Goal: Task Accomplishment & Management: Use online tool/utility

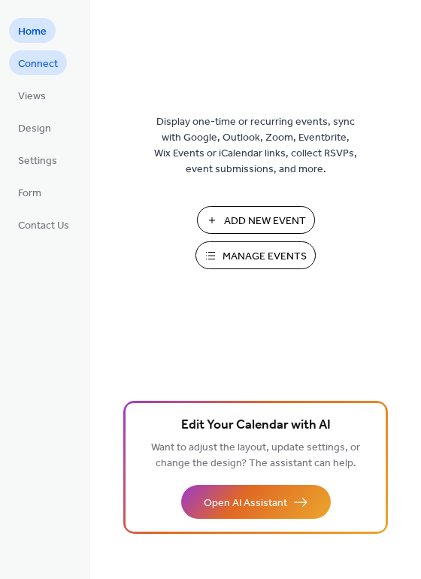
click at [49, 72] on span "Connect" at bounding box center [38, 64] width 40 height 16
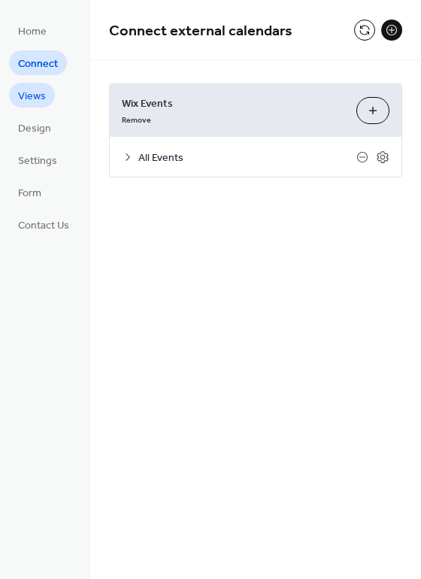
click at [43, 95] on span "Views" at bounding box center [32, 97] width 28 height 16
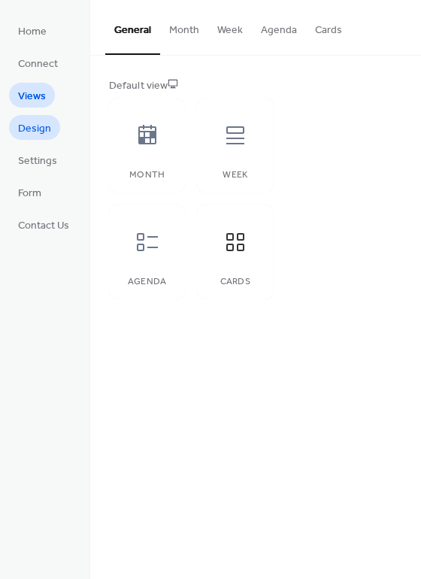
click at [38, 137] on span "Design" at bounding box center [34, 129] width 33 height 16
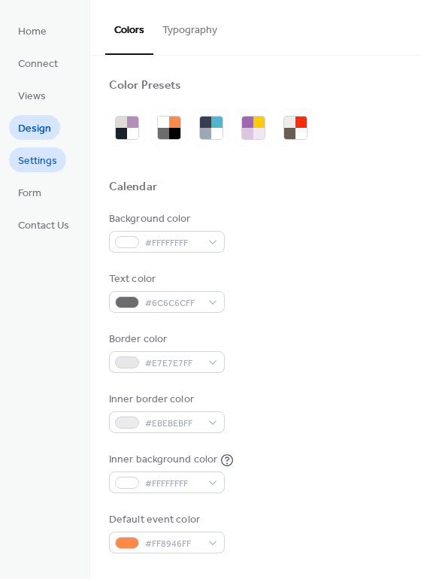
click at [36, 160] on span "Settings" at bounding box center [37, 161] width 39 height 16
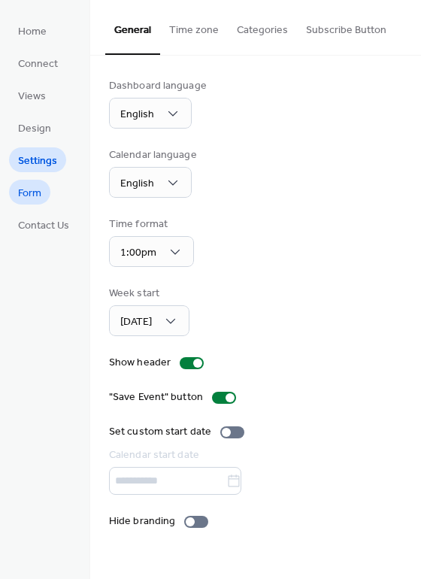
click at [36, 189] on span "Form" at bounding box center [29, 194] width 23 height 16
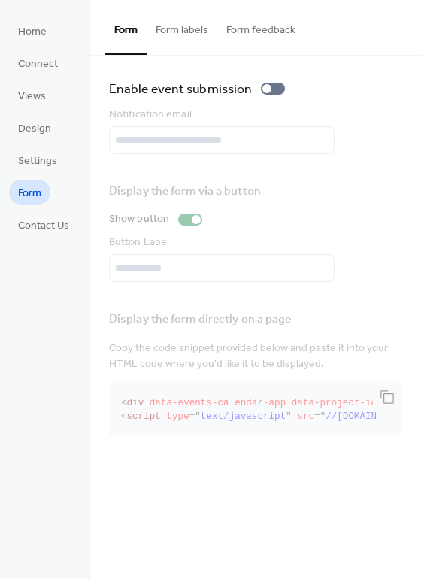
click at [201, 27] on button "Form labels" at bounding box center [182, 26] width 71 height 53
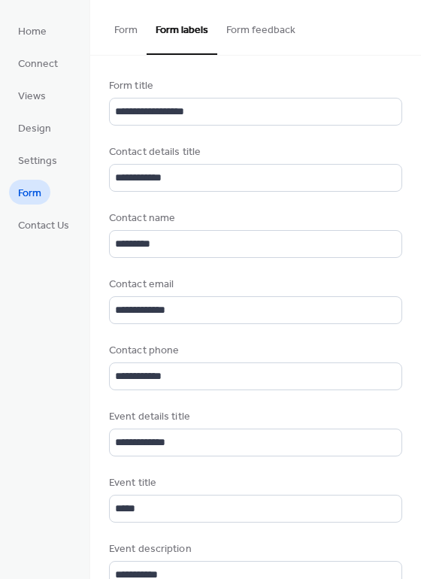
click at [135, 27] on button "Form" at bounding box center [125, 26] width 41 height 53
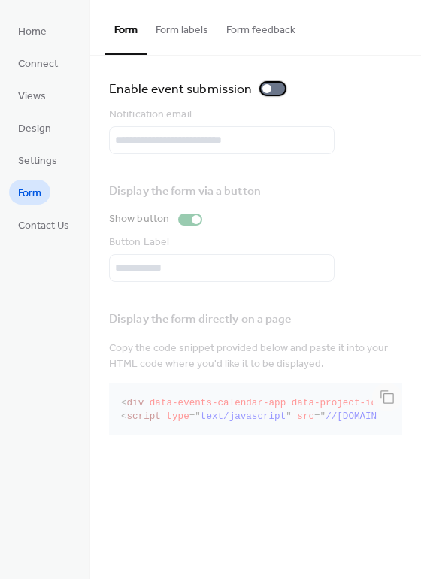
click at [268, 89] on div at bounding box center [266, 88] width 9 height 9
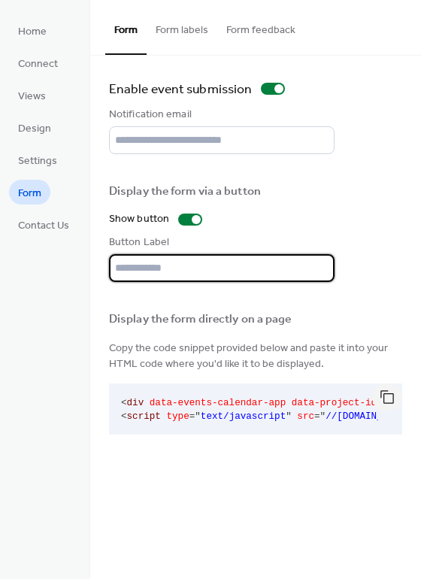
click at [177, 275] on input "text" at bounding box center [221, 268] width 225 height 28
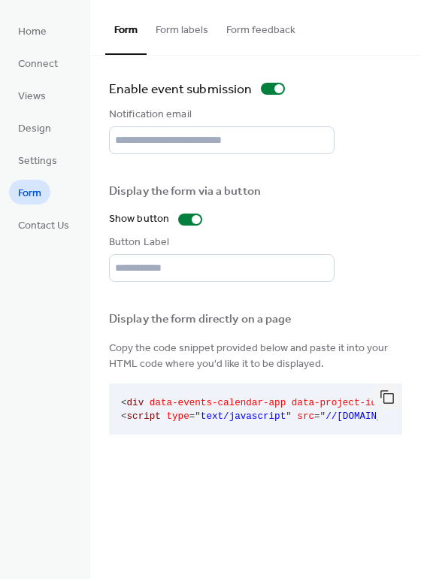
click at [176, 325] on div "Display the form directly on a page" at bounding box center [254, 320] width 290 height 16
click at [391, 396] on button "button" at bounding box center [387, 396] width 30 height 27
click at [188, 32] on button "Form labels" at bounding box center [182, 26] width 71 height 53
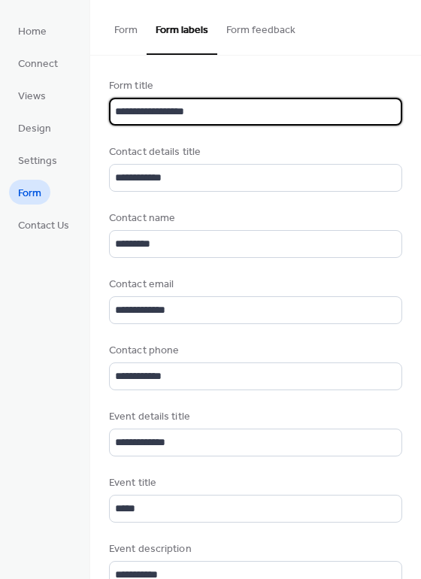
scroll to position [1, 0]
drag, startPoint x: 213, startPoint y: 116, endPoint x: 92, endPoint y: 116, distance: 120.2
type input "**********"
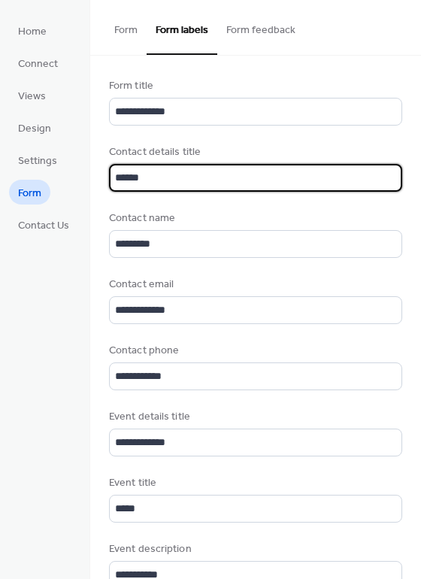
type input "*****"
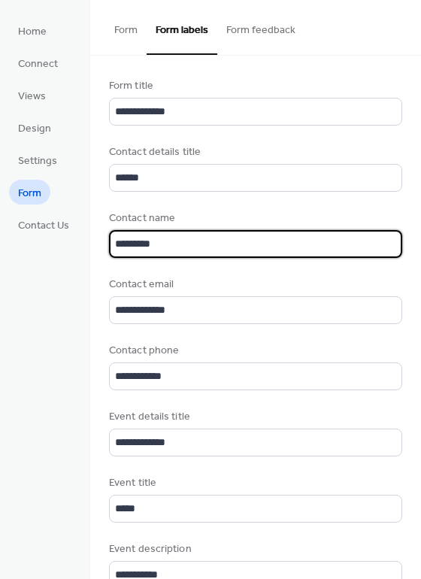
type input "*********"
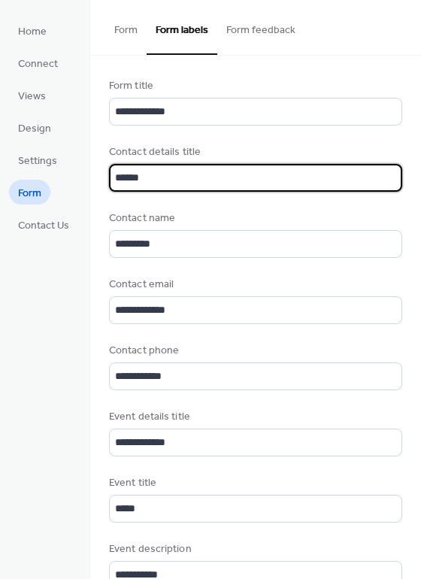
scroll to position [1, 0]
drag, startPoint x: 171, startPoint y: 183, endPoint x: 101, endPoint y: 183, distance: 70.6
type input "*"
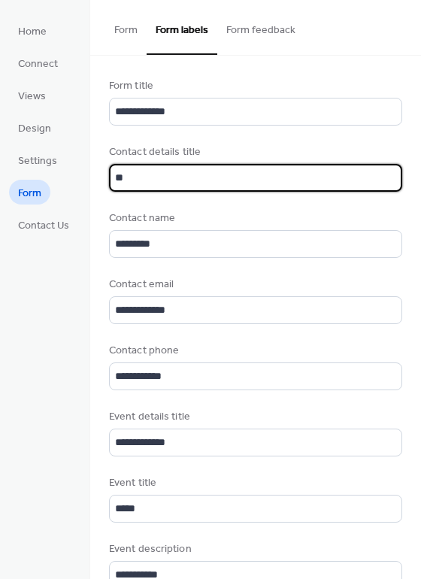
type input "*"
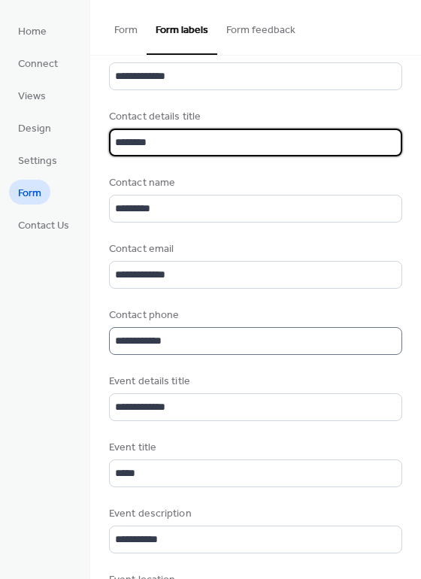
type input "*******"
click at [189, 328] on input "**********" at bounding box center [255, 341] width 293 height 28
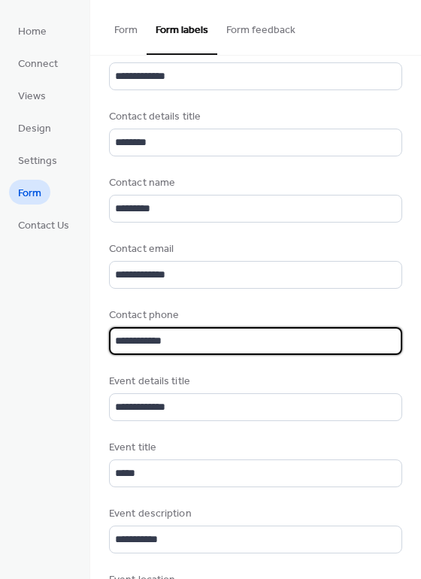
scroll to position [1, 0]
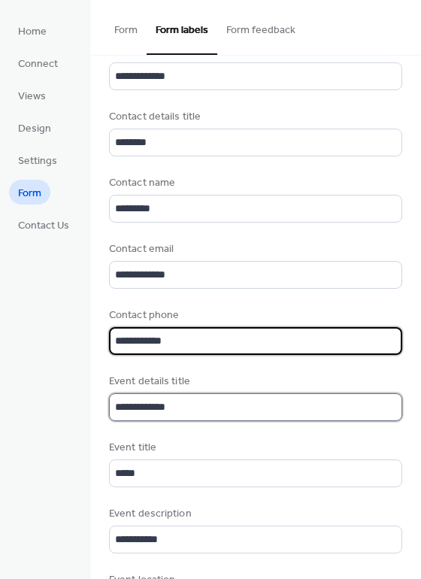
click at [183, 397] on input "**********" at bounding box center [255, 407] width 293 height 28
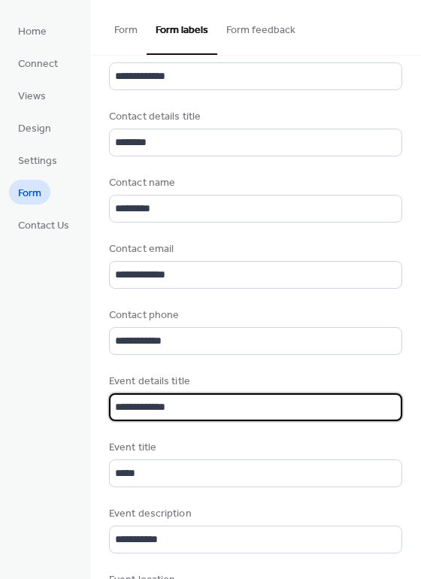
drag, startPoint x: 185, startPoint y: 404, endPoint x: 98, endPoint y: 404, distance: 87.2
type input "*"
type input "**********"
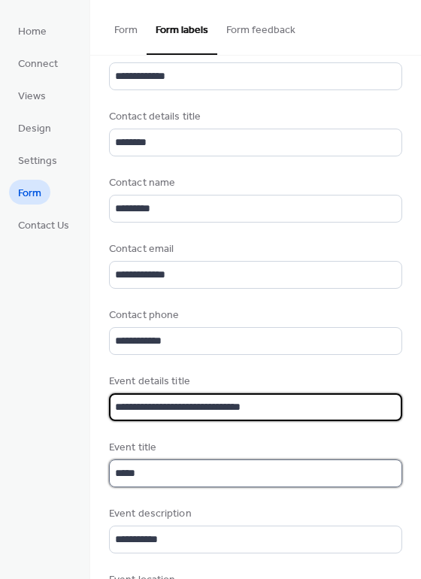
click at [204, 462] on input "*****" at bounding box center [255, 473] width 293 height 28
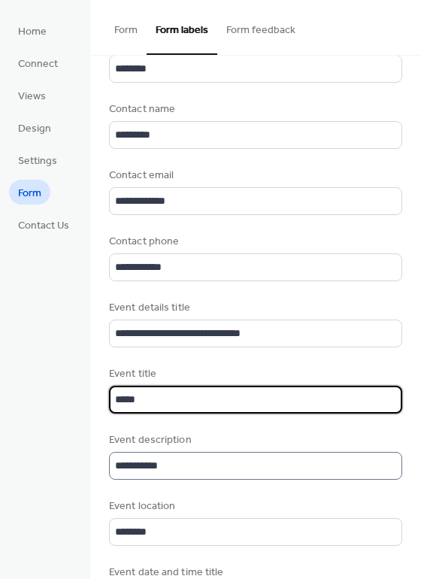
scroll to position [1, 0]
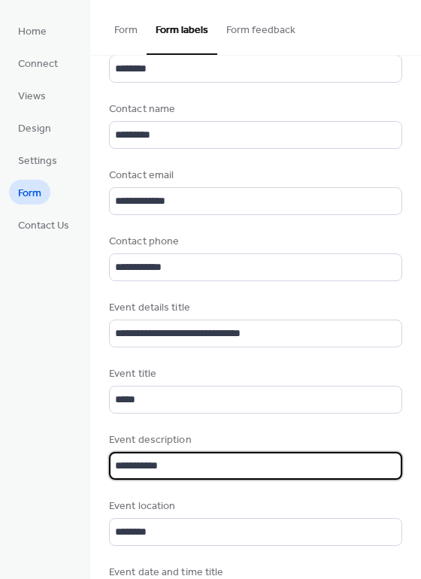
click at [191, 470] on input "**********" at bounding box center [253, 466] width 289 height 28
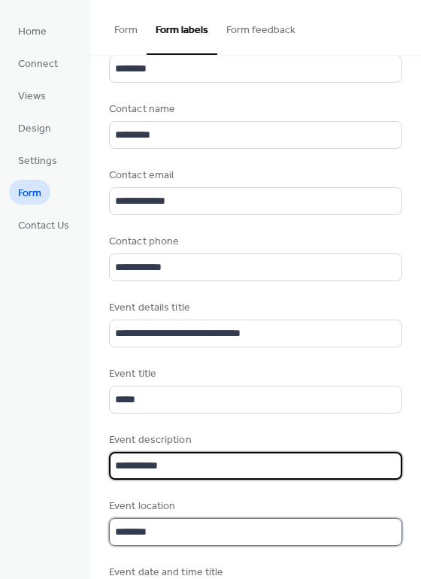
click at [188, 521] on input "********" at bounding box center [255, 532] width 293 height 28
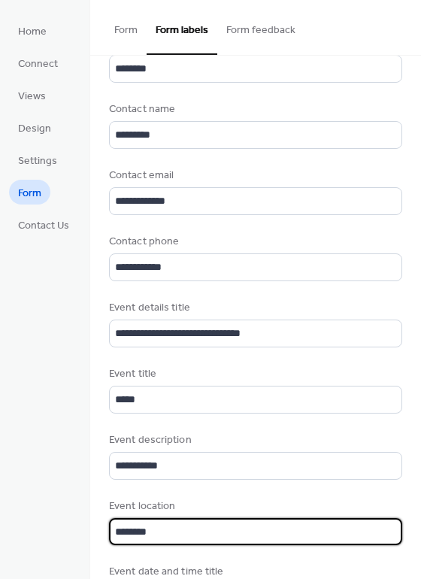
scroll to position [0, 0]
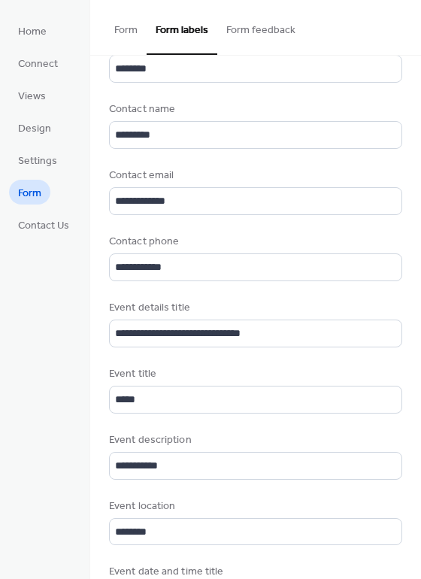
click at [255, 30] on button "Form feedback" at bounding box center [260, 26] width 87 height 53
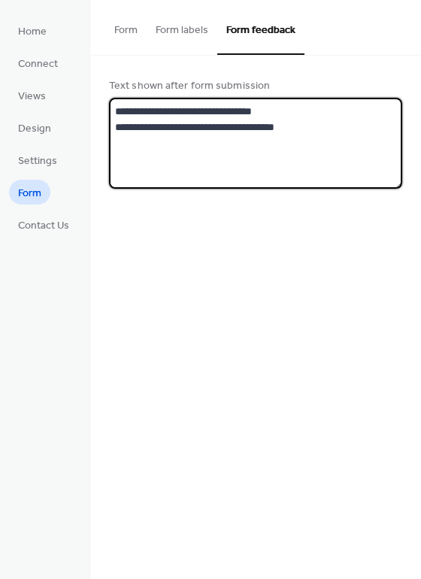
click at [316, 114] on textarea "**********" at bounding box center [255, 143] width 293 height 91
click at [128, 35] on button "Form" at bounding box center [125, 26] width 41 height 53
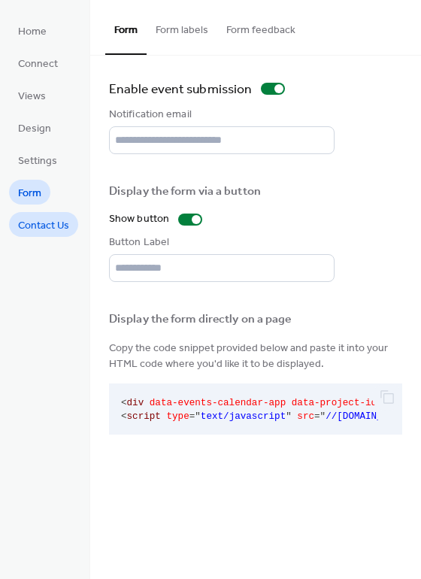
click at [55, 218] on span "Contact Us" at bounding box center [43, 226] width 51 height 16
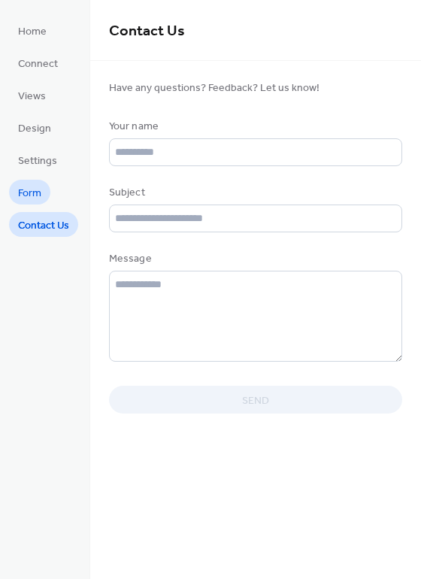
click at [33, 195] on span "Form" at bounding box center [29, 194] width 23 height 16
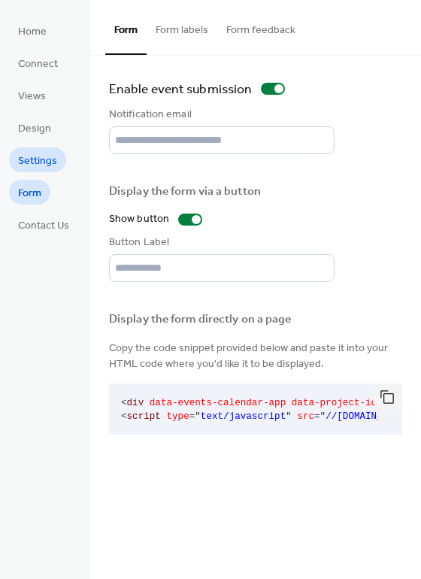
click at [40, 153] on span "Settings" at bounding box center [37, 161] width 39 height 16
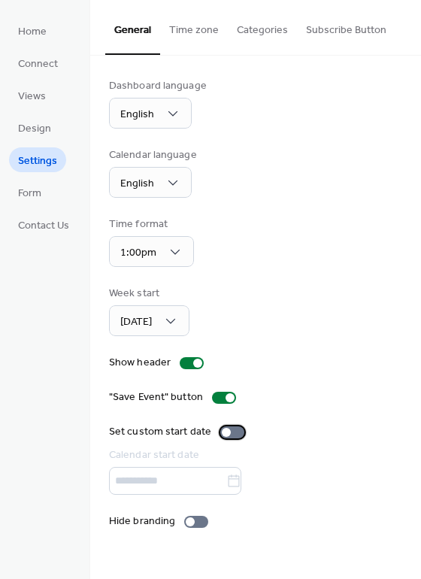
click at [222, 434] on div at bounding box center [226, 432] width 9 height 9
click at [222, 434] on div at bounding box center [232, 432] width 24 height 12
click at [222, 434] on div at bounding box center [226, 432] width 9 height 9
click at [222, 434] on div at bounding box center [232, 432] width 24 height 12
click at [47, 37] on link "Home" at bounding box center [32, 30] width 47 height 25
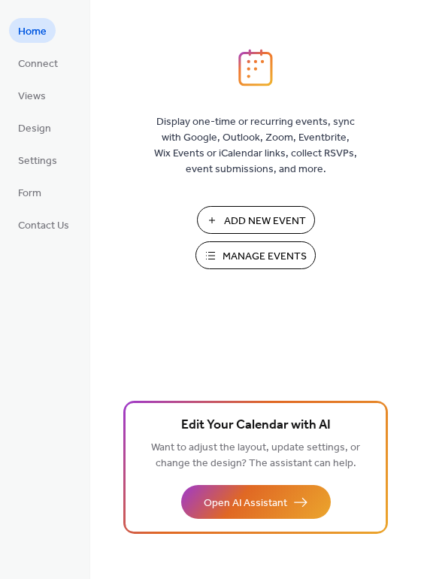
click at [271, 222] on span "Add New Event" at bounding box center [265, 221] width 82 height 16
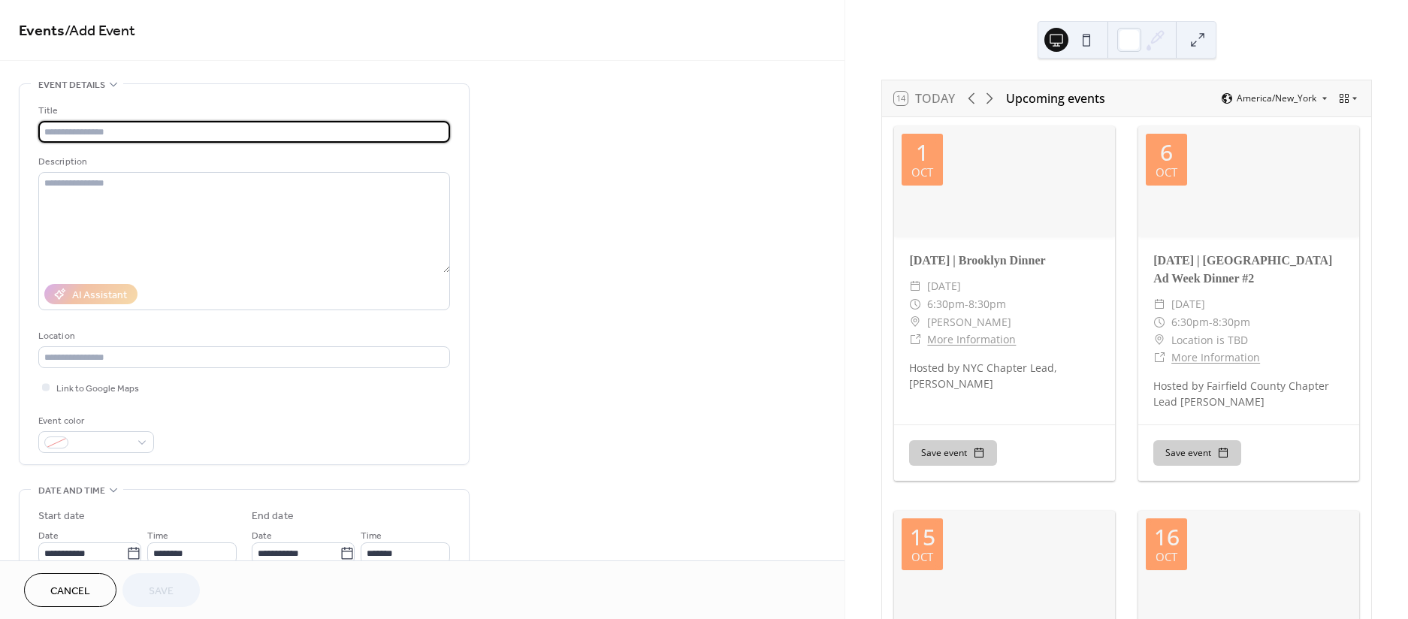
click at [1090, 36] on button at bounding box center [1087, 40] width 24 height 24
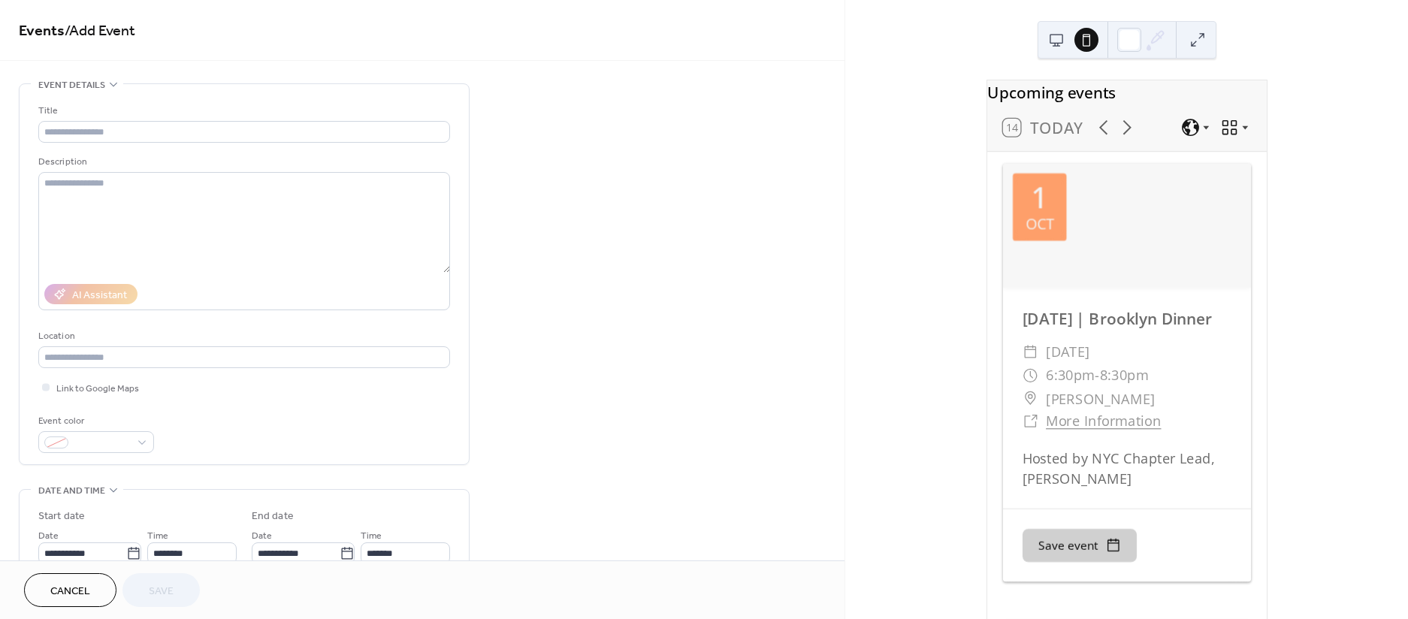
click at [1062, 36] on button at bounding box center [1056, 40] width 24 height 24
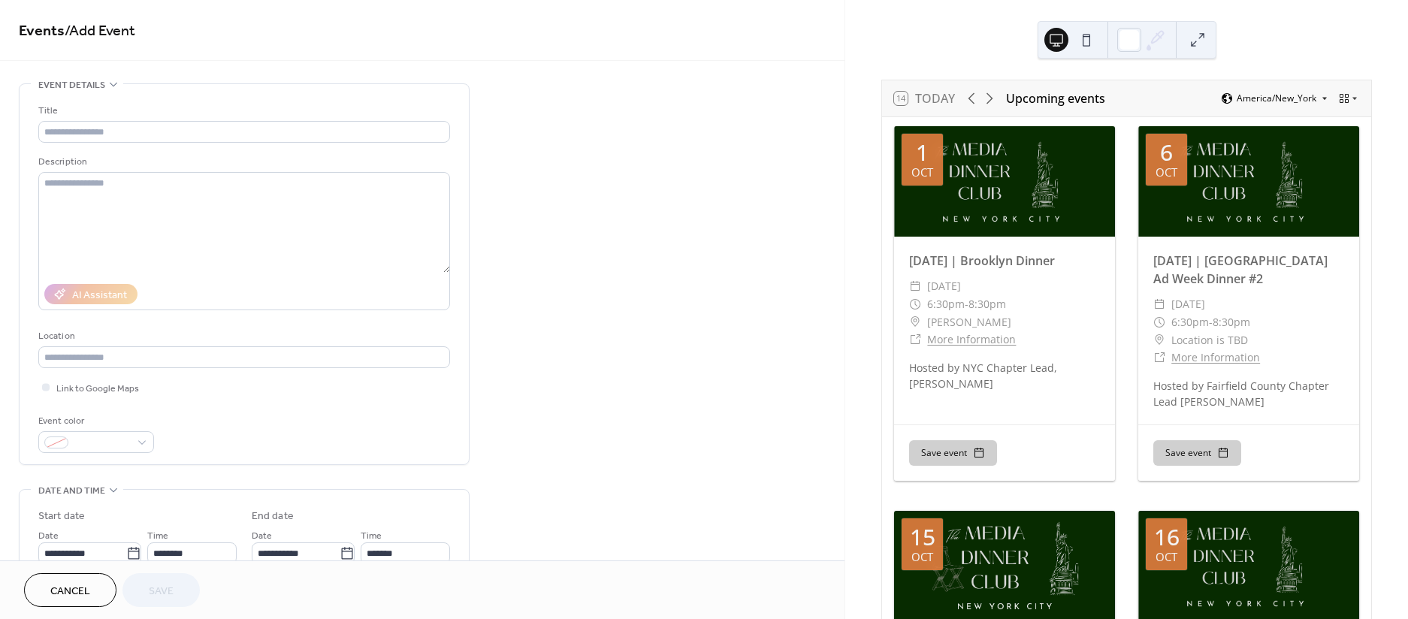
click at [1298, 98] on span "America/New_York" at bounding box center [1277, 98] width 80 height 9
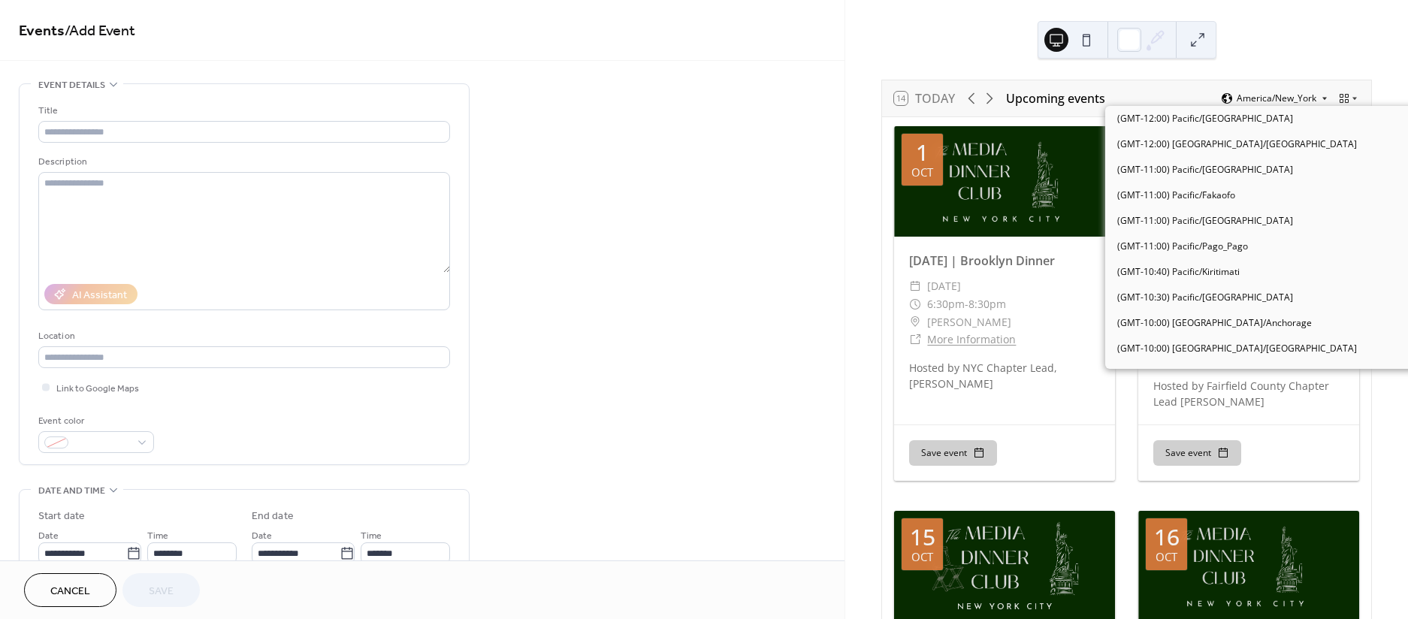
scroll to position [1150, 0]
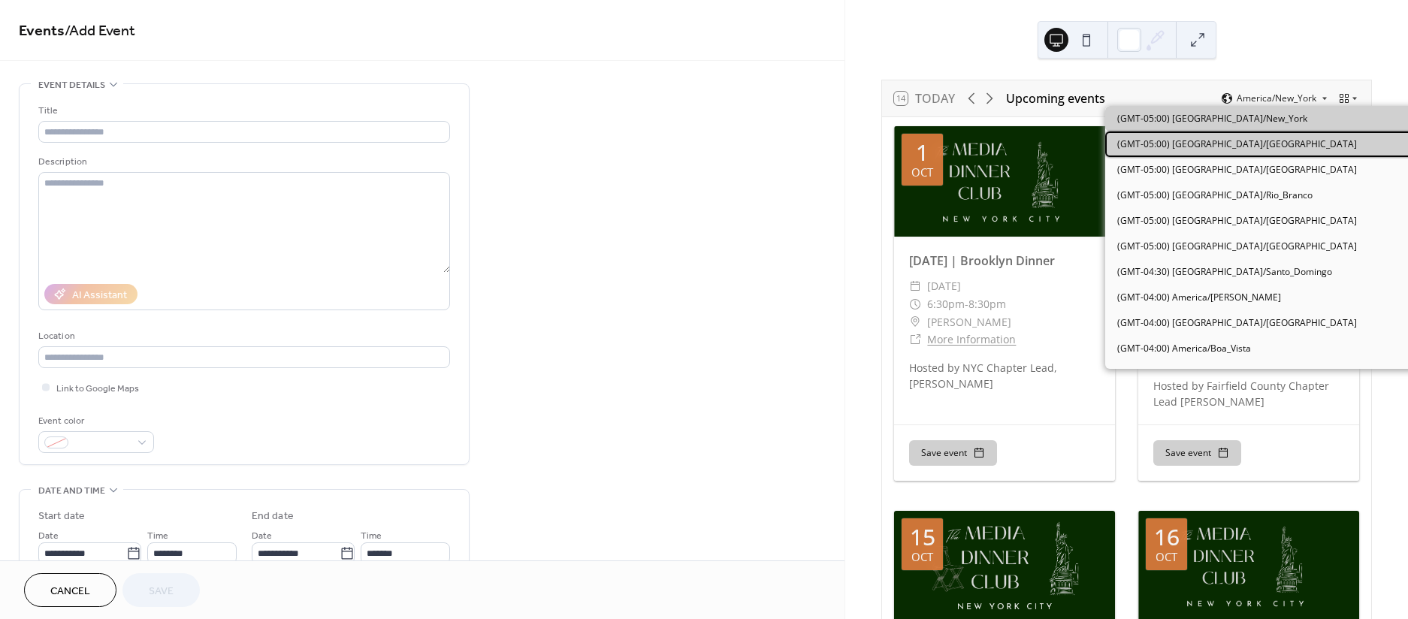
click at [1282, 151] on div "(GMT-05:00) America/Panama" at bounding box center [1267, 144] width 324 height 26
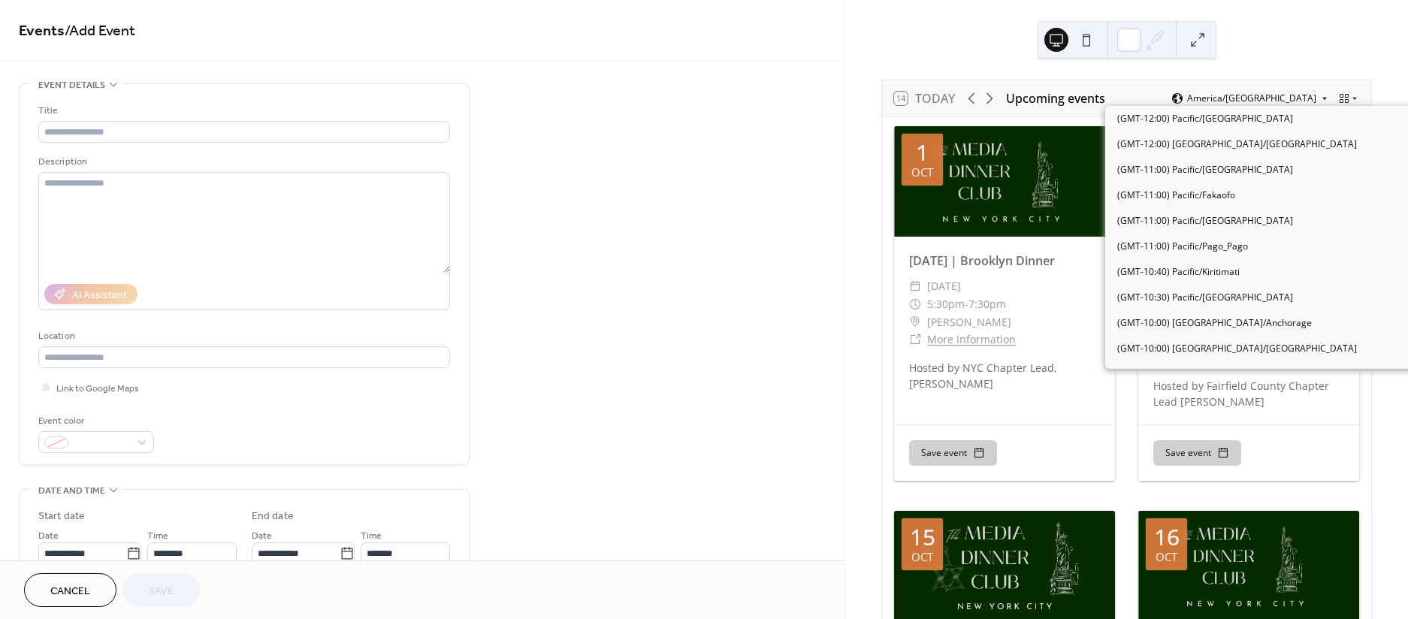
click at [1292, 98] on span "America/Panama" at bounding box center [1251, 98] width 129 height 9
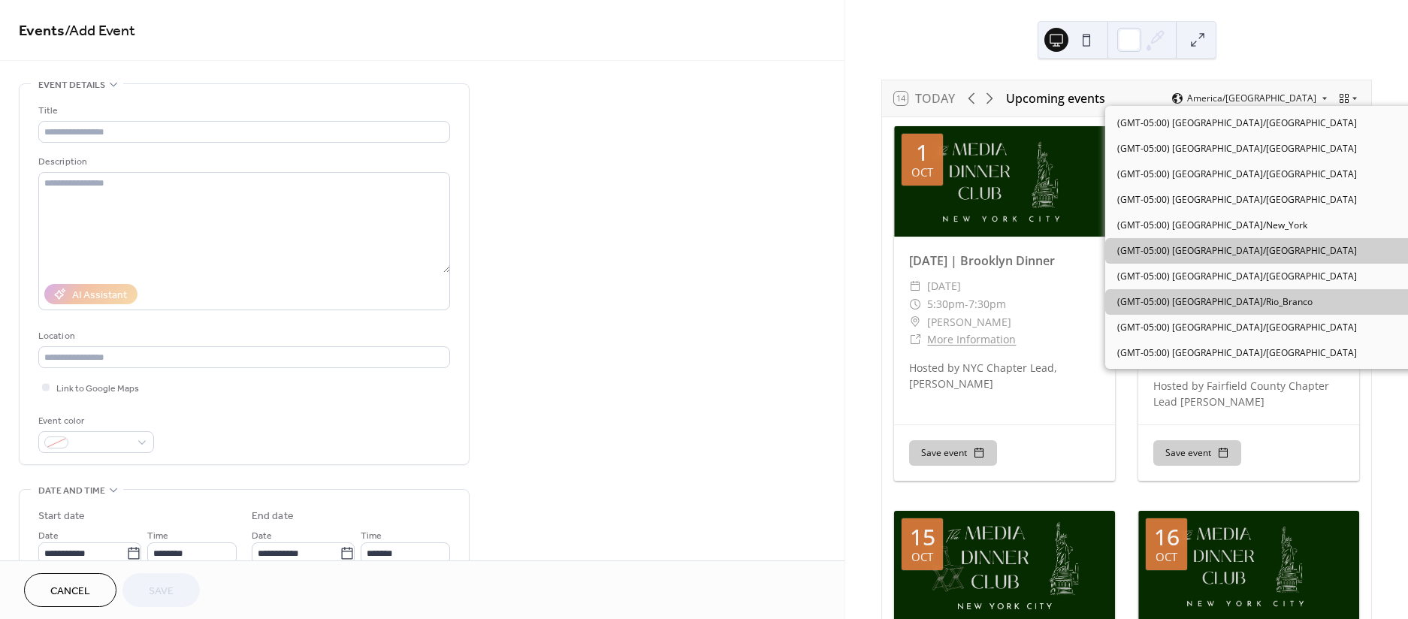
scroll to position [1024, 0]
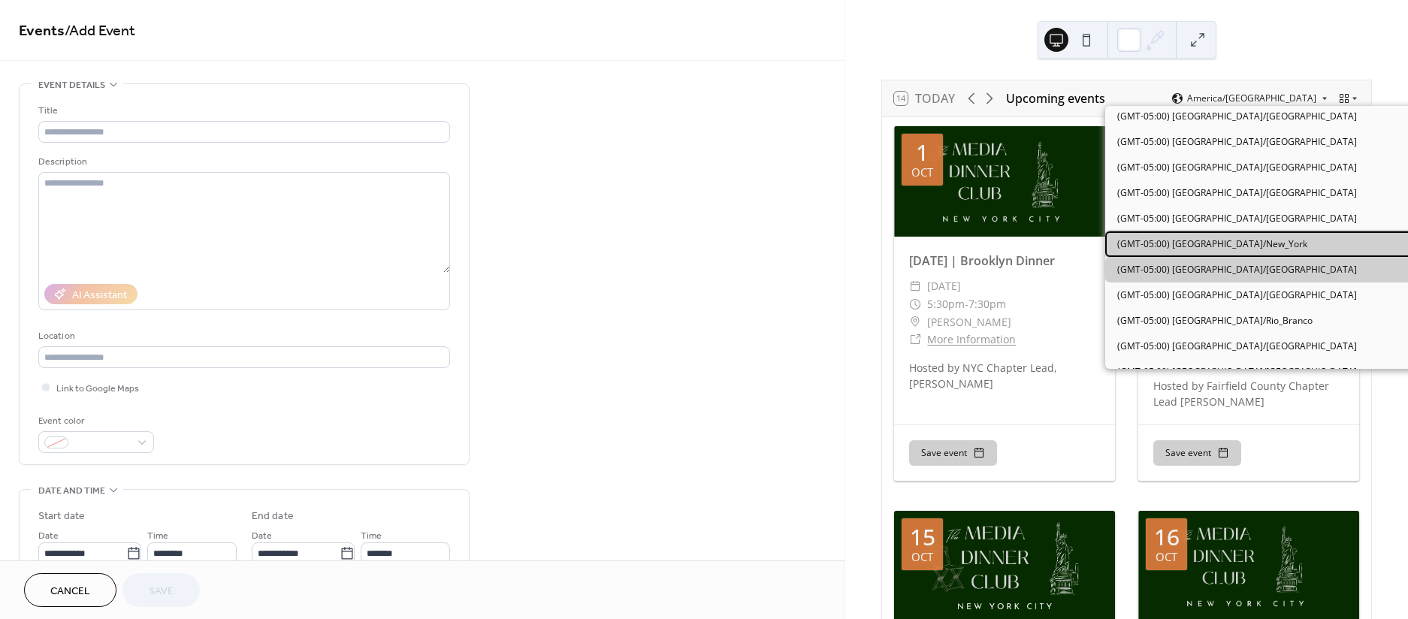
click at [1242, 243] on span "(GMT-05:00) America/New_York" at bounding box center [1212, 244] width 190 height 14
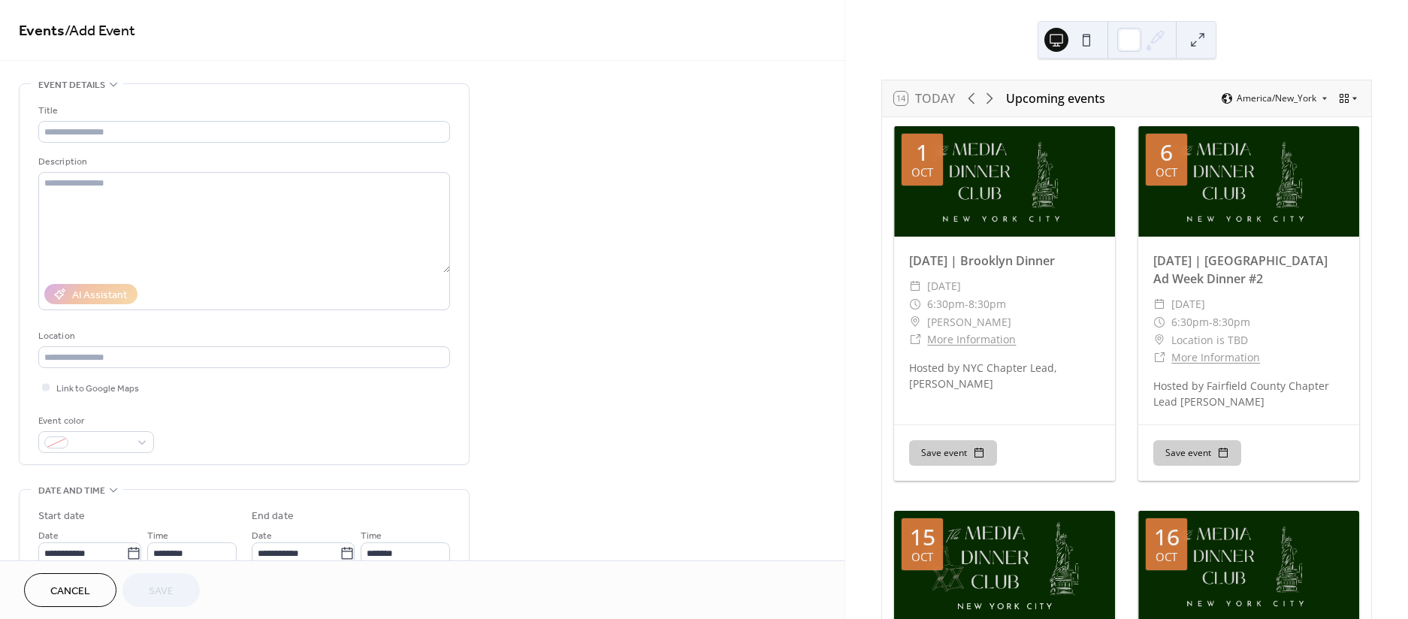
click at [1342, 98] on icon at bounding box center [1344, 98] width 12 height 12
click at [1336, 119] on span "Month" at bounding box center [1324, 119] width 27 height 14
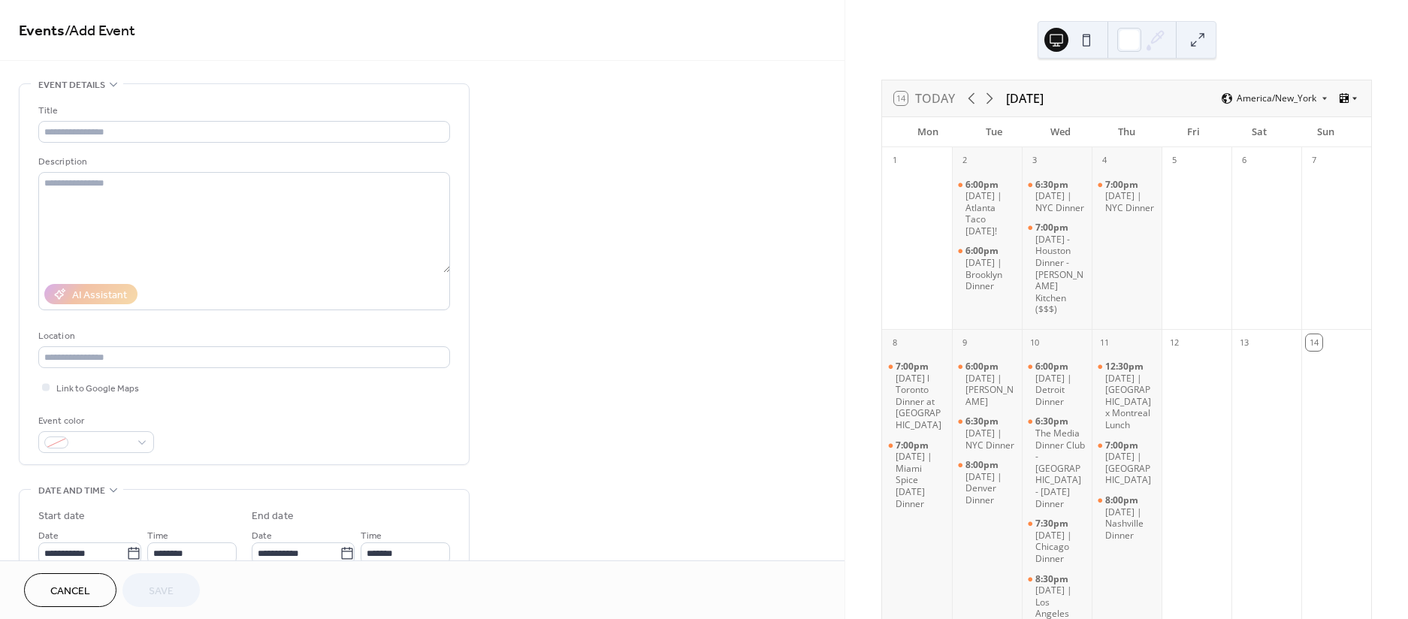
click at [1350, 92] on div at bounding box center [1348, 98] width 21 height 12
click at [1322, 177] on div "Agenda" at bounding box center [1318, 170] width 74 height 26
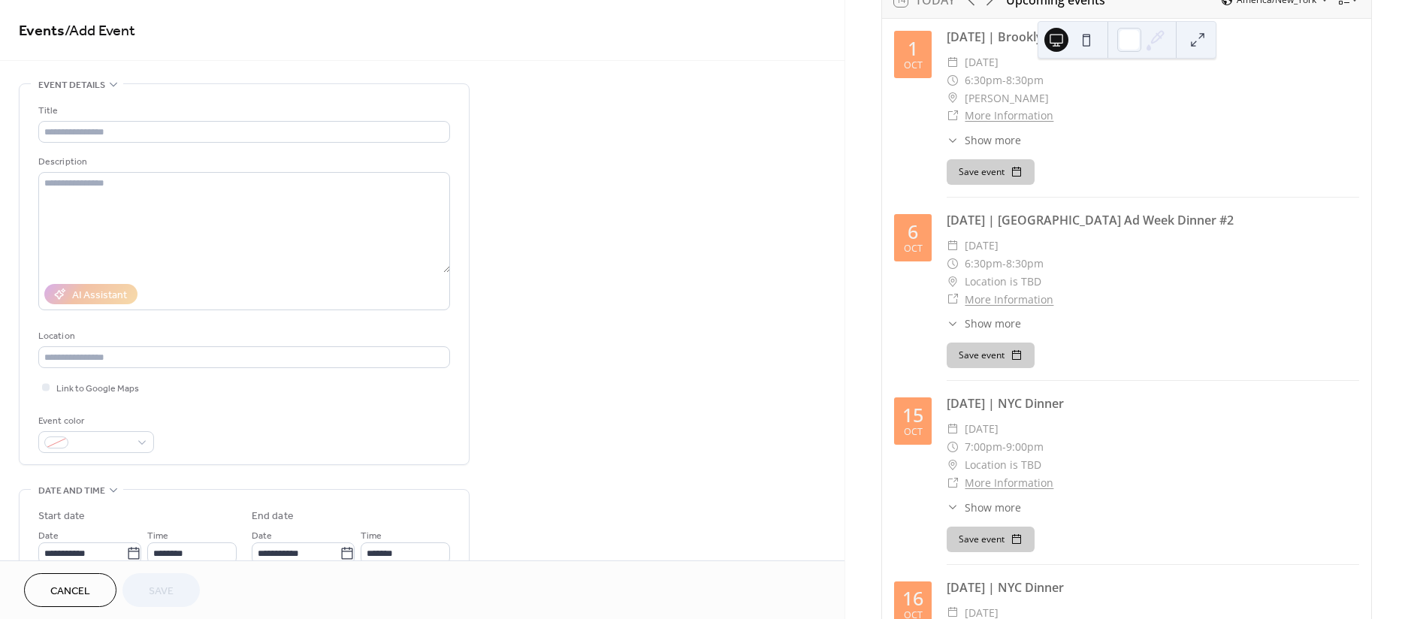
scroll to position [0, 0]
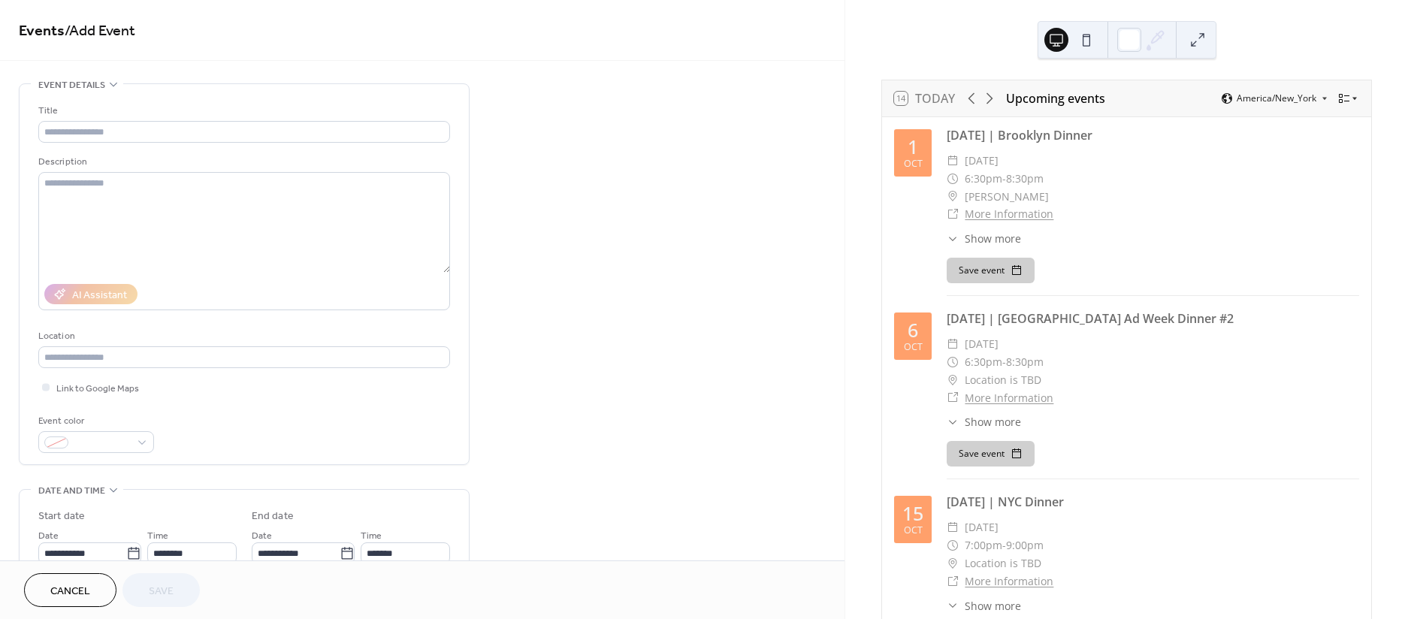
click at [1350, 98] on icon at bounding box center [1354, 98] width 9 height 9
click at [1328, 195] on span "Week" at bounding box center [1322, 196] width 23 height 14
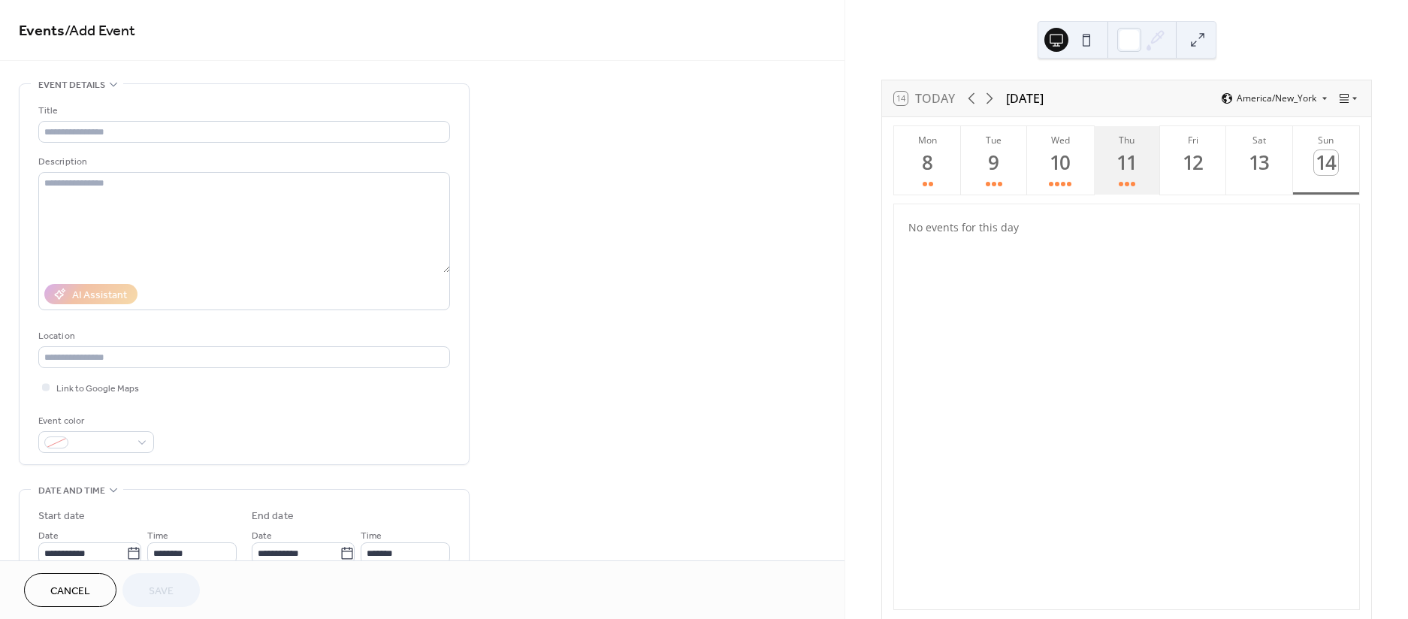
click at [1126, 171] on div "11" at bounding box center [1126, 162] width 25 height 25
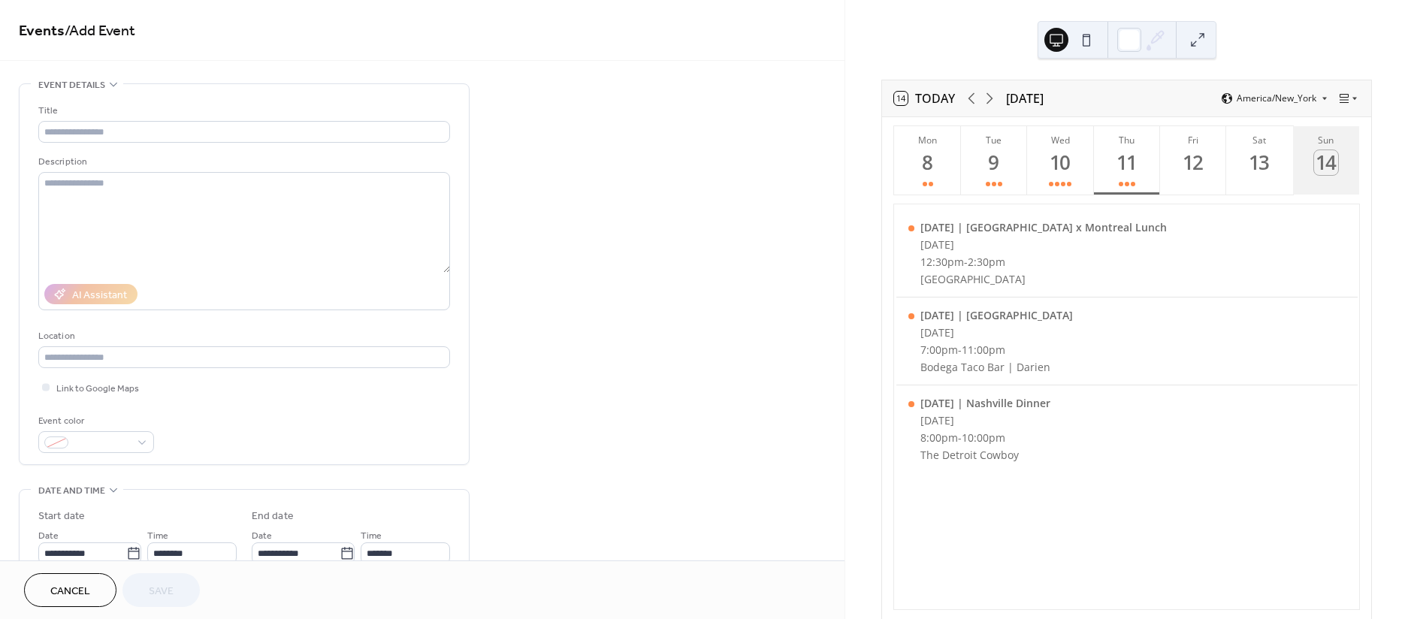
click at [1336, 153] on button "Sun 14" at bounding box center [1326, 160] width 66 height 68
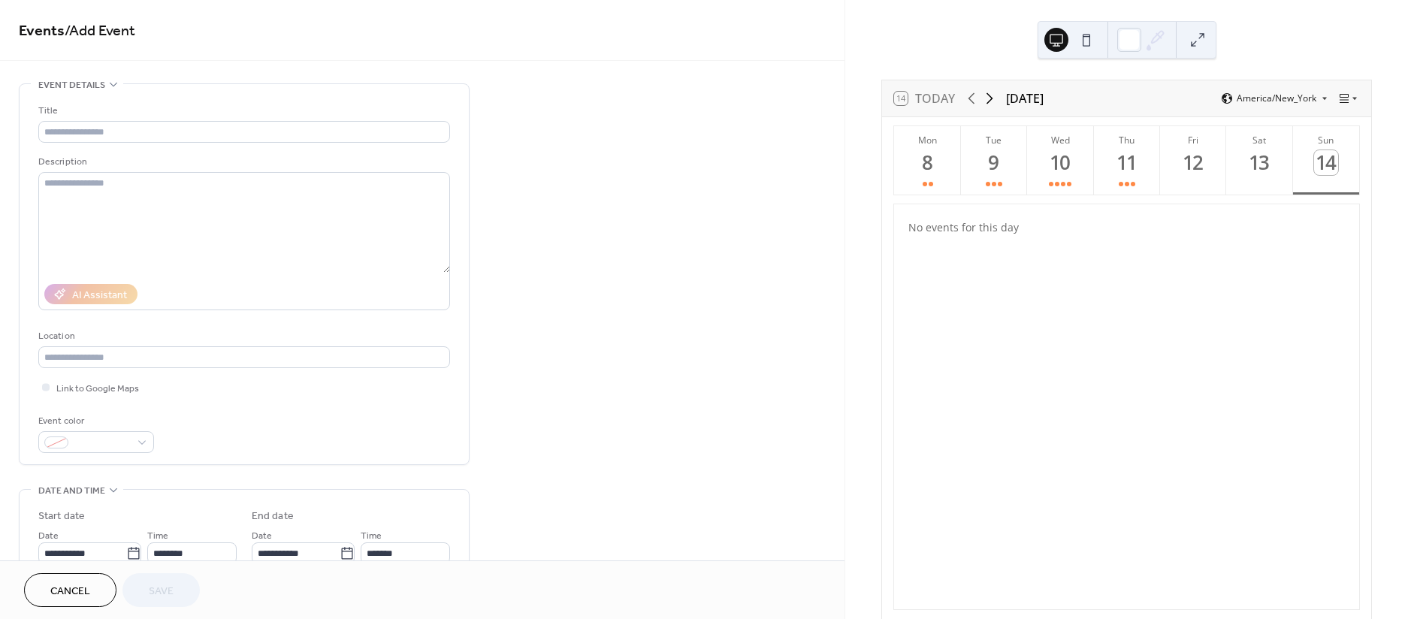
click at [985, 101] on icon at bounding box center [990, 98] width 18 height 18
click at [1132, 171] on div "25" at bounding box center [1126, 162] width 25 height 25
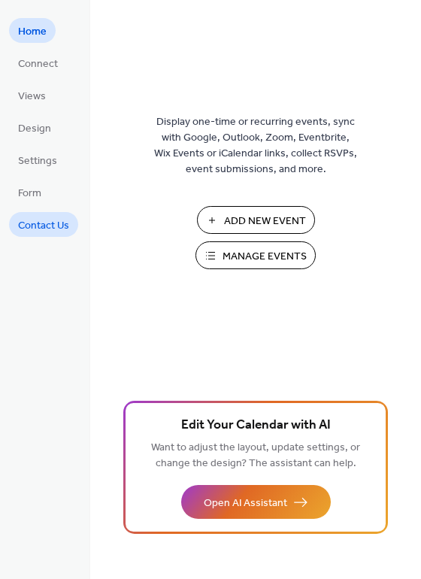
click at [47, 230] on span "Contact Us" at bounding box center [43, 226] width 51 height 16
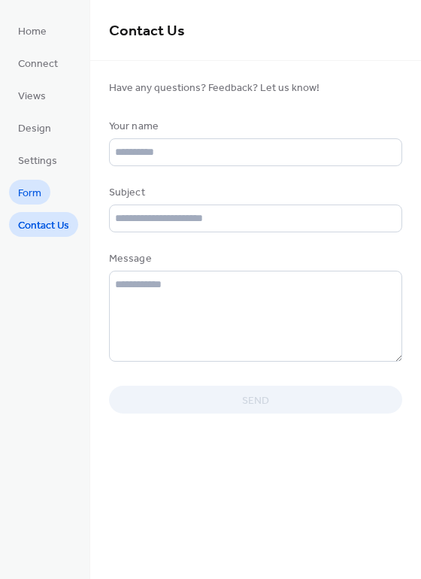
click at [47, 188] on link "Form" at bounding box center [29, 192] width 41 height 25
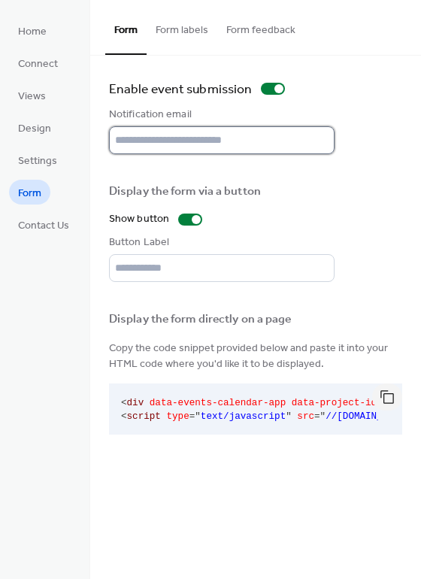
click at [240, 144] on input "text" at bounding box center [221, 140] width 225 height 28
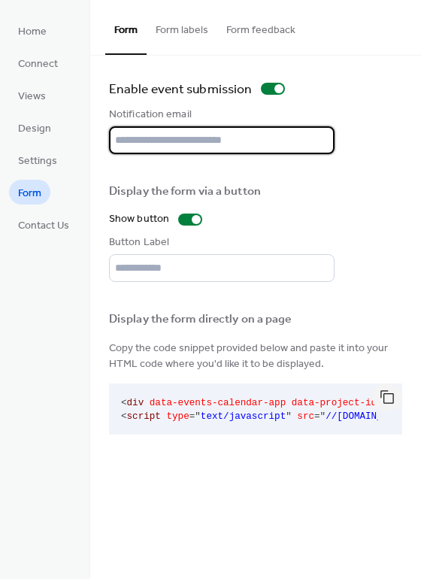
click at [255, 137] on input "text" at bounding box center [221, 140] width 225 height 28
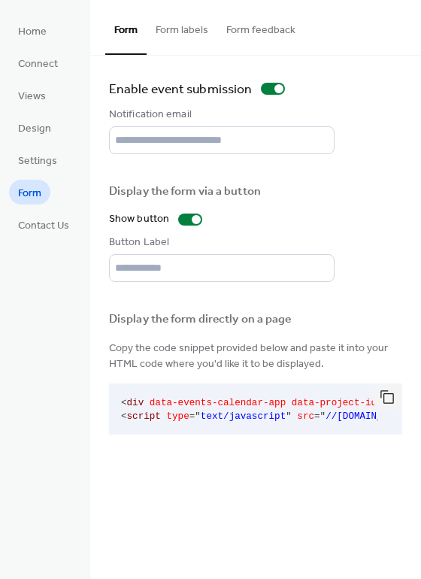
click at [364, 101] on div "Enable event submission Notification email Display the form via a button Show b…" at bounding box center [255, 258] width 293 height 361
click at [384, 401] on button "button" at bounding box center [387, 396] width 30 height 27
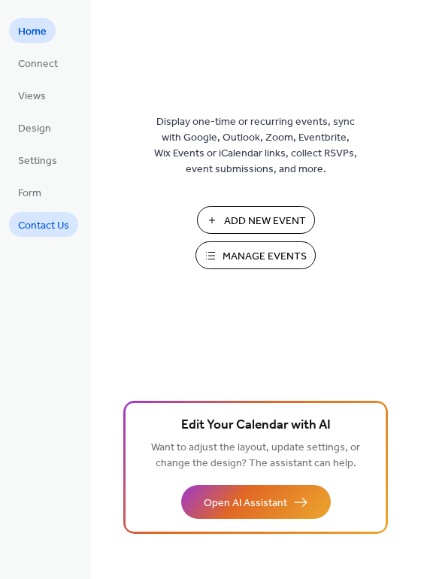
click at [28, 229] on span "Contact Us" at bounding box center [43, 226] width 51 height 16
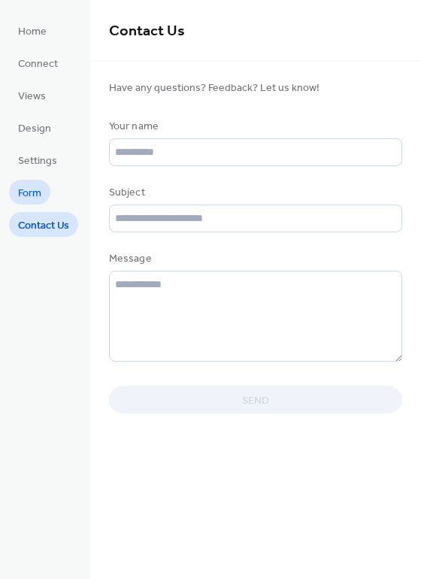
click at [36, 191] on span "Form" at bounding box center [29, 194] width 23 height 16
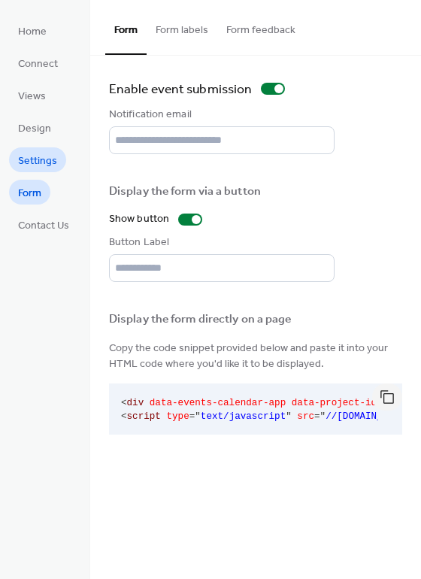
click at [47, 159] on span "Settings" at bounding box center [37, 161] width 39 height 16
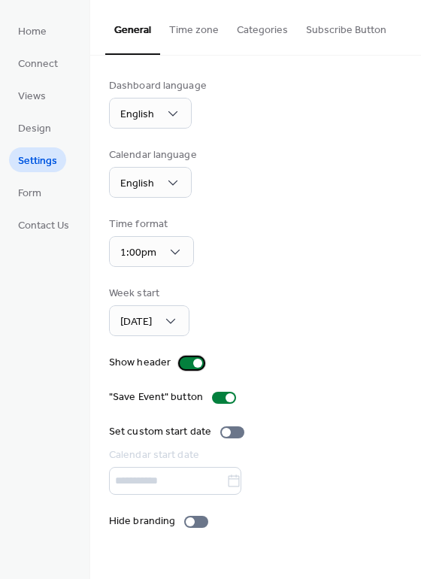
click at [193, 359] on div at bounding box center [197, 362] width 9 height 9
click at [183, 360] on div at bounding box center [185, 362] width 9 height 9
click at [225, 397] on div at bounding box center [229, 397] width 9 height 9
click at [192, 521] on div at bounding box center [190, 521] width 9 height 9
click at [201, 521] on div at bounding box center [202, 521] width 9 height 9
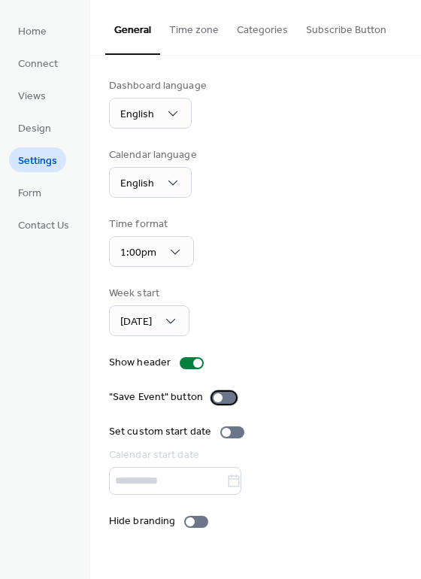
click at [216, 395] on div at bounding box center [217, 397] width 9 height 9
click at [225, 398] on div at bounding box center [229, 397] width 9 height 9
click at [207, 29] on button "Time zone" at bounding box center [194, 26] width 68 height 53
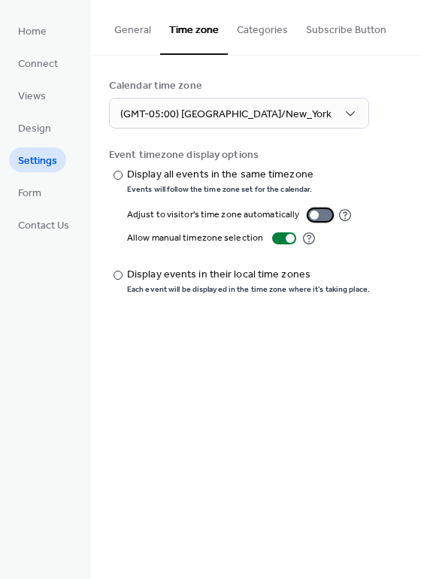
click at [314, 216] on div at bounding box center [320, 215] width 24 height 12
click at [286, 238] on div at bounding box center [290, 238] width 9 height 9
click at [223, 295] on div "Each event will be displayed in the time zone where it's taking place." at bounding box center [248, 289] width 243 height 11
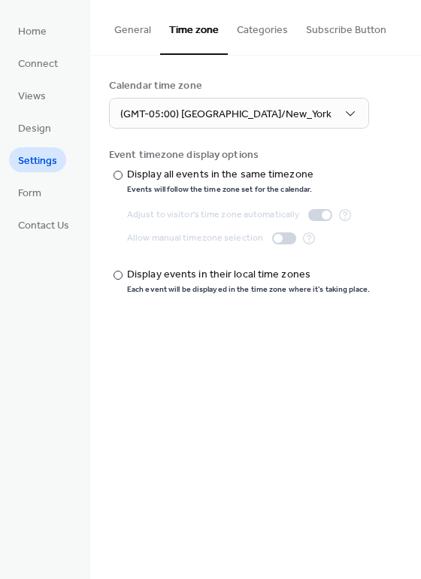
click at [254, 27] on button "Categories" at bounding box center [262, 26] width 69 height 53
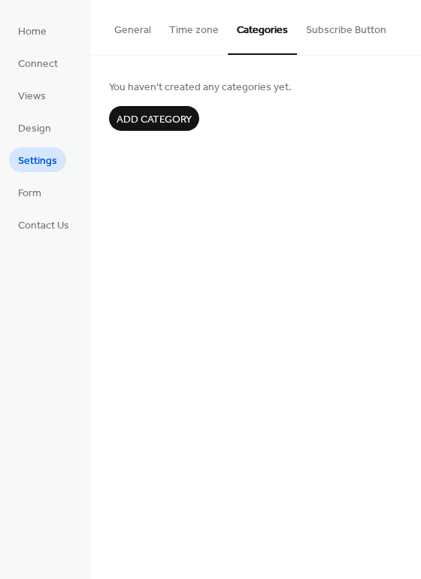
click at [322, 20] on button "Subscribe Button" at bounding box center [346, 26] width 98 height 53
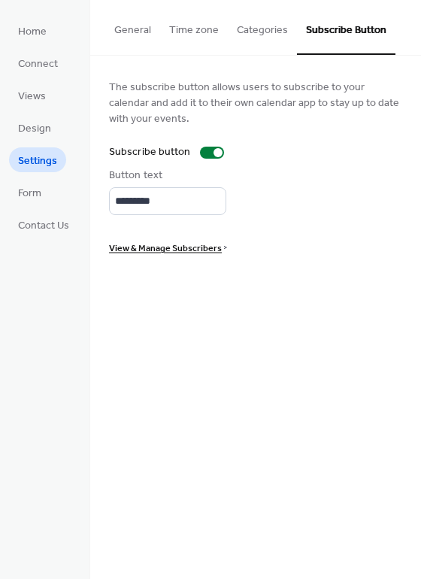
click at [252, 29] on button "Categories" at bounding box center [262, 26] width 69 height 53
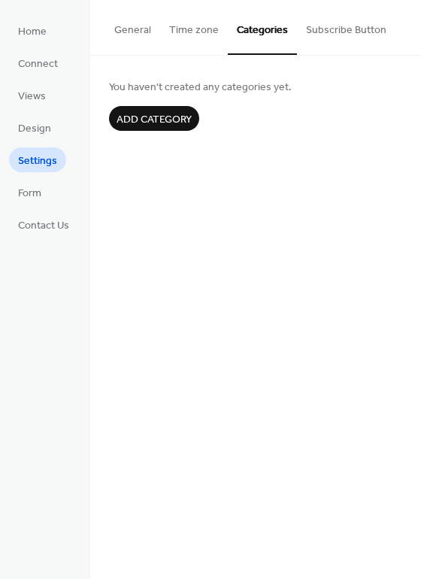
click at [177, 122] on span "Add category" at bounding box center [153, 120] width 75 height 16
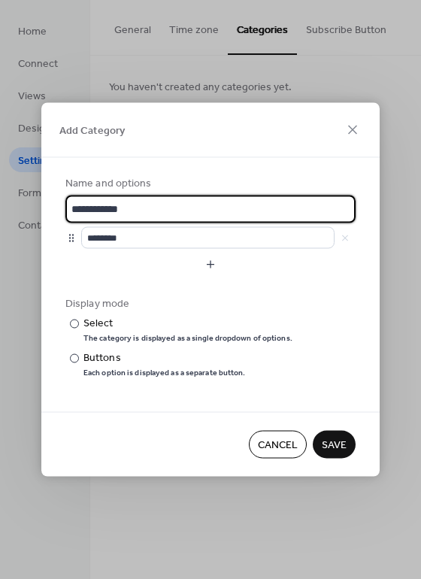
drag, startPoint x: 169, startPoint y: 202, endPoint x: 38, endPoint y: 208, distance: 131.6
click at [38, 208] on div "**********" at bounding box center [210, 289] width 421 height 579
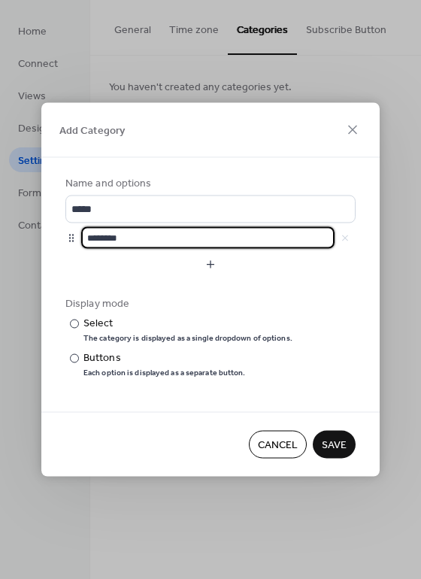
click at [192, 234] on input "********" at bounding box center [207, 238] width 253 height 22
drag, startPoint x: 192, startPoint y: 234, endPoint x: 80, endPoint y: 237, distance: 111.2
click at [81, 237] on input "********" at bounding box center [207, 238] width 253 height 22
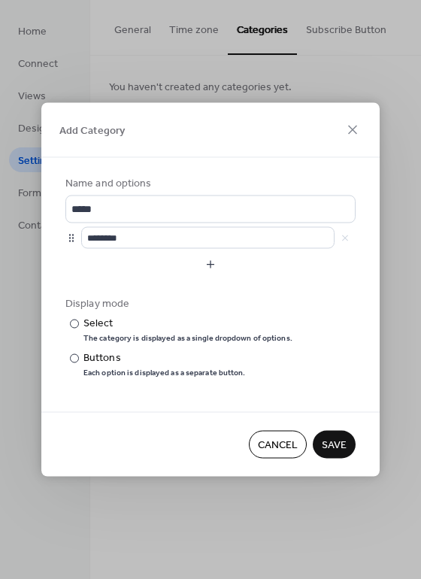
click at [237, 294] on form "Name and options ***** ******** Display mode ​ Select The category is displayed…" at bounding box center [210, 285] width 290 height 218
click at [213, 263] on button "button" at bounding box center [210, 264] width 290 height 24
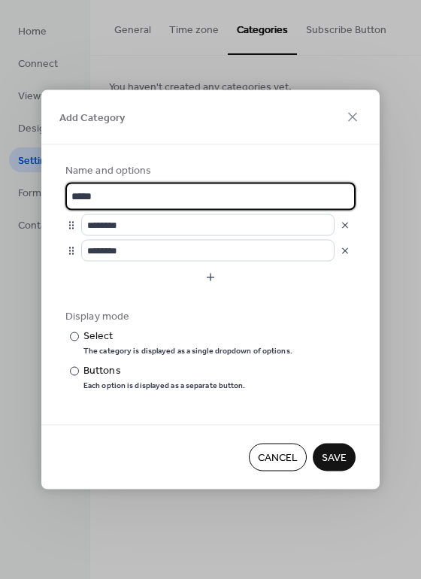
scroll to position [1, 0]
drag, startPoint x: 131, startPoint y: 201, endPoint x: 61, endPoint y: 201, distance: 69.9
click at [61, 201] on div "Name and options ***** ******** ******** Display mode ​ Select The category is …" at bounding box center [210, 285] width 338 height 280
type input "*******"
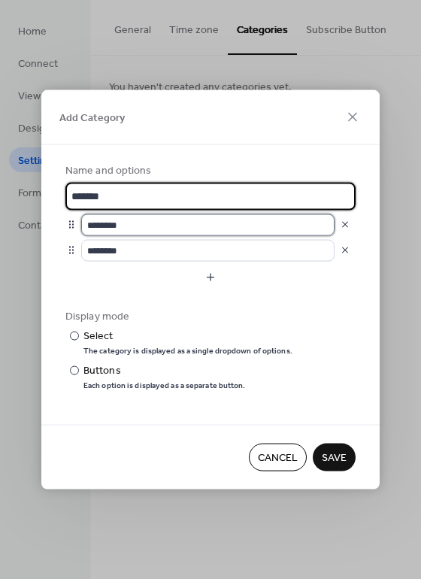
drag, startPoint x: 128, startPoint y: 225, endPoint x: 78, endPoint y: 225, distance: 49.6
click at [78, 225] on div "********" at bounding box center [210, 224] width 290 height 22
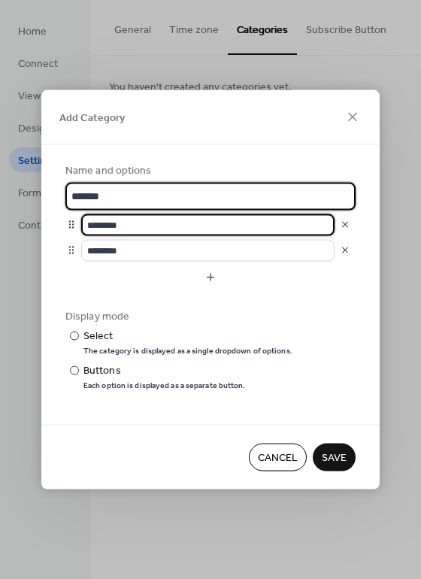
scroll to position [0, 0]
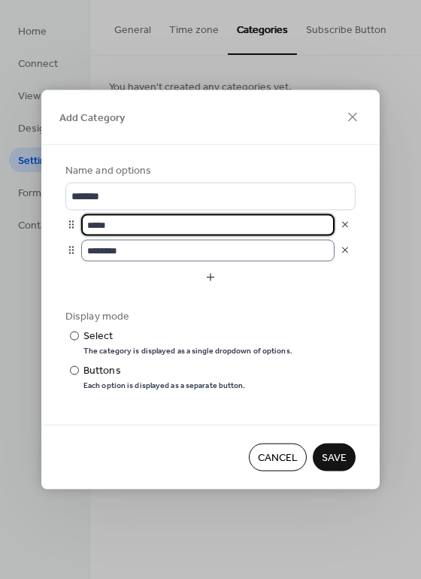
type input "*****"
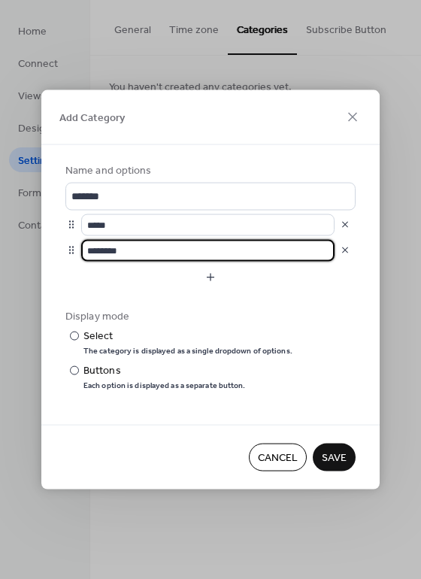
click at [123, 246] on input "********" at bounding box center [207, 250] width 253 height 22
type input "*"
type input "*******"
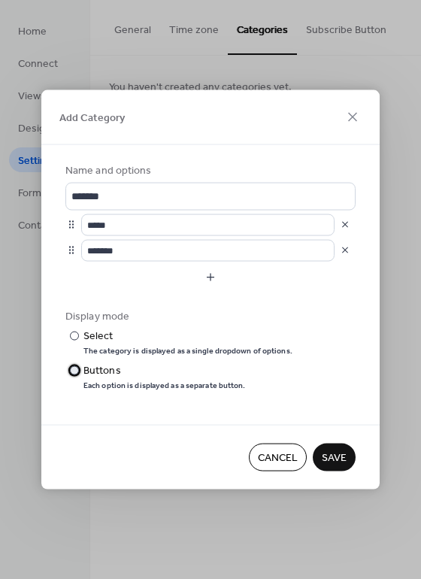
click at [160, 379] on div "Each option is displayed as a separate button." at bounding box center [164, 384] width 162 height 11
click at [151, 345] on div "The category is displayed as a single dropdown of options." at bounding box center [187, 350] width 209 height 11
click at [337, 455] on span "Save" at bounding box center [334, 458] width 25 height 16
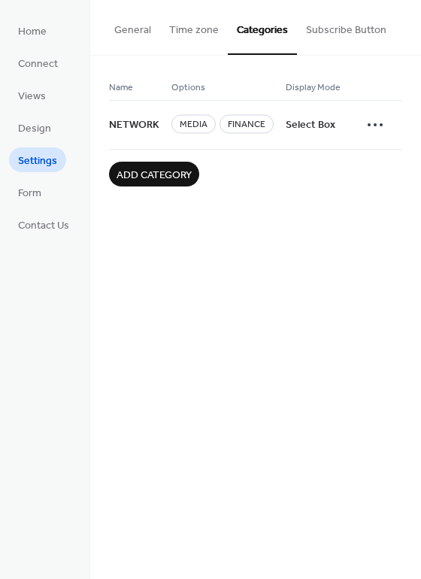
click at [159, 179] on span "Add category" at bounding box center [153, 176] width 75 height 16
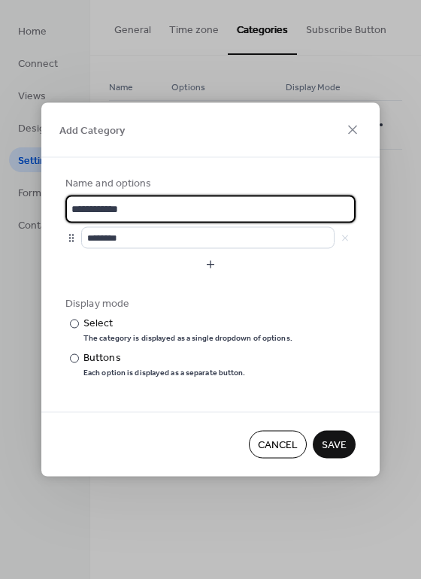
drag, startPoint x: 166, startPoint y: 207, endPoint x: 48, endPoint y: 207, distance: 118.0
click at [48, 207] on div "**********" at bounding box center [210, 285] width 338 height 254
type input "****"
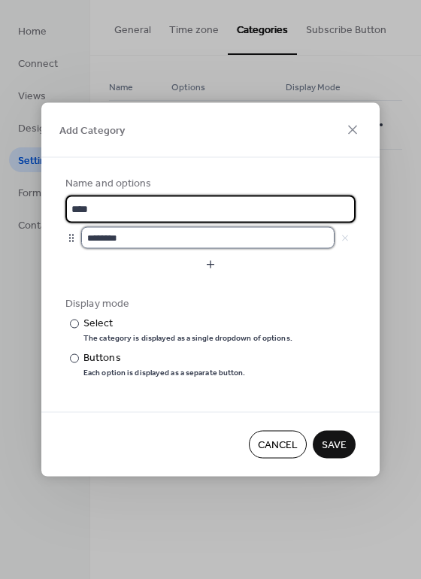
click at [179, 245] on input "********" at bounding box center [207, 238] width 253 height 22
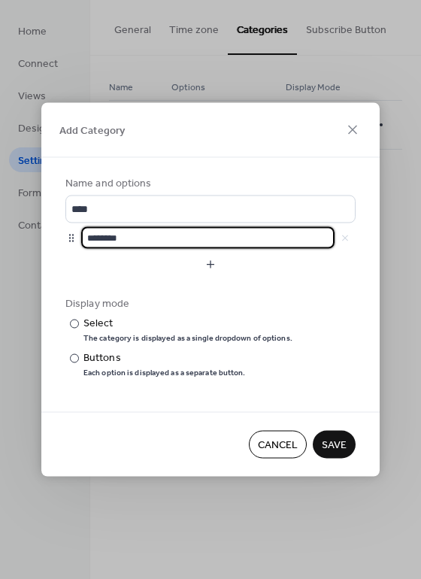
click at [177, 240] on input "********" at bounding box center [207, 238] width 253 height 22
click at [158, 234] on input "********" at bounding box center [207, 238] width 253 height 22
click at [144, 235] on input "********" at bounding box center [207, 238] width 253 height 22
drag, startPoint x: 122, startPoint y: 238, endPoint x: 89, endPoint y: 238, distance: 32.3
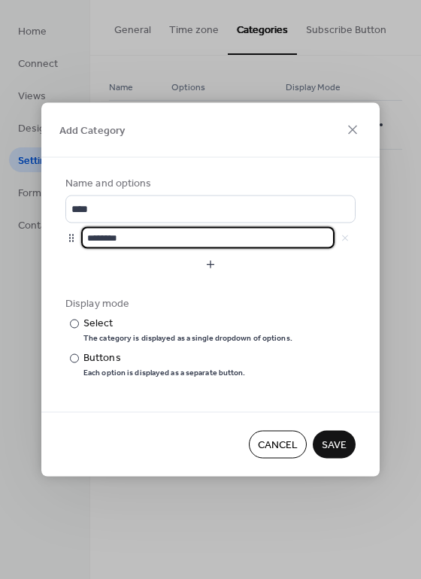
click at [89, 238] on input "********" at bounding box center [207, 238] width 253 height 22
type input "********"
click at [212, 261] on button "button" at bounding box center [210, 264] width 290 height 24
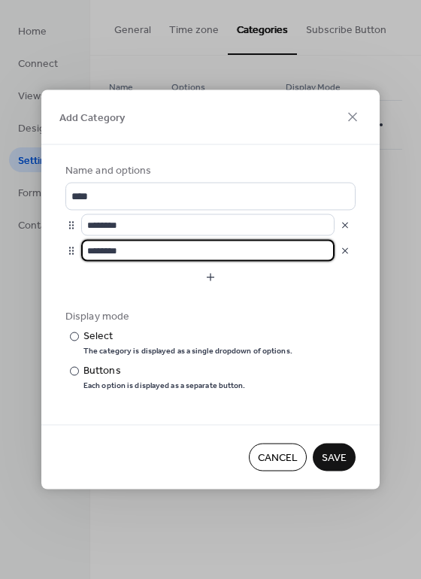
drag, startPoint x: 161, startPoint y: 244, endPoint x: 74, endPoint y: 243, distance: 86.4
click at [74, 243] on div "********" at bounding box center [210, 251] width 290 height 22
type input "*******"
drag, startPoint x: 211, startPoint y: 275, endPoint x: 172, endPoint y: 283, distance: 39.8
click at [212, 275] on button "button" at bounding box center [210, 277] width 290 height 24
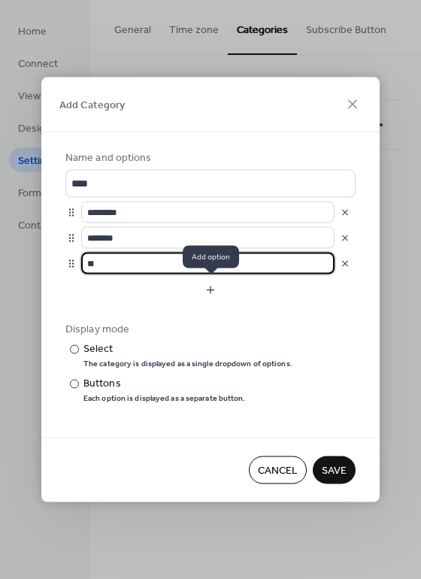
type input "*"
type input "*******"
click at [74, 387] on div at bounding box center [74, 383] width 9 height 9
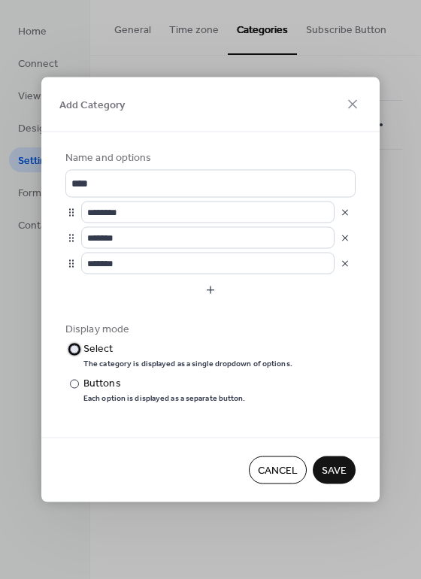
click at [76, 350] on div at bounding box center [74, 348] width 9 height 9
click at [326, 470] on span "Save" at bounding box center [334, 471] width 25 height 16
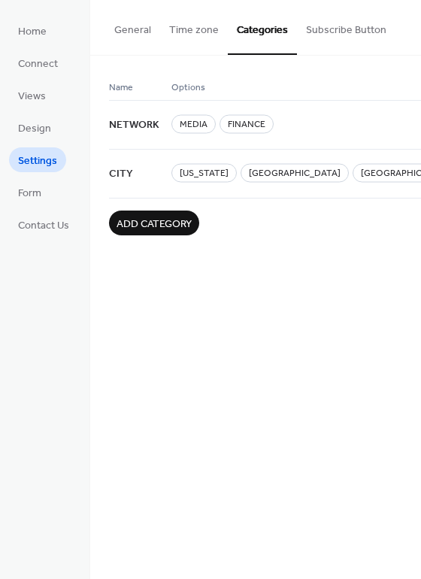
click at [182, 225] on span "Add category" at bounding box center [153, 224] width 75 height 16
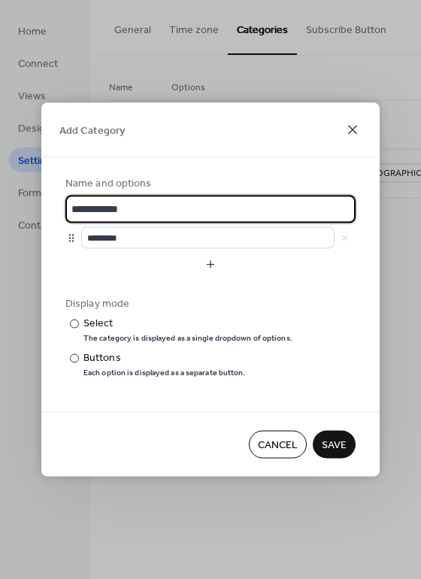
click at [357, 133] on icon at bounding box center [352, 130] width 18 height 18
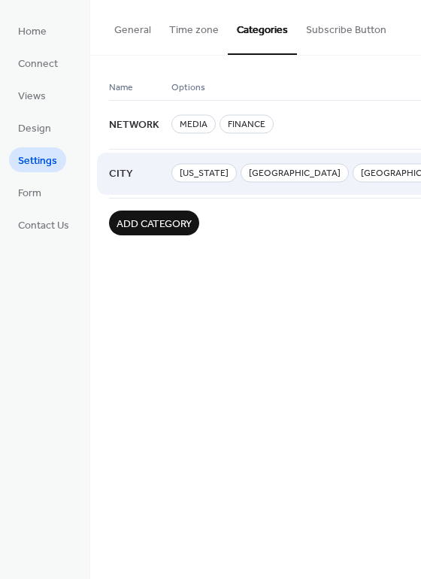
click at [130, 174] on span "CITY" at bounding box center [121, 174] width 24 height 29
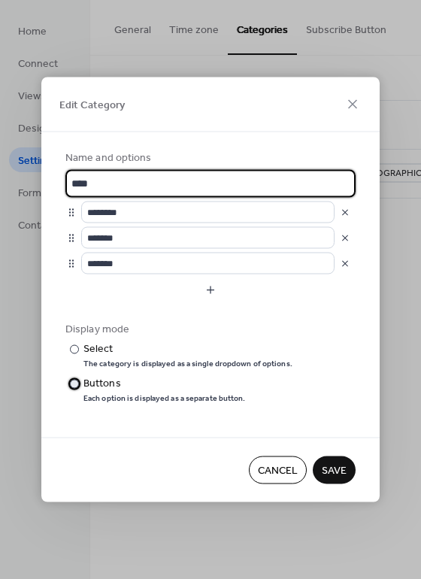
click at [74, 386] on div at bounding box center [74, 383] width 9 height 9
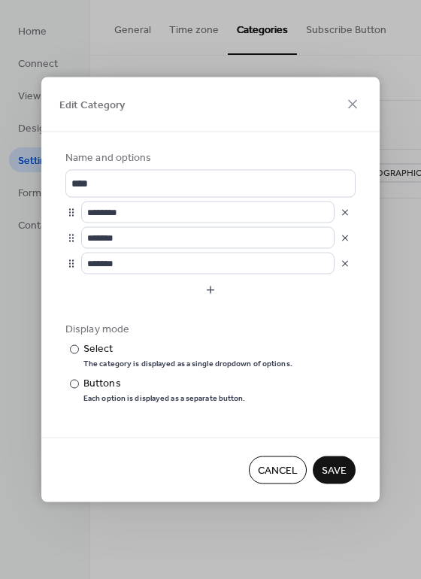
click at [334, 473] on span "Save" at bounding box center [334, 471] width 25 height 16
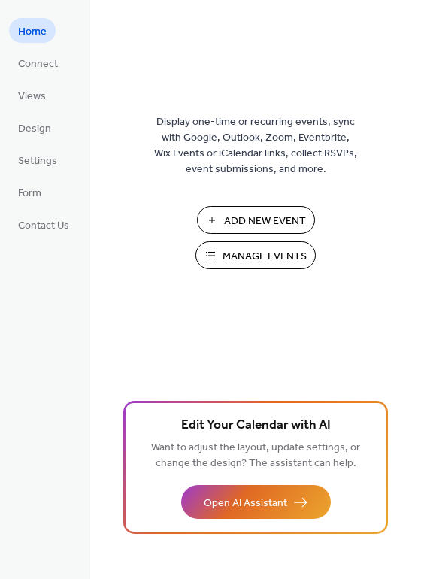
click at [18, 177] on ul "Home Connect Views Design Settings Form Contact Us" at bounding box center [43, 127] width 69 height 219
click at [29, 192] on span "Form" at bounding box center [29, 194] width 23 height 16
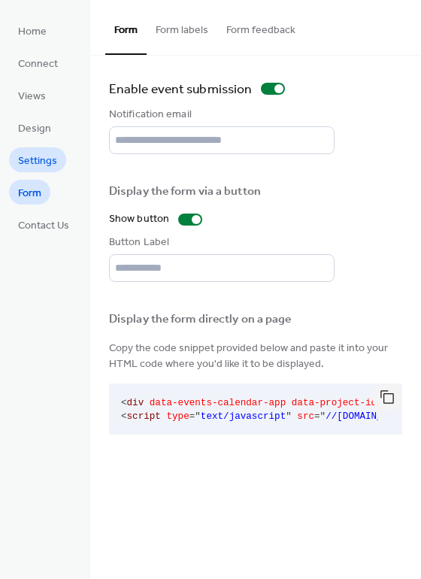
click at [32, 162] on span "Settings" at bounding box center [37, 161] width 39 height 16
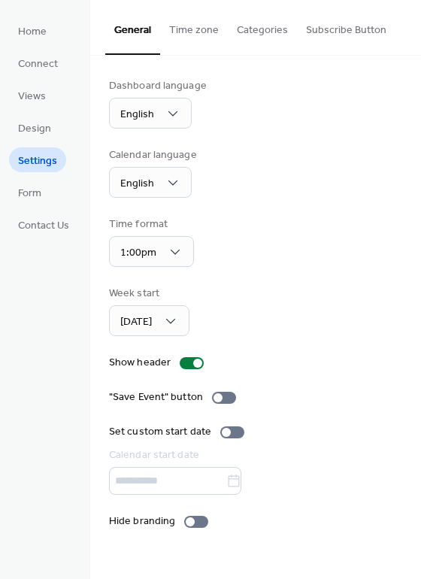
click at [255, 32] on button "Categories" at bounding box center [262, 26] width 69 height 53
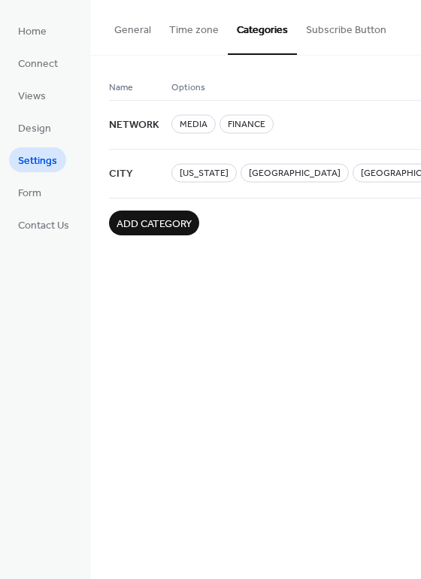
click at [174, 217] on span "Add category" at bounding box center [153, 224] width 75 height 16
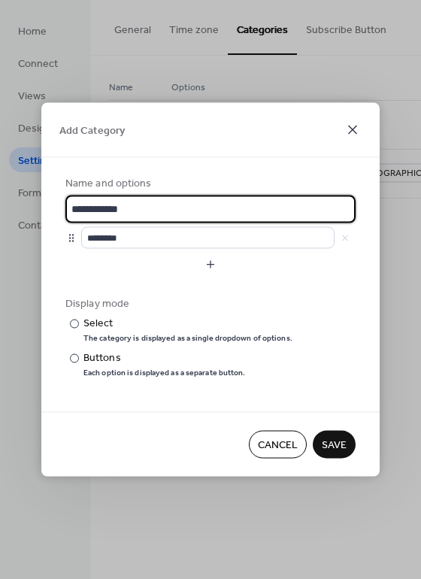
click at [350, 125] on icon at bounding box center [352, 130] width 18 height 18
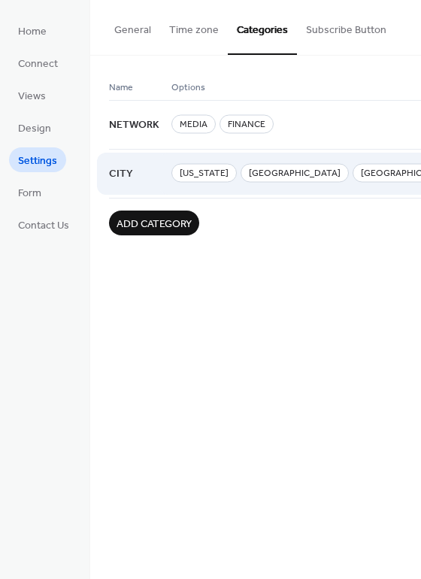
click at [204, 171] on span "[US_STATE]" at bounding box center [203, 173] width 65 height 19
click at [110, 173] on span "CITY" at bounding box center [121, 174] width 24 height 29
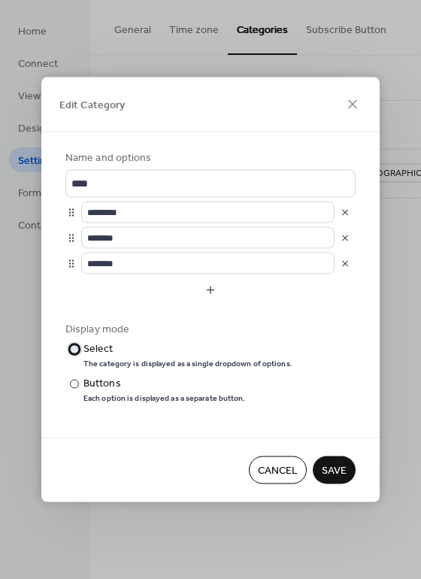
click at [113, 345] on div "Select" at bounding box center [186, 349] width 206 height 16
click at [337, 463] on span "Save" at bounding box center [334, 471] width 25 height 16
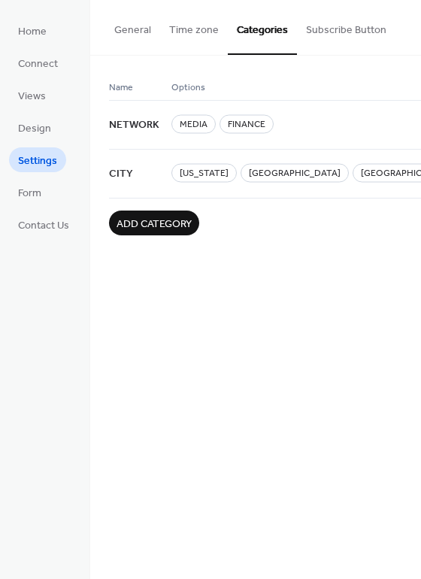
click at [330, 53] on button "Subscribe Button" at bounding box center [346, 26] width 98 height 53
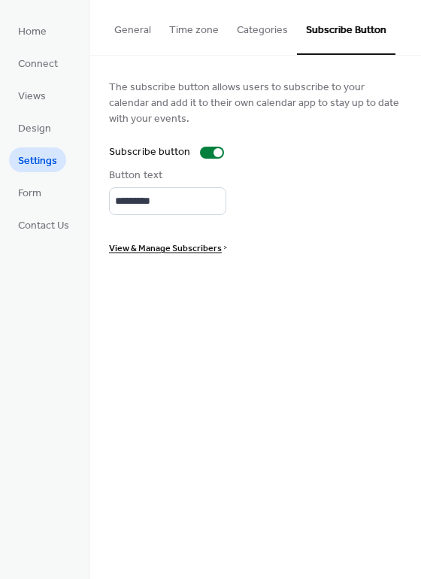
click at [199, 246] on span "View & Manage Subscribers" at bounding box center [165, 248] width 113 height 16
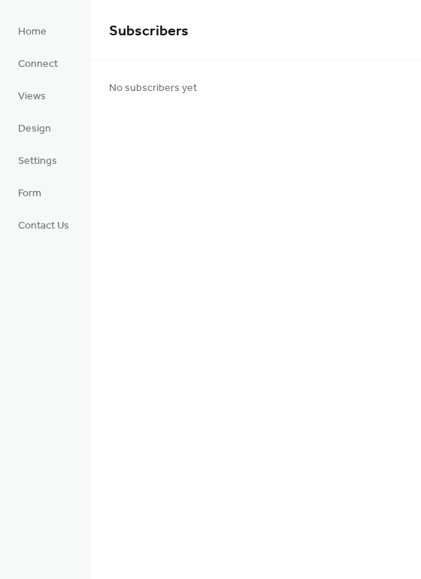
click at [161, 74] on div "No subscribers yet" at bounding box center [255, 87] width 331 height 52
click at [38, 159] on span "Settings" at bounding box center [37, 161] width 39 height 16
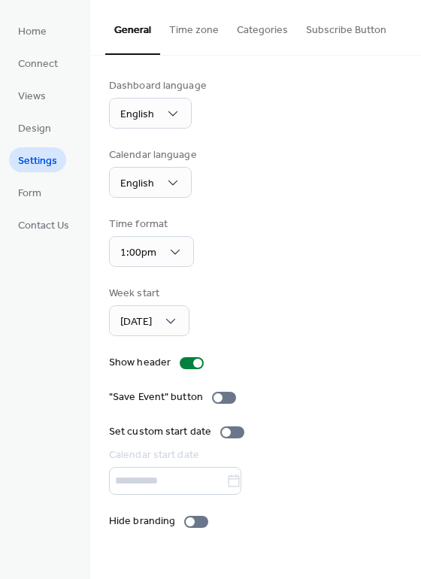
click at [319, 22] on button "Subscribe Button" at bounding box center [346, 26] width 98 height 53
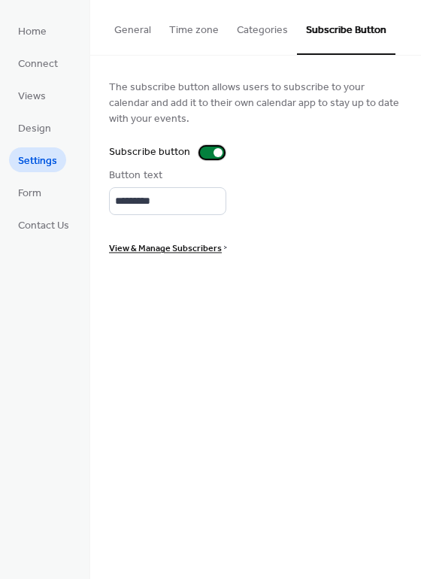
click at [205, 153] on div at bounding box center [212, 153] width 24 height 12
click at [274, 26] on button "Categories" at bounding box center [262, 26] width 69 height 53
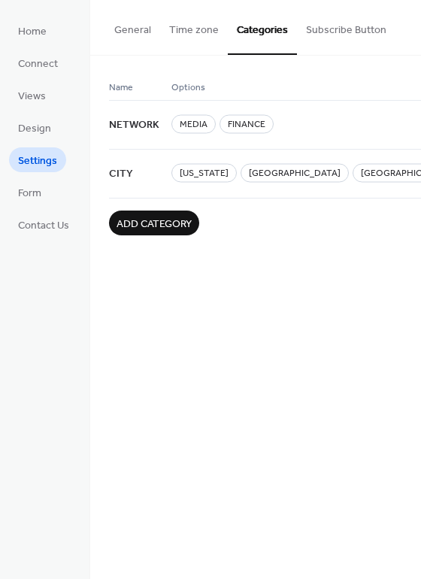
click at [337, 29] on button "Subscribe Button" at bounding box center [346, 26] width 98 height 53
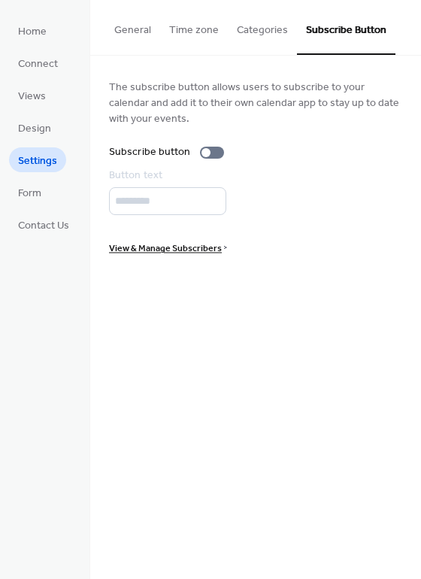
click at [262, 28] on button "Categories" at bounding box center [262, 26] width 69 height 53
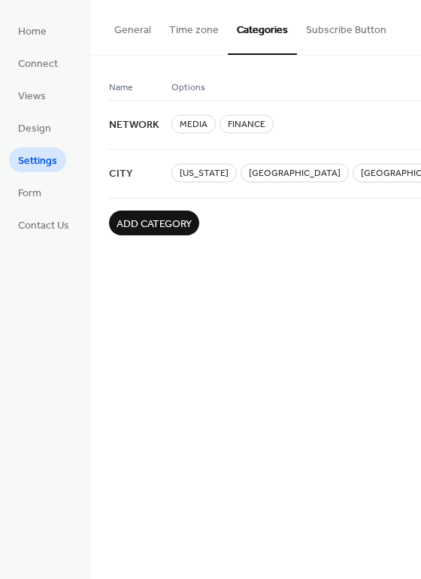
click at [199, 40] on button "Time zone" at bounding box center [194, 26] width 68 height 53
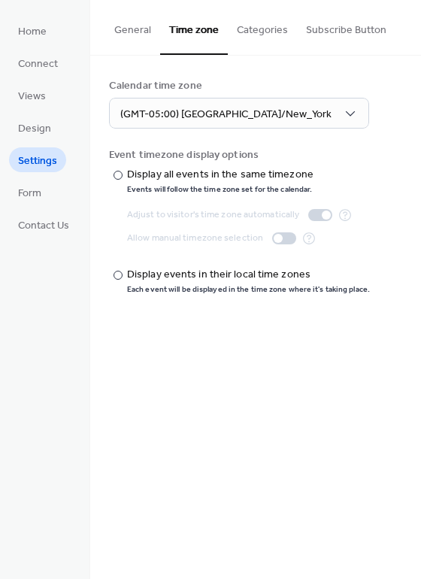
click at [152, 41] on button "General" at bounding box center [132, 26] width 55 height 53
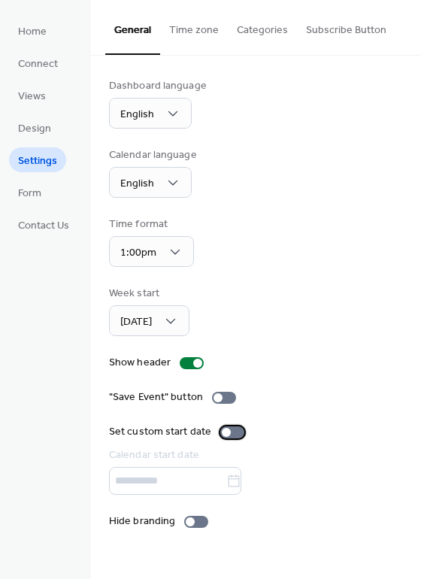
click at [224, 431] on div at bounding box center [226, 432] width 9 height 9
click at [237, 480] on icon at bounding box center [233, 480] width 15 height 15
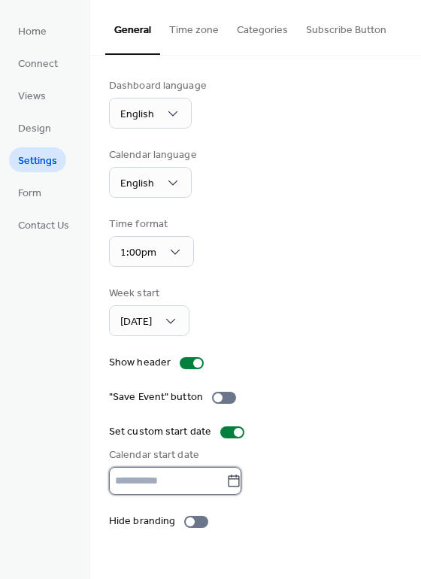
click at [226, 480] on input "text" at bounding box center [167, 481] width 117 height 28
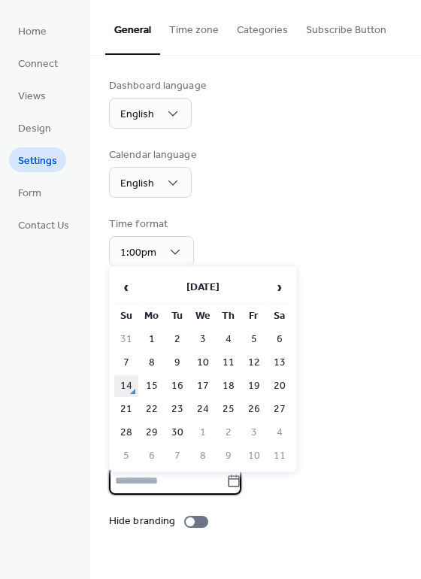
click at [130, 387] on td "14" at bounding box center [126, 386] width 24 height 22
type input "*********"
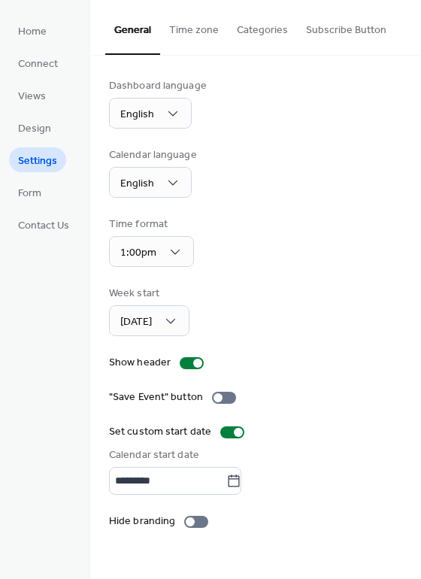
click at [310, 334] on div "Week start Monday" at bounding box center [255, 311] width 293 height 50
click at [40, 139] on link "Design" at bounding box center [34, 127] width 51 height 25
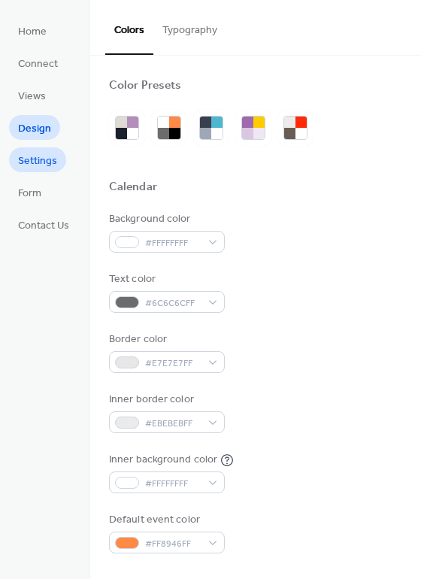
click at [40, 164] on span "Settings" at bounding box center [37, 161] width 39 height 16
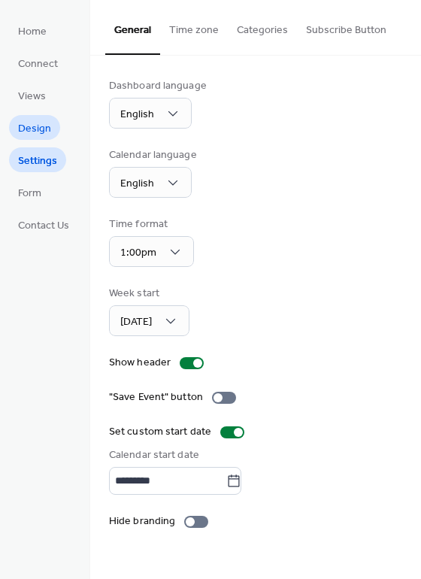
click at [32, 121] on span "Design" at bounding box center [34, 129] width 33 height 16
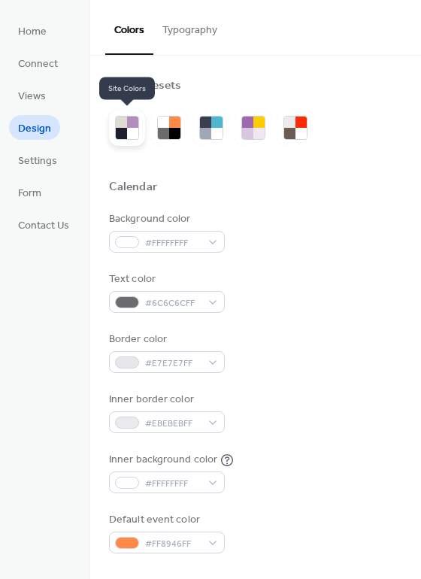
click at [113, 137] on div at bounding box center [127, 128] width 36 height 36
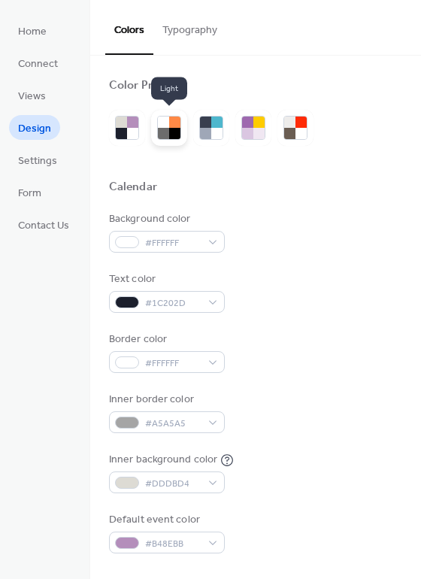
click at [163, 122] on div at bounding box center [163, 121] width 11 height 11
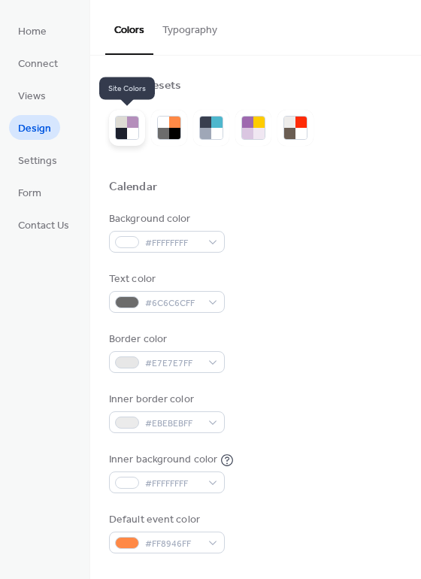
click at [116, 132] on div at bounding box center [121, 133] width 11 height 11
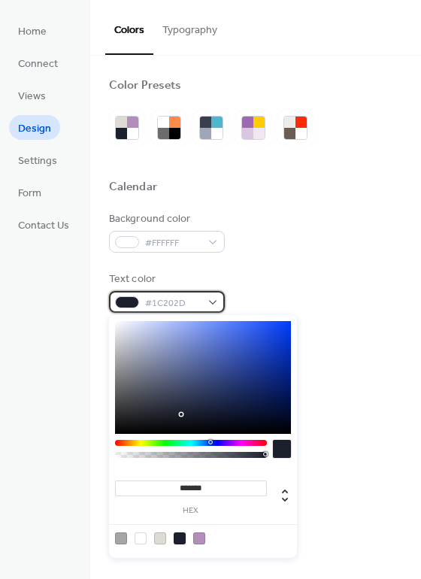
click at [200, 297] on div "#1C202D" at bounding box center [167, 302] width 116 height 22
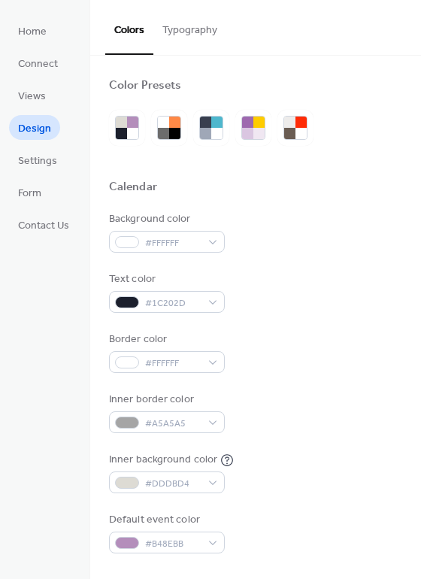
click at [283, 284] on div "Text color #1C202D" at bounding box center [255, 291] width 293 height 41
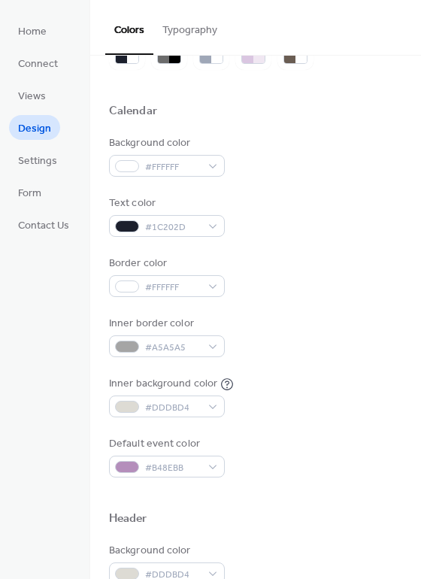
scroll to position [80, 0]
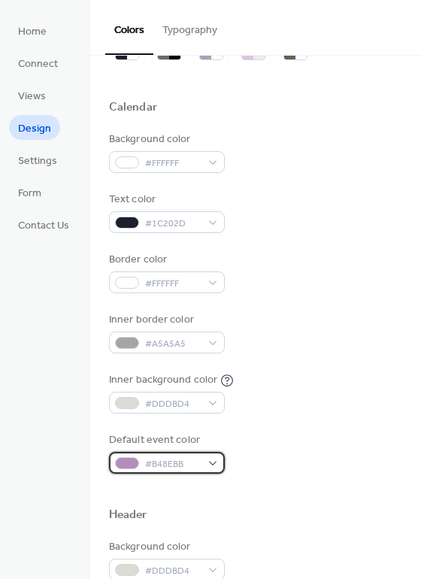
click at [213, 459] on div "#B48EBB" at bounding box center [167, 463] width 116 height 22
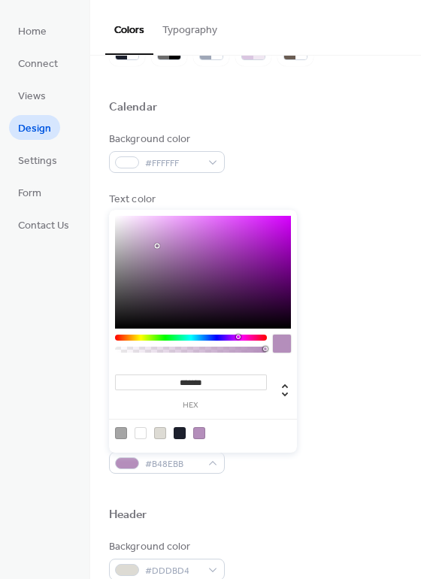
click at [179, 429] on div at bounding box center [180, 433] width 12 height 12
type input "*******"
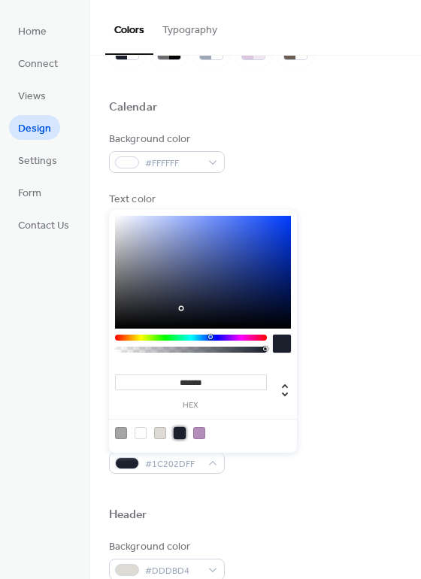
click at [238, 473] on div at bounding box center [255, 490] width 293 height 34
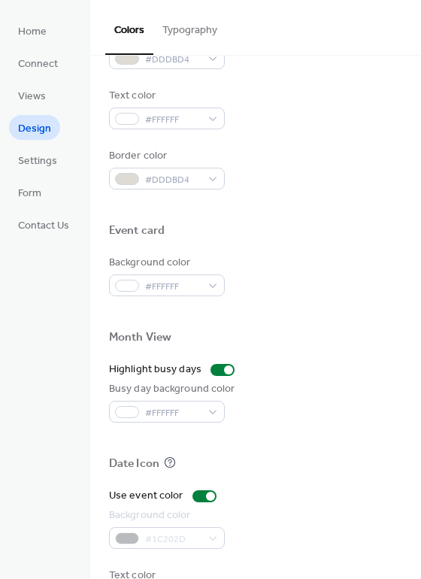
scroll to position [642, 0]
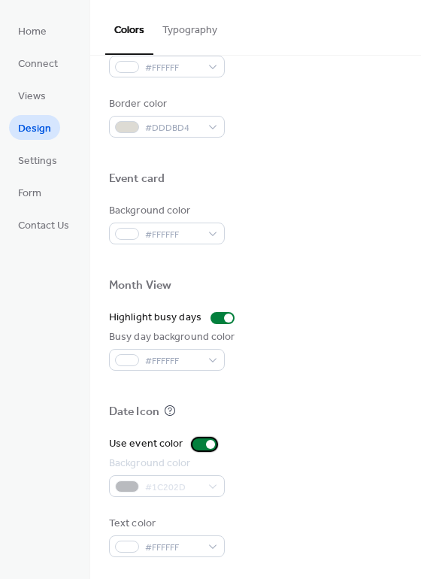
click at [201, 441] on div at bounding box center [204, 444] width 24 height 12
click at [194, 443] on div at bounding box center [198, 444] width 9 height 9
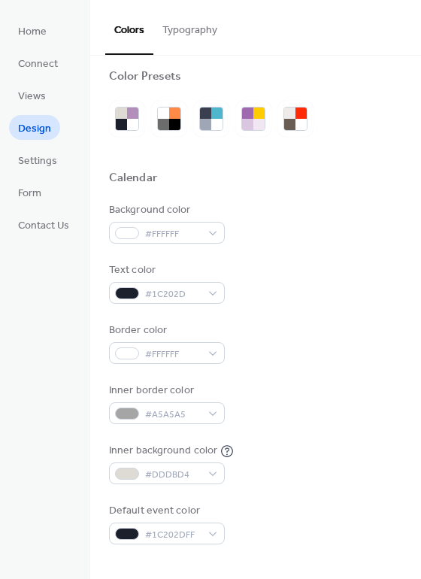
scroll to position [0, 0]
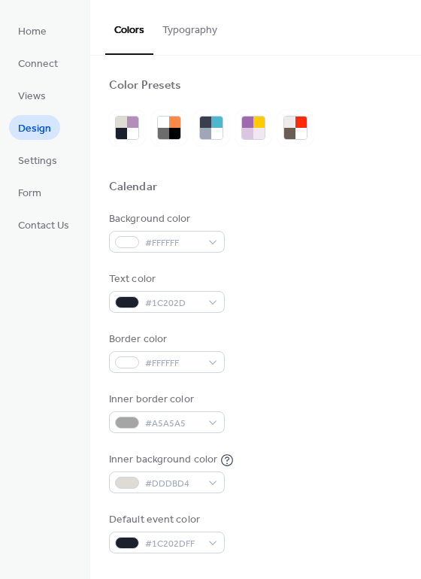
click at [193, 17] on button "Typography" at bounding box center [189, 26] width 73 height 53
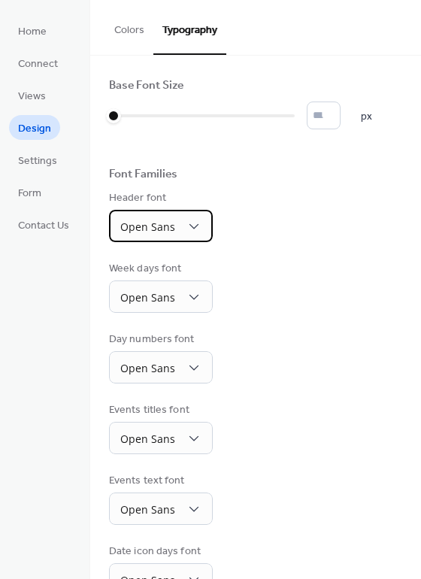
click at [178, 222] on div "Open Sans" at bounding box center [161, 226] width 104 height 32
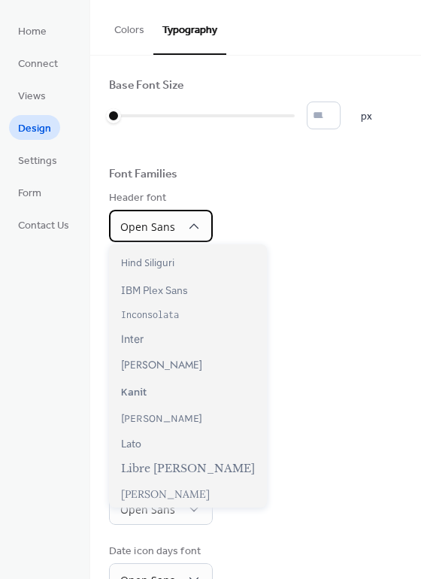
scroll to position [318, 0]
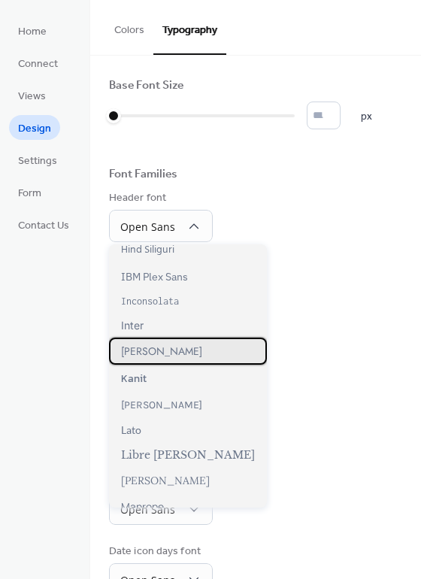
click at [153, 342] on div "[PERSON_NAME]" at bounding box center [188, 350] width 158 height 27
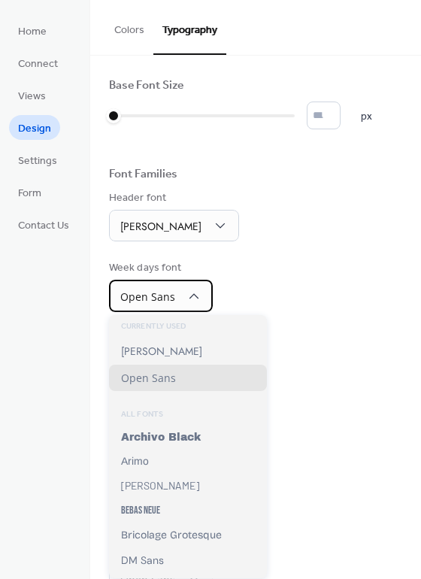
click at [174, 304] on div "Open Sans" at bounding box center [161, 296] width 104 height 32
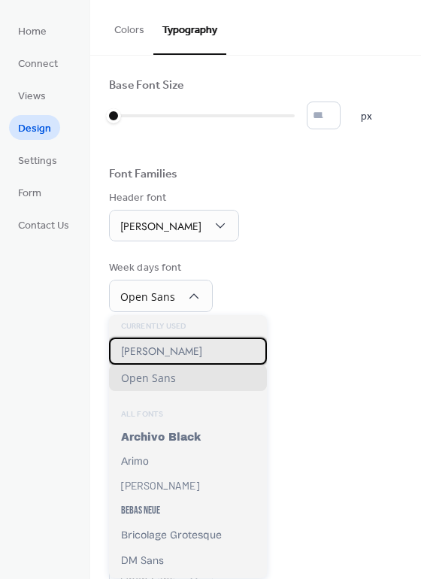
click at [165, 352] on div "[PERSON_NAME]" at bounding box center [188, 350] width 158 height 27
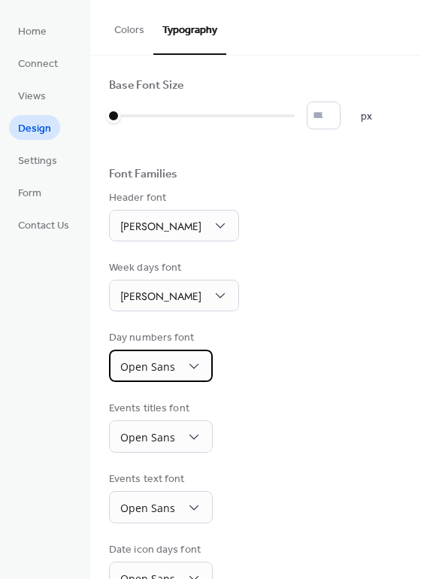
click at [177, 372] on div "Open Sans" at bounding box center [161, 365] width 104 height 32
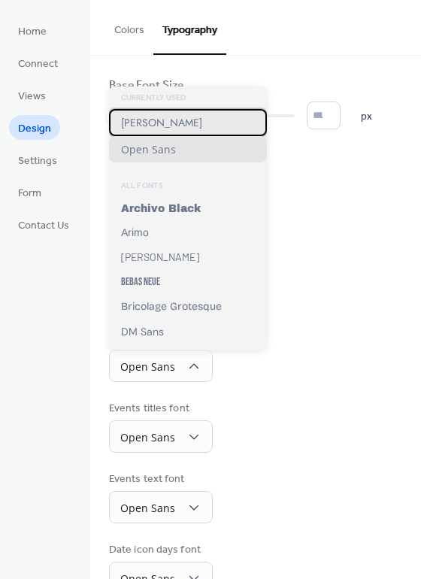
click at [147, 123] on div "[PERSON_NAME]" at bounding box center [188, 122] width 158 height 27
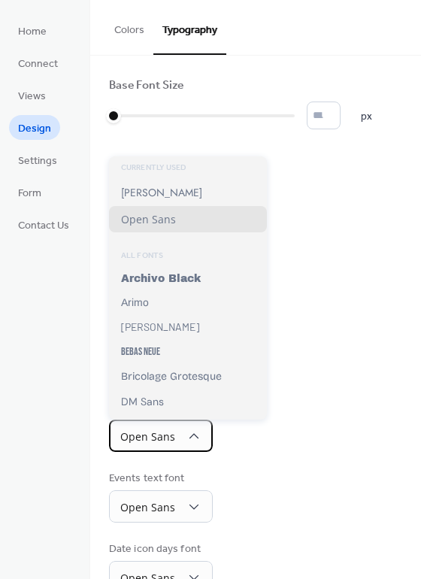
click at [174, 431] on div "Open Sans" at bounding box center [161, 435] width 104 height 32
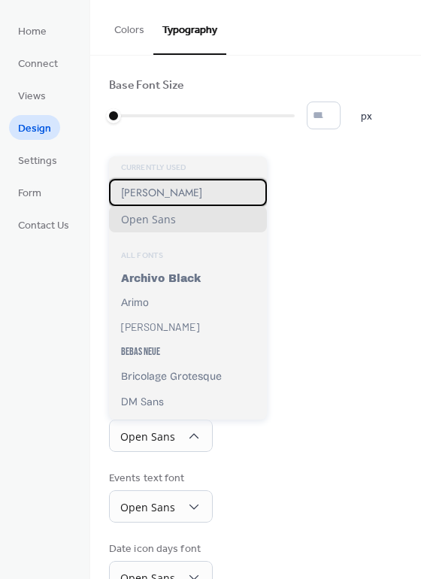
click at [154, 186] on div "[PERSON_NAME]" at bounding box center [188, 192] width 158 height 27
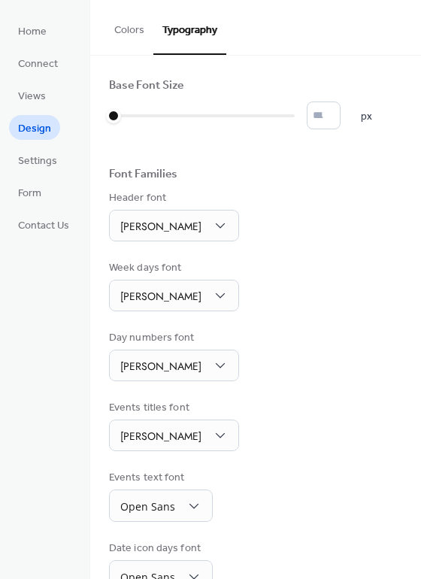
scroll to position [66, 0]
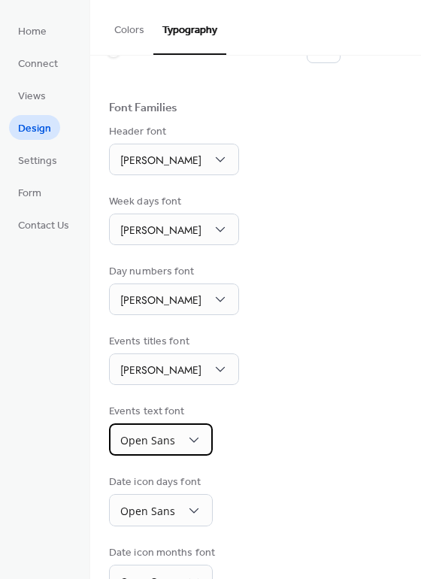
click at [168, 440] on span "Open Sans" at bounding box center [147, 440] width 55 height 14
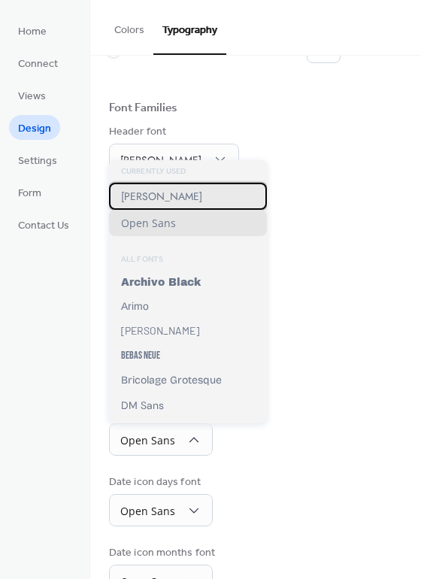
click at [161, 201] on div "[PERSON_NAME]" at bounding box center [188, 196] width 158 height 27
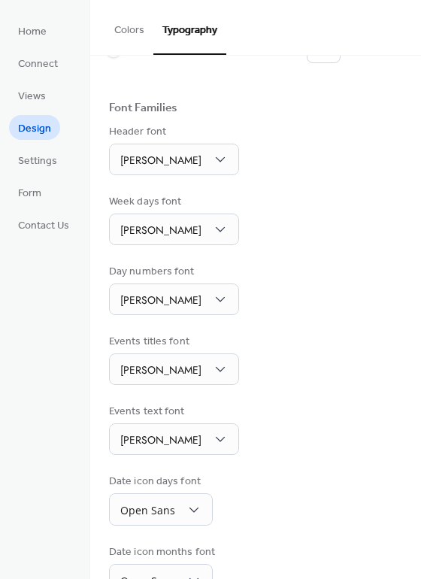
scroll to position [106, 0]
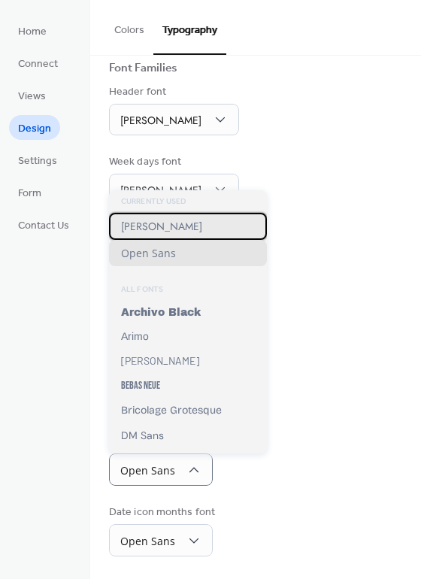
click at [174, 229] on div "[PERSON_NAME]" at bounding box center [188, 226] width 158 height 27
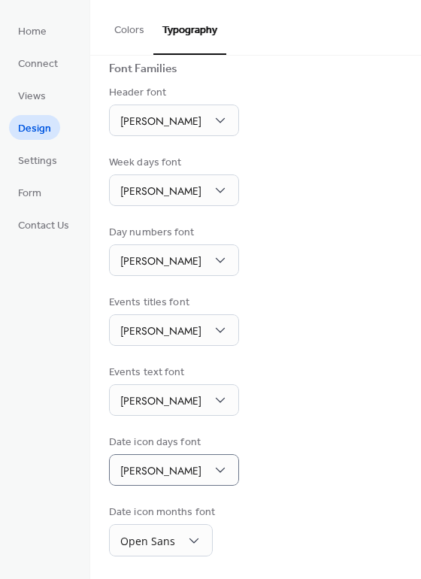
scroll to position [105, 0]
click at [186, 527] on div "Open Sans" at bounding box center [161, 540] width 104 height 32
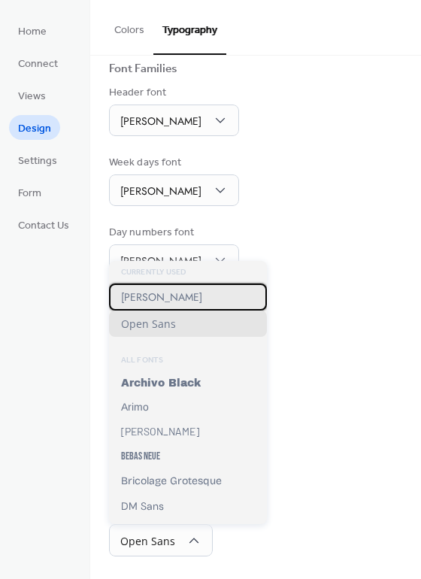
click at [168, 295] on div "[PERSON_NAME]" at bounding box center [188, 296] width 158 height 27
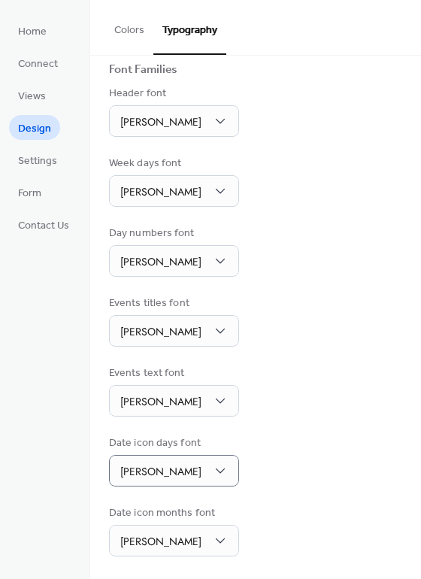
scroll to position [96, 0]
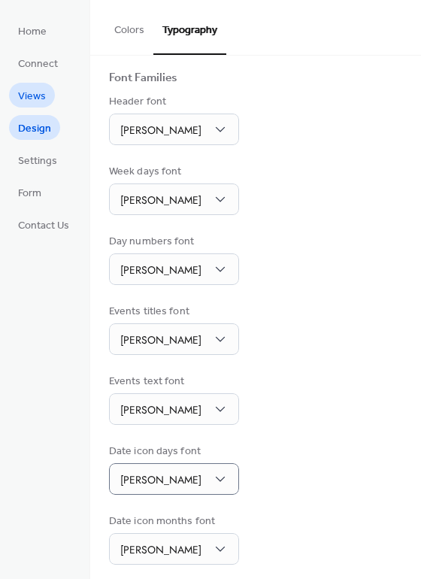
click at [26, 97] on span "Views" at bounding box center [32, 97] width 28 height 16
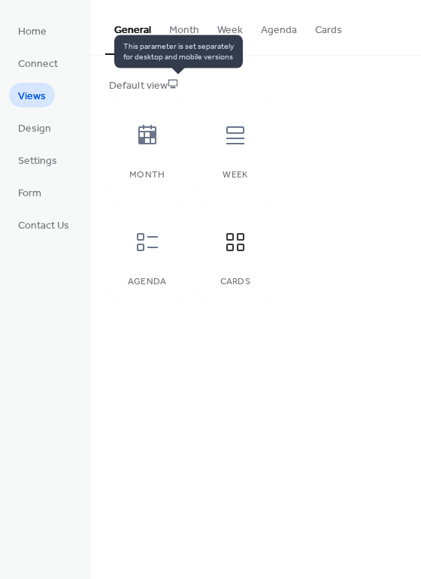
click at [175, 80] on icon at bounding box center [173, 83] width 11 height 11
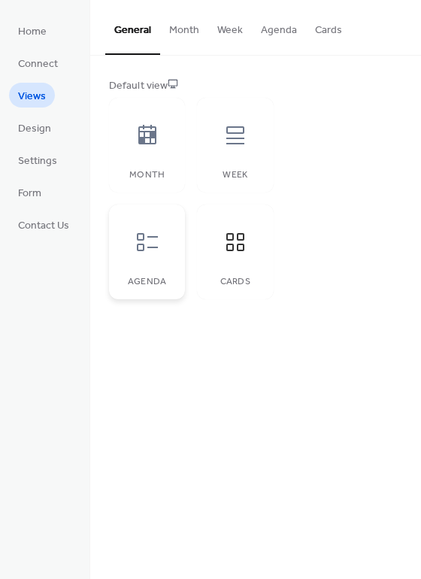
click at [144, 254] on div at bounding box center [147, 241] width 45 height 45
click at [158, 141] on icon at bounding box center [147, 135] width 24 height 24
click at [188, 36] on button "Month" at bounding box center [184, 26] width 48 height 53
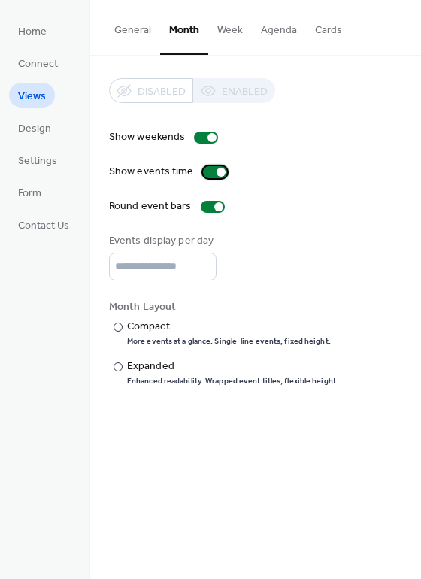
click at [216, 171] on div at bounding box center [220, 172] width 9 height 9
click at [118, 325] on div at bounding box center [117, 326] width 9 height 9
click at [116, 367] on div at bounding box center [117, 366] width 9 height 9
click at [226, 26] on button "Week" at bounding box center [230, 26] width 44 height 53
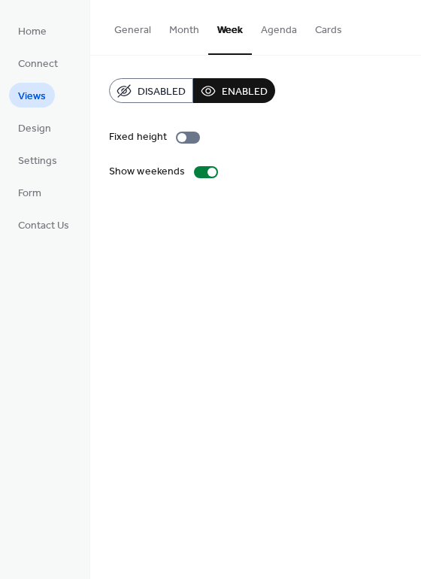
click at [189, 27] on button "Month" at bounding box center [184, 26] width 48 height 53
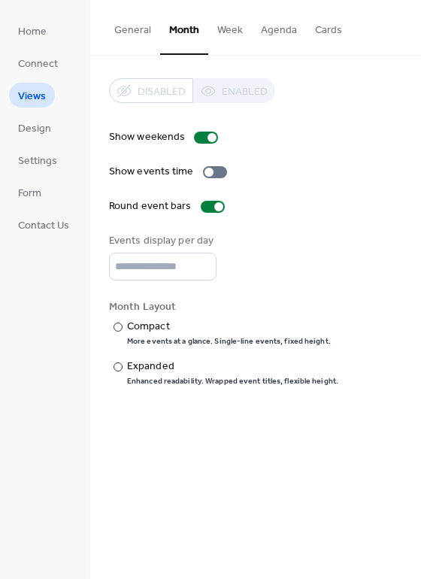
click at [268, 43] on button "Agenda" at bounding box center [279, 26] width 54 height 53
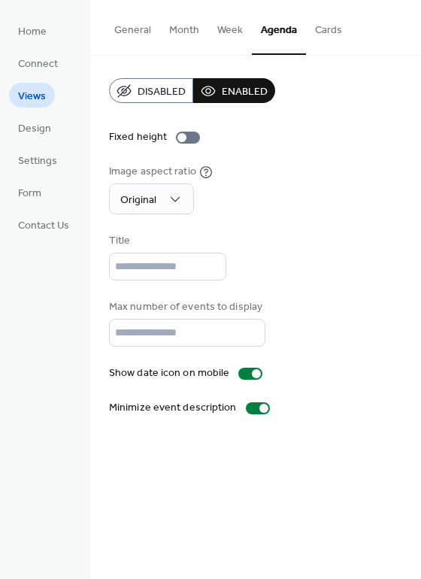
click at [335, 41] on button "Cards" at bounding box center [328, 26] width 45 height 53
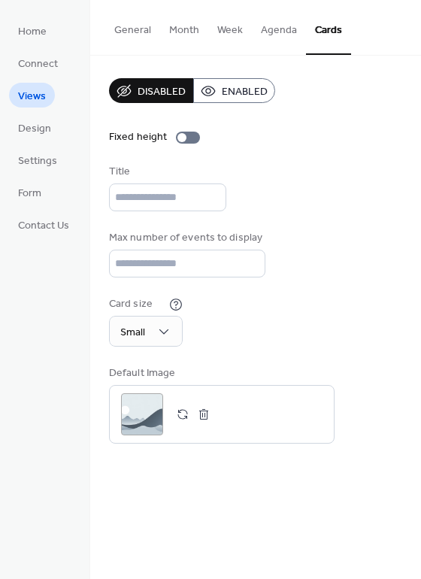
click at [157, 32] on button "General" at bounding box center [132, 26] width 55 height 53
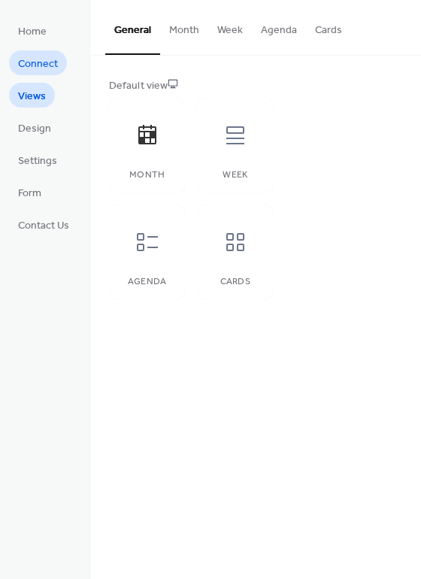
click at [53, 64] on span "Connect" at bounding box center [38, 64] width 40 height 16
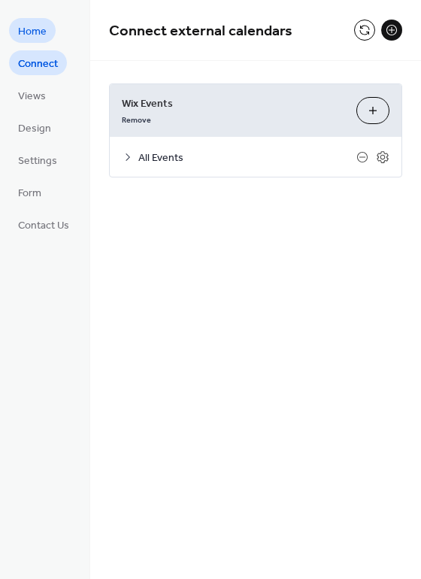
click at [53, 29] on link "Home" at bounding box center [32, 30] width 47 height 25
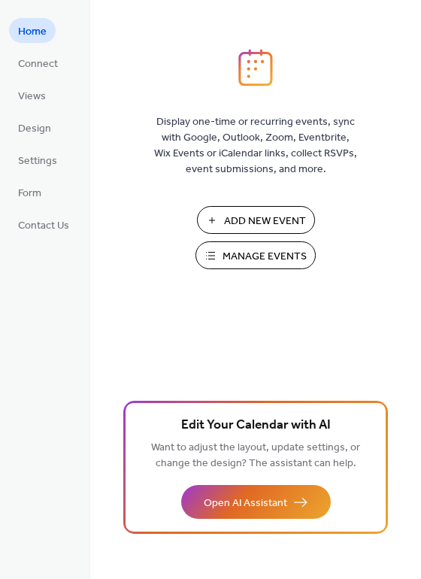
click at [226, 243] on button "Manage Events" at bounding box center [255, 255] width 120 height 28
click at [259, 255] on span "Manage Events" at bounding box center [264, 257] width 84 height 16
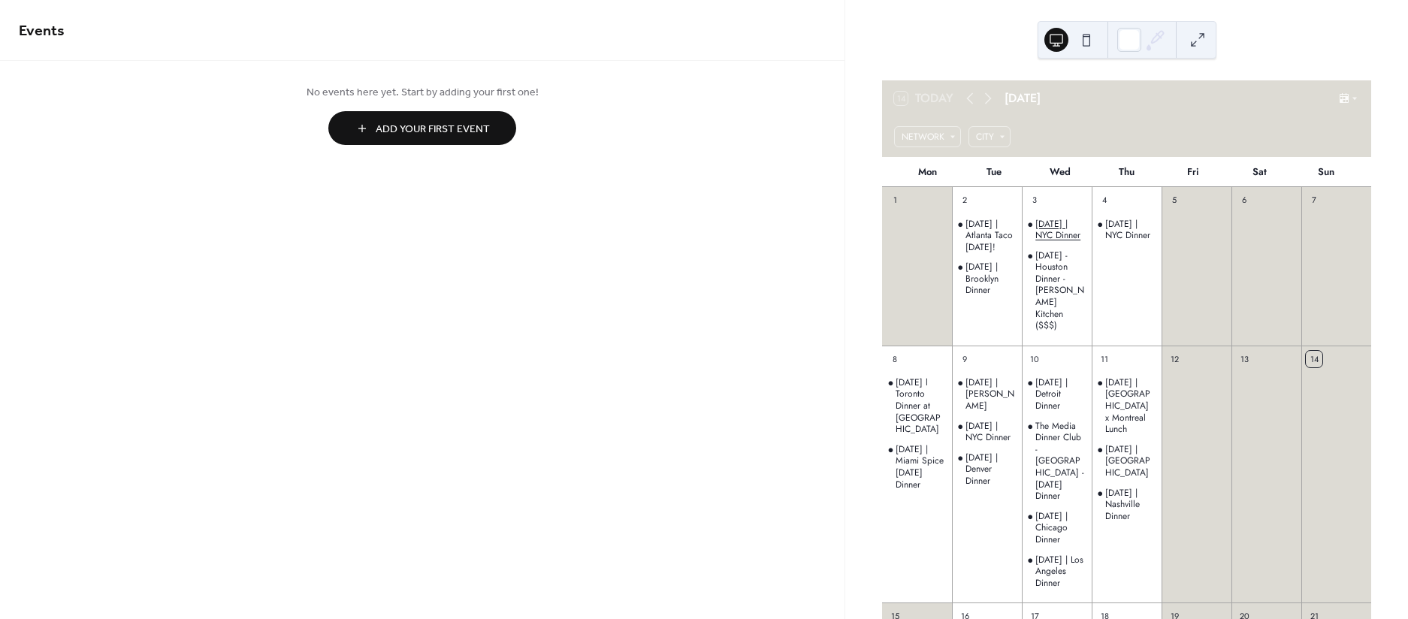
click at [1082, 219] on div "[DATE] | NYC Dinner" at bounding box center [1060, 230] width 50 height 23
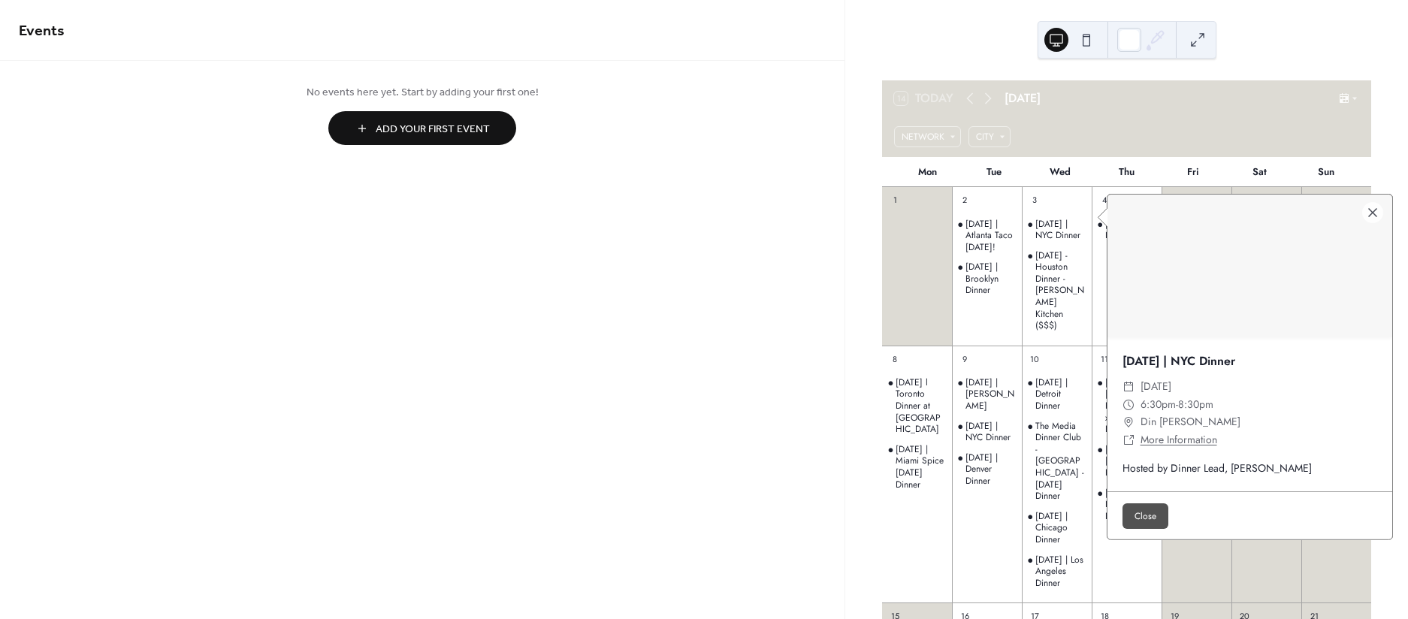
click at [1176, 443] on link "More Information" at bounding box center [1179, 439] width 77 height 15
click at [1035, 523] on div "[DATE] | Chicago Dinner" at bounding box center [1057, 528] width 70 height 35
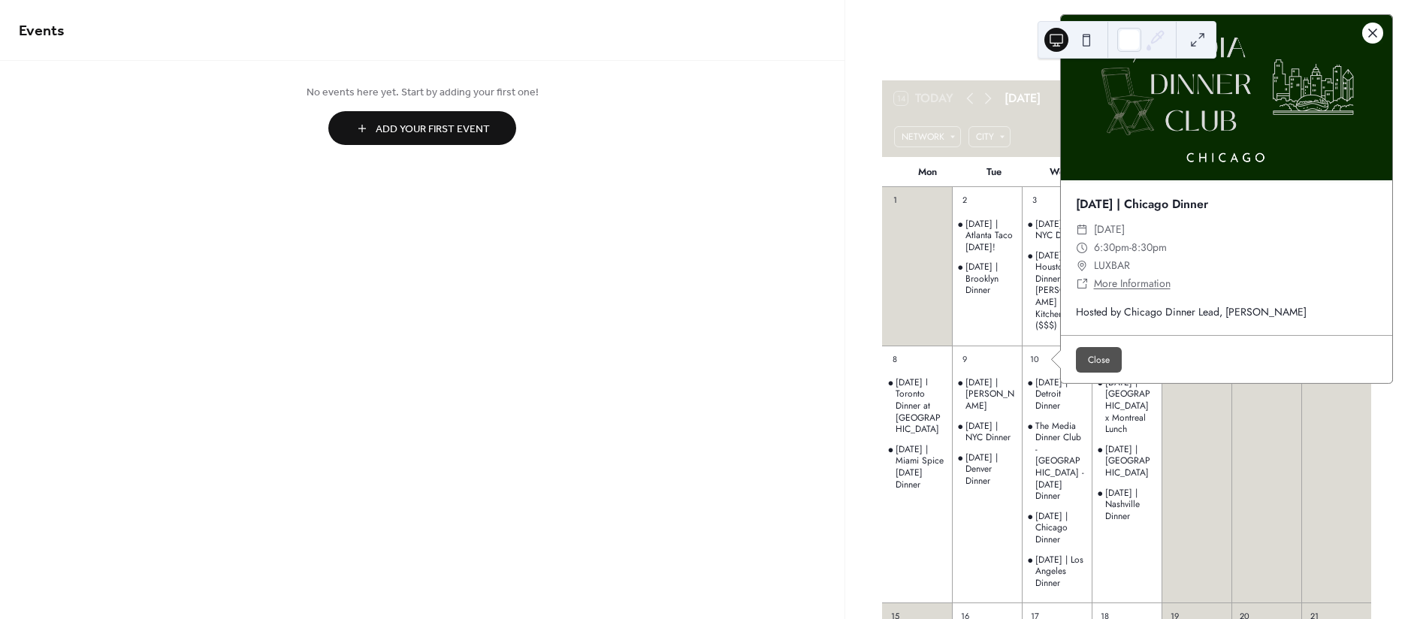
click at [1377, 44] on div at bounding box center [1372, 33] width 21 height 21
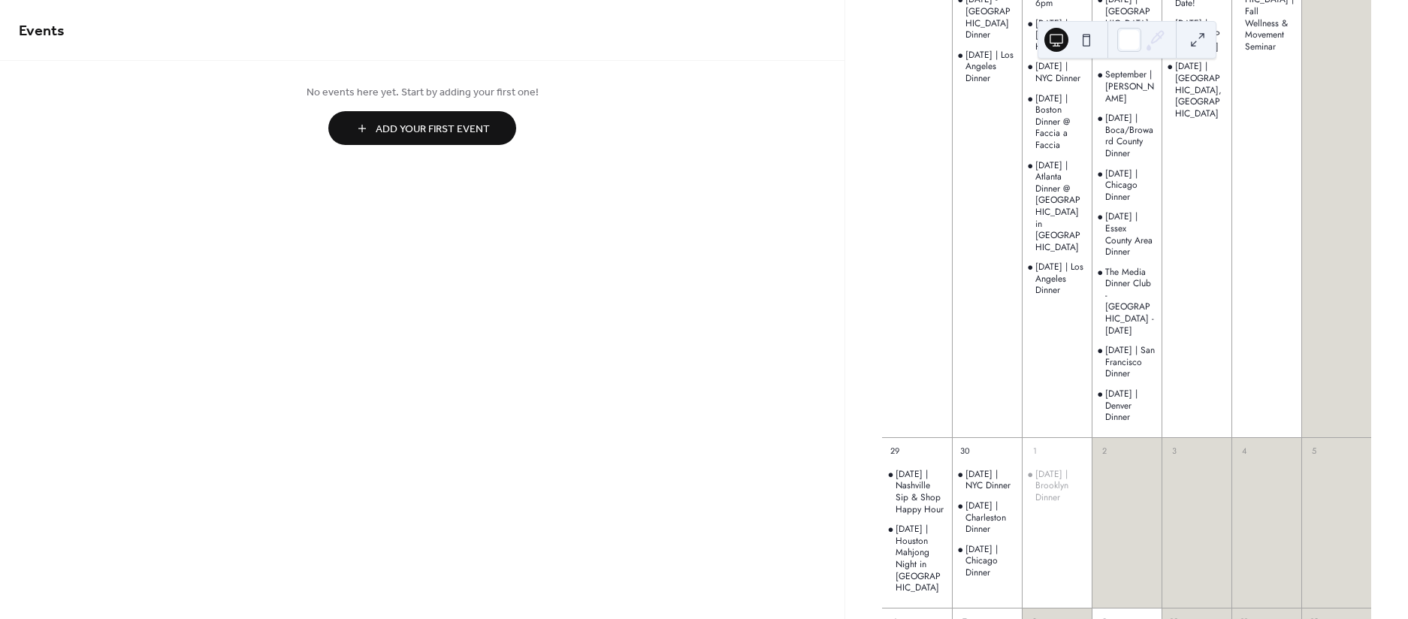
scroll to position [982, 0]
click at [1116, 206] on div "[DATE] | Chicago Dinner" at bounding box center [1130, 188] width 50 height 35
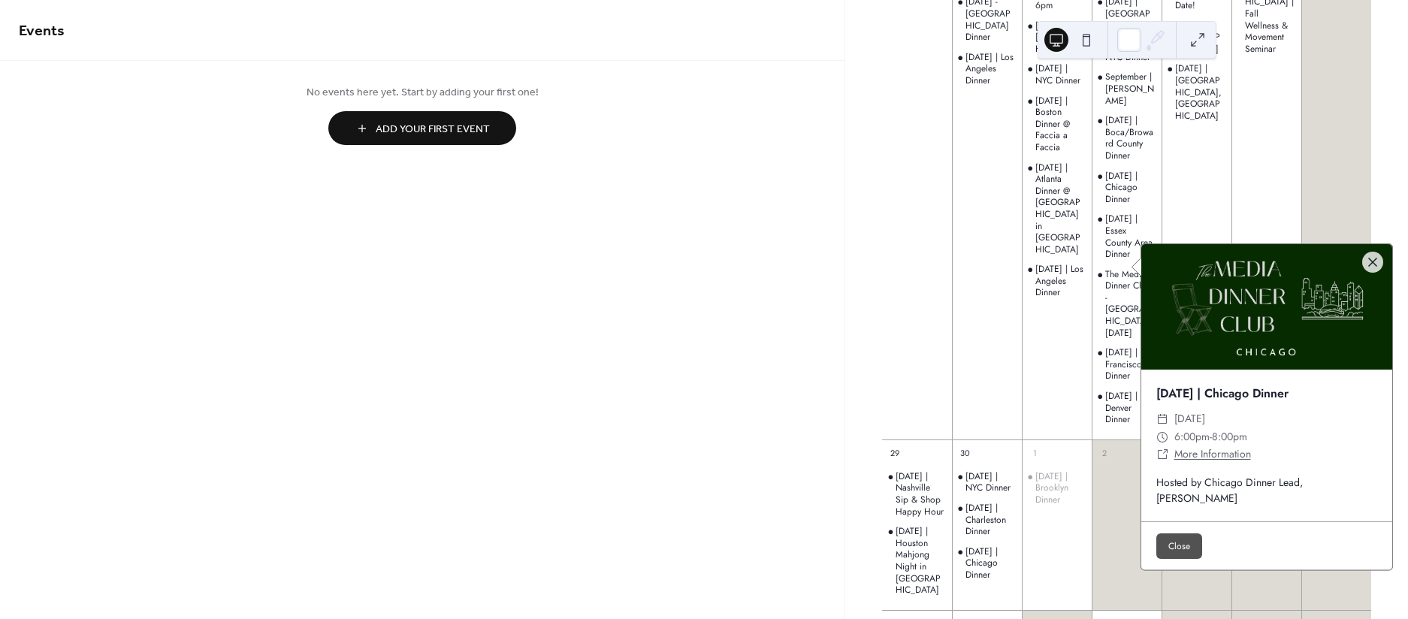
click at [1200, 458] on link "More Information" at bounding box center [1212, 453] width 77 height 15
click at [1372, 268] on div at bounding box center [1372, 262] width 21 height 21
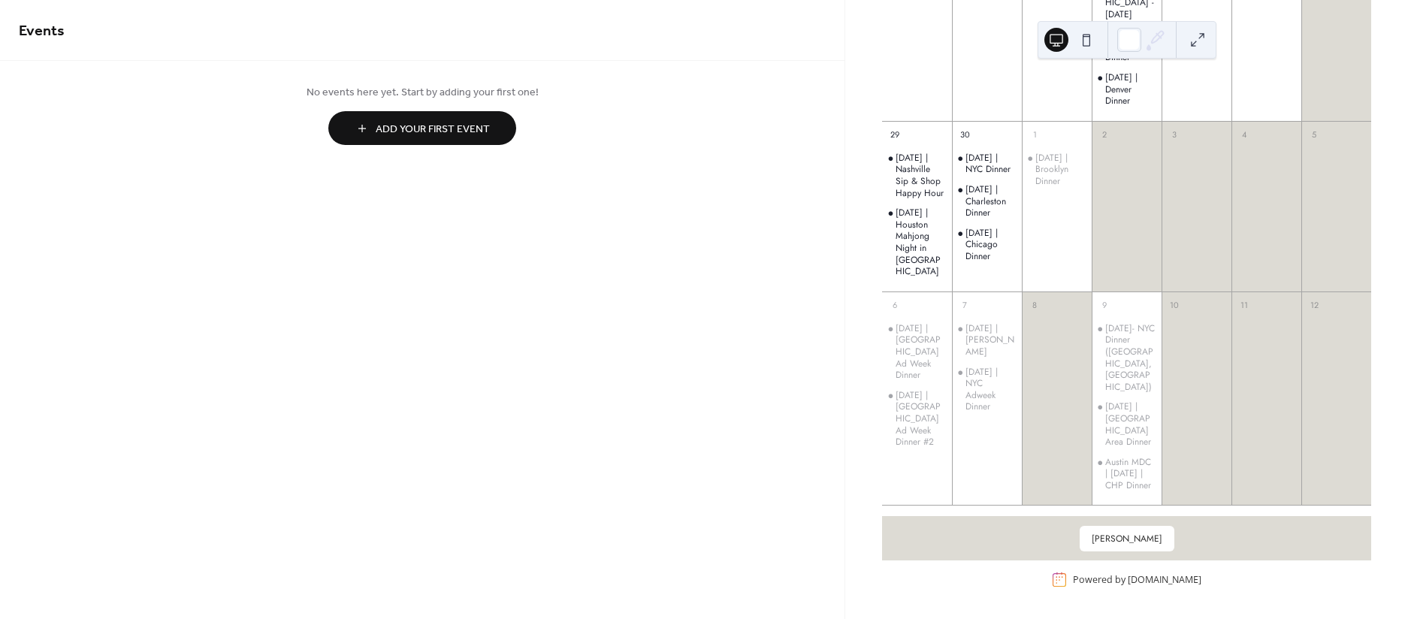
scroll to position [1464, 0]
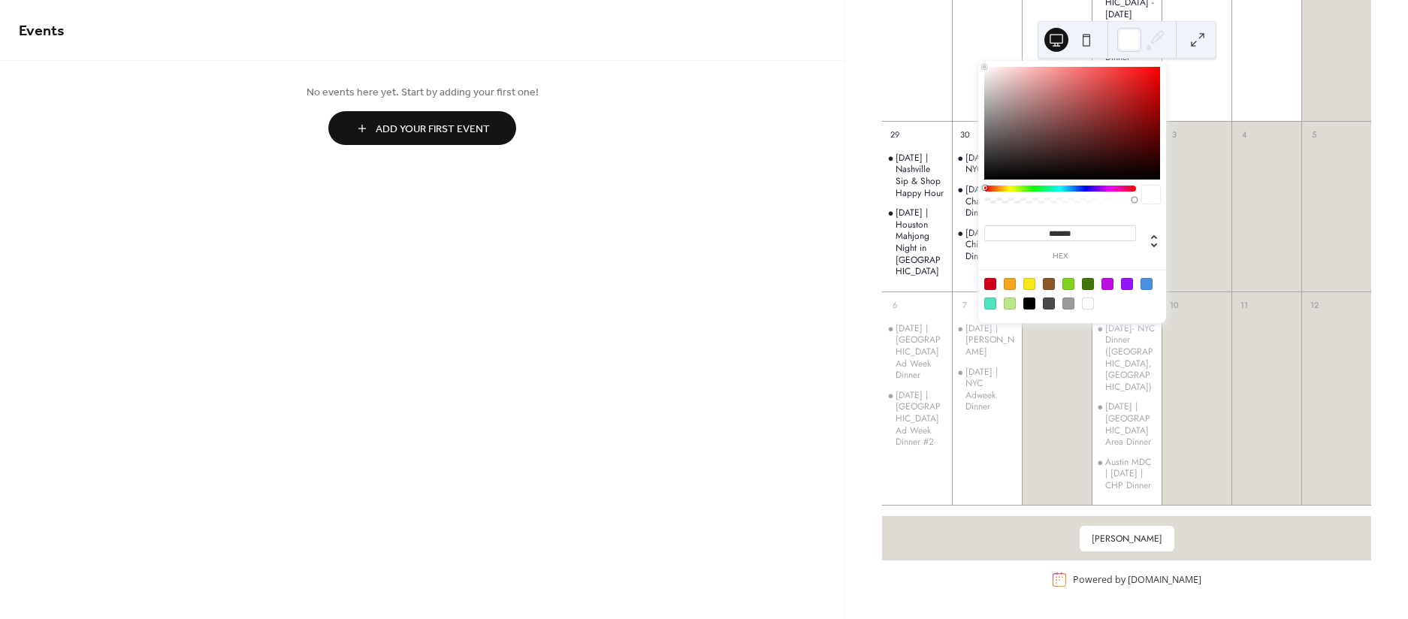
click at [1142, 38] on div at bounding box center [1142, 40] width 50 height 36
click at [1126, 44] on div at bounding box center [1129, 40] width 24 height 24
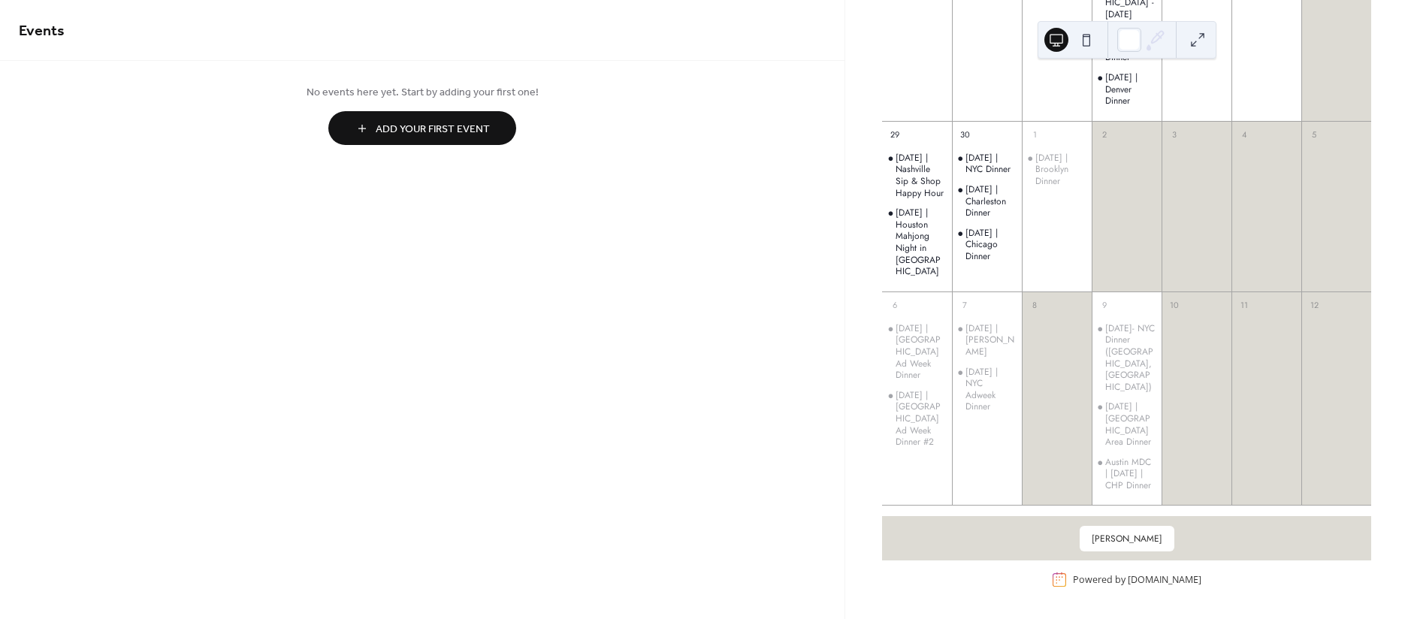
click at [1084, 44] on button at bounding box center [1087, 40] width 24 height 24
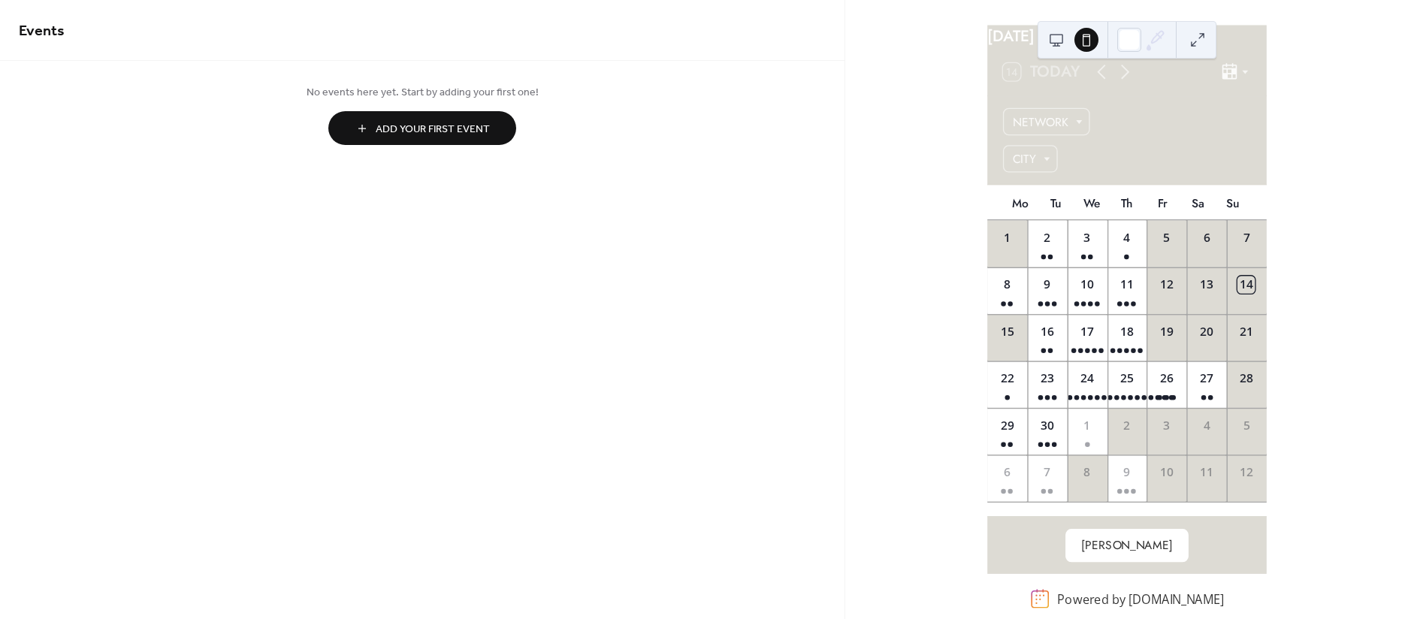
scroll to position [65, 0]
click at [1129, 377] on div "25" at bounding box center [1127, 384] width 40 height 47
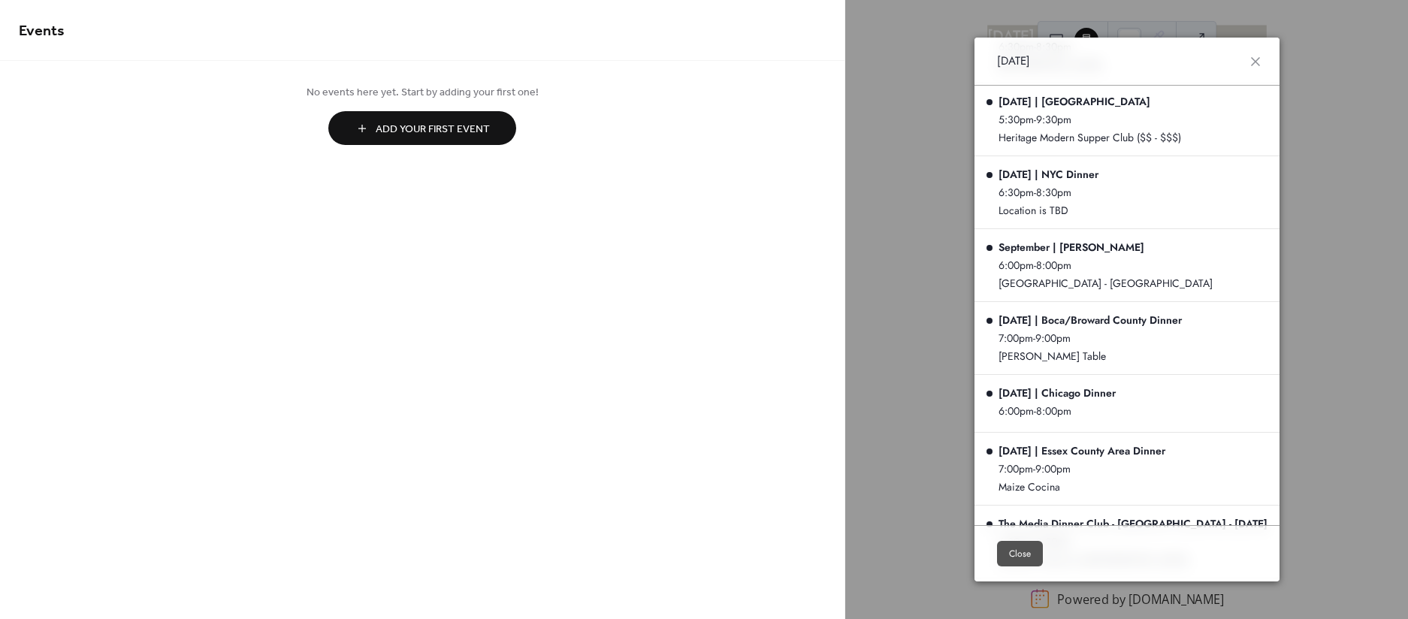
scroll to position [0, 0]
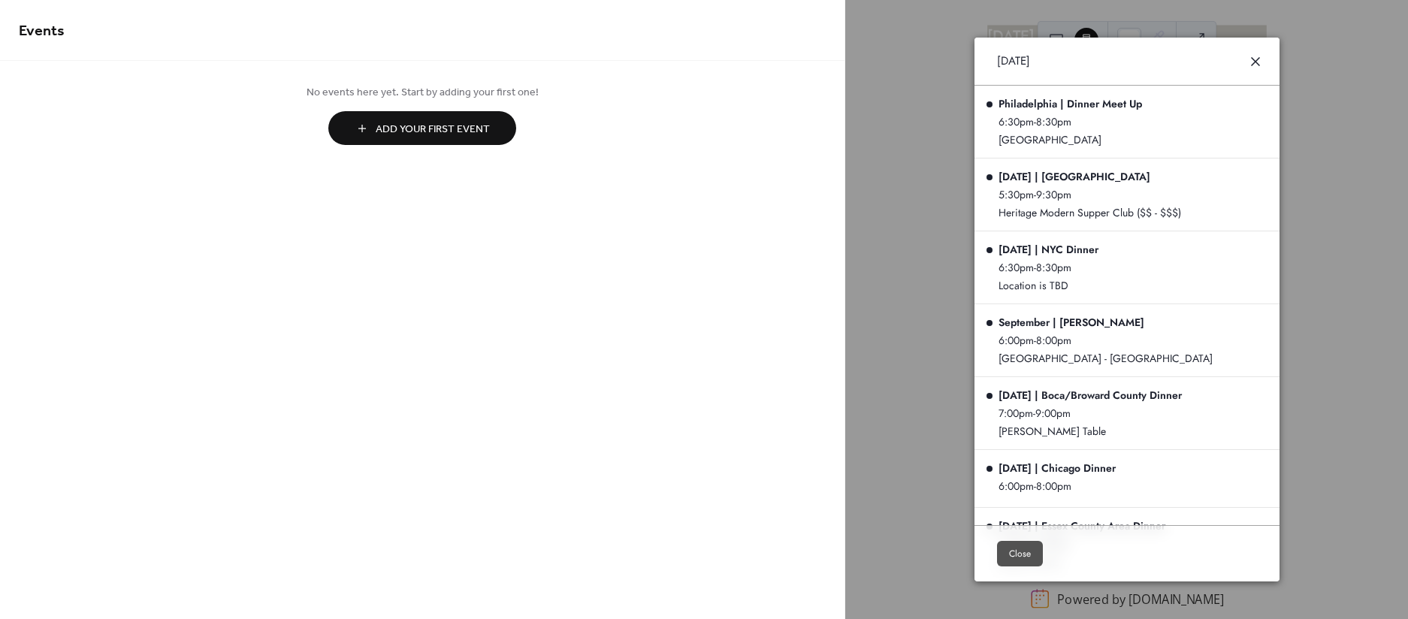
click at [1247, 61] on icon at bounding box center [1256, 62] width 18 height 18
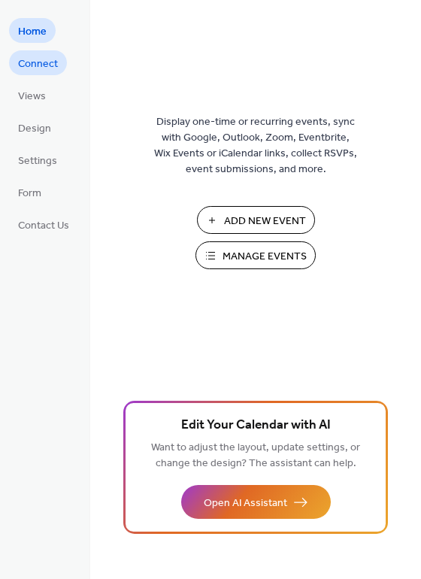
click at [45, 61] on span "Connect" at bounding box center [38, 64] width 40 height 16
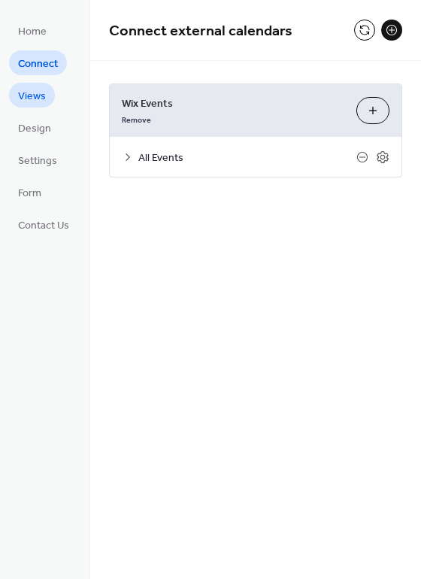
click at [41, 92] on span "Views" at bounding box center [32, 97] width 28 height 16
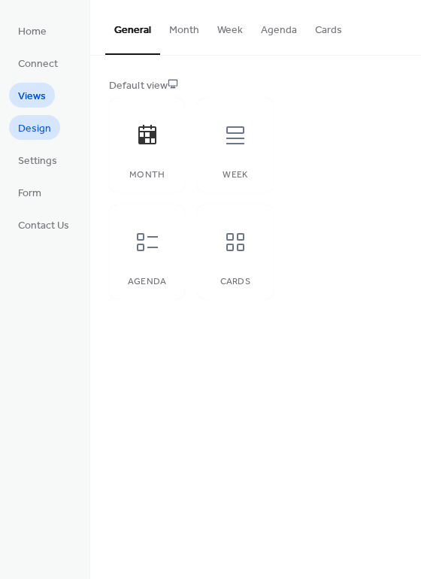
click at [35, 129] on span "Design" at bounding box center [34, 129] width 33 height 16
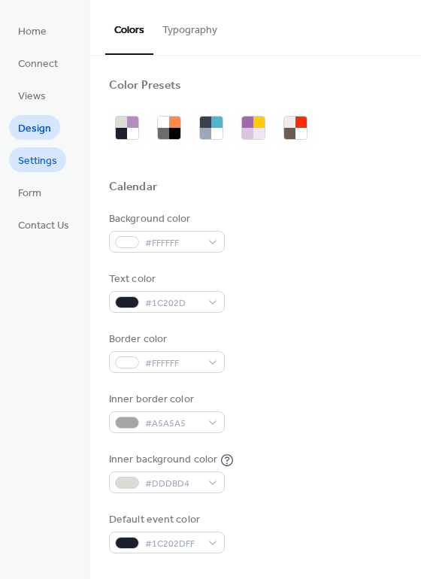
click at [34, 156] on span "Settings" at bounding box center [37, 161] width 39 height 16
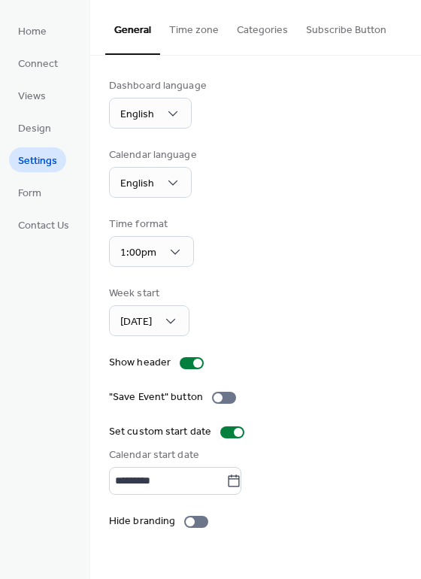
click at [262, 38] on button "Categories" at bounding box center [262, 26] width 69 height 53
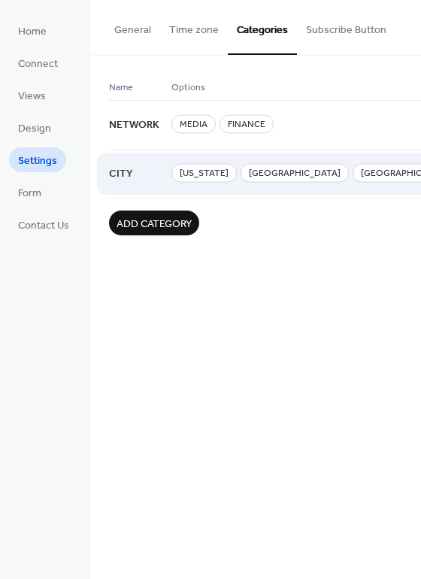
scroll to position [0, 72]
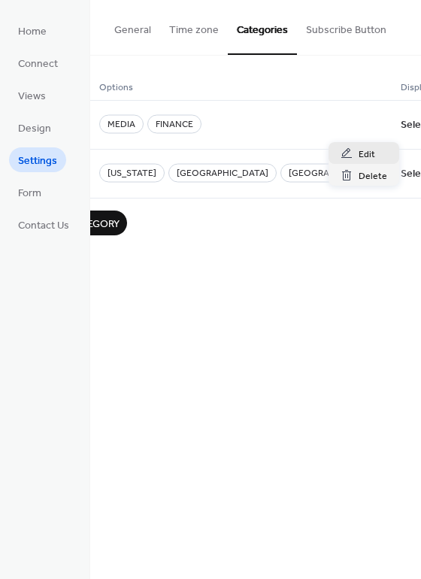
scroll to position [0, 61]
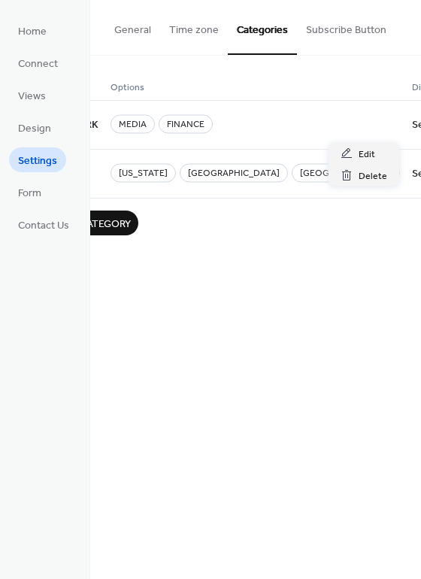
click at [290, 329] on div "General Time zone Categories Subscribe Button Dashboard language English Calend…" at bounding box center [255, 289] width 331 height 579
click at [120, 33] on button "General" at bounding box center [132, 26] width 55 height 53
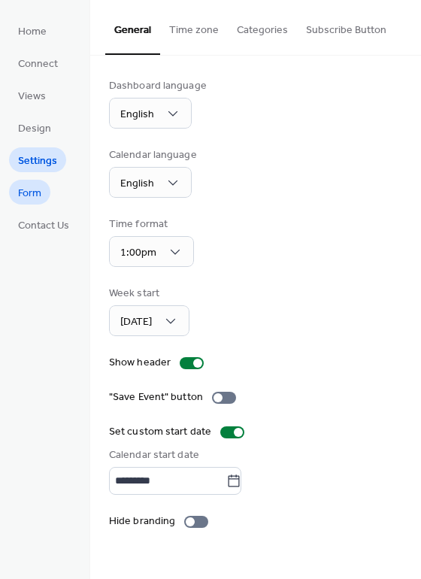
click at [38, 189] on span "Form" at bounding box center [29, 194] width 23 height 16
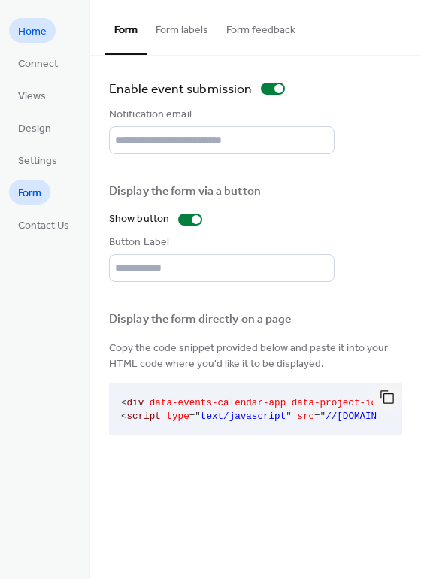
click at [44, 38] on span "Home" at bounding box center [32, 32] width 29 height 16
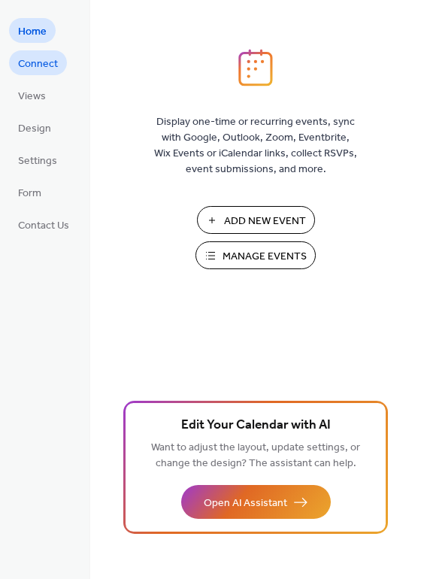
click at [39, 59] on span "Connect" at bounding box center [38, 64] width 40 height 16
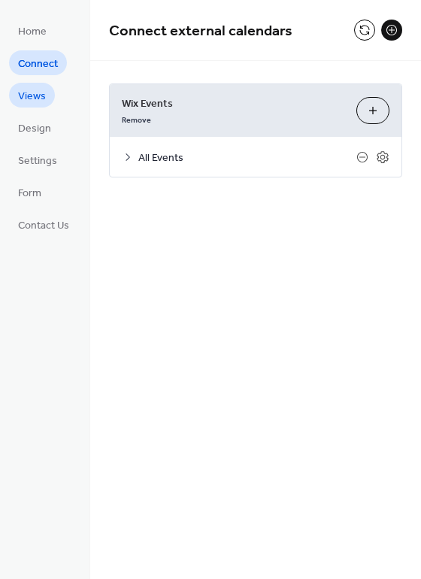
click at [35, 106] on link "Views" at bounding box center [32, 95] width 46 height 25
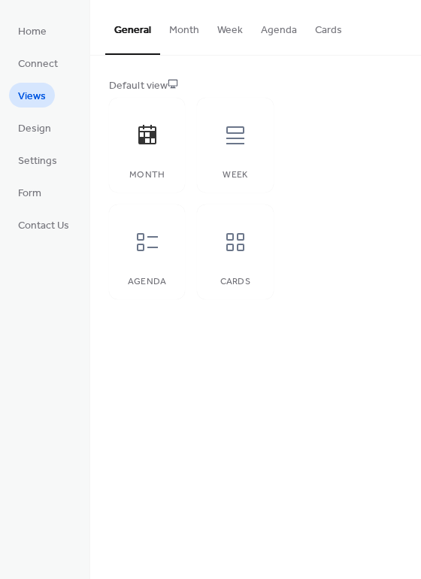
click at [168, 21] on button "Month" at bounding box center [184, 26] width 48 height 53
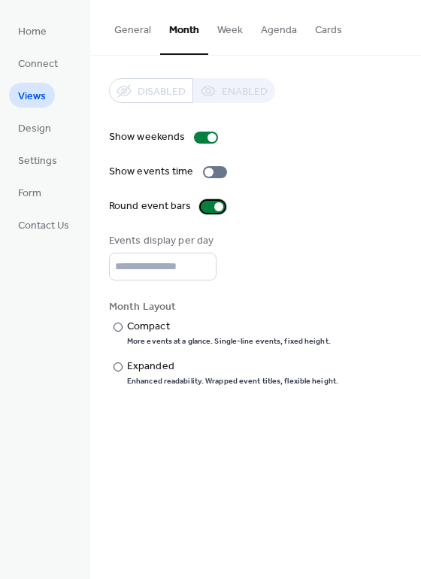
click at [214, 207] on div at bounding box center [218, 206] width 9 height 9
click at [202, 207] on div at bounding box center [206, 206] width 9 height 9
click at [201, 207] on div at bounding box center [213, 207] width 24 height 12
click at [202, 207] on div at bounding box center [206, 206] width 9 height 9
click at [207, 174] on div at bounding box center [208, 172] width 9 height 9
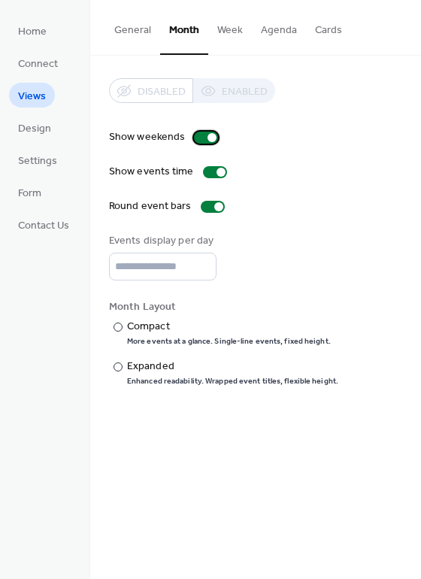
click at [207, 136] on div at bounding box center [211, 137] width 9 height 9
click at [206, 136] on div at bounding box center [206, 137] width 24 height 12
click at [231, 38] on button "Week" at bounding box center [230, 26] width 44 height 53
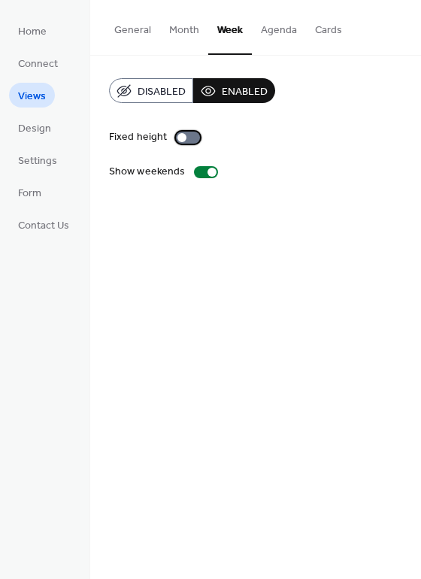
click at [181, 135] on div at bounding box center [181, 137] width 9 height 9
click at [183, 136] on div at bounding box center [188, 137] width 24 height 12
click at [171, 95] on span "Disabled" at bounding box center [162, 92] width 48 height 16
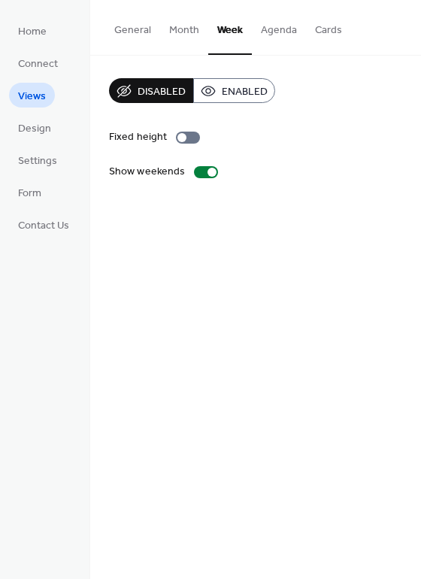
click at [222, 95] on span "Enabled" at bounding box center [245, 92] width 46 height 16
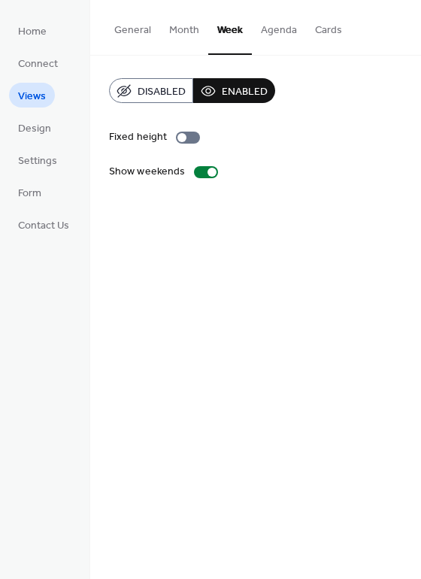
click at [295, 31] on button "Agenda" at bounding box center [279, 26] width 54 height 53
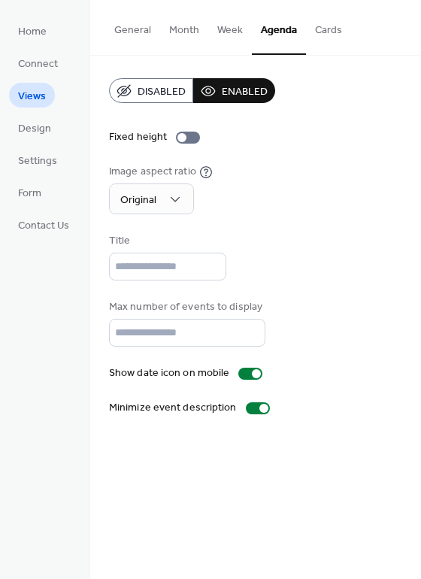
click at [177, 95] on span "Disabled" at bounding box center [162, 92] width 48 height 16
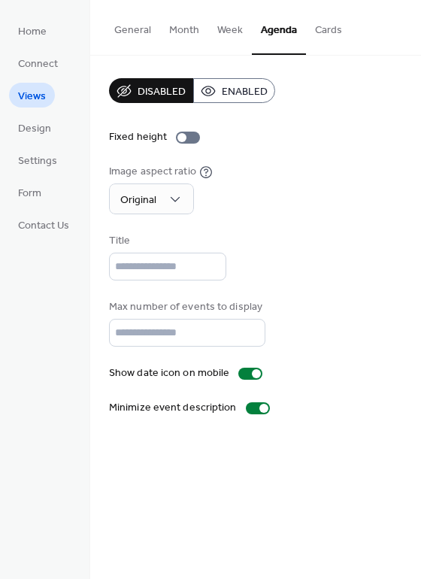
click at [316, 27] on button "Cards" at bounding box center [328, 26] width 45 height 53
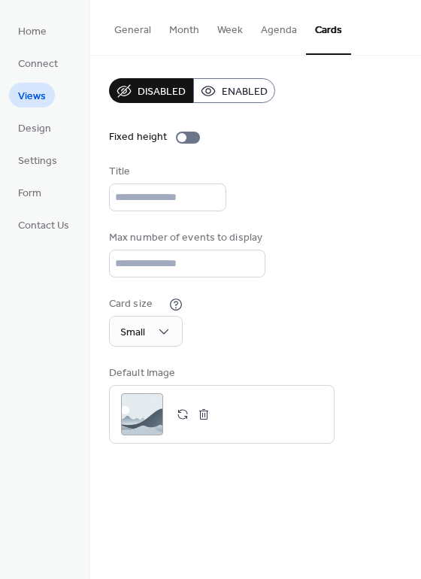
click at [174, 96] on span "Disabled" at bounding box center [162, 92] width 48 height 16
click at [192, 35] on button "Month" at bounding box center [184, 26] width 48 height 53
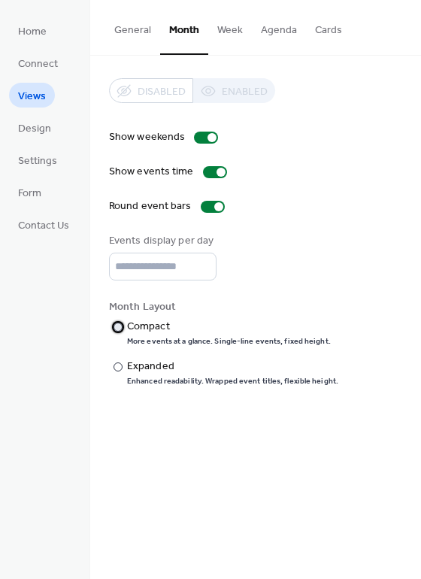
click at [150, 322] on div "Compact" at bounding box center [227, 327] width 201 height 16
click at [156, 368] on div "Expanded" at bounding box center [231, 366] width 208 height 16
click at [136, 35] on button "General" at bounding box center [132, 26] width 55 height 53
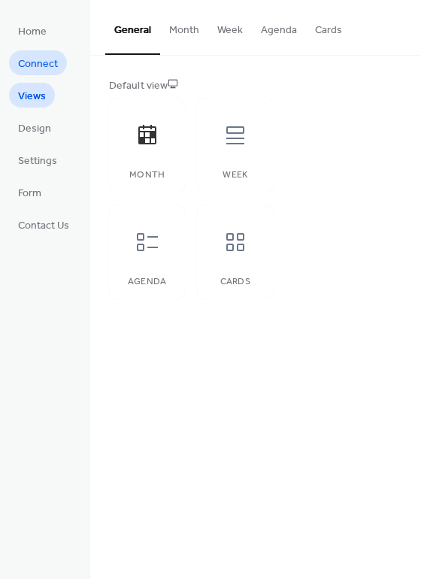
click at [38, 66] on span "Connect" at bounding box center [38, 64] width 40 height 16
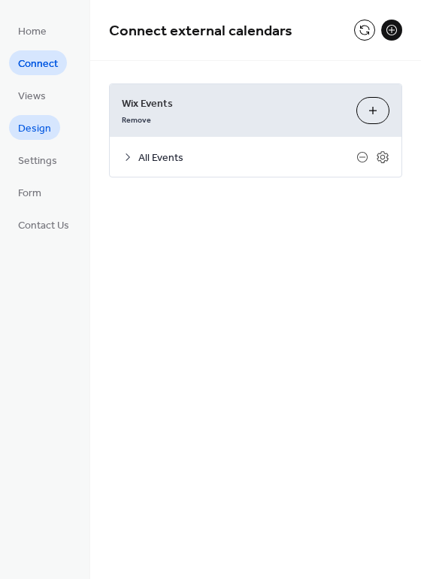
click at [32, 133] on span "Design" at bounding box center [34, 129] width 33 height 16
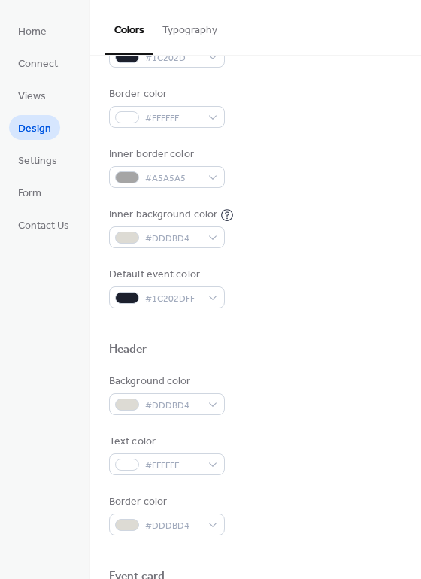
scroll to position [642, 0]
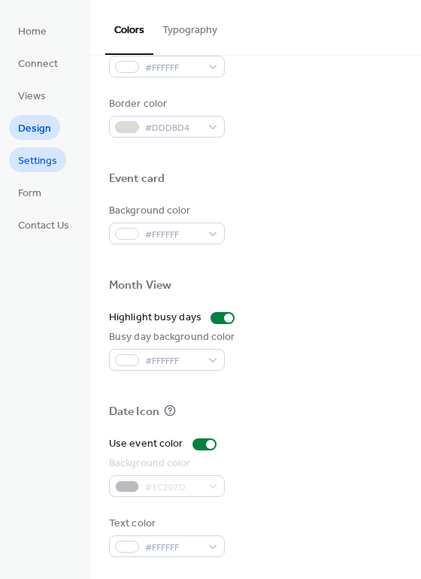
click at [56, 149] on link "Settings" at bounding box center [37, 159] width 57 height 25
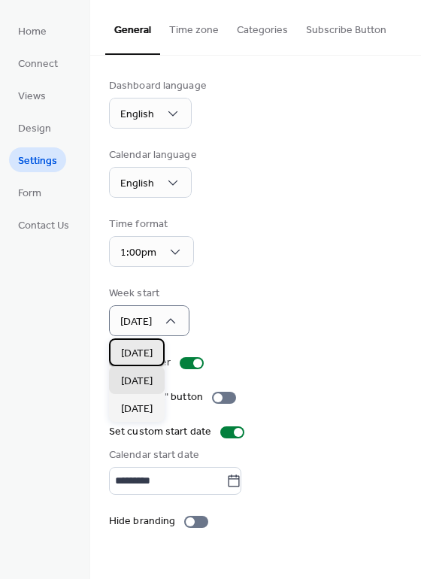
click at [141, 352] on span "Sunday" at bounding box center [137, 354] width 32 height 16
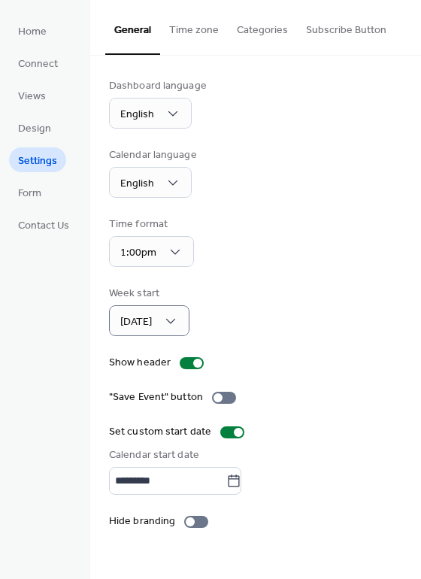
click at [21, 16] on div "Home Connect Views Design Settings Form Contact Us" at bounding box center [45, 289] width 90 height 579
click at [26, 27] on span "Home" at bounding box center [32, 32] width 29 height 16
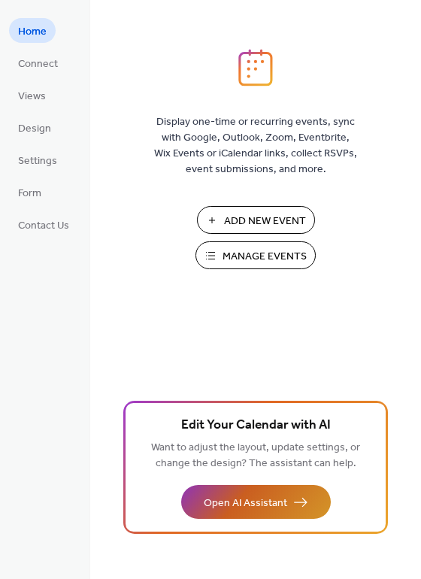
click at [277, 500] on span "Open AI Assistant" at bounding box center [245, 503] width 83 height 16
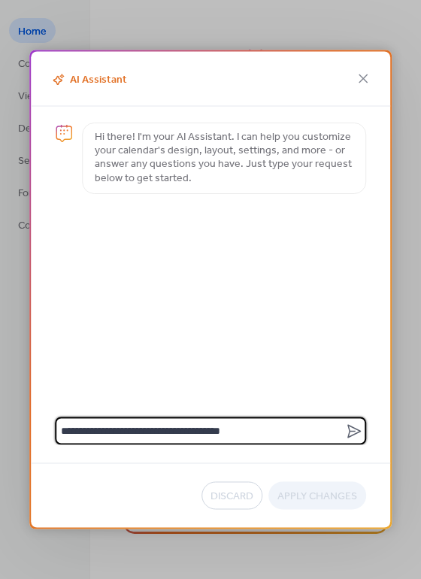
type textarea "**********"
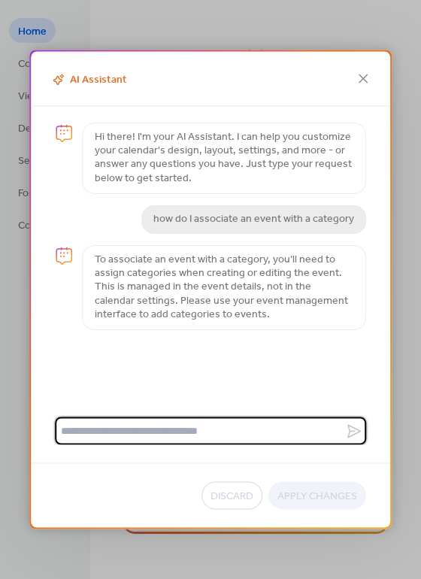
click at [208, 225] on p "how do I associate an event with a category" at bounding box center [253, 220] width 201 height 14
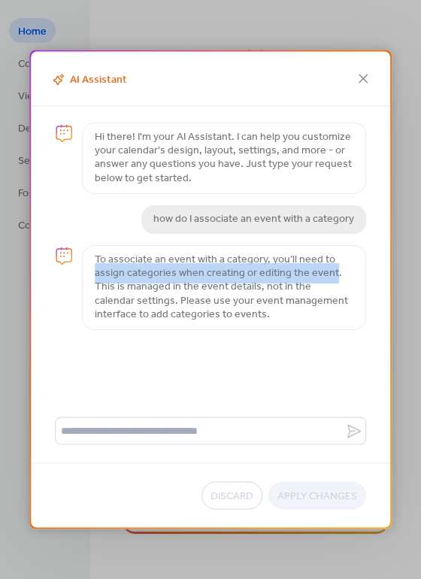
drag, startPoint x: 93, startPoint y: 271, endPoint x: 328, endPoint y: 273, distance: 235.2
click at [328, 273] on span "To associate an event with a category, you’ll need to assign categories when cr…" at bounding box center [224, 287] width 284 height 85
copy p "assign categories when creating or editing the event"
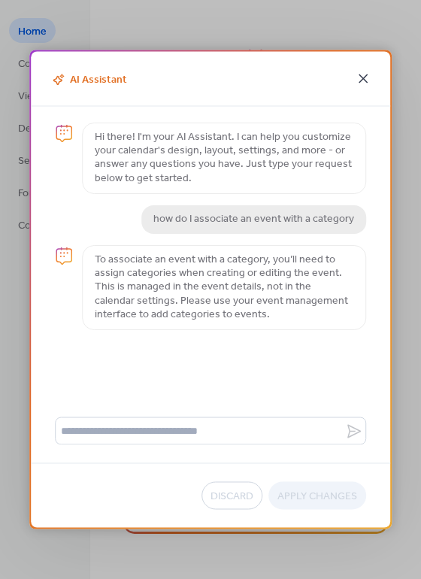
click at [361, 79] on icon at bounding box center [362, 78] width 9 height 9
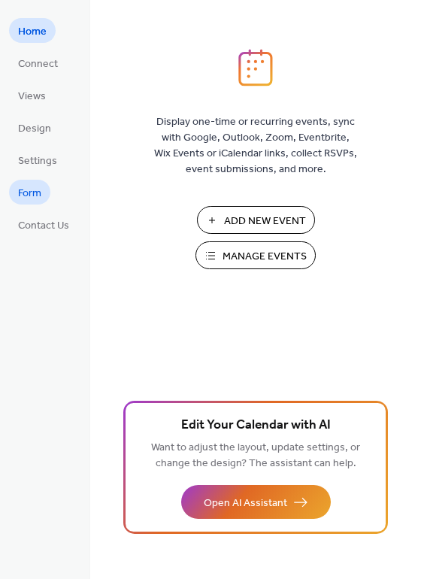
click at [38, 199] on span "Form" at bounding box center [29, 194] width 23 height 16
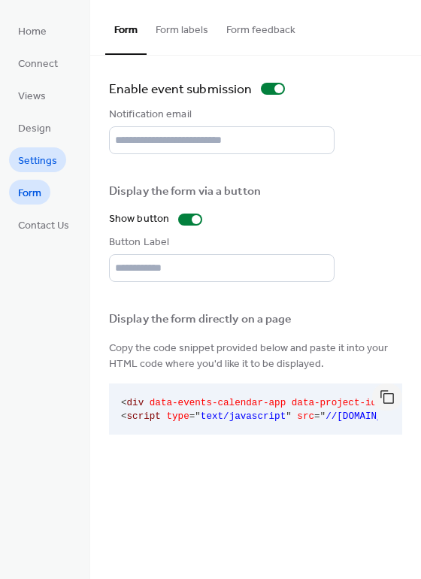
click at [31, 165] on span "Settings" at bounding box center [37, 161] width 39 height 16
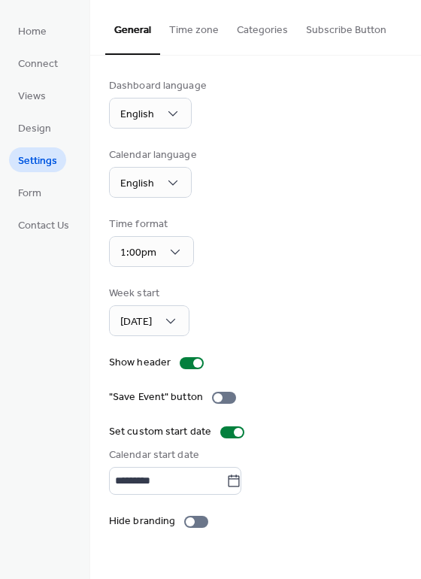
click at [265, 33] on button "Categories" at bounding box center [262, 26] width 69 height 53
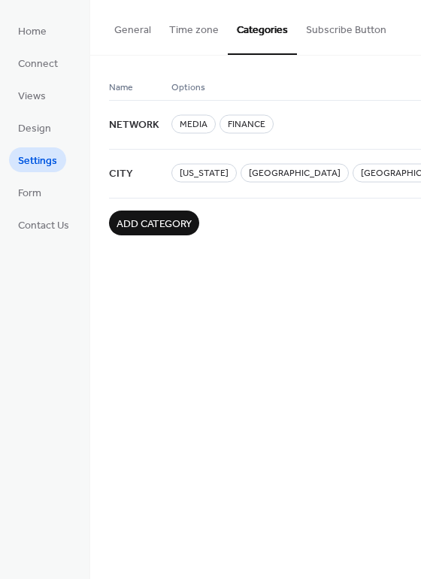
click at [136, 210] on button "Add category" at bounding box center [154, 222] width 90 height 25
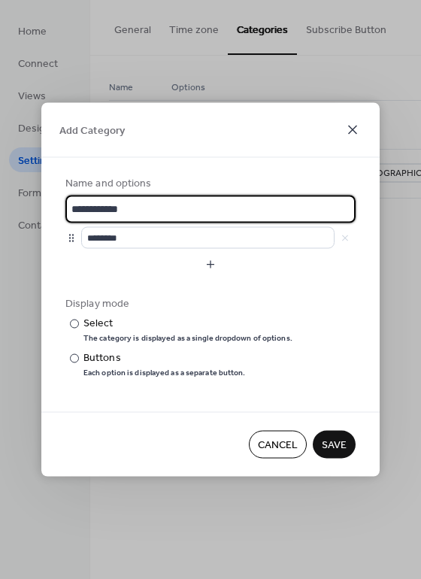
click at [349, 133] on icon at bounding box center [352, 129] width 9 height 9
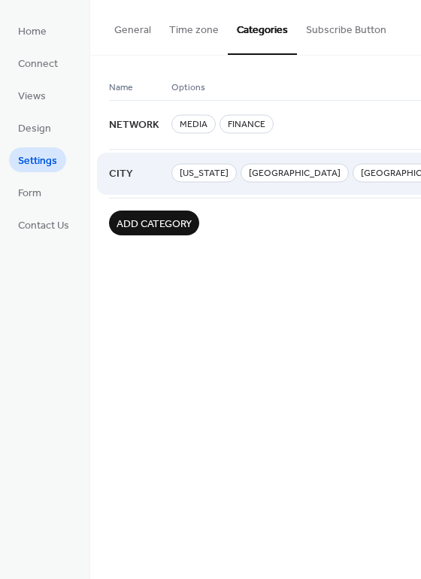
click at [197, 174] on span "[US_STATE]" at bounding box center [203, 173] width 65 height 19
click at [131, 173] on span "CITY" at bounding box center [121, 174] width 24 height 29
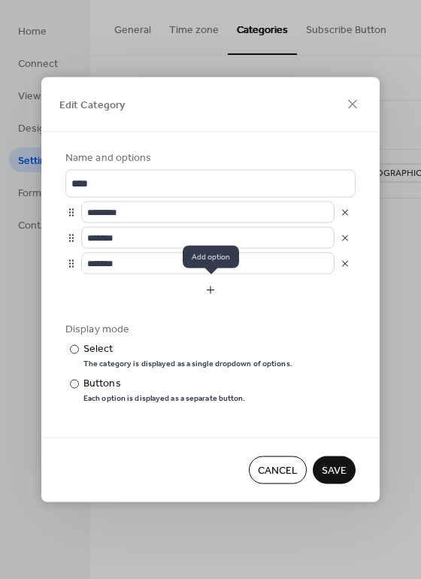
click at [213, 294] on button "button" at bounding box center [210, 290] width 290 height 24
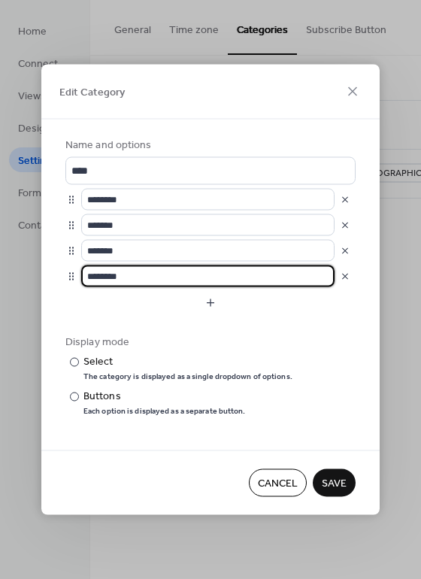
drag, startPoint x: 150, startPoint y: 272, endPoint x: 73, endPoint y: 272, distance: 76.6
click at [73, 272] on div "********" at bounding box center [210, 276] width 290 height 22
type input "**********"
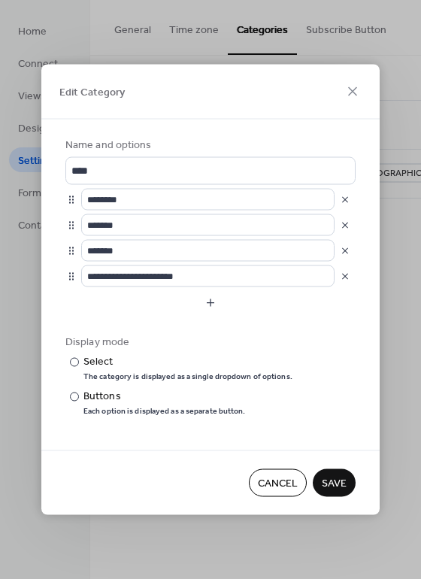
click at [325, 481] on span "Save" at bounding box center [334, 484] width 25 height 16
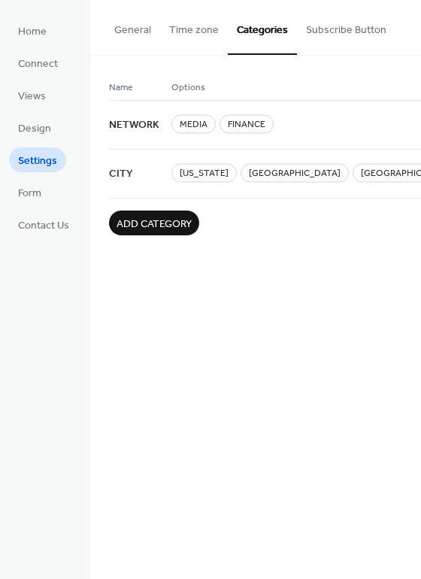
click at [4, 429] on div "Home Connect Views Design Settings Form Contact Us" at bounding box center [45, 289] width 90 height 579
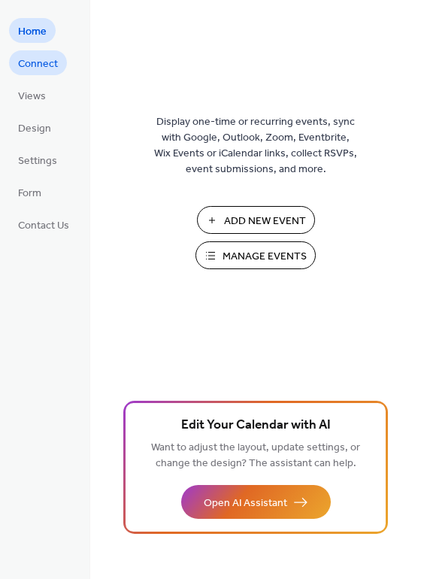
click at [29, 64] on span "Connect" at bounding box center [38, 64] width 40 height 16
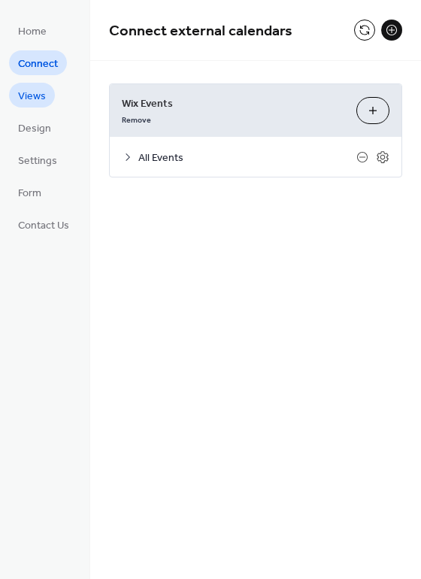
click at [30, 97] on span "Views" at bounding box center [32, 97] width 28 height 16
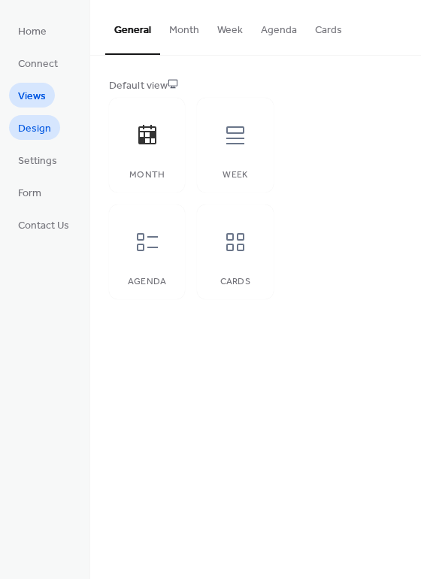
click at [30, 121] on span "Design" at bounding box center [34, 129] width 33 height 16
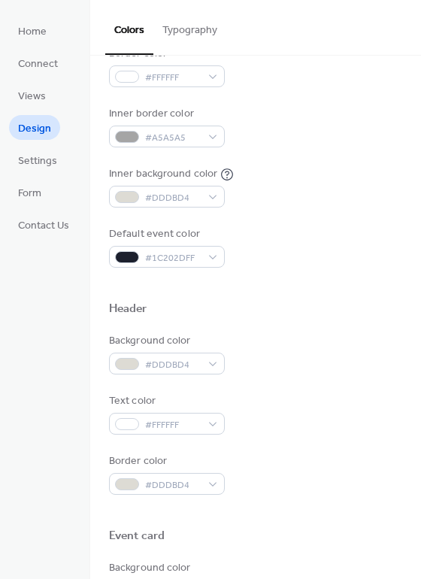
scroll to position [321, 0]
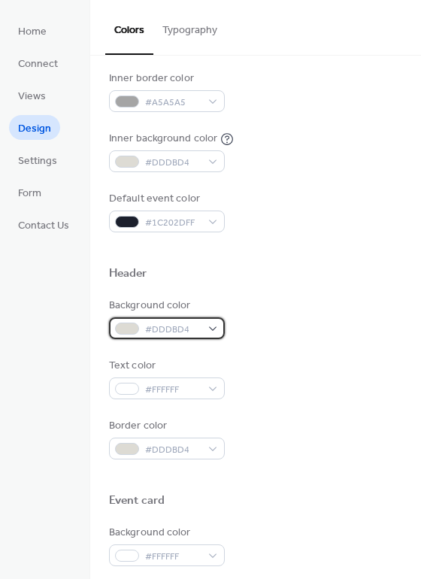
click at [213, 327] on div "#DDDBD4" at bounding box center [167, 328] width 116 height 22
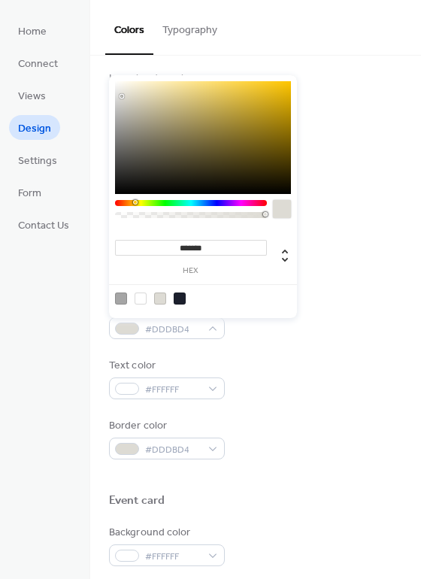
click at [184, 297] on div at bounding box center [180, 298] width 12 height 12
type input "*******"
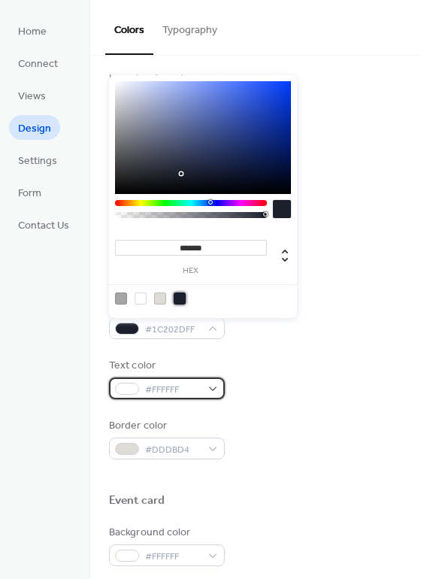
click at [207, 389] on div "#FFFFFF" at bounding box center [167, 388] width 116 height 22
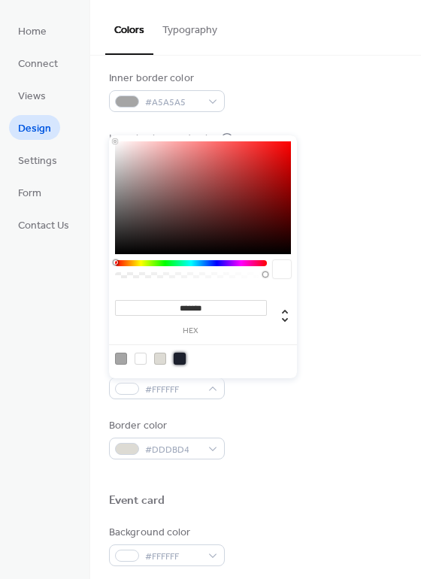
click at [184, 360] on div at bounding box center [180, 358] width 12 height 12
type input "*******"
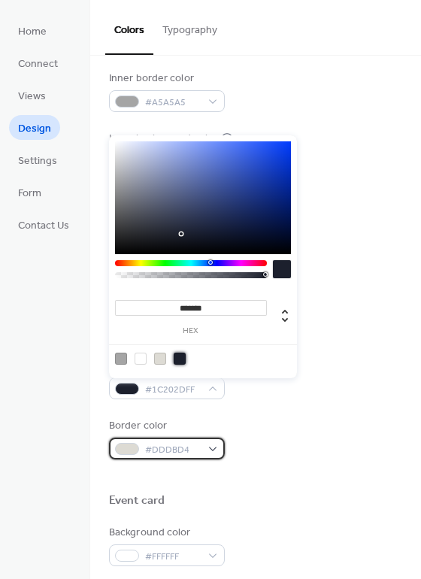
click at [210, 446] on div "#DDDBD4" at bounding box center [167, 448] width 116 height 22
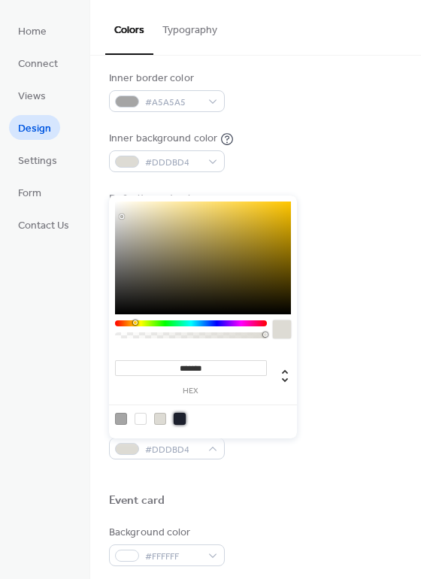
click at [185, 415] on div at bounding box center [180, 419] width 12 height 12
type input "*******"
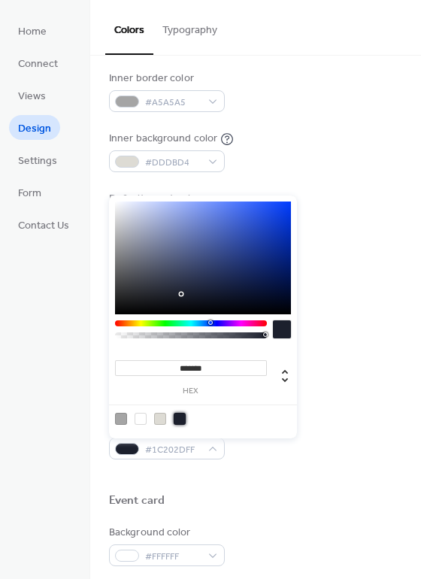
click at [268, 484] on div at bounding box center [255, 476] width 293 height 34
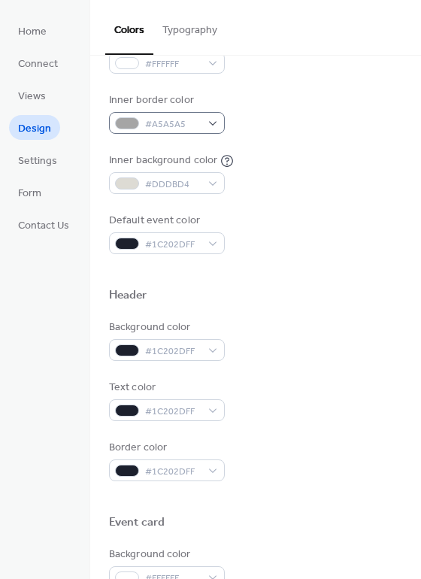
scroll to position [94, 0]
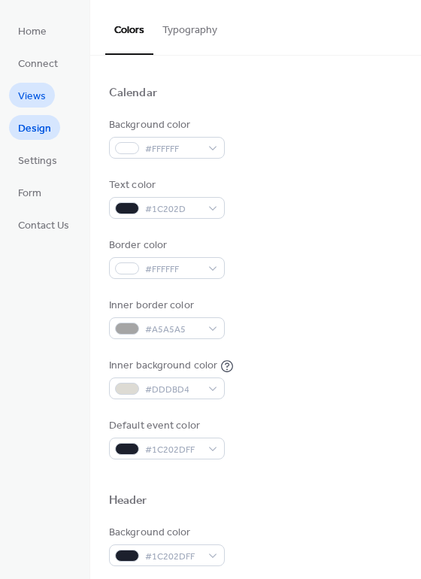
click at [38, 98] on span "Views" at bounding box center [32, 97] width 28 height 16
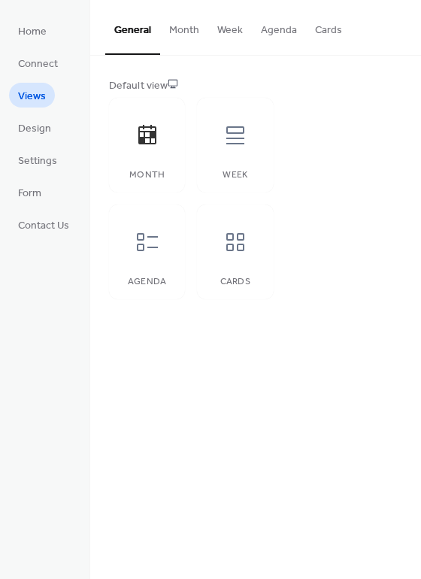
click at [40, 47] on ul "Home Connect Views Design Settings Form Contact Us" at bounding box center [43, 127] width 69 height 219
click at [39, 56] on span "Connect" at bounding box center [38, 64] width 40 height 16
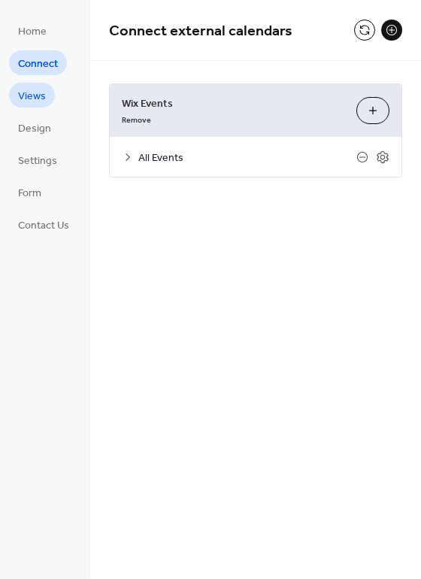
click at [38, 84] on link "Views" at bounding box center [32, 95] width 46 height 25
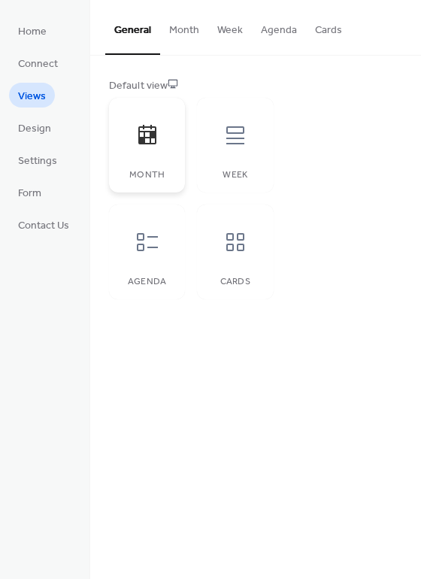
click at [162, 138] on div at bounding box center [147, 135] width 45 height 45
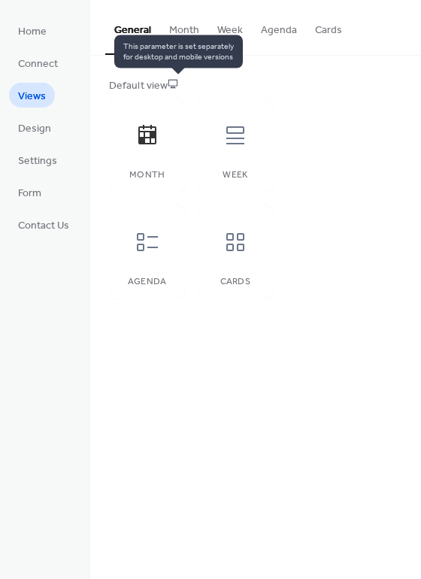
click at [177, 87] on icon at bounding box center [172, 84] width 9 height 8
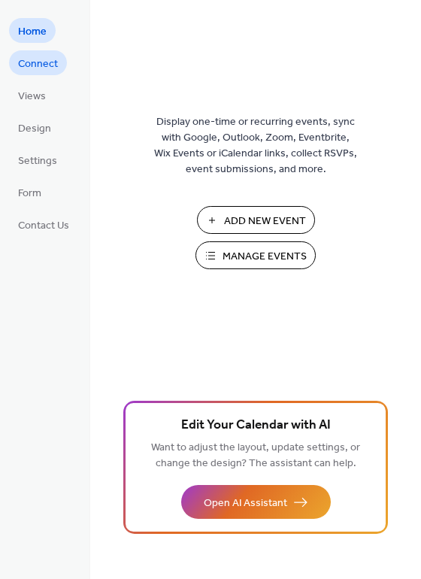
click at [39, 74] on link "Connect" at bounding box center [38, 62] width 58 height 25
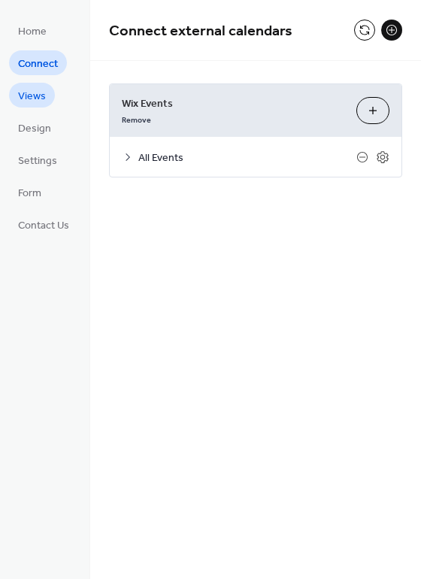
click at [38, 102] on span "Views" at bounding box center [32, 97] width 28 height 16
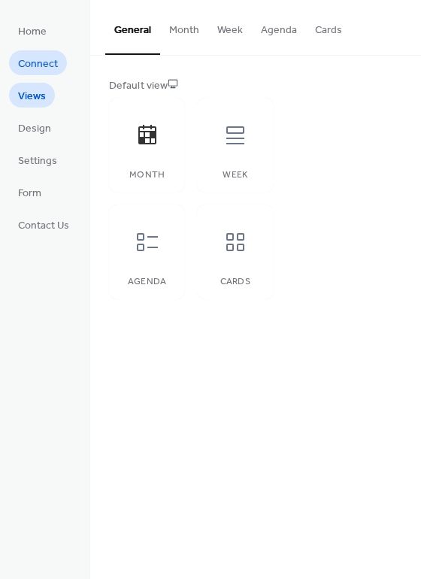
click at [42, 56] on span "Connect" at bounding box center [38, 64] width 40 height 16
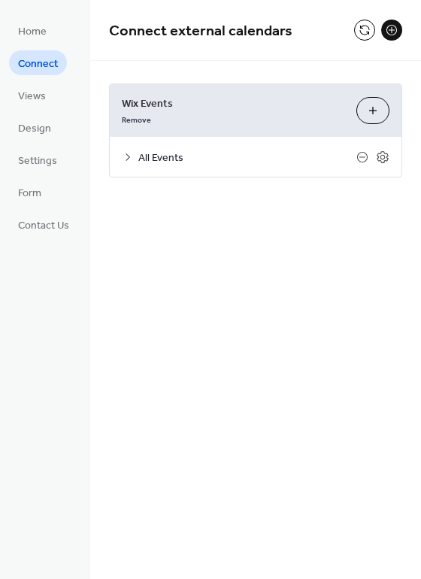
click at [143, 160] on span "All Events" at bounding box center [247, 158] width 218 height 16
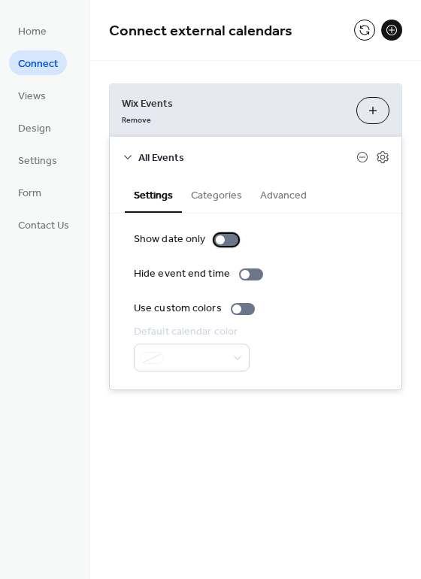
click at [219, 240] on div at bounding box center [220, 239] width 9 height 9
click at [229, 242] on div at bounding box center [232, 239] width 9 height 9
click at [219, 205] on button "Categories" at bounding box center [216, 194] width 69 height 35
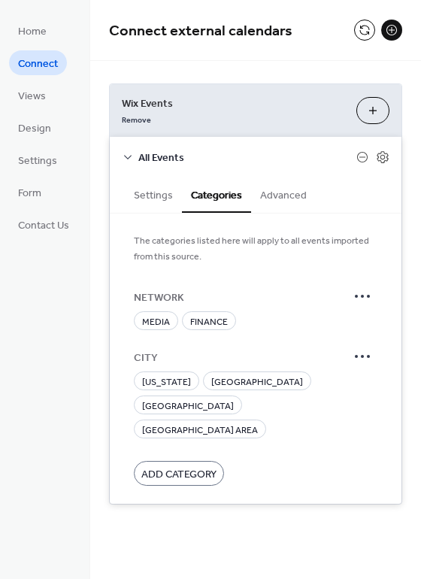
click at [283, 197] on button "Advanced" at bounding box center [283, 194] width 65 height 35
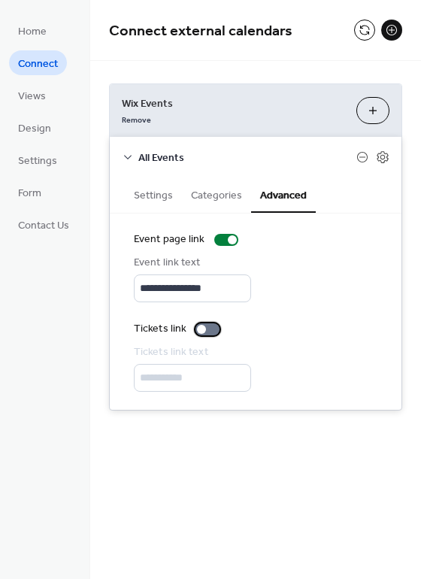
click at [202, 331] on div at bounding box center [207, 329] width 24 height 12
click at [209, 323] on div at bounding box center [207, 329] width 24 height 12
click at [219, 193] on button "Categories" at bounding box center [216, 194] width 69 height 35
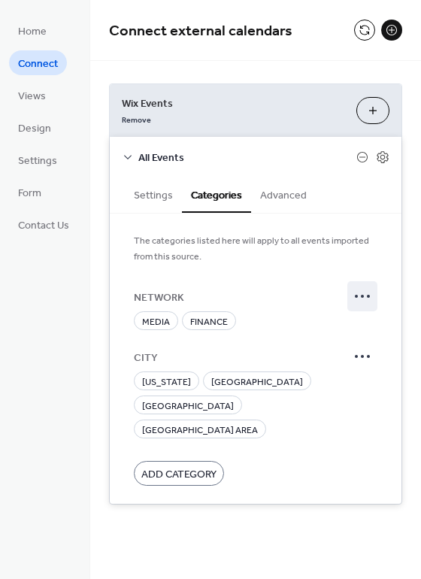
click at [353, 295] on icon at bounding box center [362, 296] width 24 height 24
click at [278, 322] on div "MEDIA FINANCE" at bounding box center [255, 320] width 243 height 19
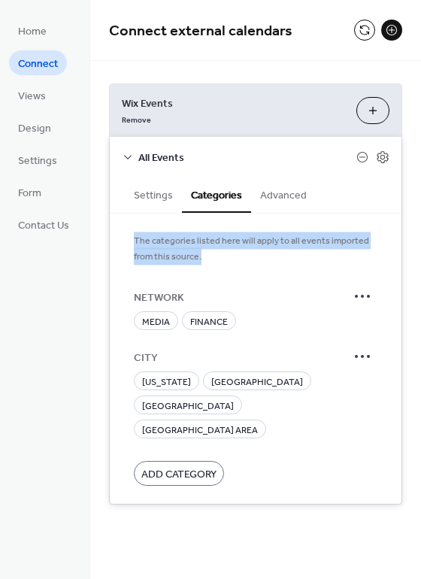
drag, startPoint x: 215, startPoint y: 255, endPoint x: 125, endPoint y: 232, distance: 92.4
click at [125, 232] on div "The categories listed here will apply to all events imported from this source. …" at bounding box center [256, 358] width 292 height 290
copy span "The categories listed here will apply to all events imported from this source."
click at [143, 191] on button "Settings" at bounding box center [153, 194] width 57 height 35
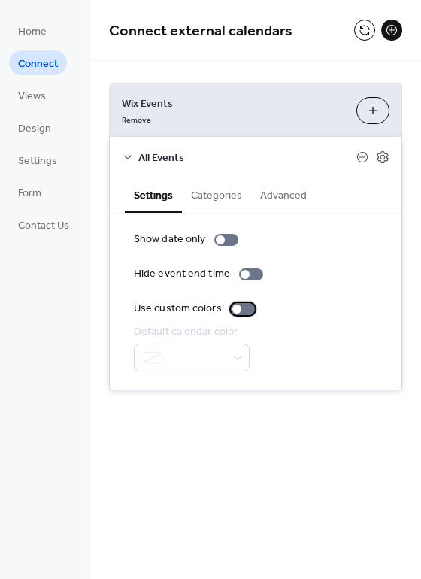
click at [235, 310] on div at bounding box center [236, 308] width 9 height 9
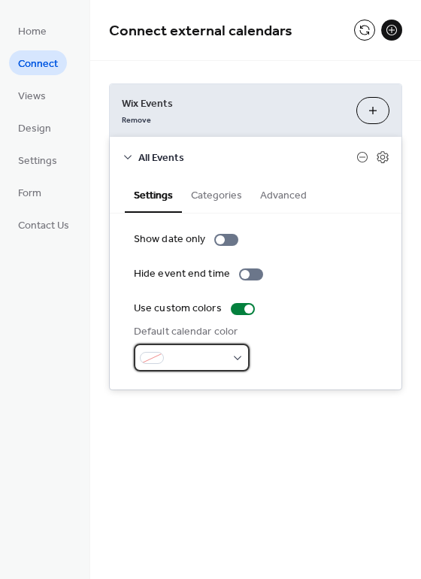
click at [231, 357] on div at bounding box center [192, 357] width 116 height 28
click at [318, 361] on div "Default calendar color" at bounding box center [255, 347] width 243 height 47
click at [244, 307] on div at bounding box center [248, 308] width 9 height 9
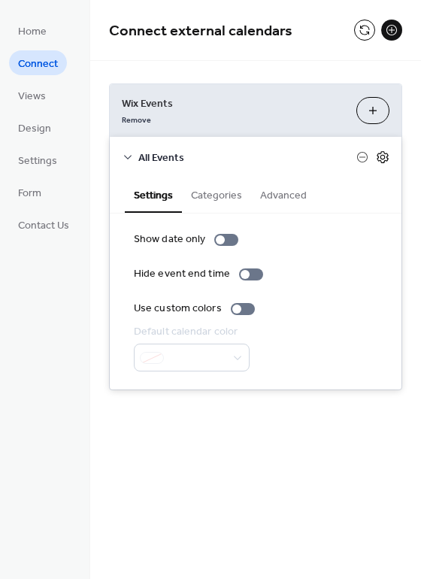
click at [384, 162] on icon at bounding box center [383, 157] width 14 height 14
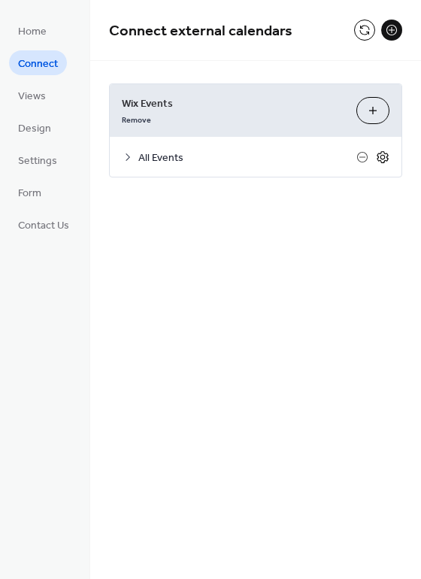
click at [384, 162] on icon at bounding box center [383, 157] width 14 height 14
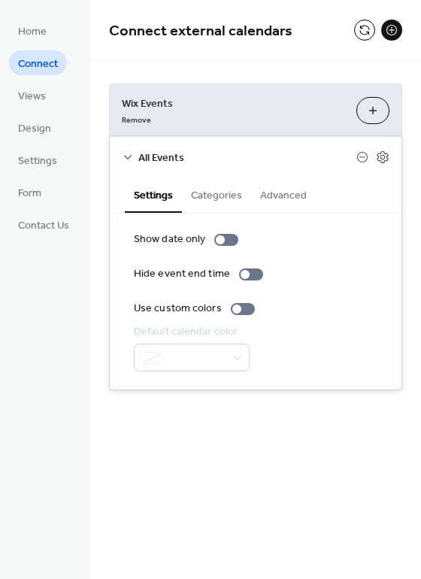
click at [221, 183] on button "Categories" at bounding box center [216, 194] width 69 height 35
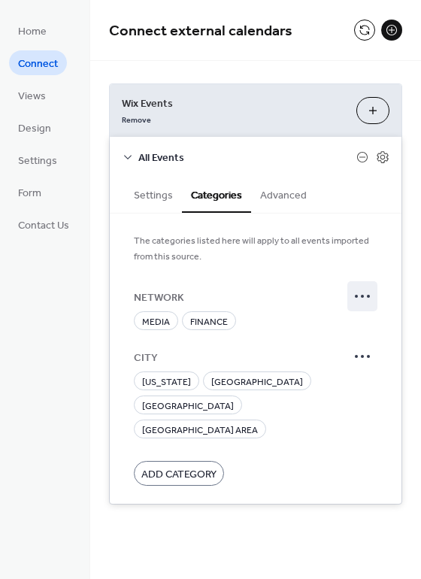
click at [368, 297] on icon at bounding box center [362, 296] width 24 height 24
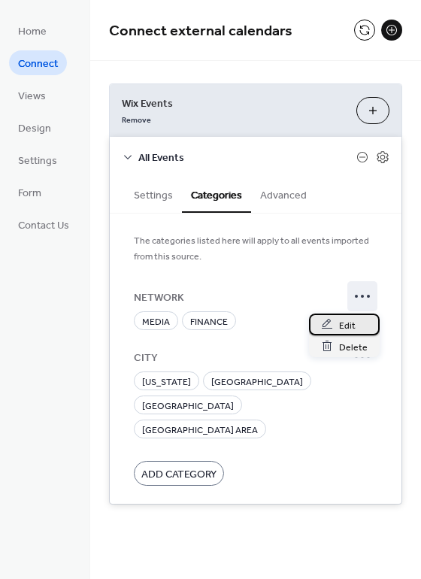
click at [346, 322] on span "Edit" at bounding box center [347, 325] width 17 height 16
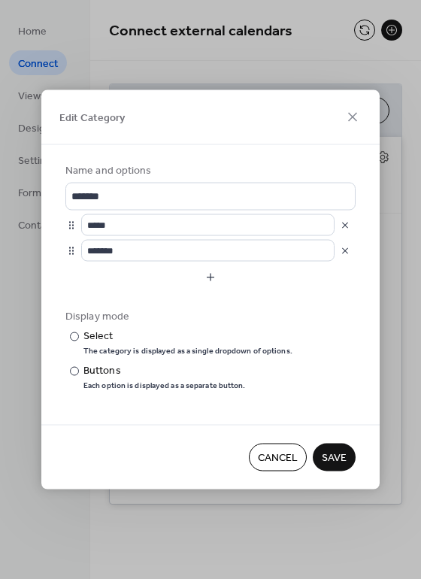
click at [340, 450] on span "Save" at bounding box center [334, 458] width 25 height 16
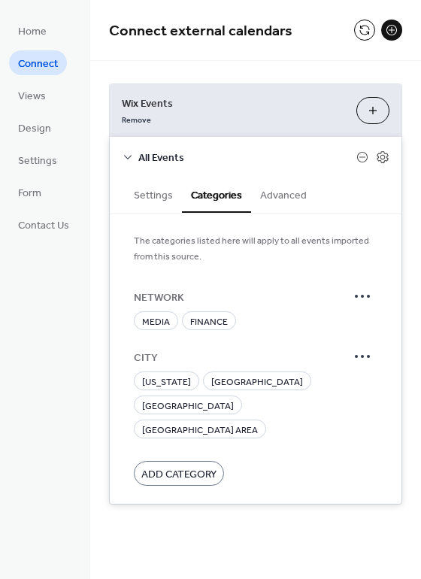
click at [56, 90] on ul "Home Connect Views Design Settings Form Contact Us" at bounding box center [43, 127] width 69 height 219
click at [36, 92] on span "Views" at bounding box center [32, 97] width 28 height 16
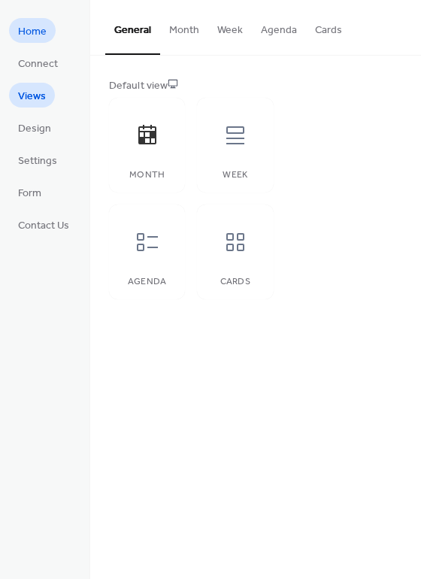
click at [38, 34] on span "Home" at bounding box center [32, 32] width 29 height 16
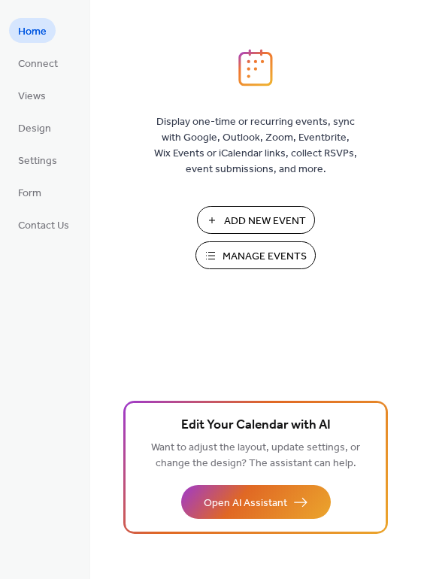
click at [268, 237] on div "Add New Event Manage Events 🚀 Upgrade" at bounding box center [255, 243] width 150 height 74
click at [268, 249] on span "Manage Events" at bounding box center [264, 257] width 84 height 16
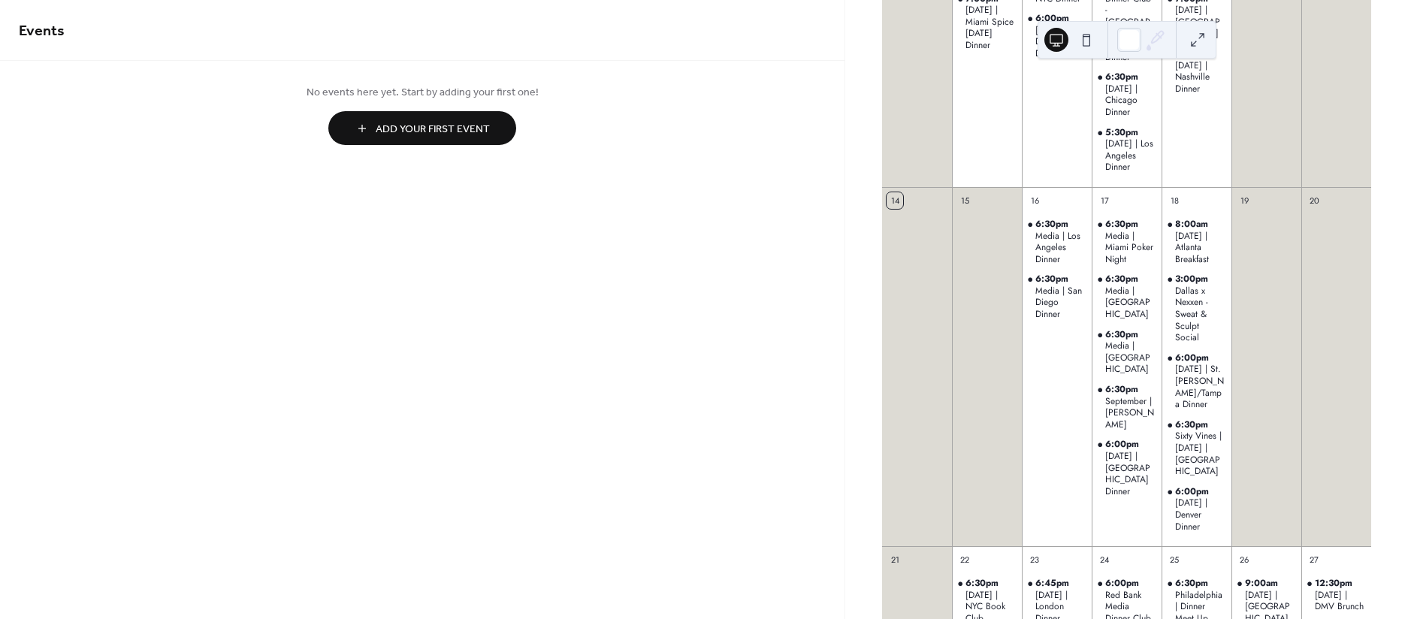
scroll to position [536, 0]
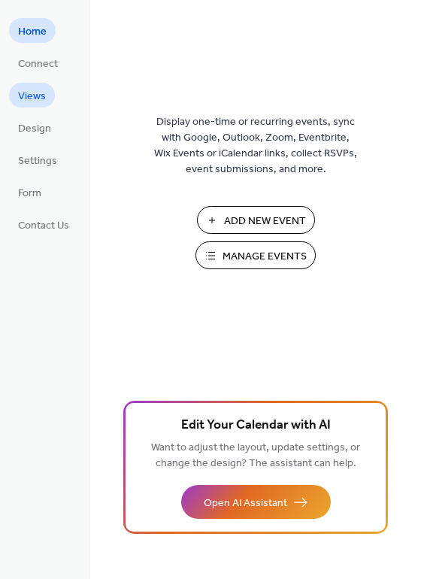
click at [44, 84] on link "Views" at bounding box center [32, 95] width 46 height 25
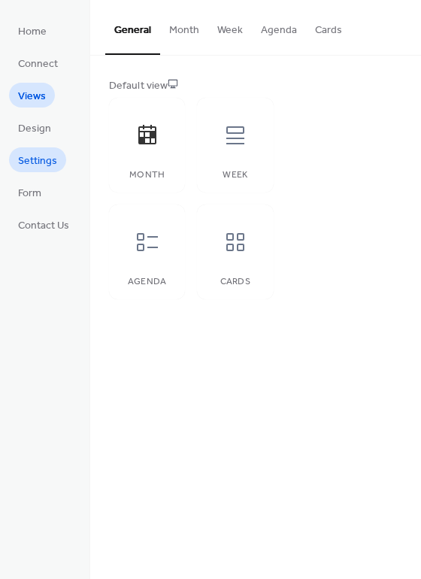
click at [43, 169] on span "Settings" at bounding box center [37, 161] width 39 height 16
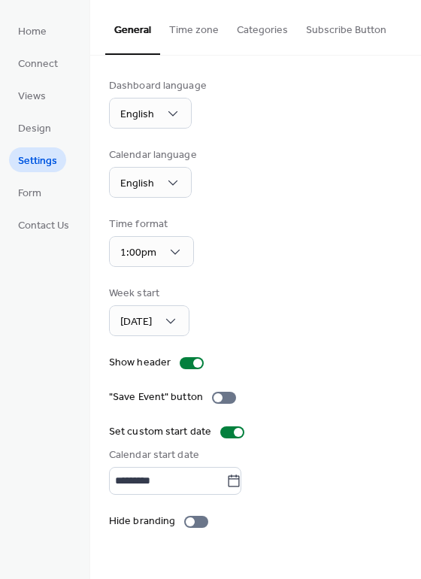
click at [253, 28] on button "Categories" at bounding box center [262, 26] width 69 height 53
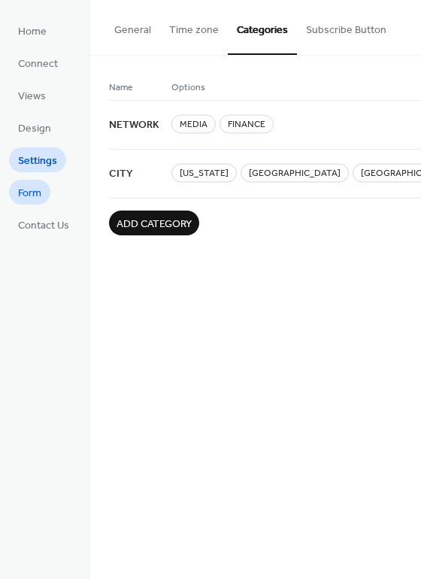
click at [46, 182] on link "Form" at bounding box center [29, 192] width 41 height 25
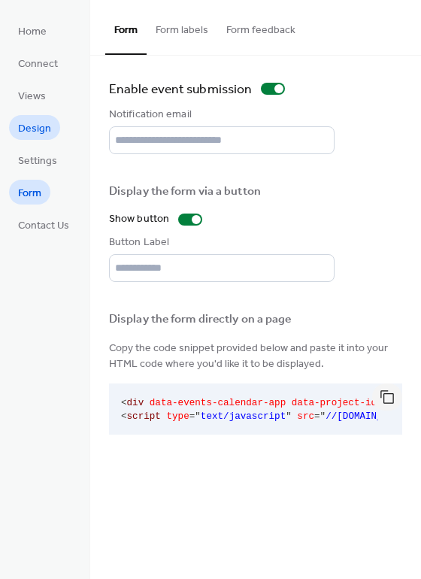
click at [47, 122] on span "Design" at bounding box center [34, 129] width 33 height 16
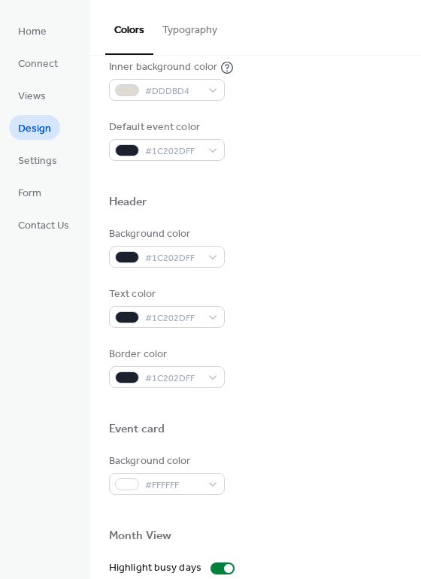
scroll to position [391, 0]
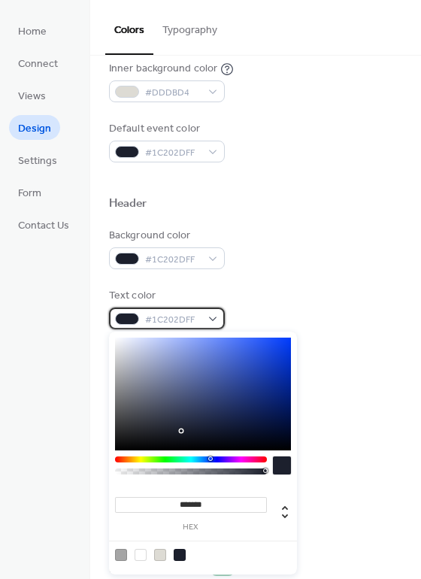
click at [219, 318] on div "#1C202DFF" at bounding box center [167, 318] width 116 height 22
click at [140, 554] on div at bounding box center [141, 555] width 12 height 12
type input "*******"
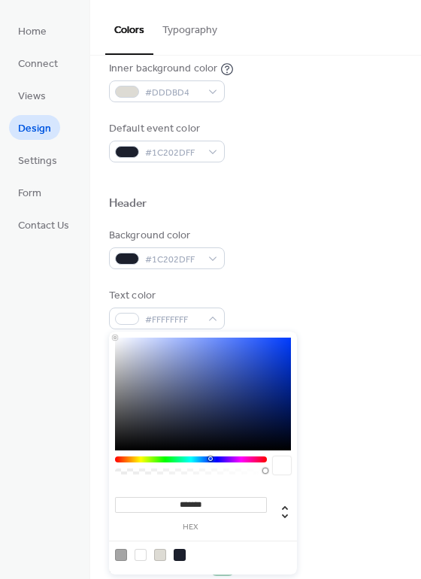
click at [322, 340] on div "Background color #1C202DFF Text color #FFFFFFFF Border color #1C202DFF" at bounding box center [255, 309] width 293 height 162
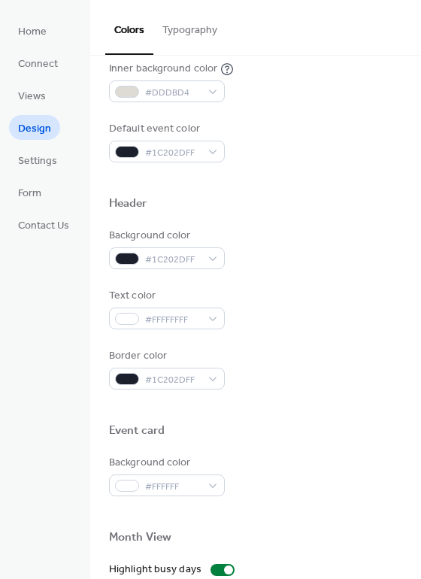
click at [322, 389] on div at bounding box center [255, 406] width 293 height 34
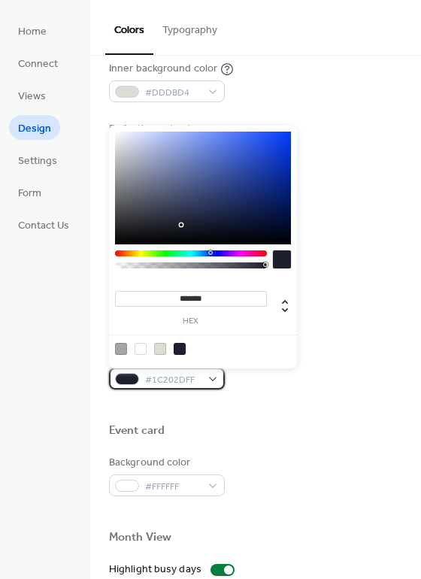
click at [212, 385] on div "#1C202DFF" at bounding box center [167, 378] width 116 height 22
click at [157, 340] on div at bounding box center [202, 348] width 191 height 28
click at [106, 348] on div "Color Presets Calendar Background color #FFFFFF Text color #1C202D Border color…" at bounding box center [255, 248] width 331 height 1166
click at [137, 377] on div at bounding box center [127, 379] width 24 height 12
click at [119, 348] on div at bounding box center [121, 349] width 12 height 12
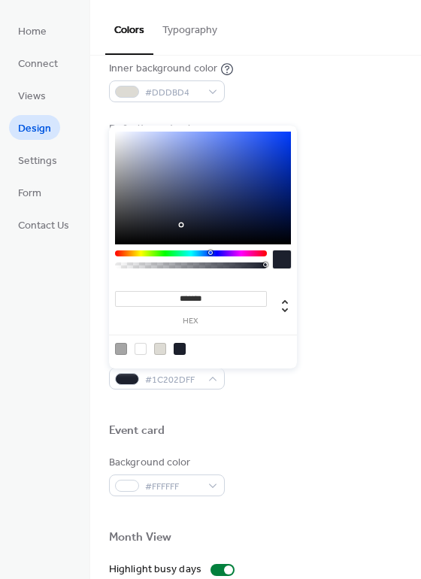
type input "*******"
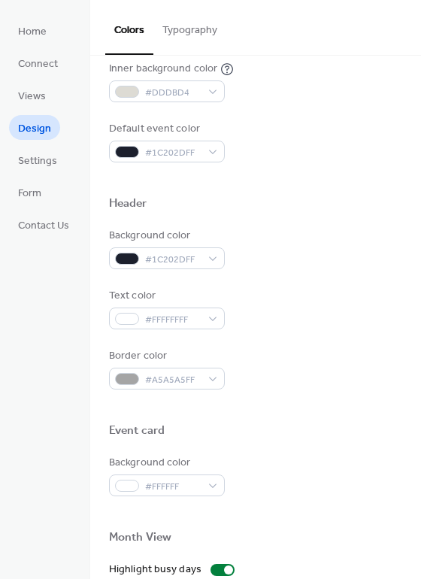
click at [304, 430] on div "Event card" at bounding box center [255, 433] width 293 height 20
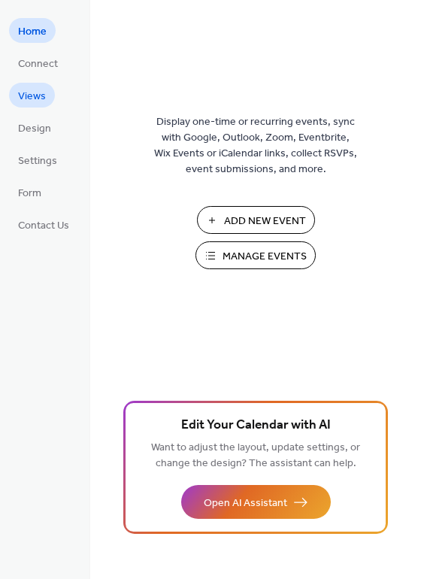
click at [22, 89] on span "Views" at bounding box center [32, 97] width 28 height 16
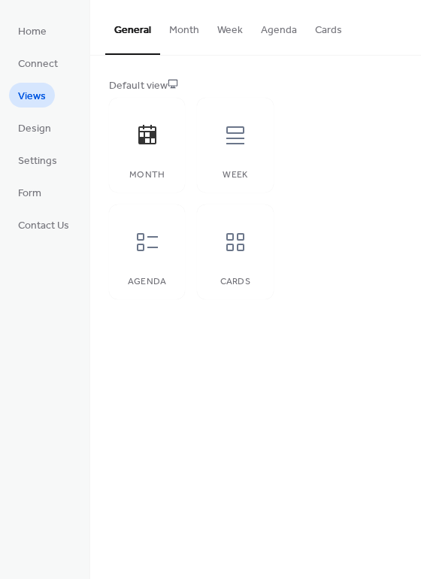
click at [184, 26] on button "Month" at bounding box center [184, 26] width 48 height 53
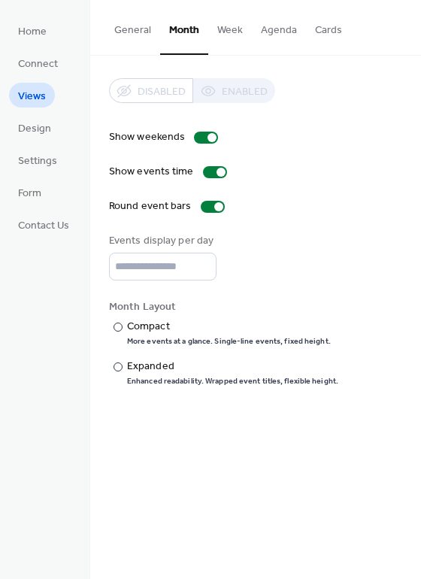
click at [228, 28] on button "Week" at bounding box center [230, 26] width 44 height 53
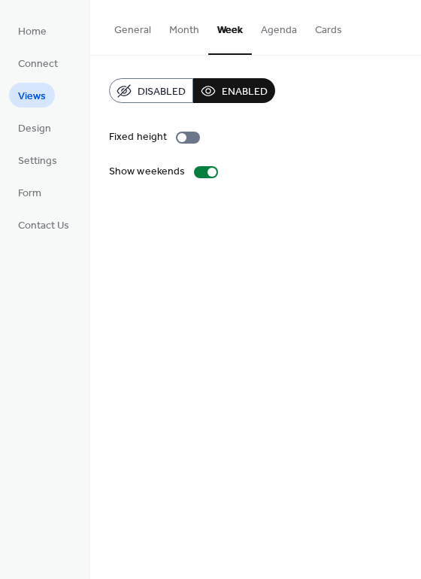
click at [182, 36] on button "Month" at bounding box center [184, 26] width 48 height 53
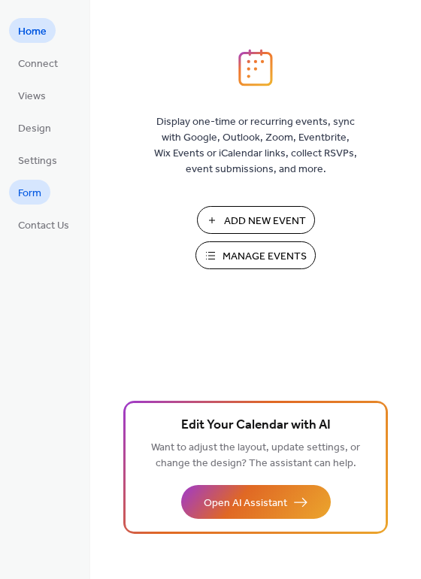
click at [20, 190] on span "Form" at bounding box center [29, 194] width 23 height 16
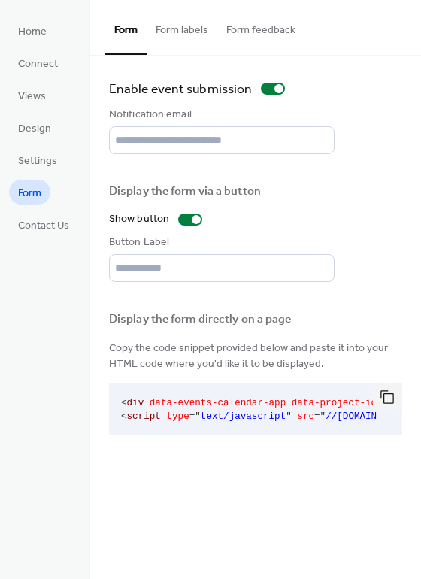
click at [181, 30] on button "Form labels" at bounding box center [182, 26] width 71 height 53
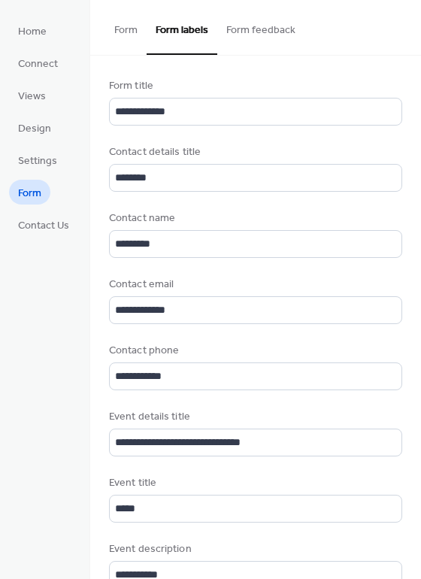
click at [127, 30] on button "Form" at bounding box center [125, 26] width 41 height 53
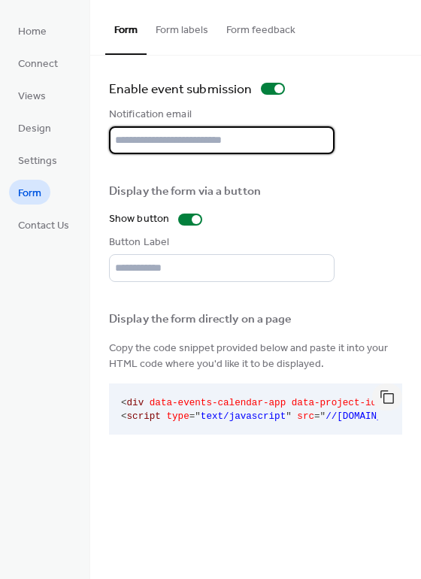
click at [221, 128] on input "text" at bounding box center [221, 140] width 225 height 28
click at [243, 139] on input "text" at bounding box center [221, 140] width 225 height 28
type input "**********"
drag, startPoint x: 219, startPoint y: 146, endPoint x: 96, endPoint y: 146, distance: 123.2
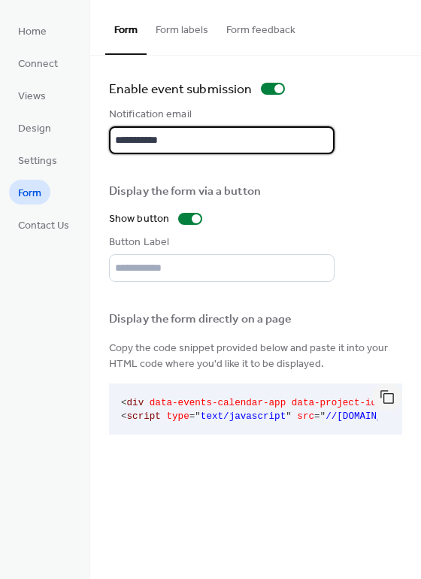
click at [96, 146] on div "**********" at bounding box center [255, 259] width 331 height 407
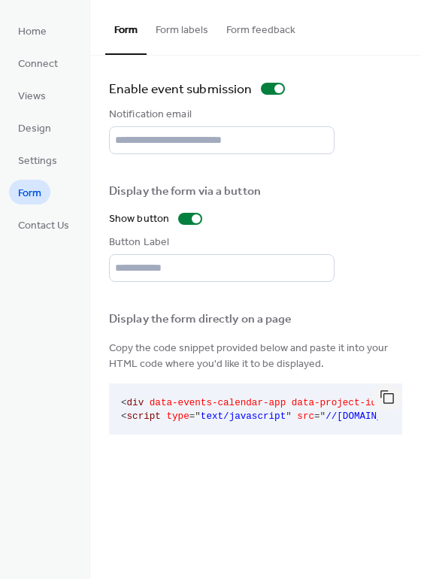
click at [292, 162] on div "Enable event submission Notification email Display the form via a button Show b…" at bounding box center [255, 258] width 293 height 361
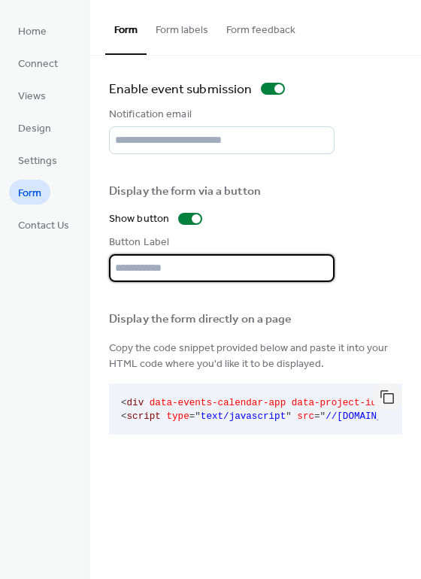
click at [171, 260] on input "text" at bounding box center [221, 268] width 225 height 28
type input "**********"
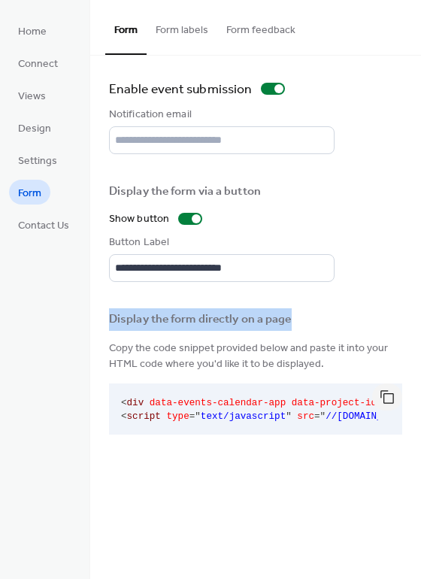
drag, startPoint x: 110, startPoint y: 314, endPoint x: 305, endPoint y: 316, distance: 195.4
click at [305, 318] on div "Display the form directly on a page" at bounding box center [254, 320] width 290 height 16
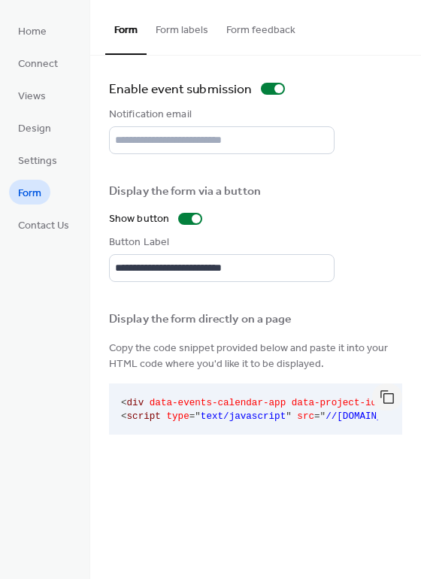
click at [128, 366] on span "Copy the code snippet provided below and paste it into your HTML code where you…" at bounding box center [255, 356] width 293 height 32
click at [204, 29] on button "Form labels" at bounding box center [182, 26] width 71 height 53
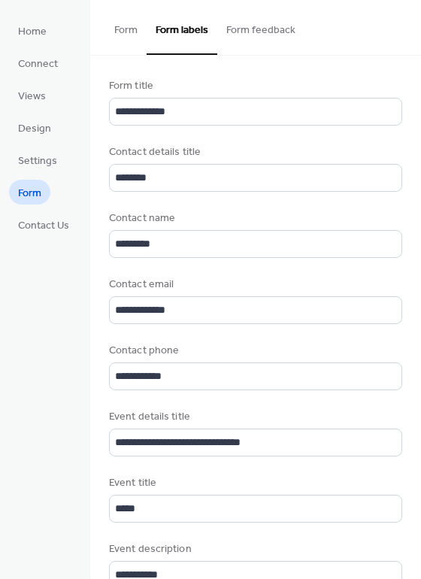
click at [265, 29] on button "Form feedback" at bounding box center [260, 26] width 87 height 53
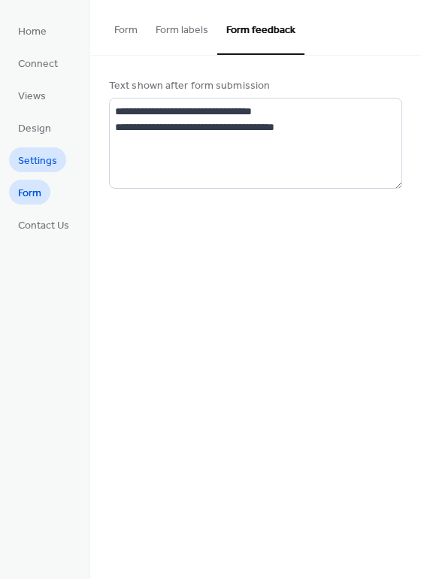
click at [50, 153] on span "Settings" at bounding box center [37, 161] width 39 height 16
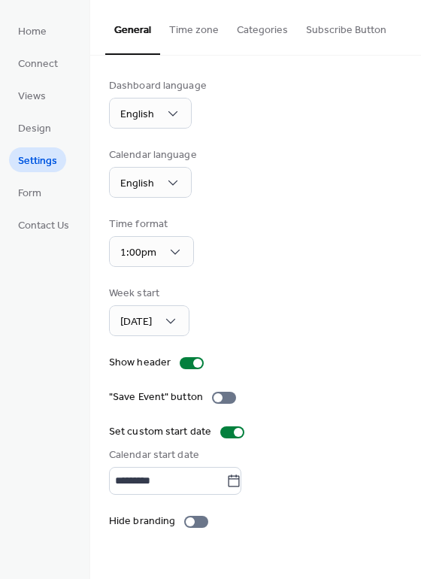
click at [260, 25] on button "Categories" at bounding box center [262, 26] width 69 height 53
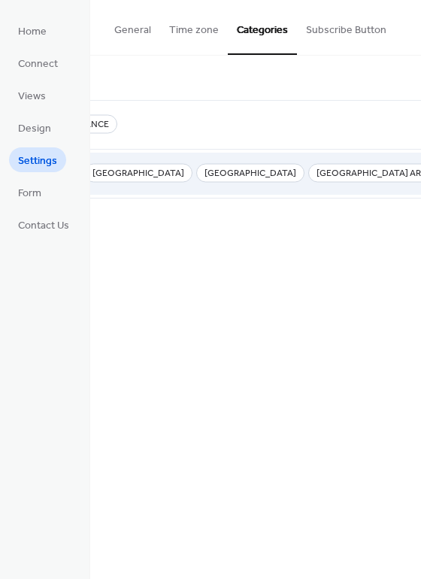
scroll to position [0, 218]
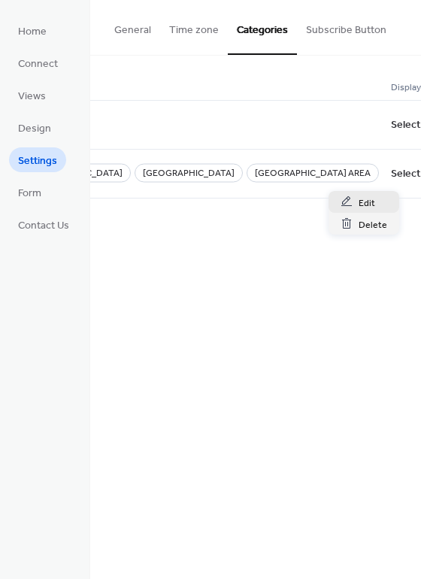
scroll to position [0, 206]
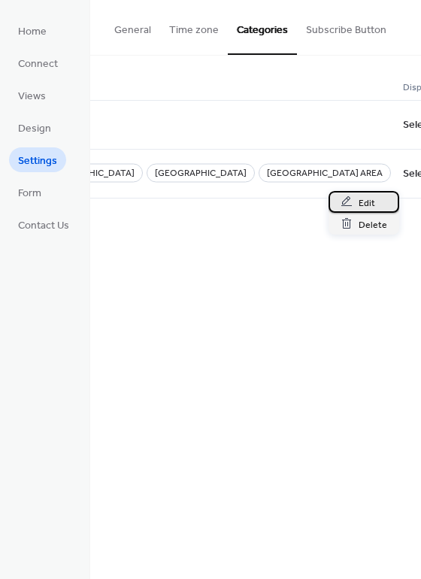
click at [361, 206] on span "Edit" at bounding box center [366, 203] width 17 height 16
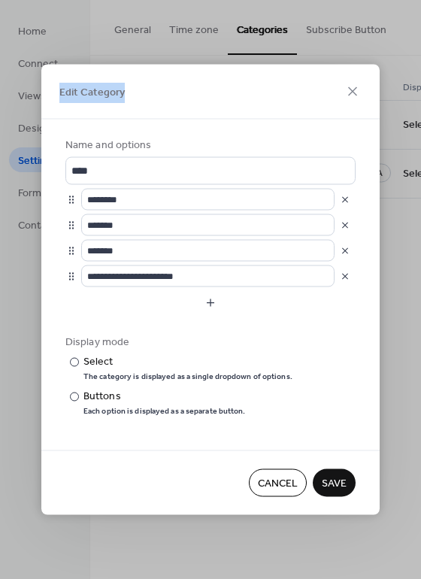
drag, startPoint x: 60, startPoint y: 90, endPoint x: 144, endPoint y: 100, distance: 84.7
click at [144, 100] on div "Edit Category" at bounding box center [210, 92] width 338 height 55
click at [356, 94] on icon at bounding box center [352, 92] width 18 height 18
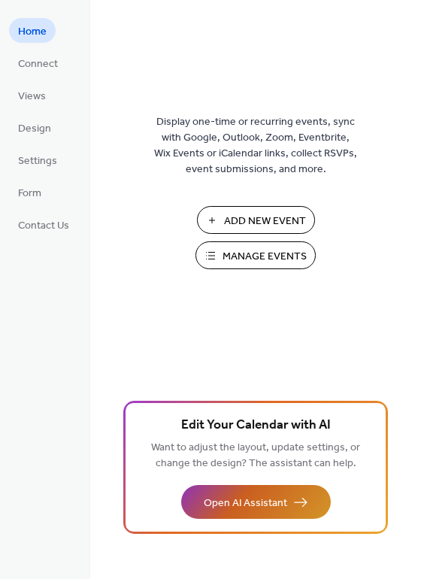
click at [276, 501] on span "Open AI Assistant" at bounding box center [245, 503] width 83 height 16
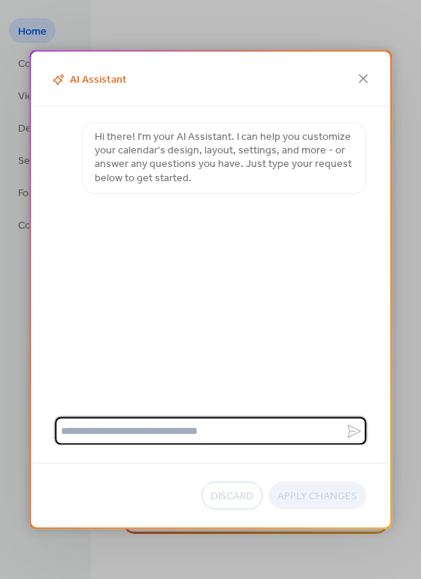
click at [201, 424] on textarea at bounding box center [200, 431] width 290 height 28
type textarea "**********"
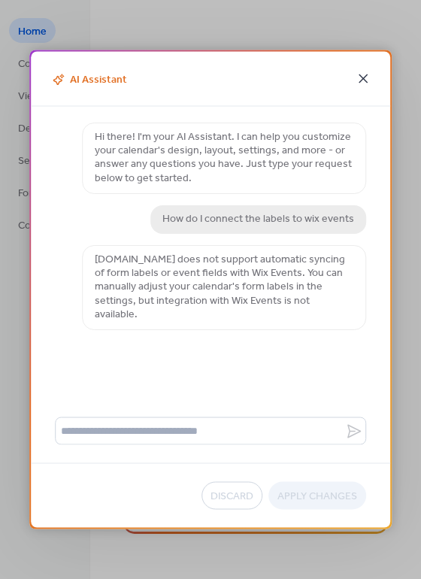
click at [361, 71] on icon at bounding box center [363, 79] width 18 height 18
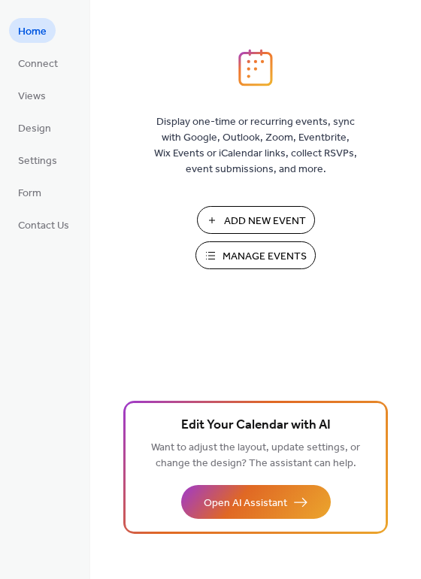
click at [256, 261] on span "Manage Events" at bounding box center [264, 257] width 84 height 16
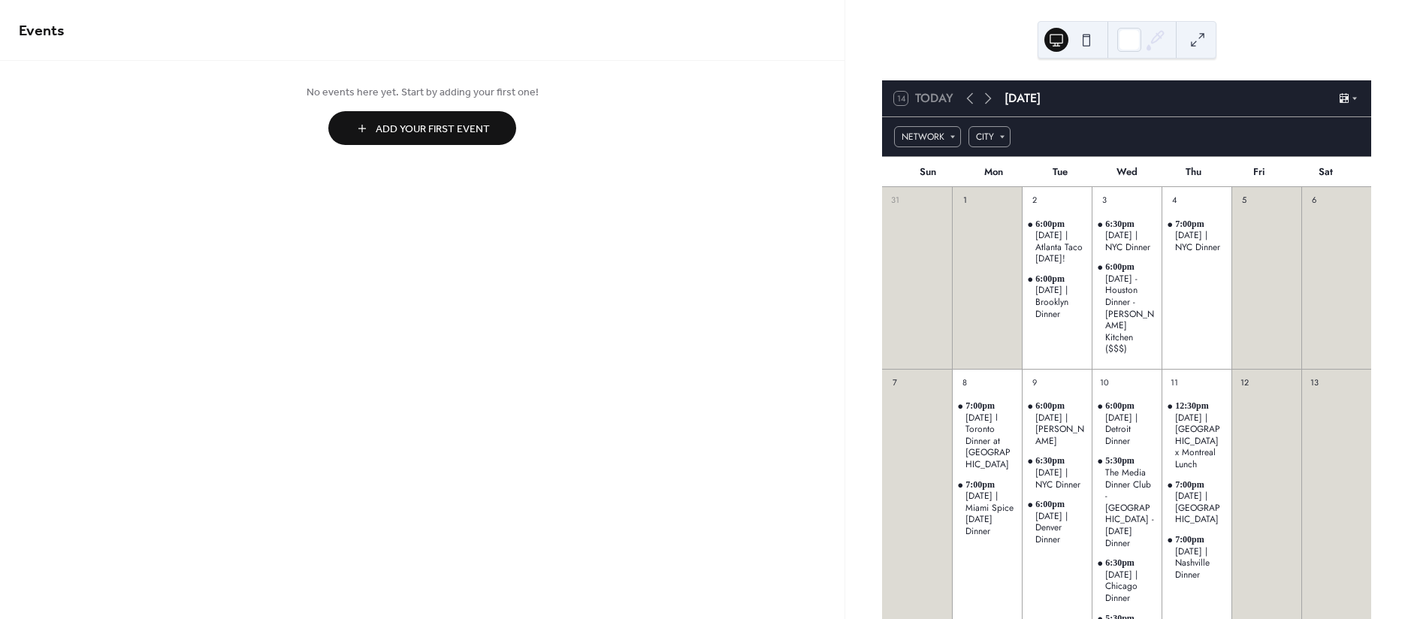
click at [1036, 265] on div "6:00pm [DATE] | Atlanta Taco [DATE]!" at bounding box center [1057, 242] width 70 height 47
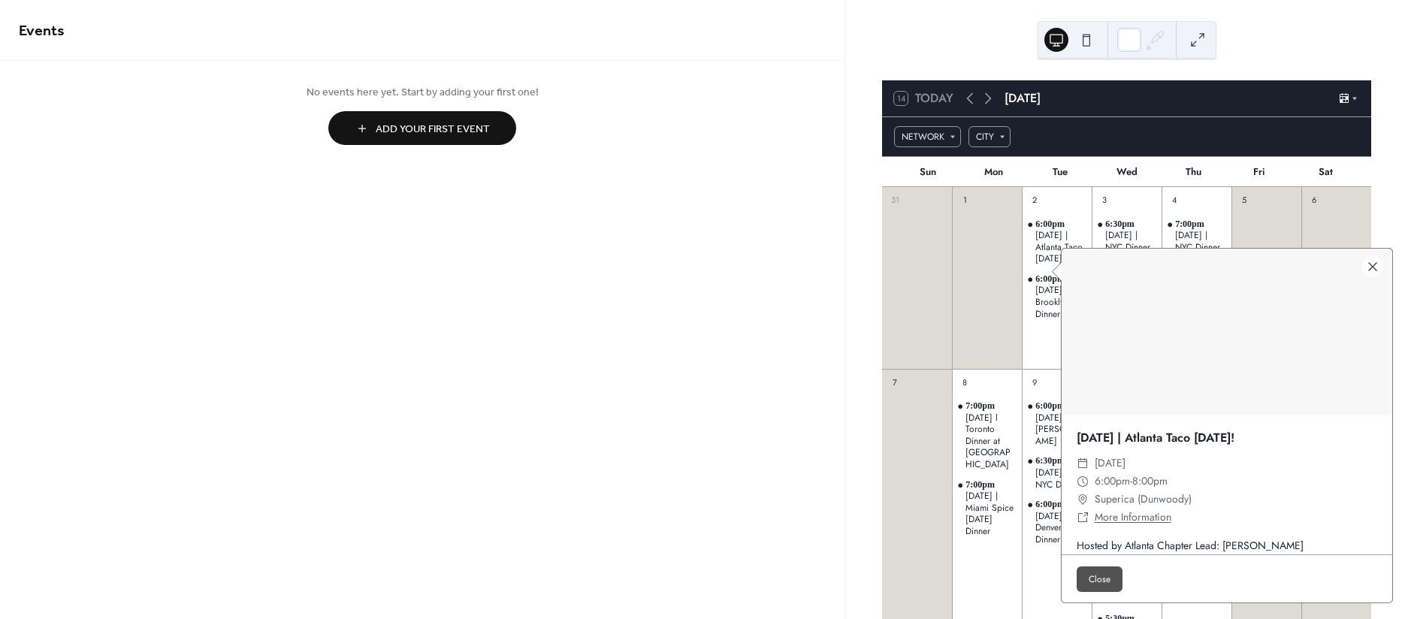
scroll to position [11, 0]
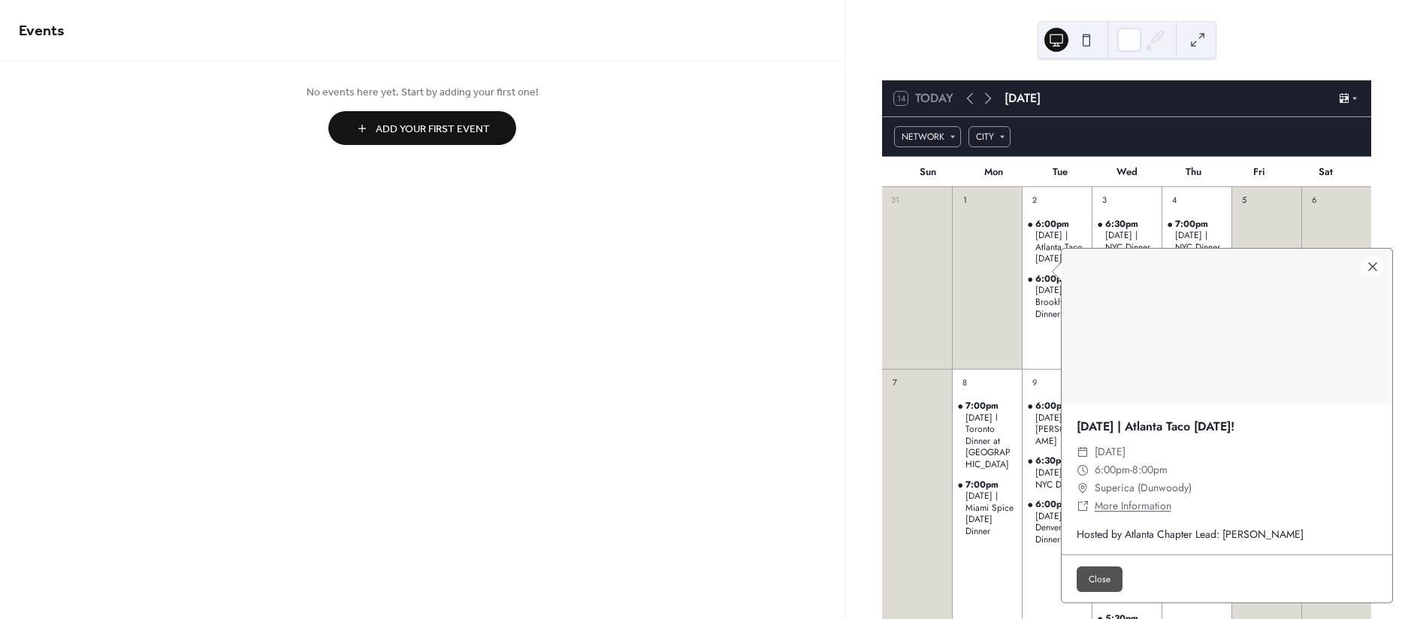
click at [1151, 503] on link "More Information" at bounding box center [1133, 505] width 77 height 15
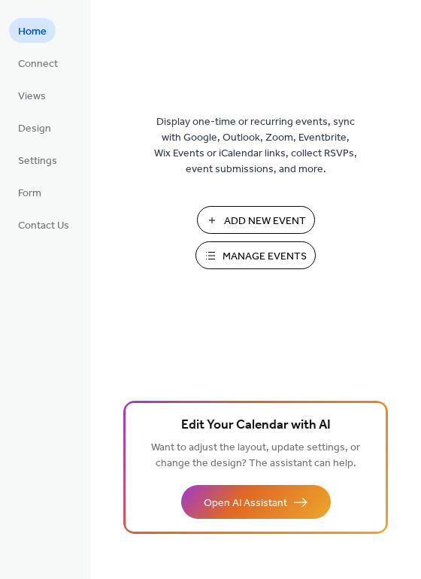
click at [250, 218] on span "Add New Event" at bounding box center [265, 221] width 82 height 16
click at [249, 259] on span "Manage Events" at bounding box center [264, 257] width 84 height 16
click at [46, 64] on span "Connect" at bounding box center [38, 64] width 40 height 16
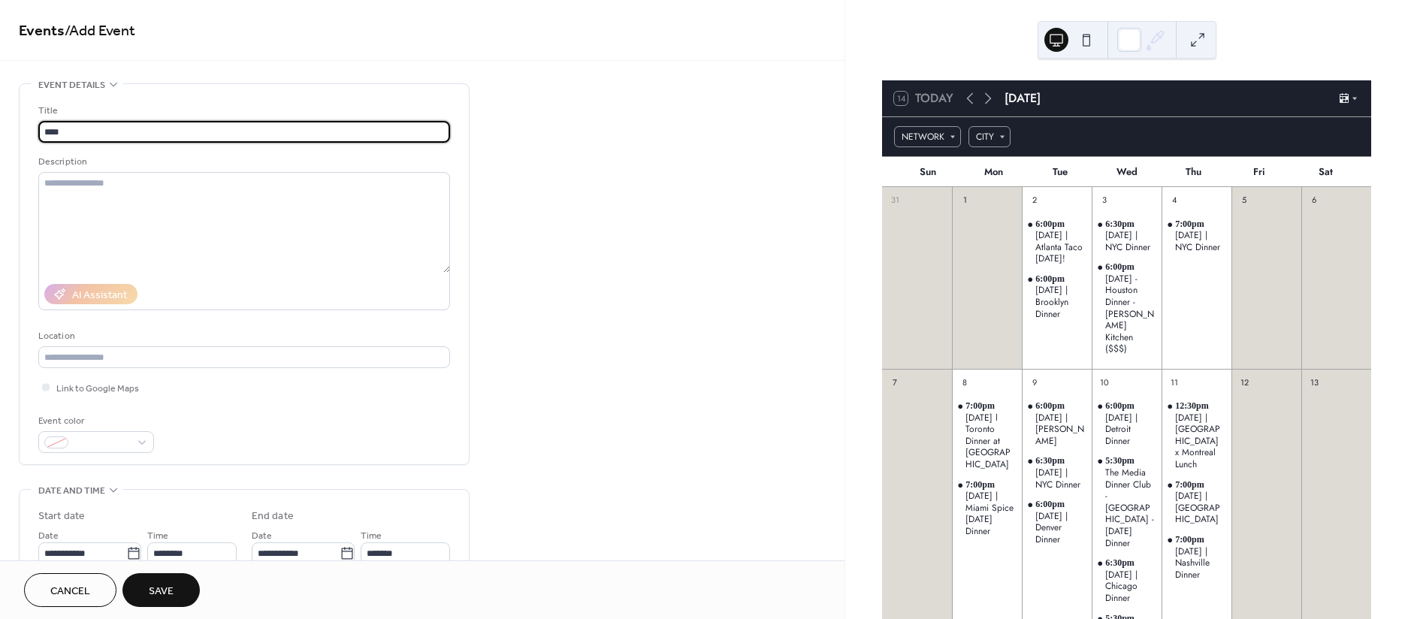
type input "****"
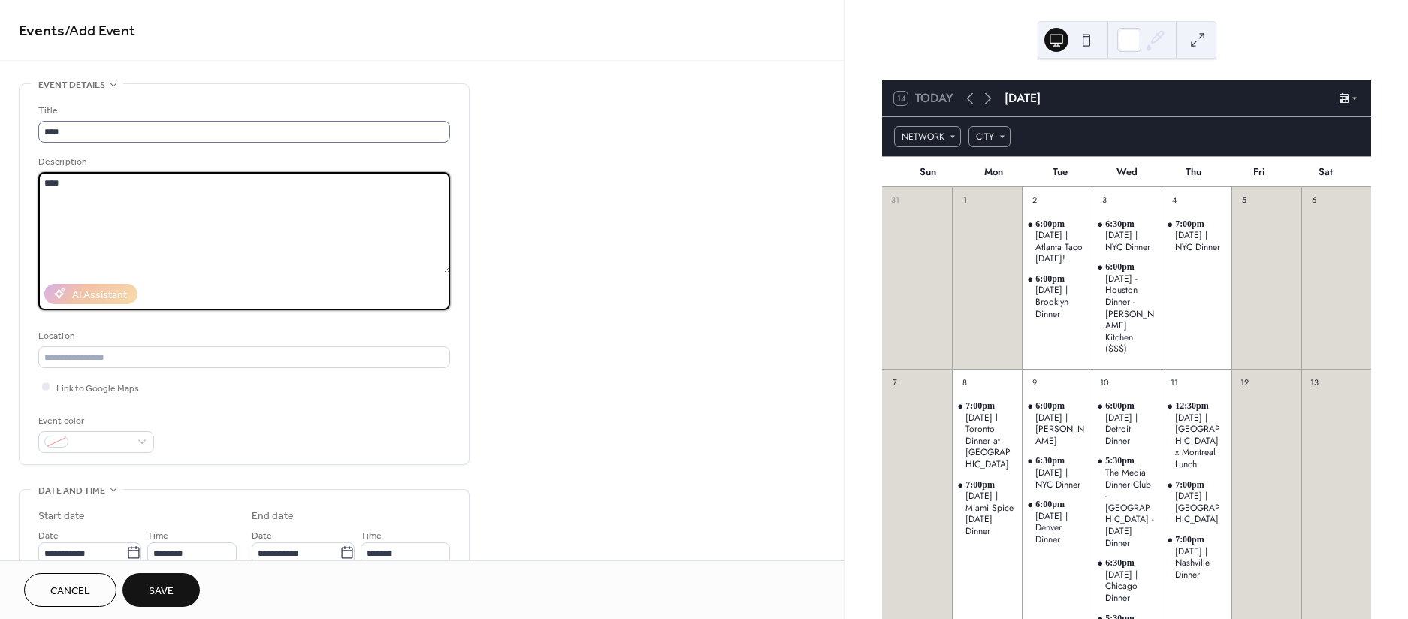
type textarea "****"
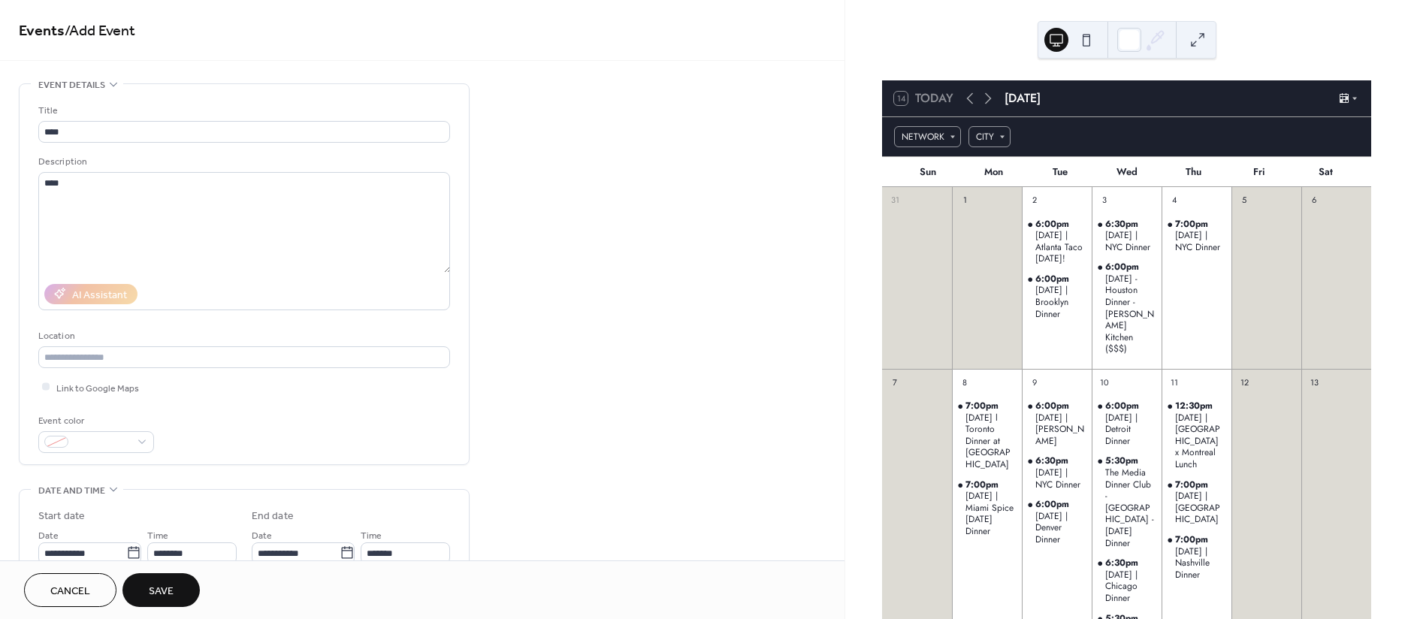
click at [148, 367] on div "Title **** Description **** AI Assistant Location Link to Google Maps Event col…" at bounding box center [244, 278] width 412 height 350
click at [148, 352] on input "text" at bounding box center [244, 357] width 412 height 22
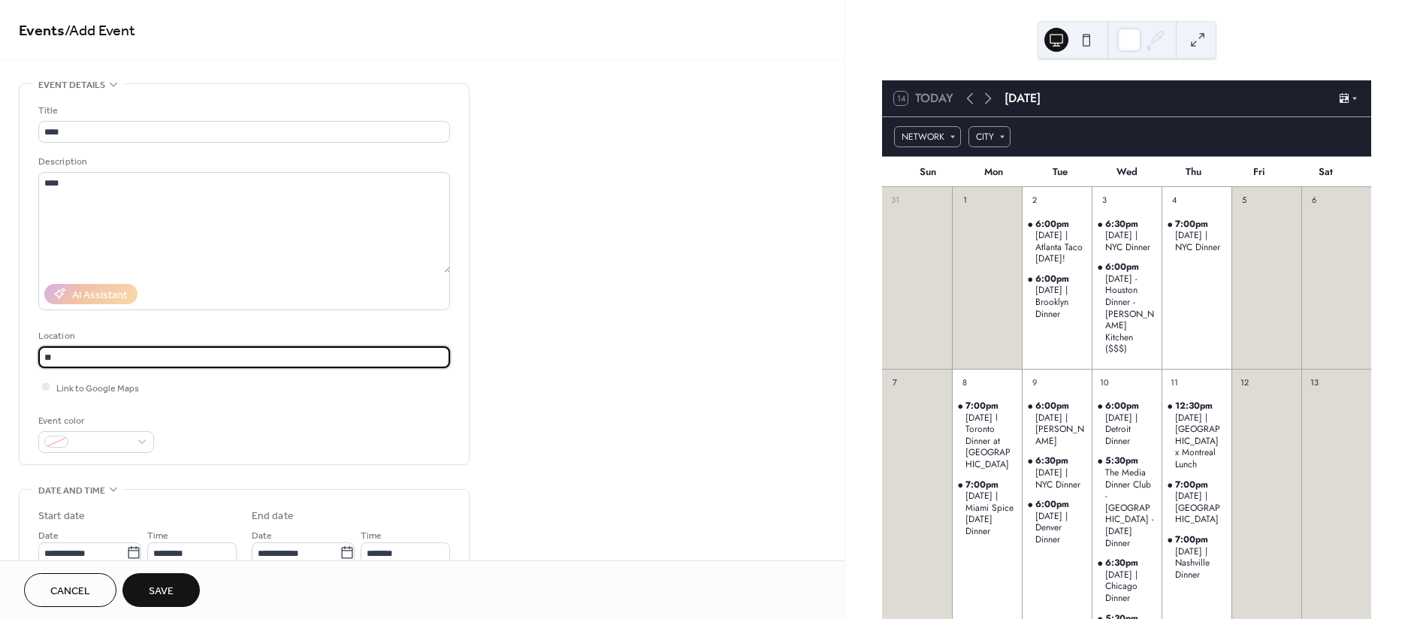
type input "*"
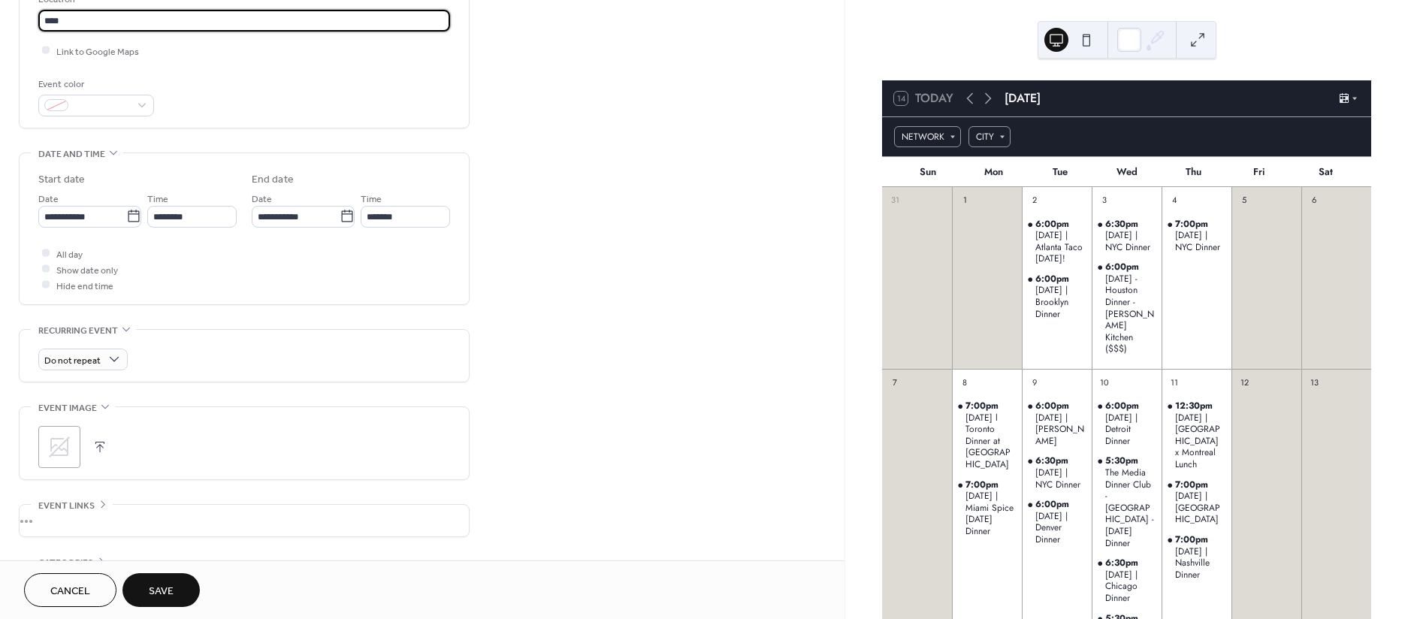
scroll to position [440, 0]
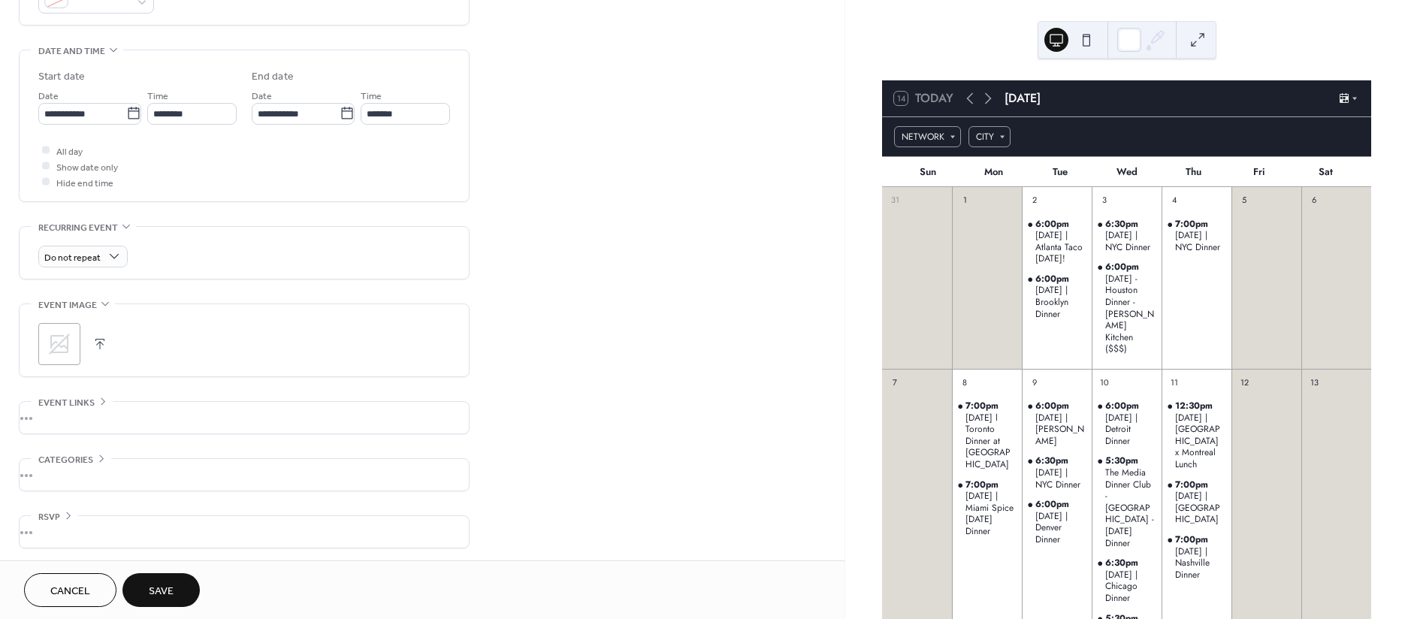
type input "****"
drag, startPoint x: 76, startPoint y: 479, endPoint x: 37, endPoint y: 470, distance: 39.9
click at [76, 479] on div "•••" at bounding box center [244, 475] width 449 height 32
click at [37, 470] on div "Categories NETWORK MEDIA FINANCE CITY NEW YORK CHICAGO TORONTO WESTCHESTER COUN…" at bounding box center [244, 474] width 451 height 33
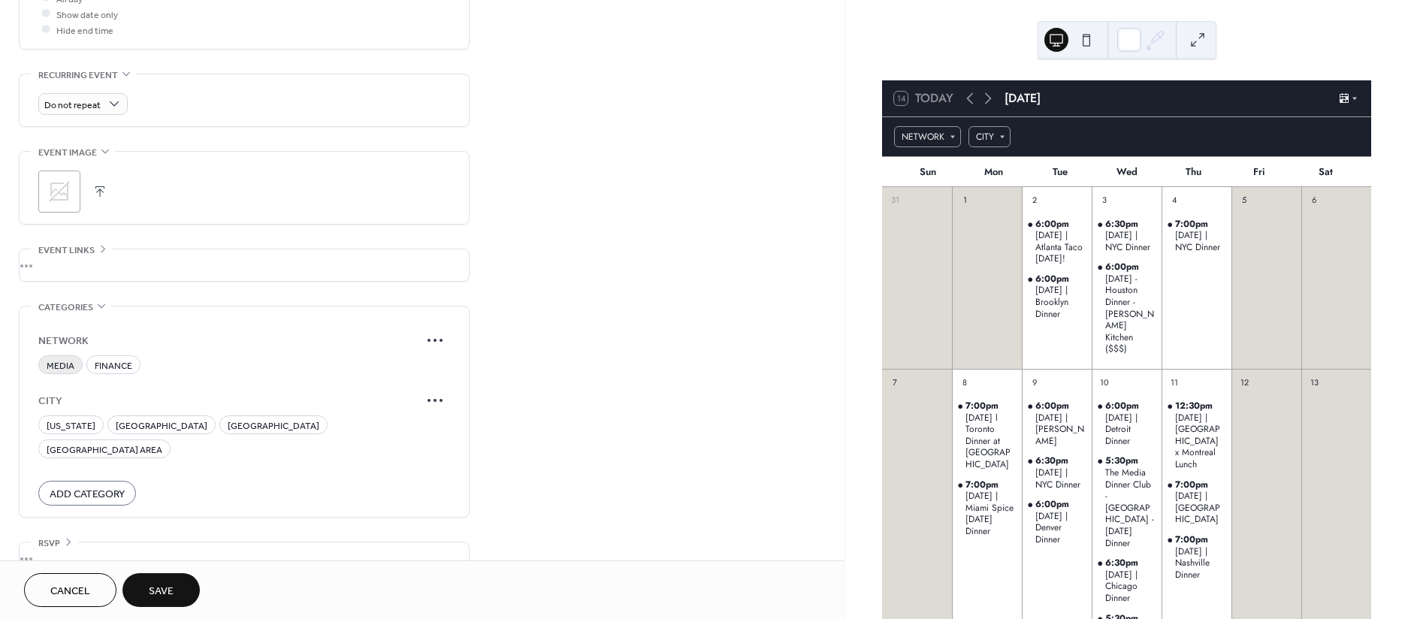
click at [69, 360] on span "MEDIA" at bounding box center [61, 366] width 28 height 16
click at [73, 418] on span "[US_STATE]" at bounding box center [71, 426] width 49 height 16
click at [168, 591] on span "Save" at bounding box center [161, 592] width 25 height 16
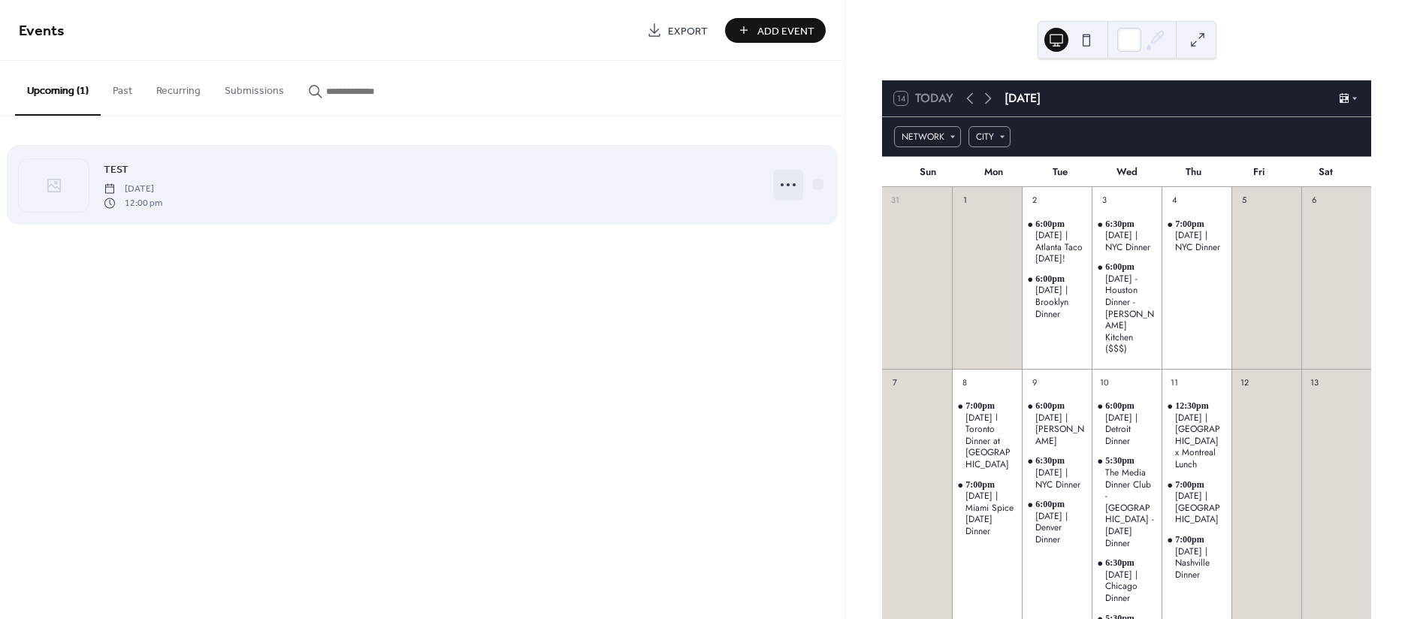
click at [790, 184] on icon at bounding box center [788, 185] width 24 height 24
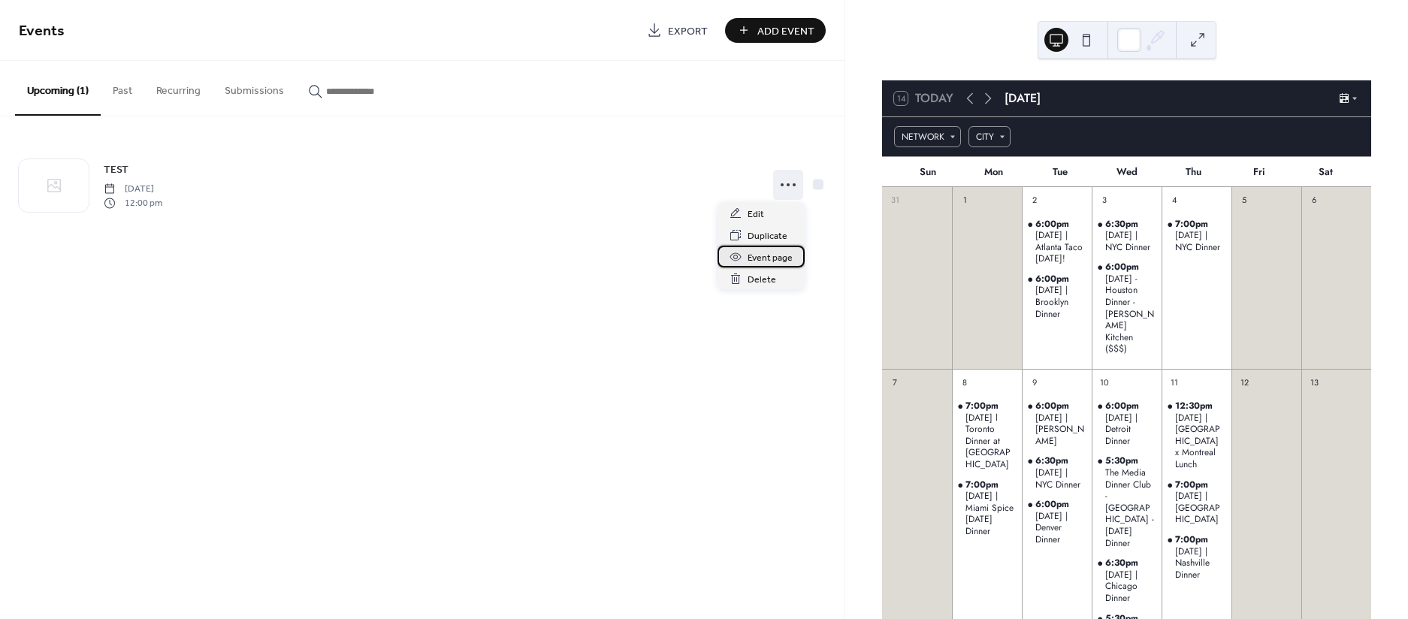
click at [766, 261] on span "Event page" at bounding box center [770, 258] width 45 height 16
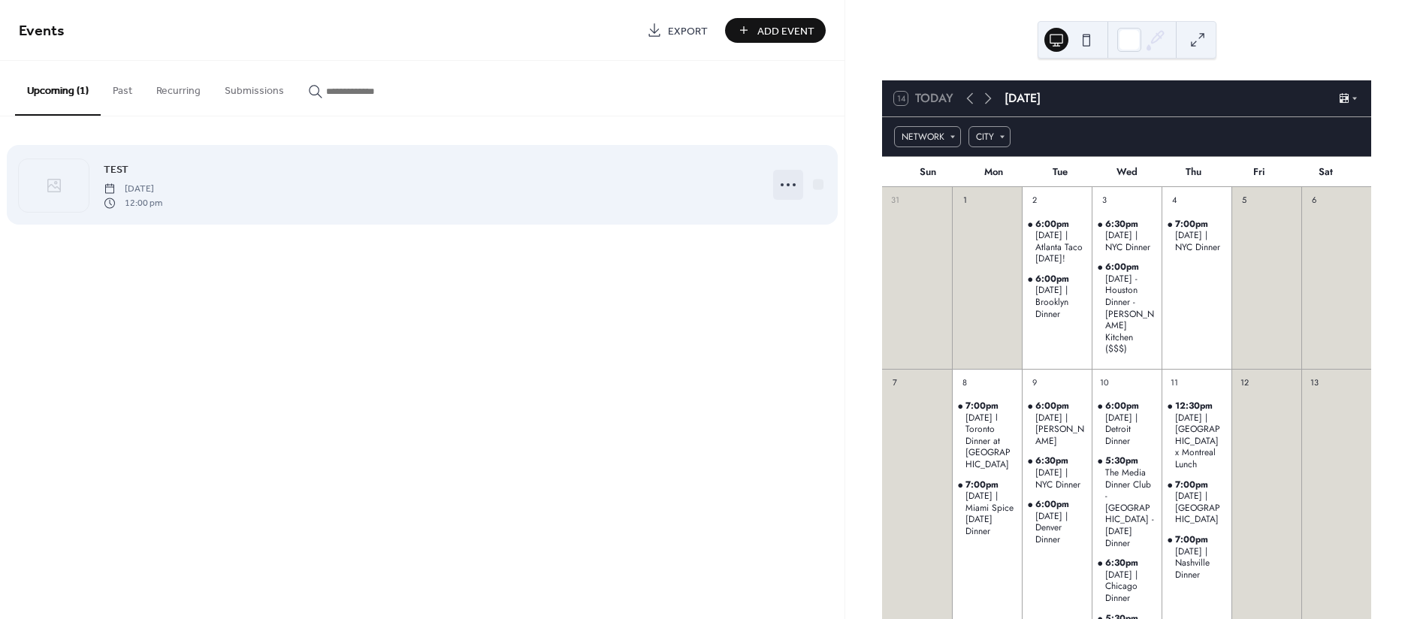
click at [783, 188] on icon at bounding box center [788, 185] width 24 height 24
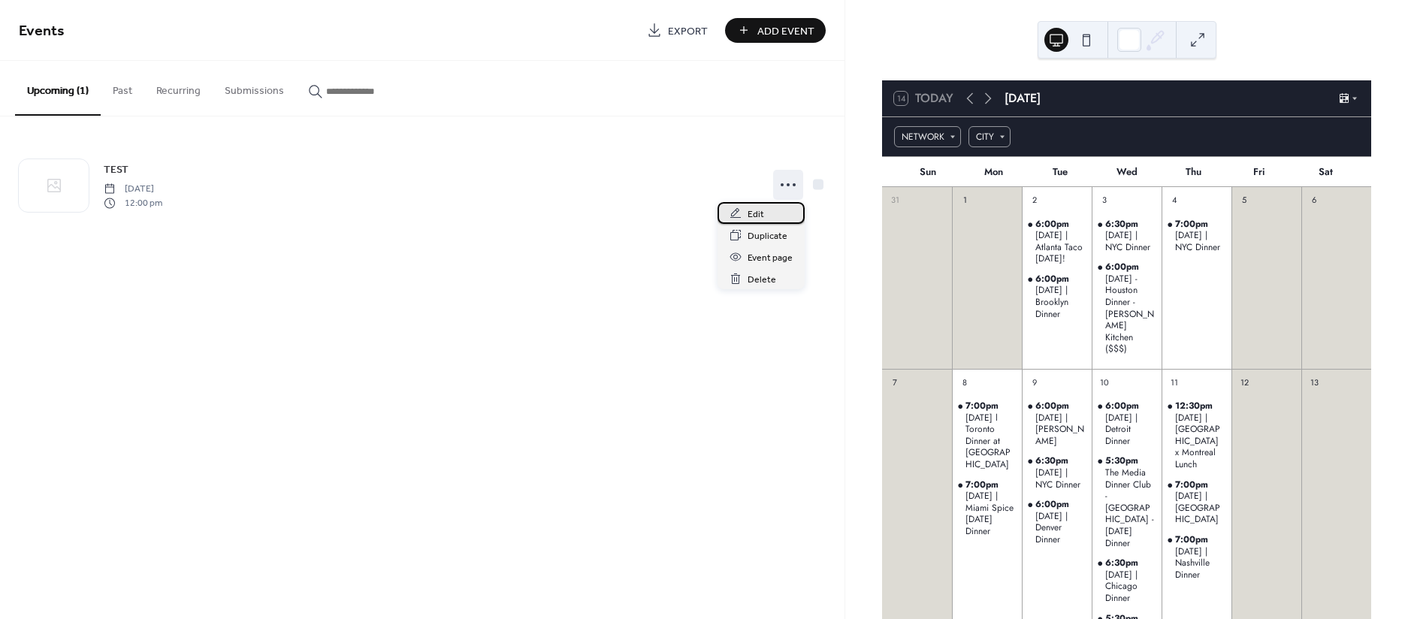
click at [759, 214] on span "Edit" at bounding box center [756, 215] width 17 height 16
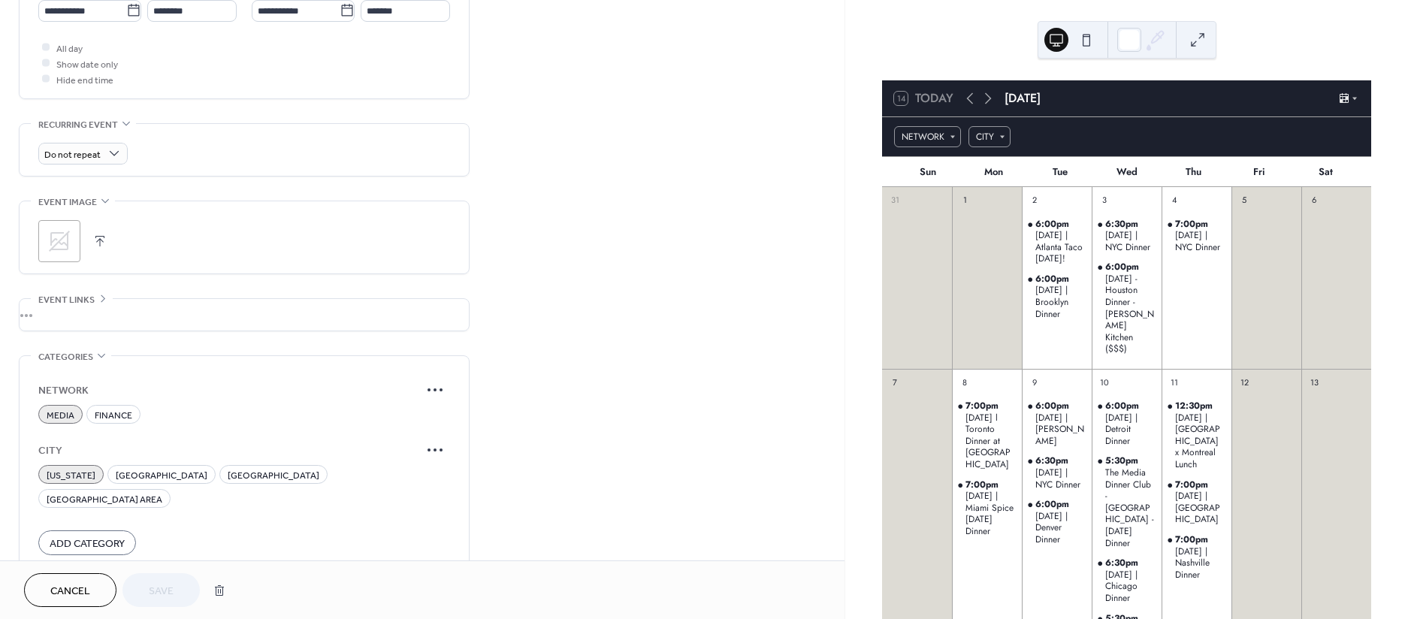
scroll to position [592, 0]
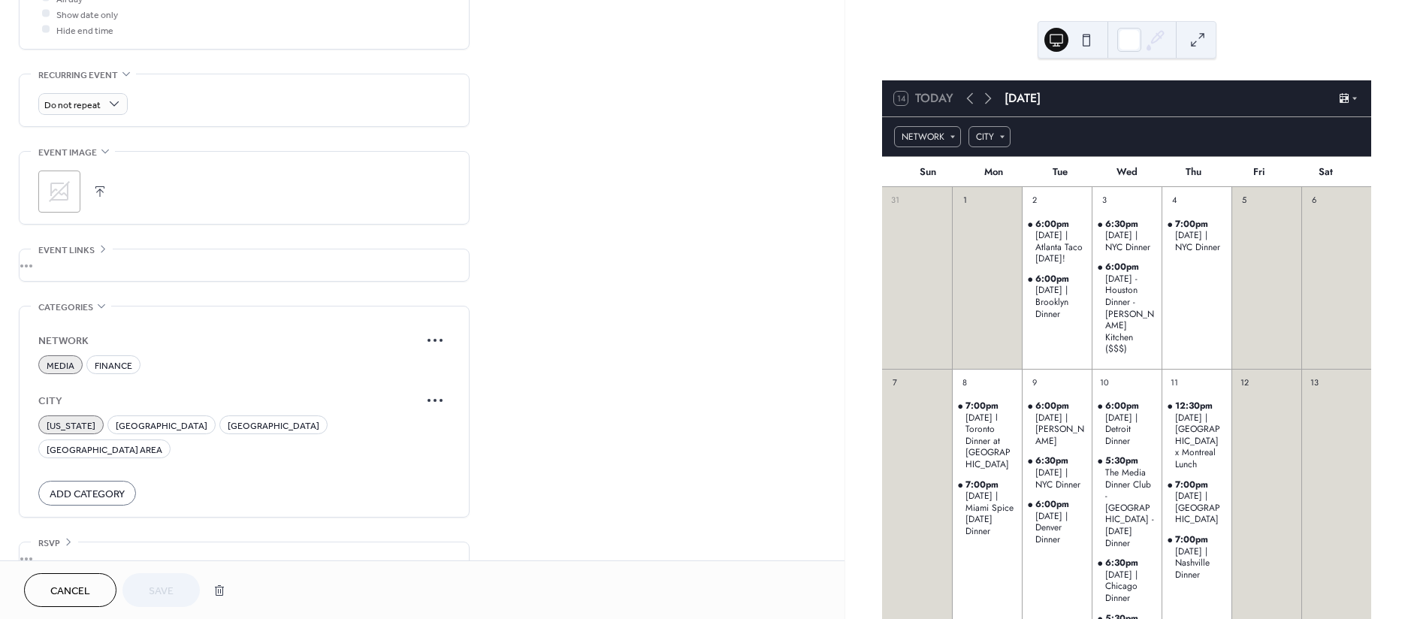
click at [54, 543] on div "•••" at bounding box center [244, 559] width 449 height 32
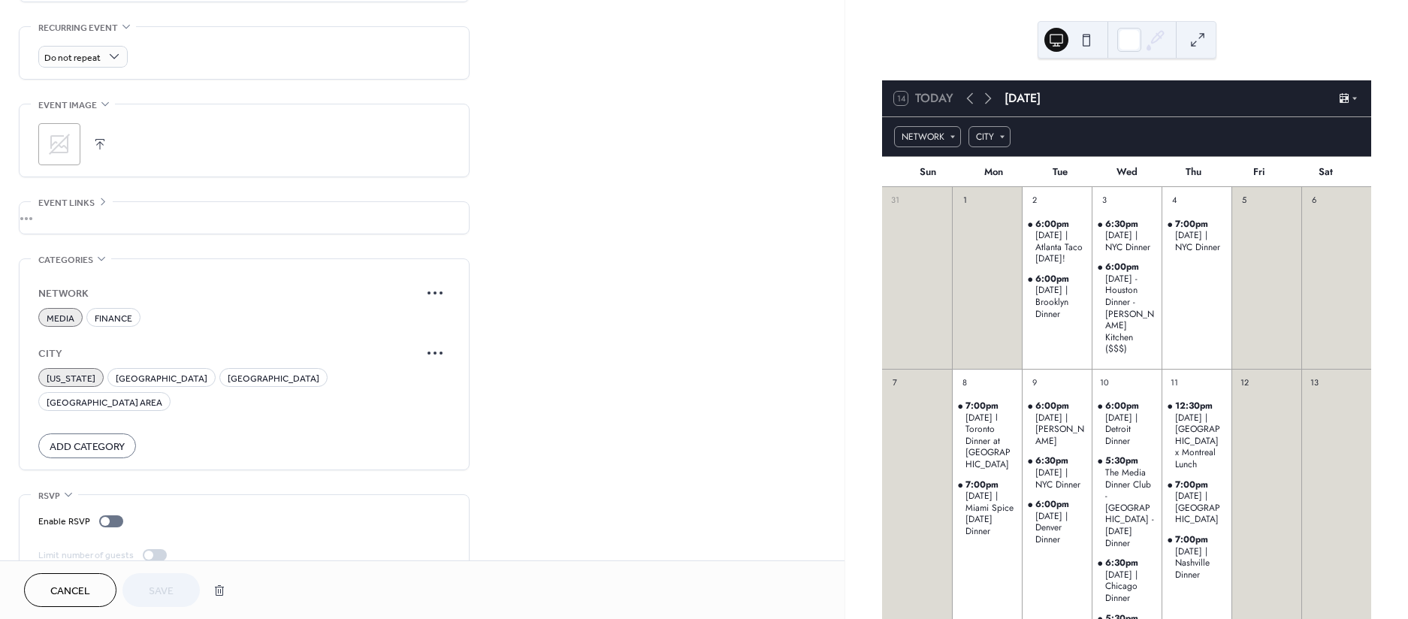
scroll to position [639, 0]
click at [101, 518] on div at bounding box center [105, 522] width 9 height 9
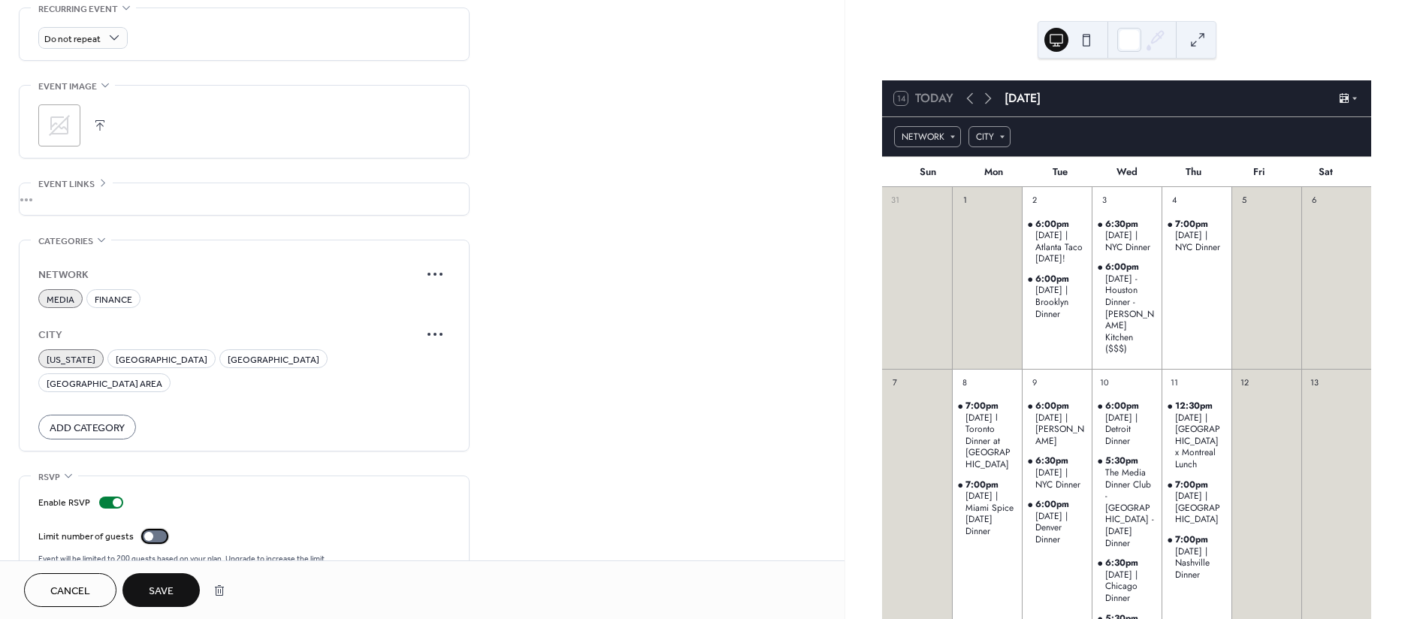
click at [150, 532] on div at bounding box center [148, 536] width 9 height 9
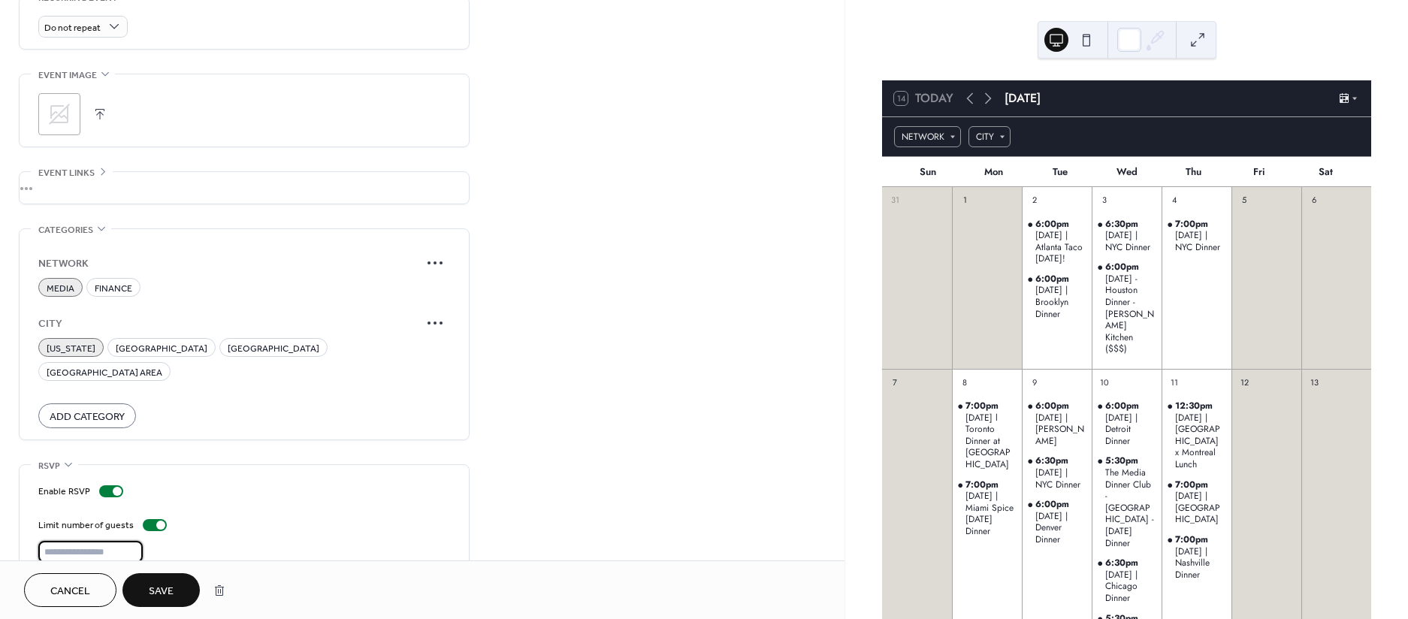
click at [89, 541] on input "***" at bounding box center [90, 552] width 104 height 22
type input "*"
type input "**"
click at [170, 597] on span "Save" at bounding box center [161, 592] width 25 height 16
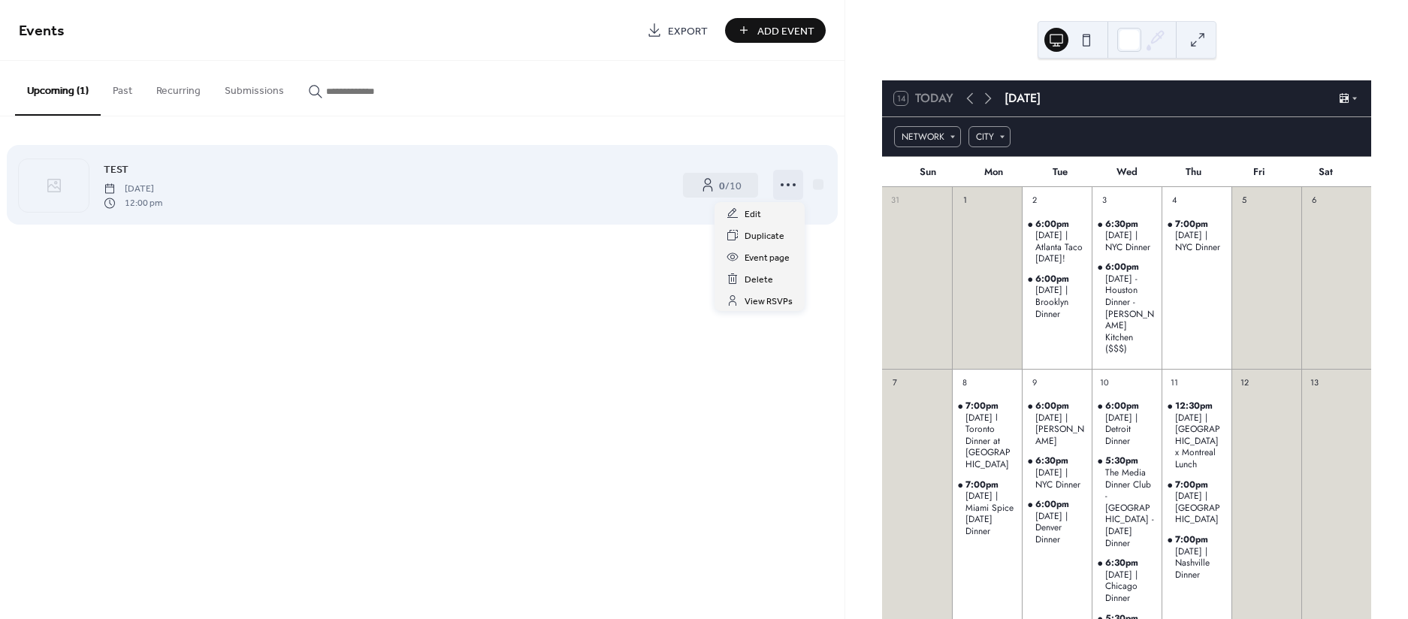
click at [780, 193] on icon at bounding box center [788, 185] width 24 height 24
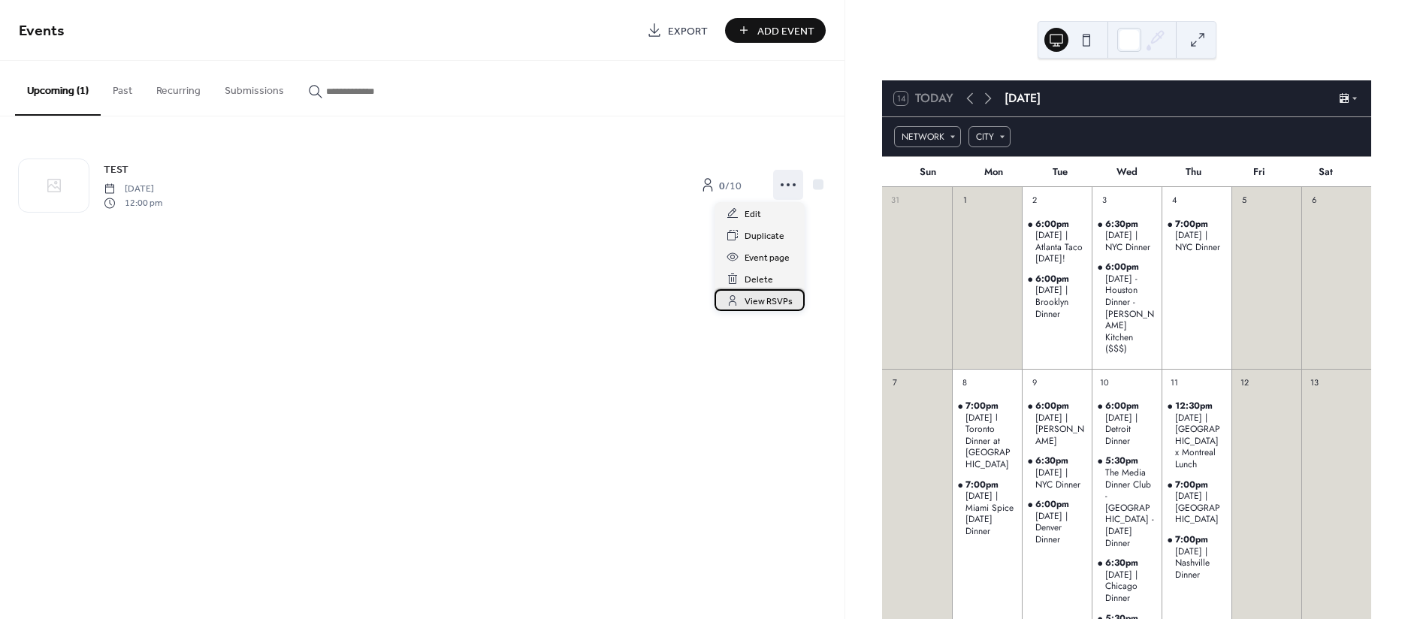
click at [757, 302] on span "View RSVPs" at bounding box center [769, 302] width 48 height 16
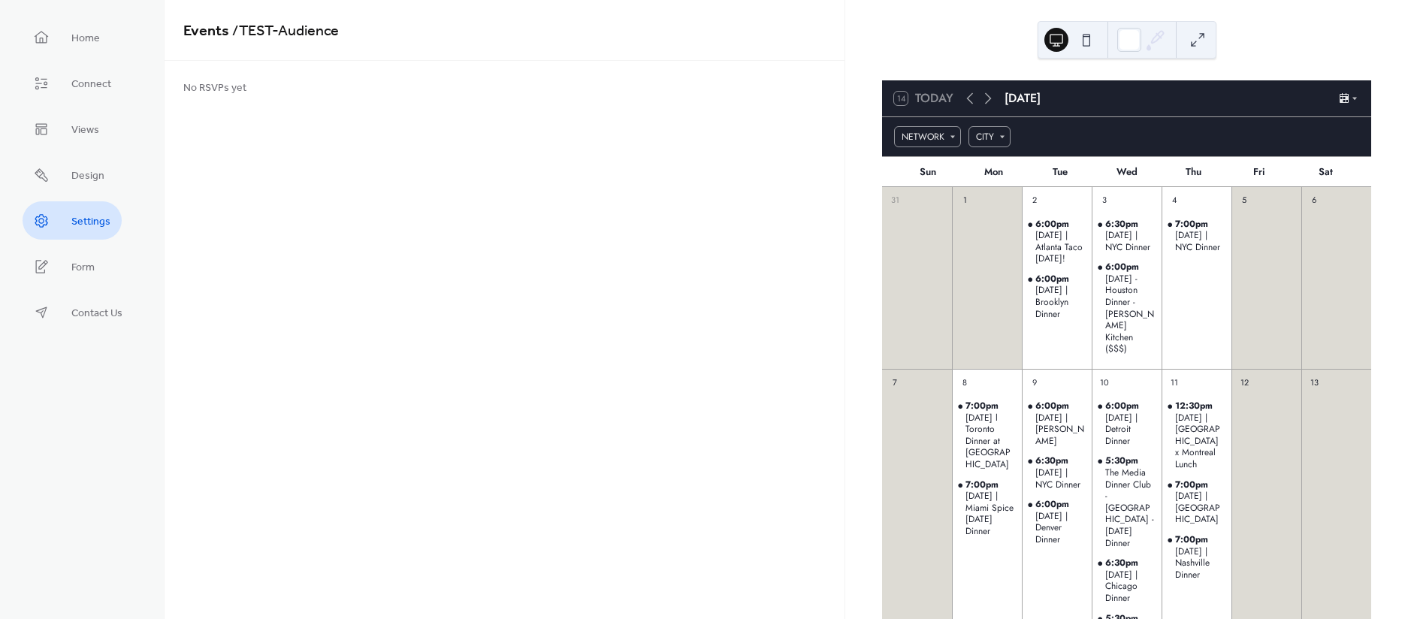
click at [92, 204] on link "Settings" at bounding box center [72, 220] width 99 height 38
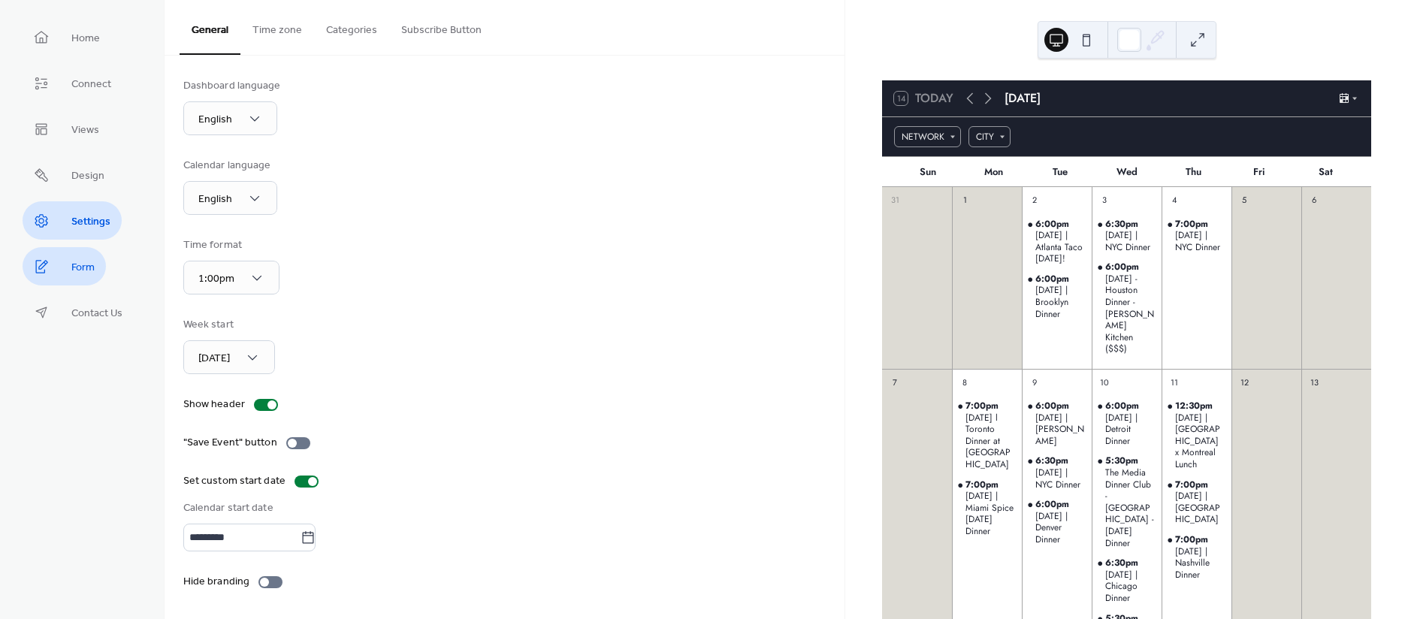
click at [98, 271] on link "Form" at bounding box center [64, 266] width 83 height 38
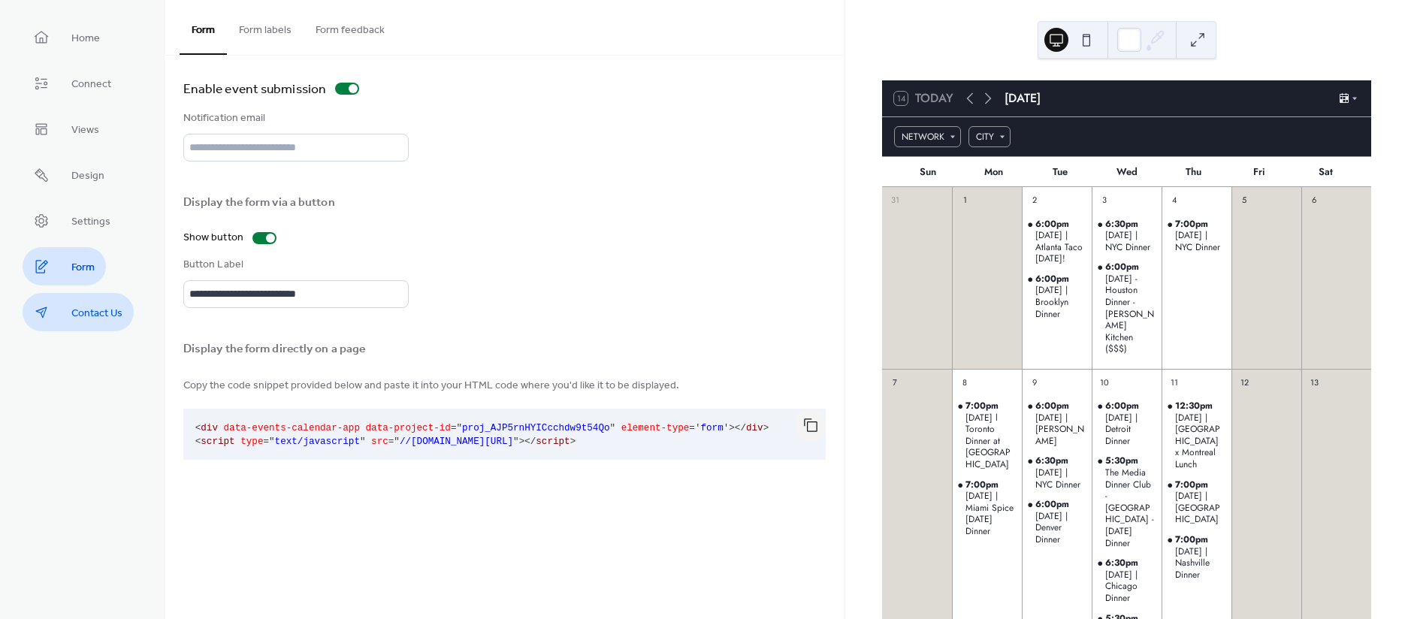
click at [101, 307] on span "Contact Us" at bounding box center [96, 314] width 51 height 16
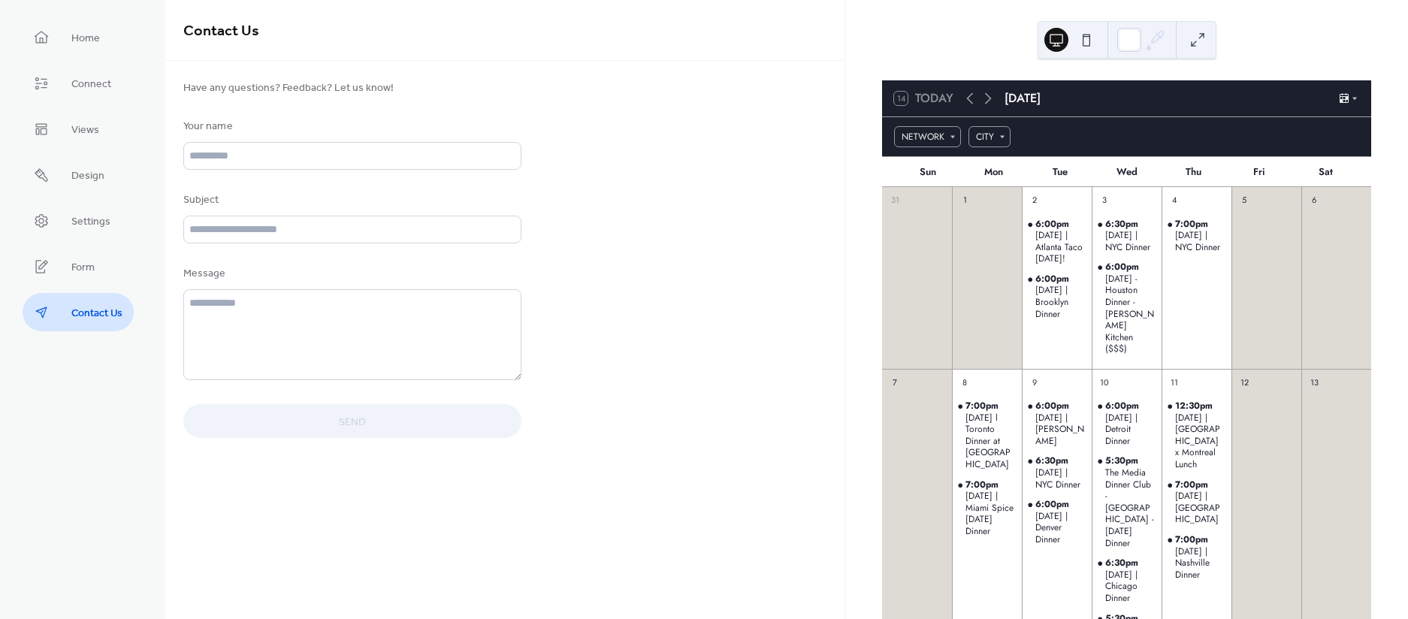
click at [88, 104] on ul "Home Connect Views Design Settings Form Contact Us" at bounding box center [82, 174] width 119 height 313
click at [88, 131] on span "Views" at bounding box center [85, 130] width 28 height 16
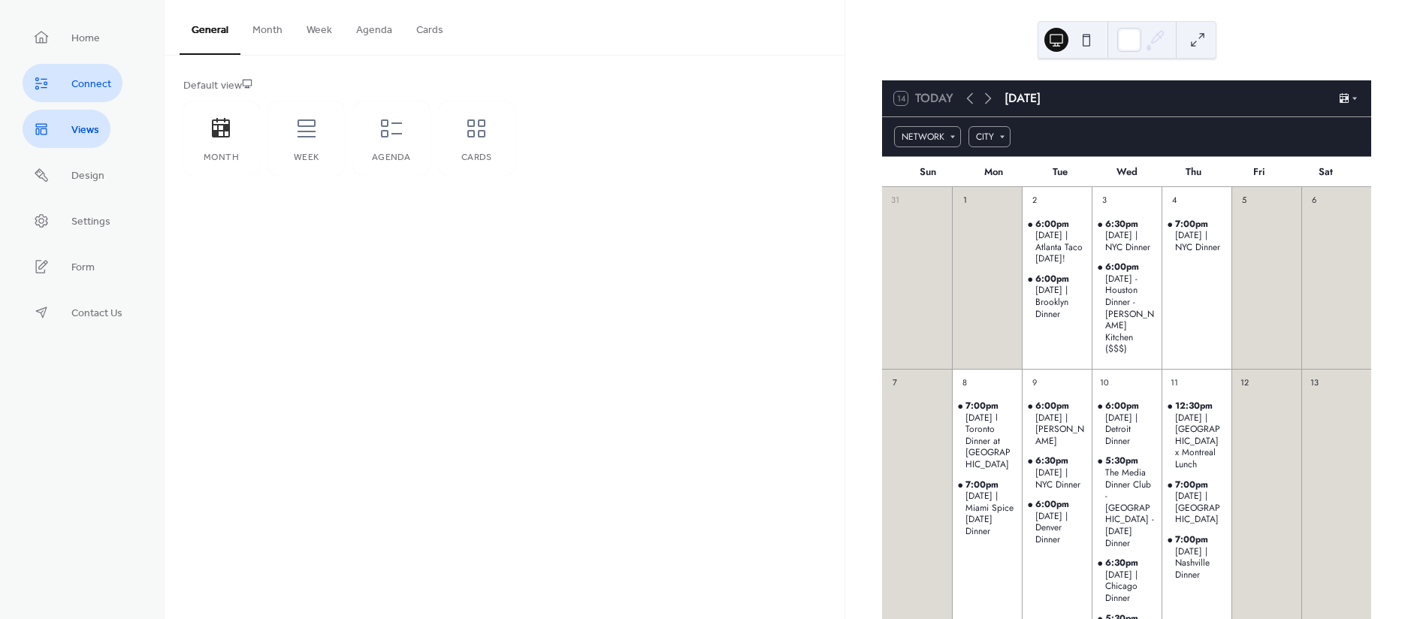
click at [92, 90] on span "Connect" at bounding box center [91, 85] width 40 height 16
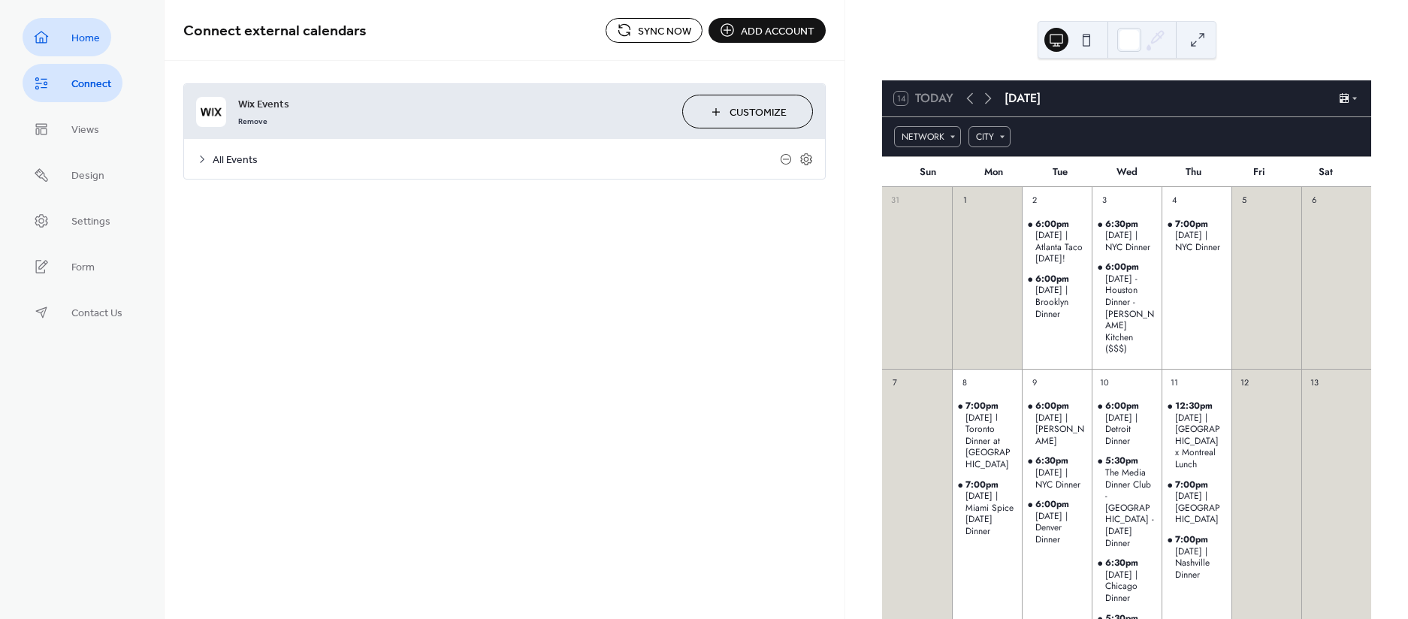
click at [108, 37] on link "Home" at bounding box center [67, 37] width 89 height 38
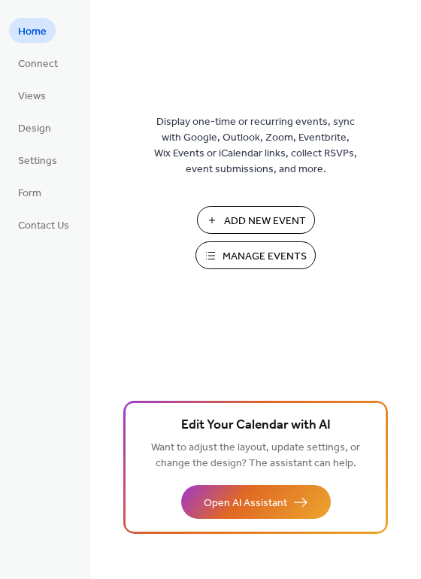
click at [258, 253] on span "Manage Events" at bounding box center [264, 257] width 84 height 16
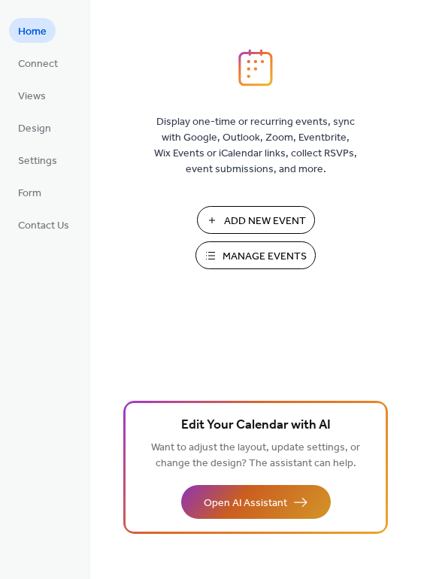
click at [264, 501] on span "Open AI Assistant" at bounding box center [245, 503] width 83 height 16
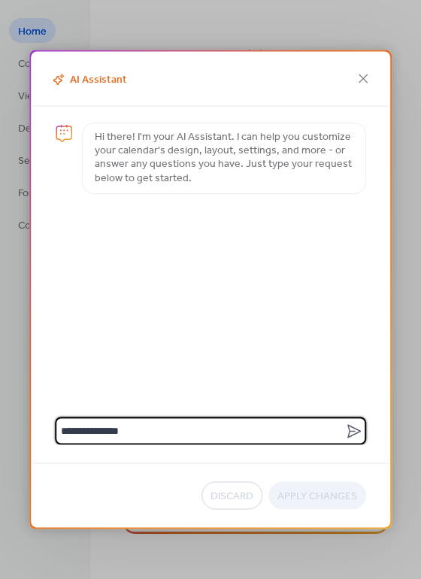
type textarea "**********"
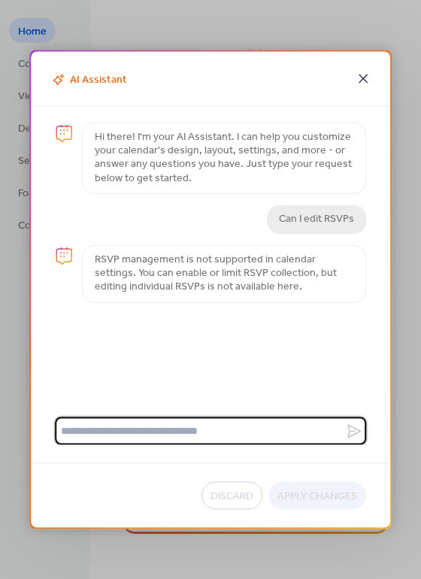
click at [362, 77] on icon at bounding box center [362, 78] width 9 height 9
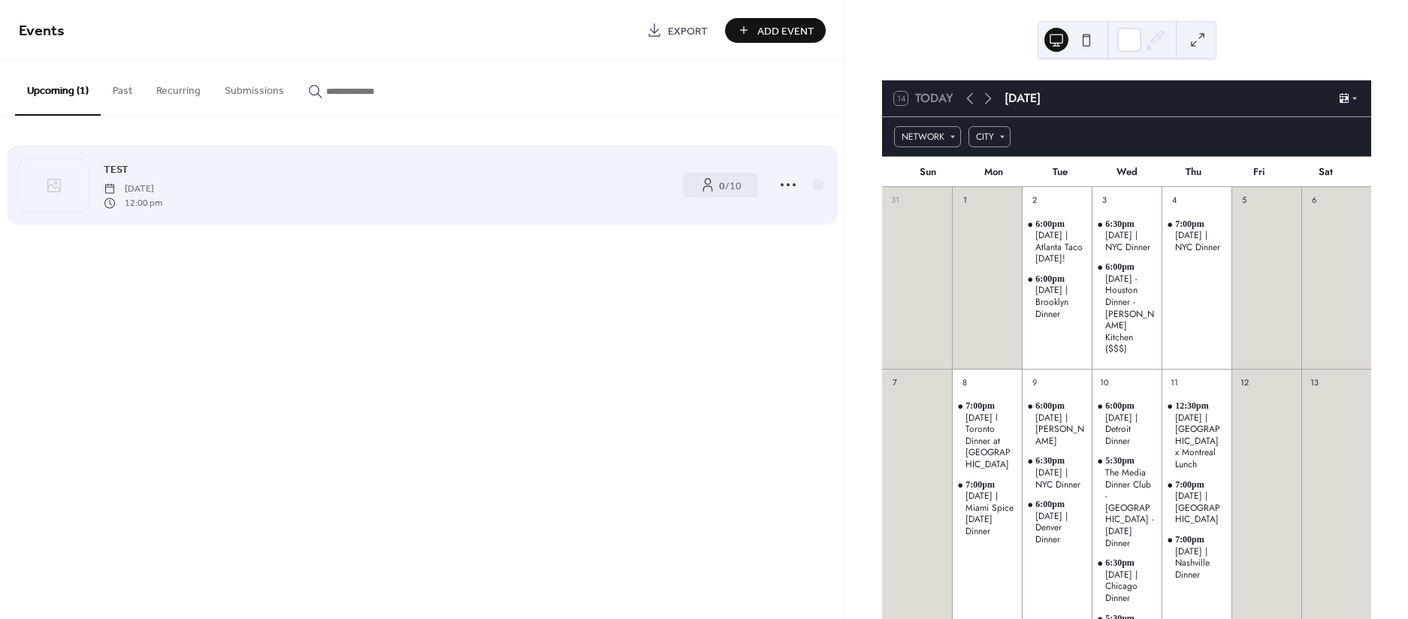
click at [162, 186] on span "[DATE]" at bounding box center [133, 190] width 59 height 14
click at [712, 189] on icon at bounding box center [707, 184] width 15 height 15
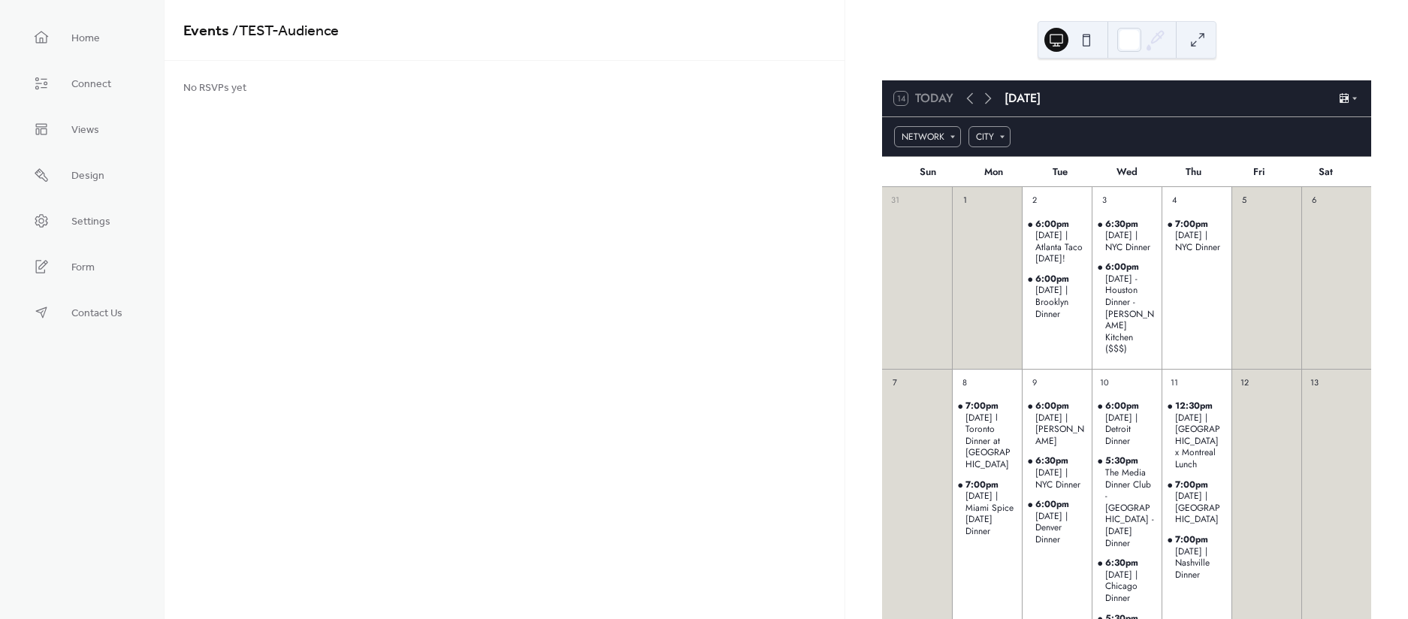
click at [234, 85] on span "No RSVPs yet" at bounding box center [214, 88] width 63 height 16
click at [200, 86] on span "No RSVPs yet" at bounding box center [214, 88] width 63 height 16
click at [101, 41] on link "Home" at bounding box center [67, 37] width 89 height 38
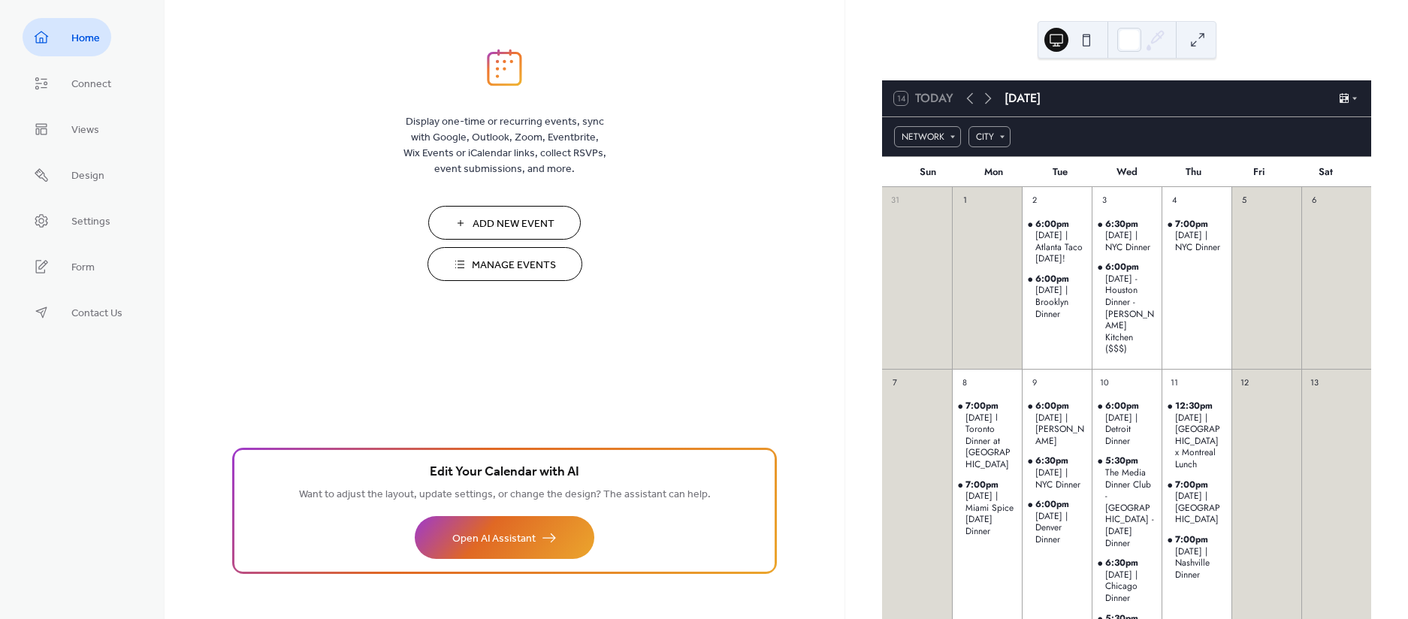
click at [555, 265] on button "Manage Events" at bounding box center [505, 264] width 155 height 34
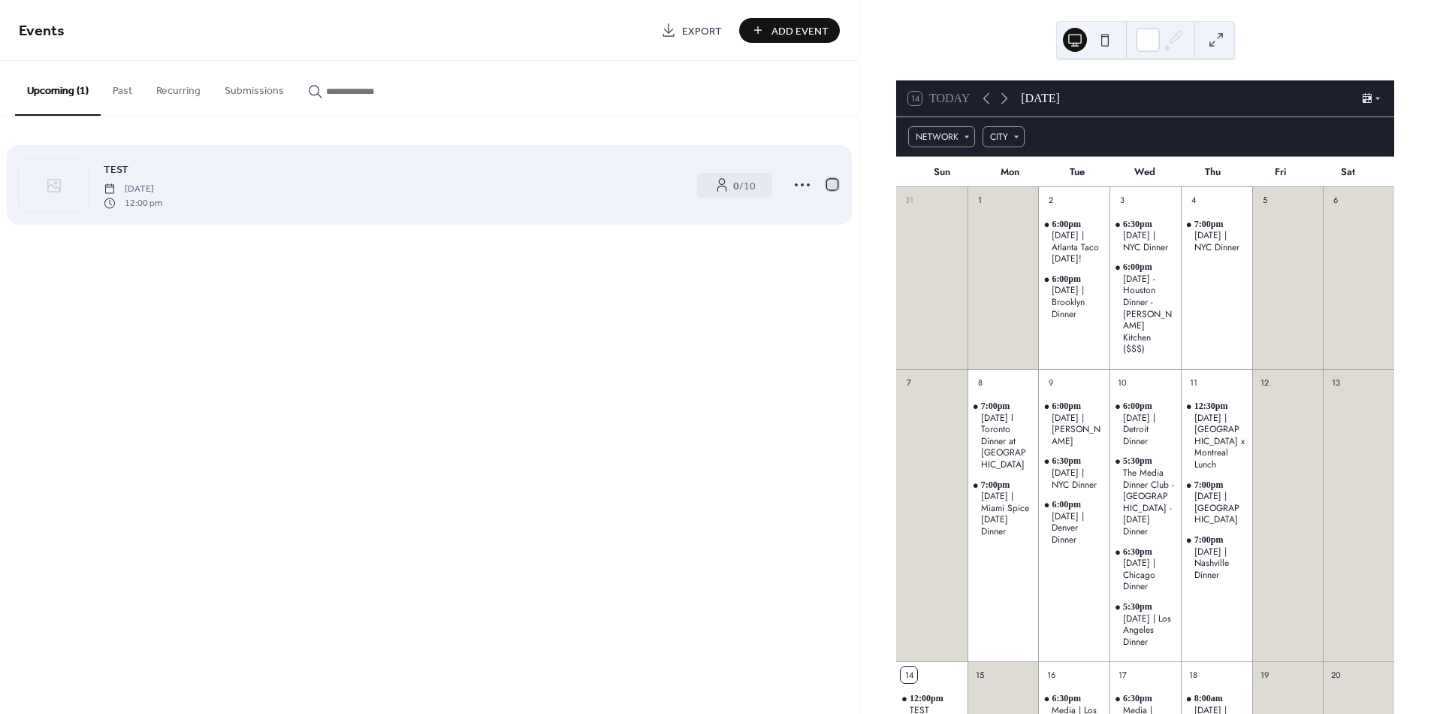
click at [835, 184] on div at bounding box center [832, 184] width 11 height 11
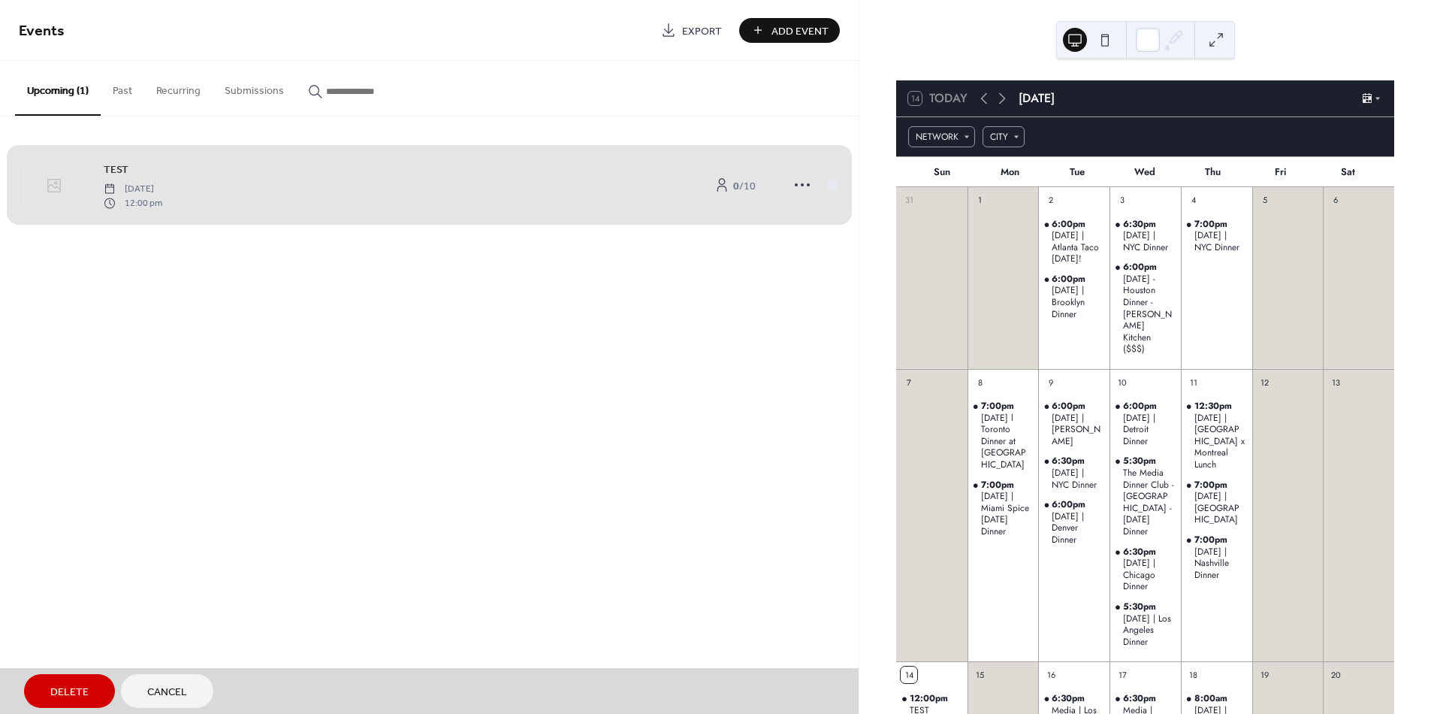
click at [835, 184] on div "TEST [DATE] 12:00 pm 0 / 10" at bounding box center [429, 185] width 821 height 92
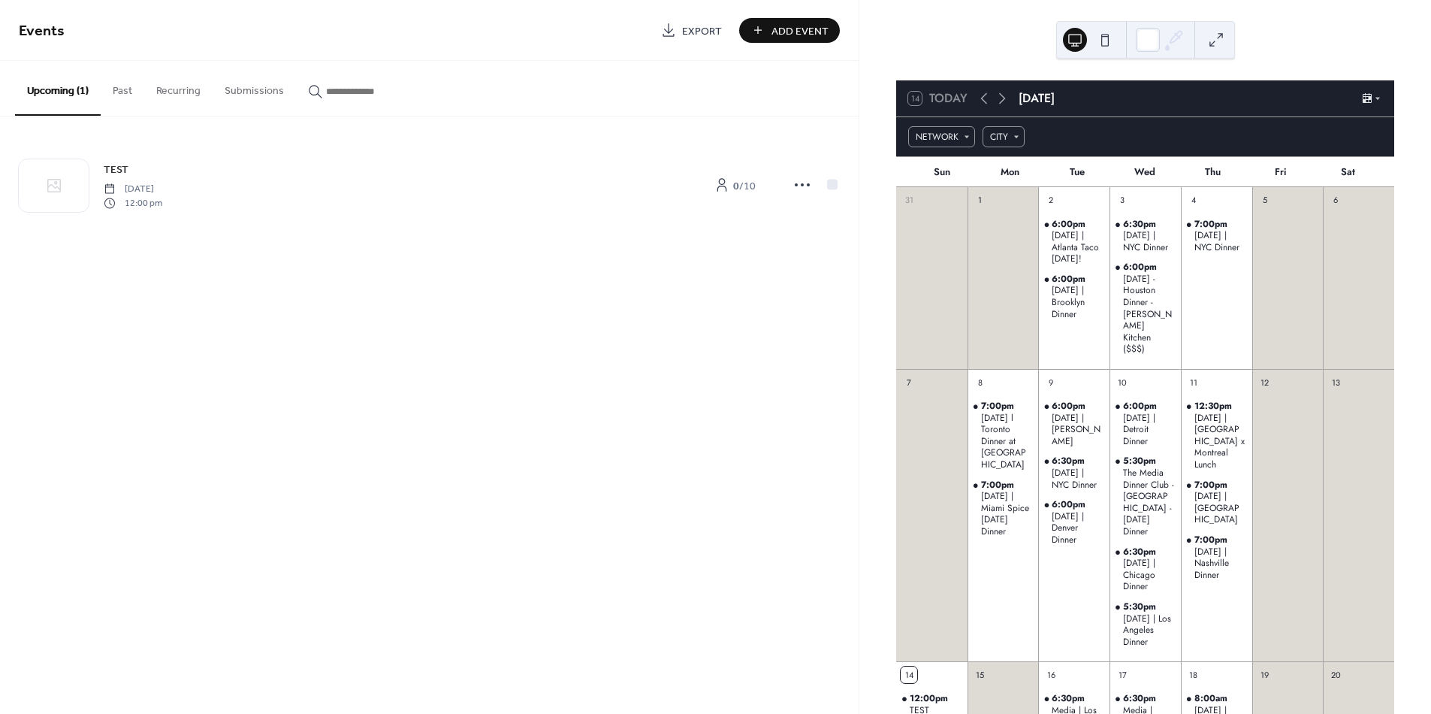
click at [809, 34] on span "Add Event" at bounding box center [800, 31] width 57 height 16
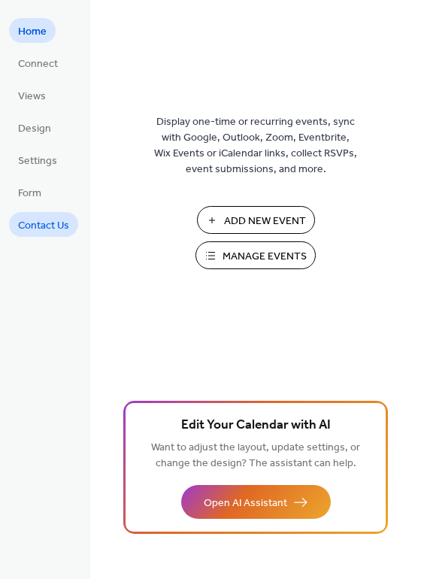
click at [44, 218] on span "Contact Us" at bounding box center [43, 226] width 51 height 16
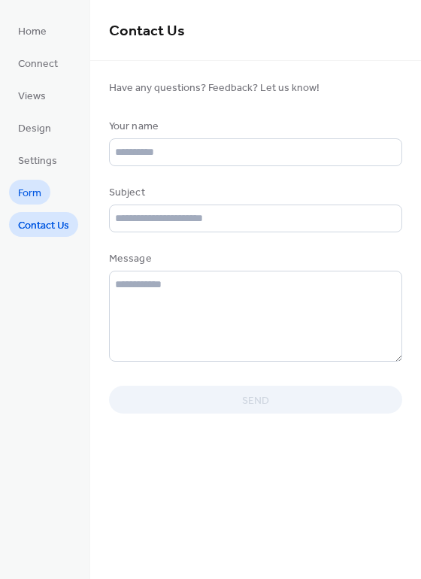
click at [40, 190] on span "Form" at bounding box center [29, 194] width 23 height 16
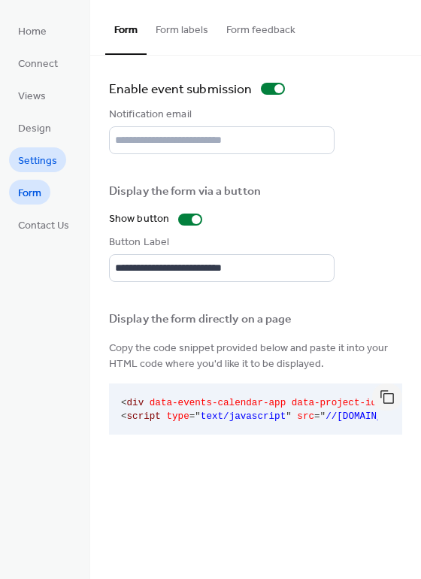
click at [41, 168] on span "Settings" at bounding box center [37, 161] width 39 height 16
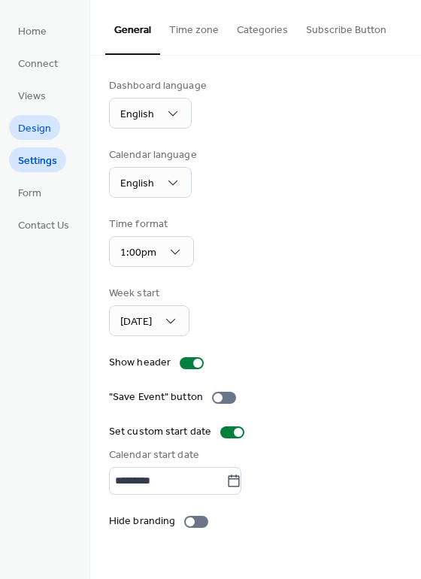
click at [44, 125] on span "Design" at bounding box center [34, 129] width 33 height 16
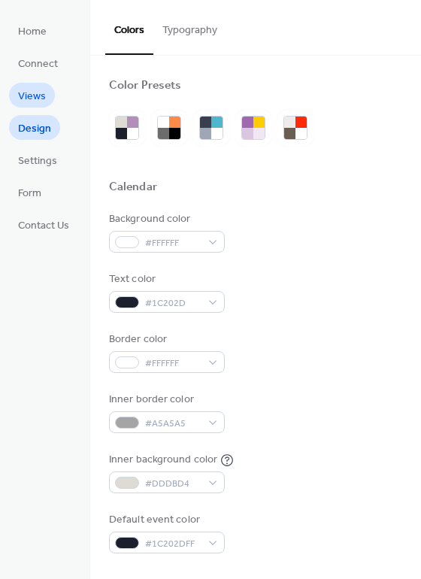
click at [42, 89] on span "Views" at bounding box center [32, 97] width 28 height 16
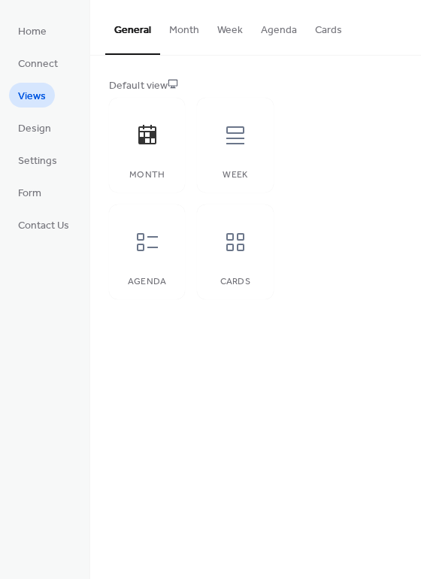
click at [50, 44] on ul "Home Connect Views Design Settings Form Contact Us" at bounding box center [43, 127] width 69 height 219
click at [50, 32] on link "Home" at bounding box center [32, 30] width 47 height 25
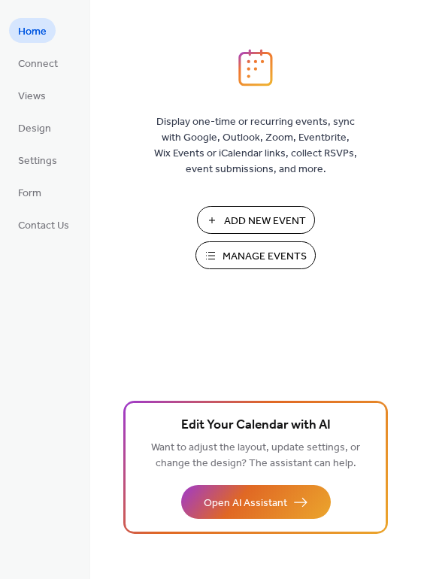
click at [251, 251] on span "Manage Events" at bounding box center [264, 257] width 84 height 16
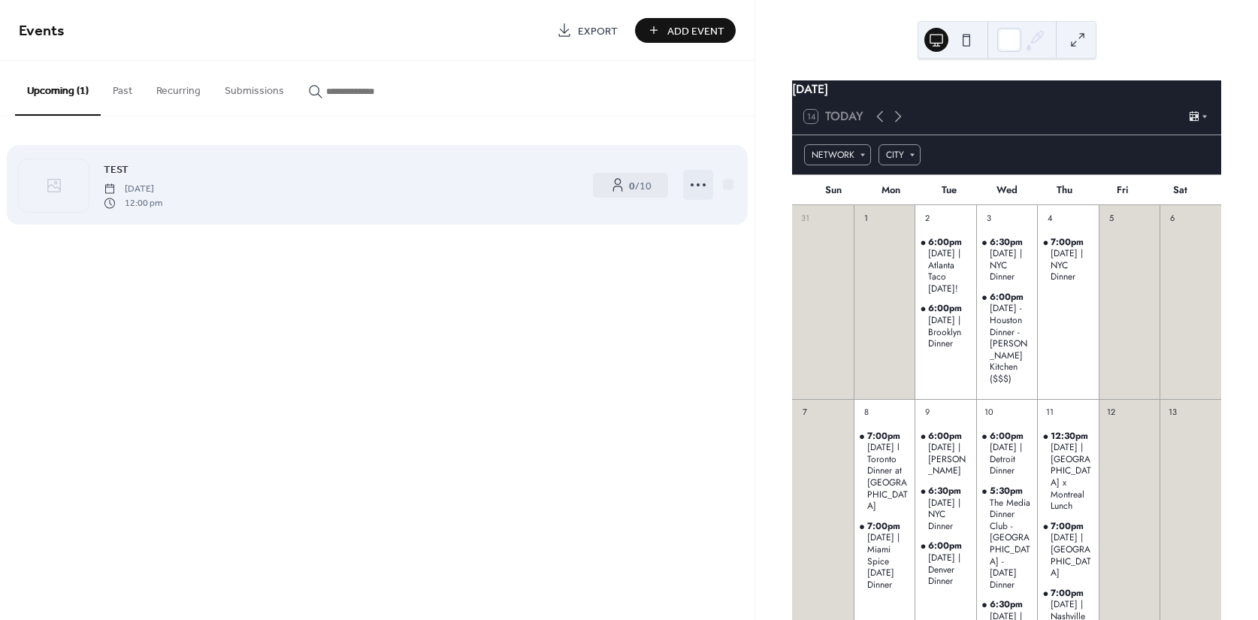
click at [700, 170] on div at bounding box center [698, 185] width 30 height 30
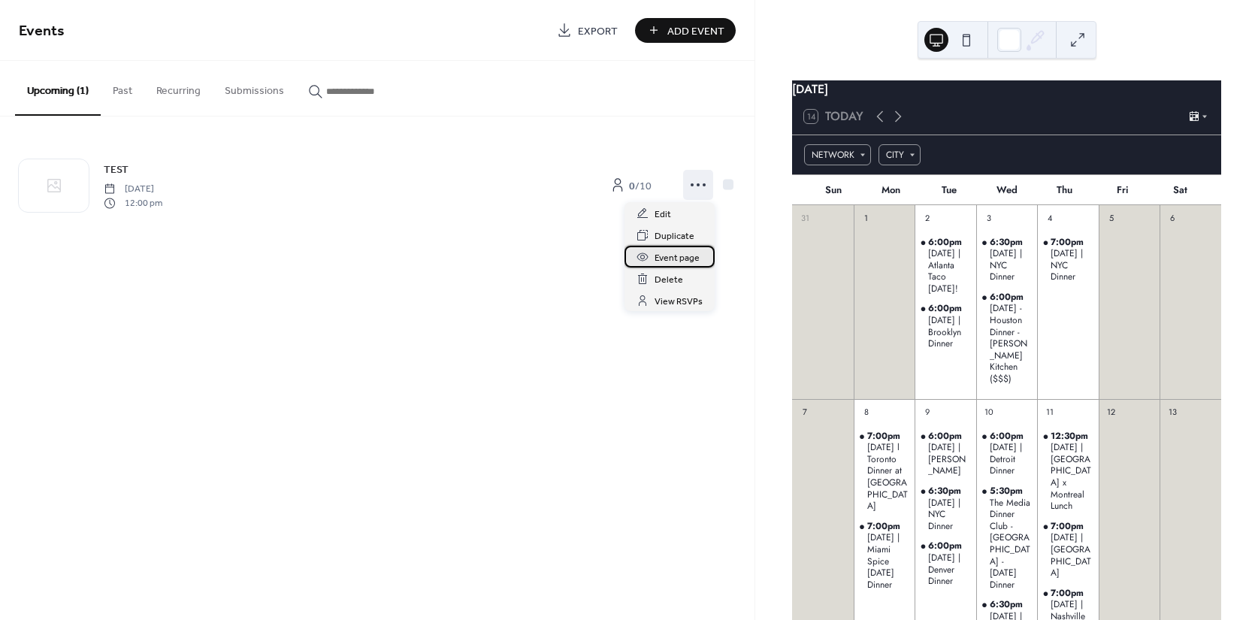
click at [690, 255] on span "Event page" at bounding box center [676, 258] width 45 height 16
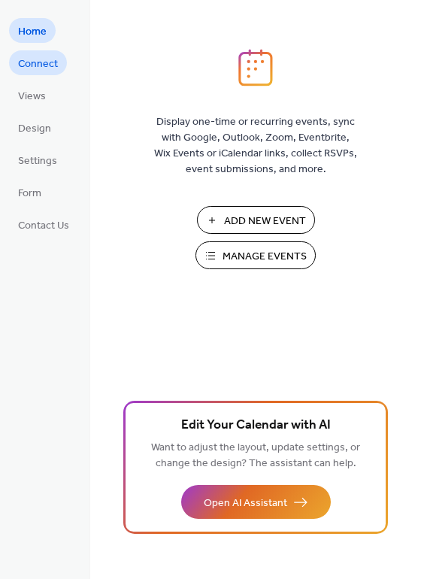
click at [51, 68] on span "Connect" at bounding box center [38, 64] width 40 height 16
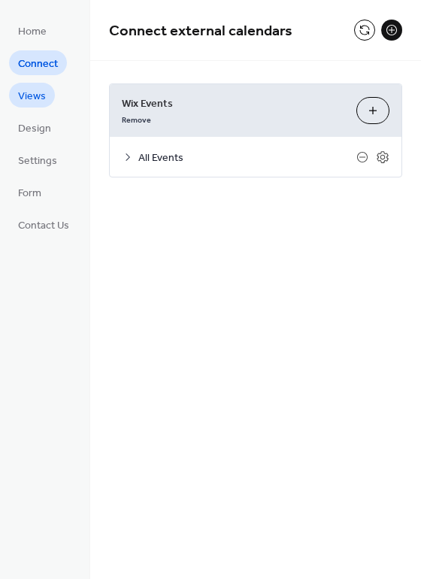
click at [35, 95] on span "Views" at bounding box center [32, 97] width 28 height 16
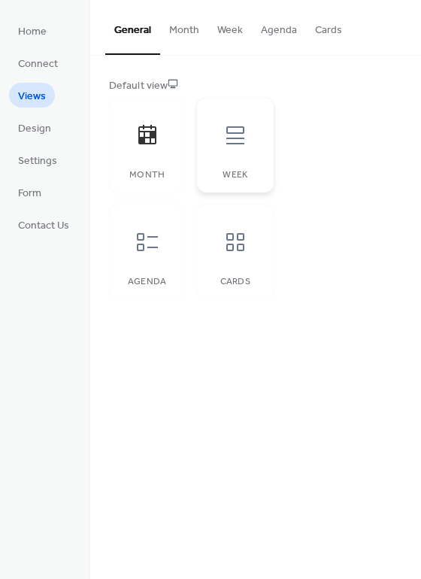
click at [246, 127] on icon at bounding box center [235, 135] width 24 height 24
click at [133, 124] on div at bounding box center [147, 135] width 45 height 45
click at [53, 130] on link "Design" at bounding box center [34, 127] width 51 height 25
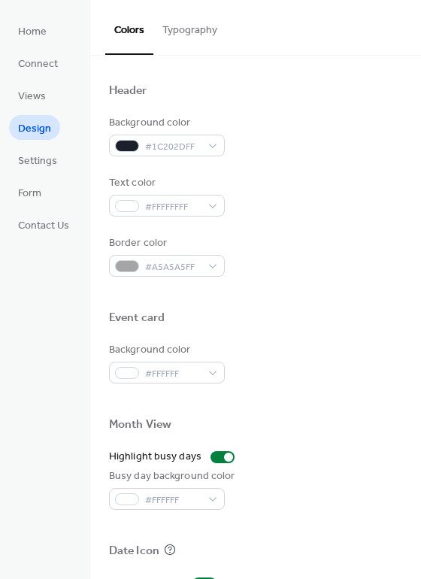
scroll to position [642, 0]
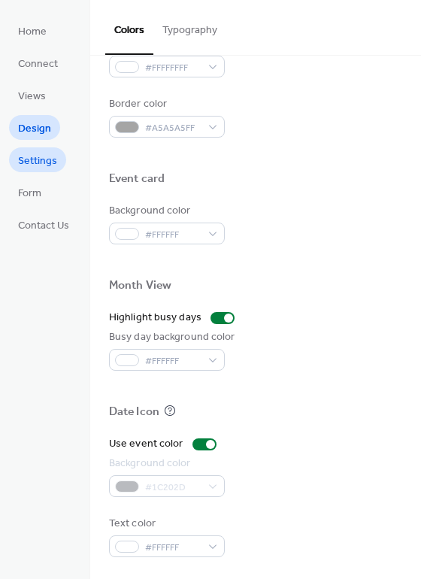
click at [35, 162] on span "Settings" at bounding box center [37, 161] width 39 height 16
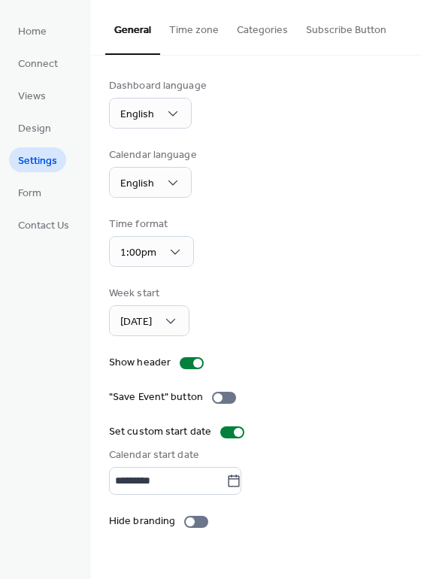
click at [252, 36] on button "Categories" at bounding box center [262, 26] width 69 height 53
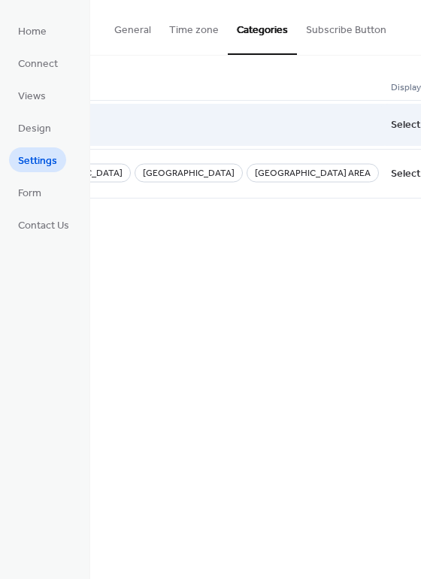
scroll to position [0, 206]
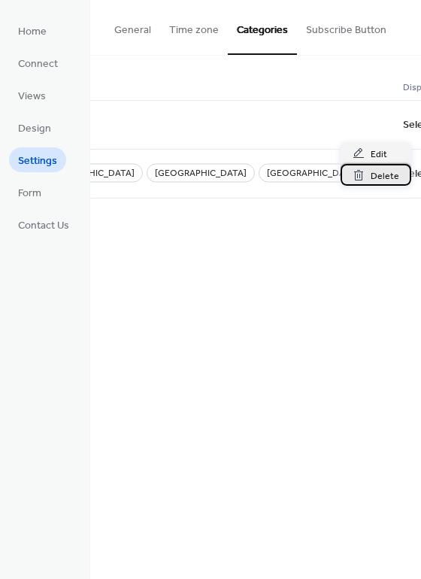
click at [373, 174] on span "Delete" at bounding box center [384, 176] width 29 height 16
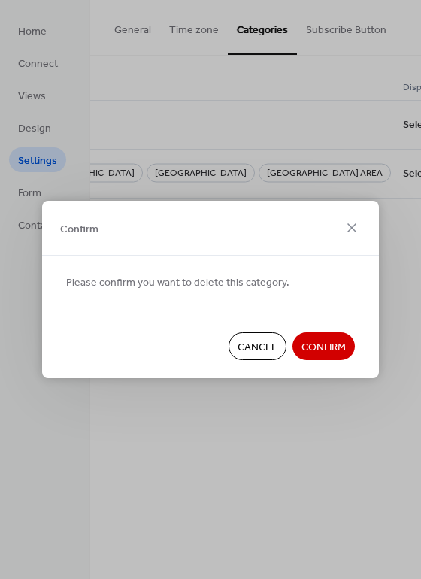
click at [338, 344] on span "Confirm" at bounding box center [323, 348] width 44 height 16
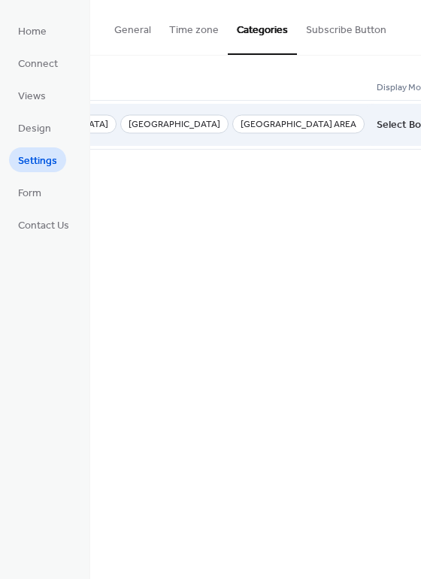
scroll to position [0, 179]
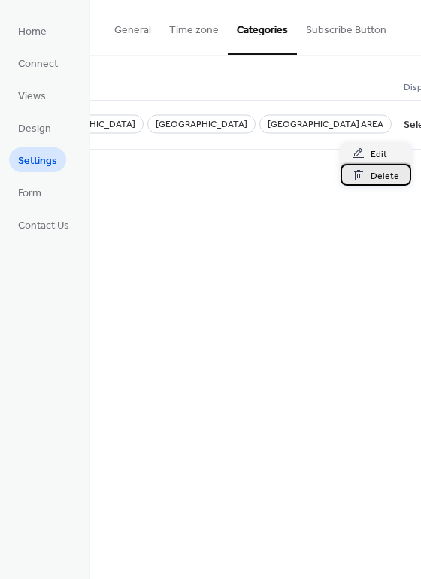
click at [388, 175] on span "Delete" at bounding box center [384, 176] width 29 height 16
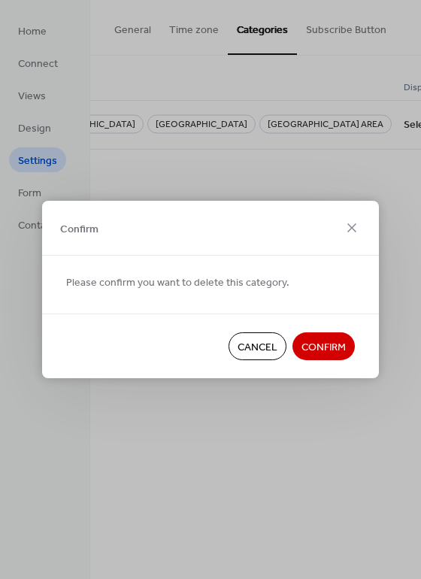
click at [325, 342] on span "Confirm" at bounding box center [323, 348] width 44 height 16
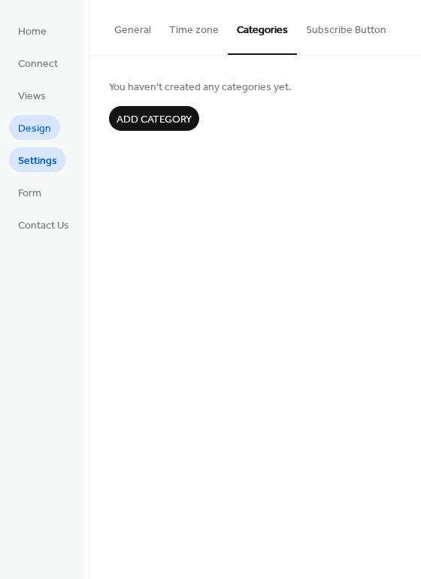
click at [33, 110] on ul "Home Connect Views Design Settings Form Contact Us" at bounding box center [43, 127] width 69 height 219
click at [33, 84] on link "Views" at bounding box center [32, 95] width 46 height 25
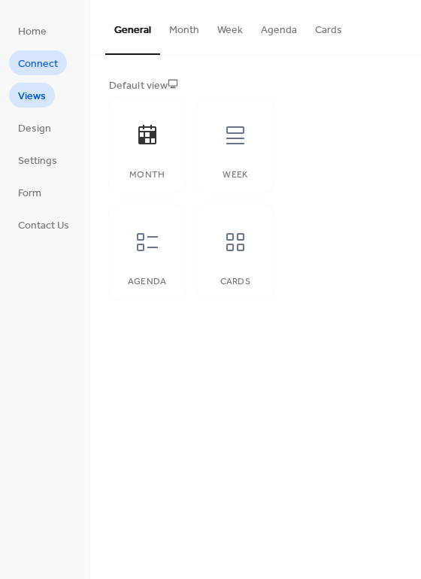
click at [36, 68] on span "Connect" at bounding box center [38, 64] width 40 height 16
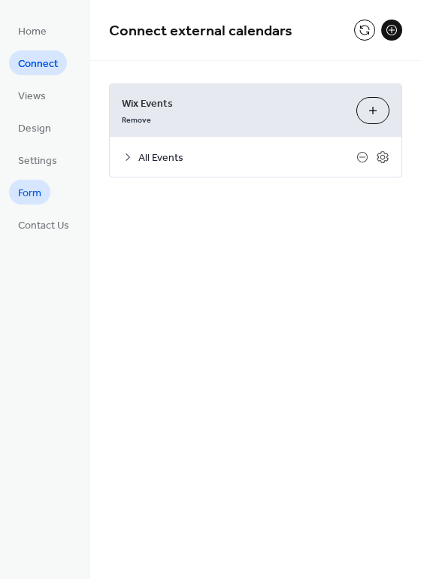
click at [36, 191] on span "Form" at bounding box center [29, 194] width 23 height 16
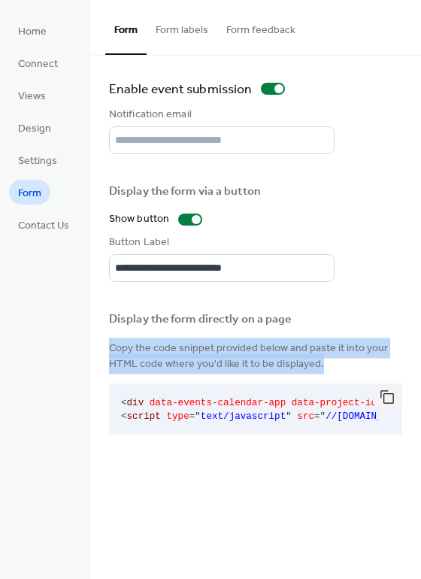
drag, startPoint x: 169, startPoint y: 348, endPoint x: 333, endPoint y: 370, distance: 165.3
click at [333, 370] on span "Copy the code snippet provided below and paste it into your HTML code where you…" at bounding box center [255, 356] width 293 height 32
click at [391, 397] on button "button" at bounding box center [387, 396] width 30 height 27
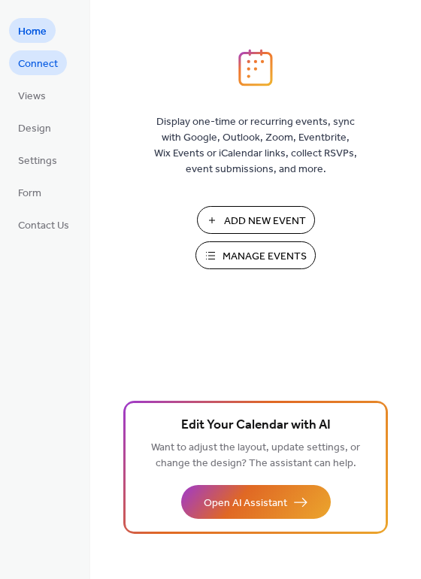
click at [38, 68] on span "Connect" at bounding box center [38, 64] width 40 height 16
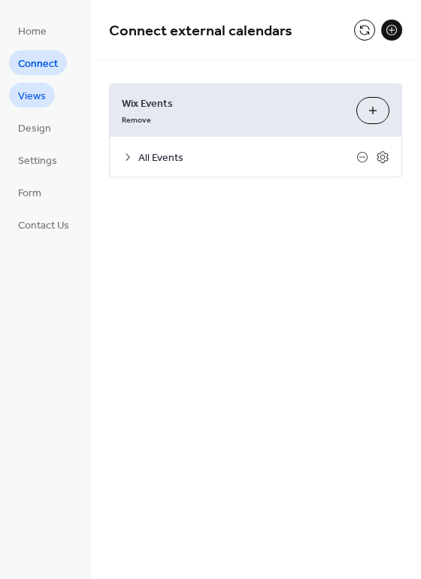
click at [35, 105] on link "Views" at bounding box center [32, 95] width 46 height 25
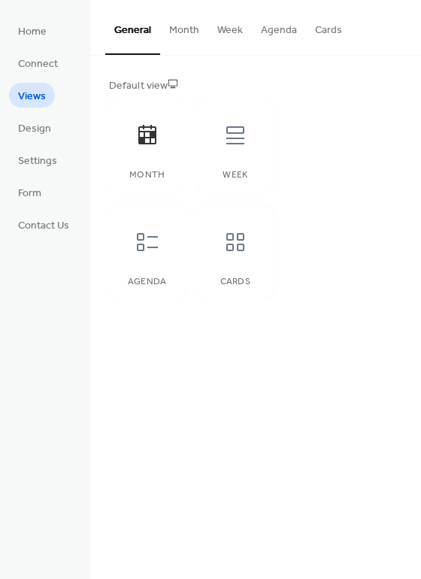
click at [35, 143] on ul "Home Connect Views Design Settings Form Contact Us" at bounding box center [43, 127] width 69 height 219
click at [37, 213] on link "Contact Us" at bounding box center [43, 224] width 69 height 25
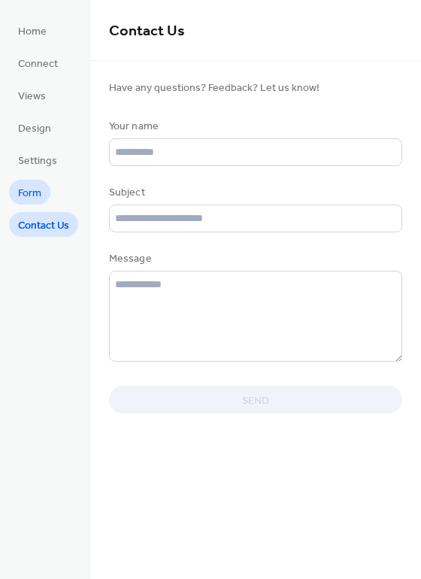
click at [38, 186] on span "Form" at bounding box center [29, 194] width 23 height 16
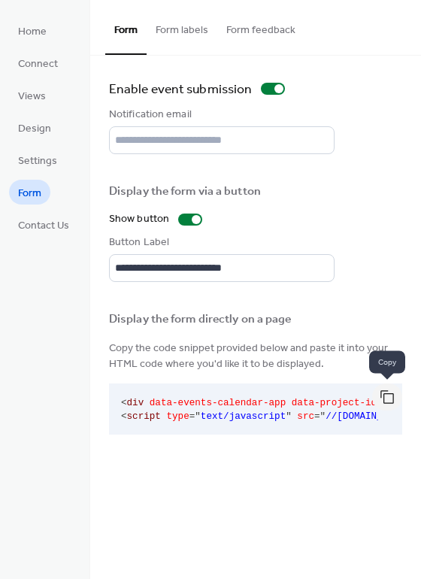
click at [391, 397] on button "button" at bounding box center [387, 396] width 30 height 27
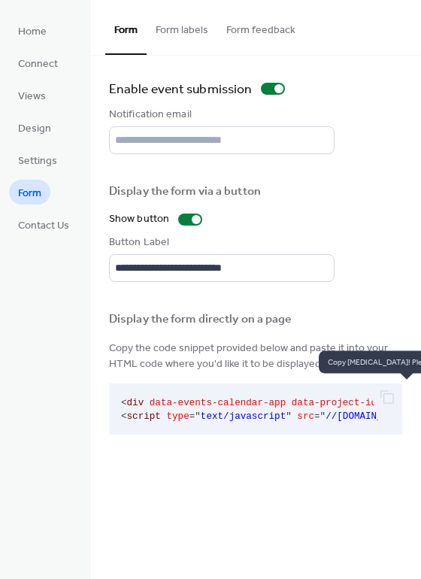
click at [389, 393] on div at bounding box center [387, 396] width 30 height 27
click at [374, 401] on div at bounding box center [387, 396] width 30 height 27
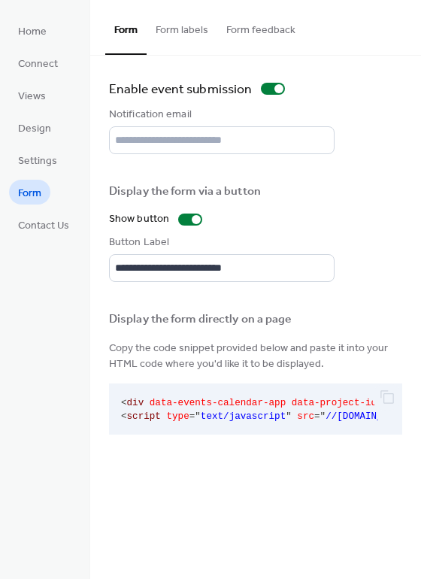
click at [181, 405] on span "data-events-calendar-app" at bounding box center [218, 402] width 136 height 11
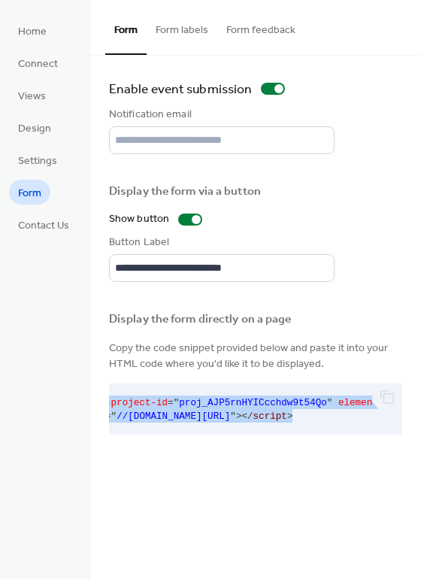
scroll to position [0, 328]
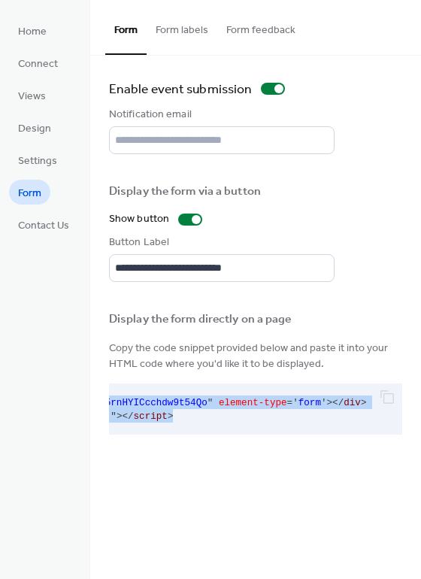
drag, startPoint x: 118, startPoint y: 406, endPoint x: 380, endPoint y: 518, distance: 285.4
click at [380, 518] on div "**********" at bounding box center [255, 289] width 331 height 579
copy code "< div data-events-calendar-app data-project-id = " proj_AJP5rnHYICcchdw9t54Qo "…"
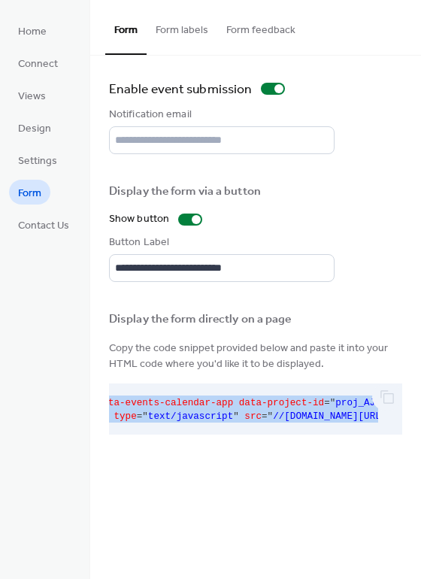
scroll to position [0, 0]
